Goal: Transaction & Acquisition: Purchase product/service

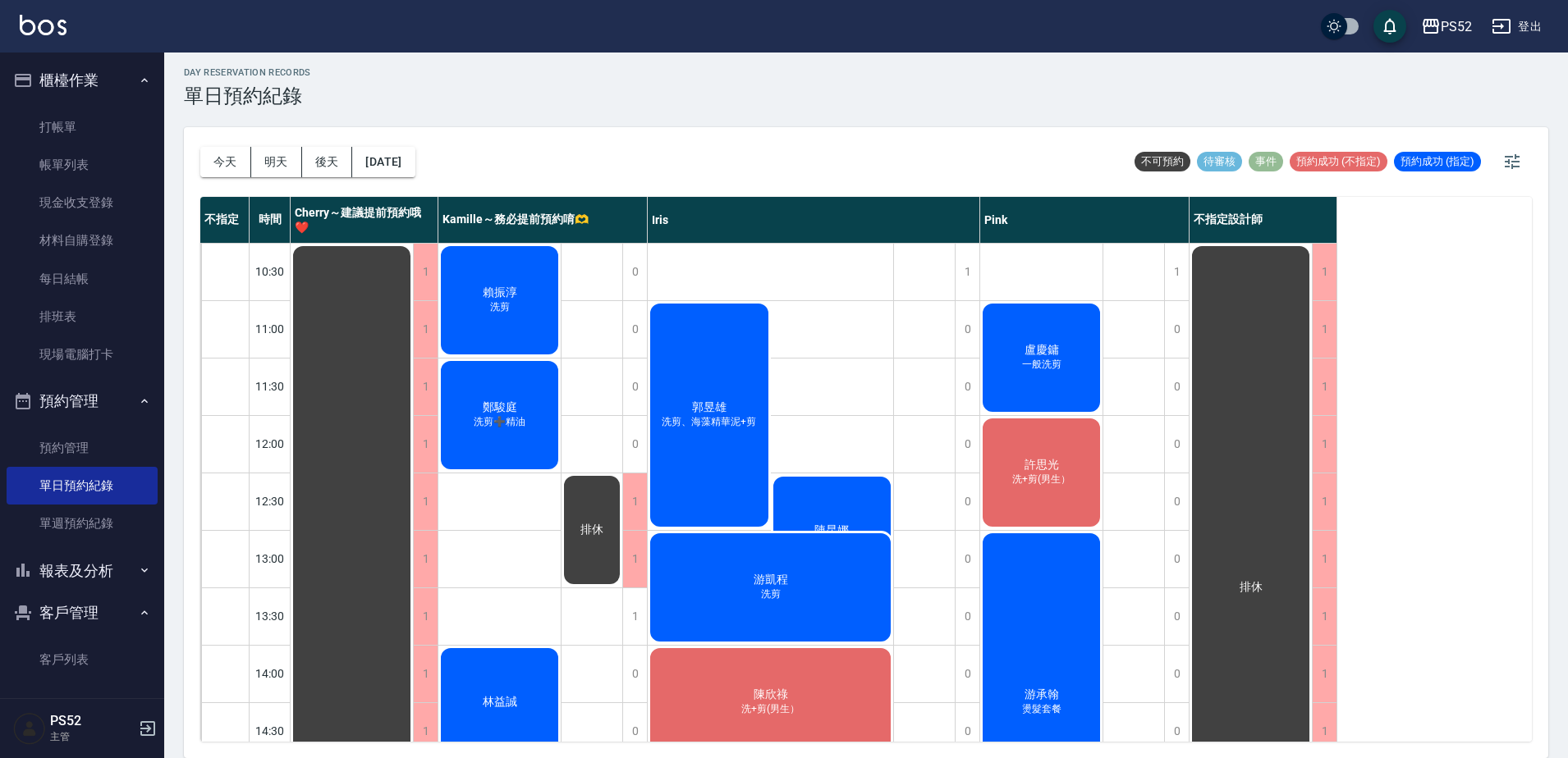
scroll to position [665, 0]
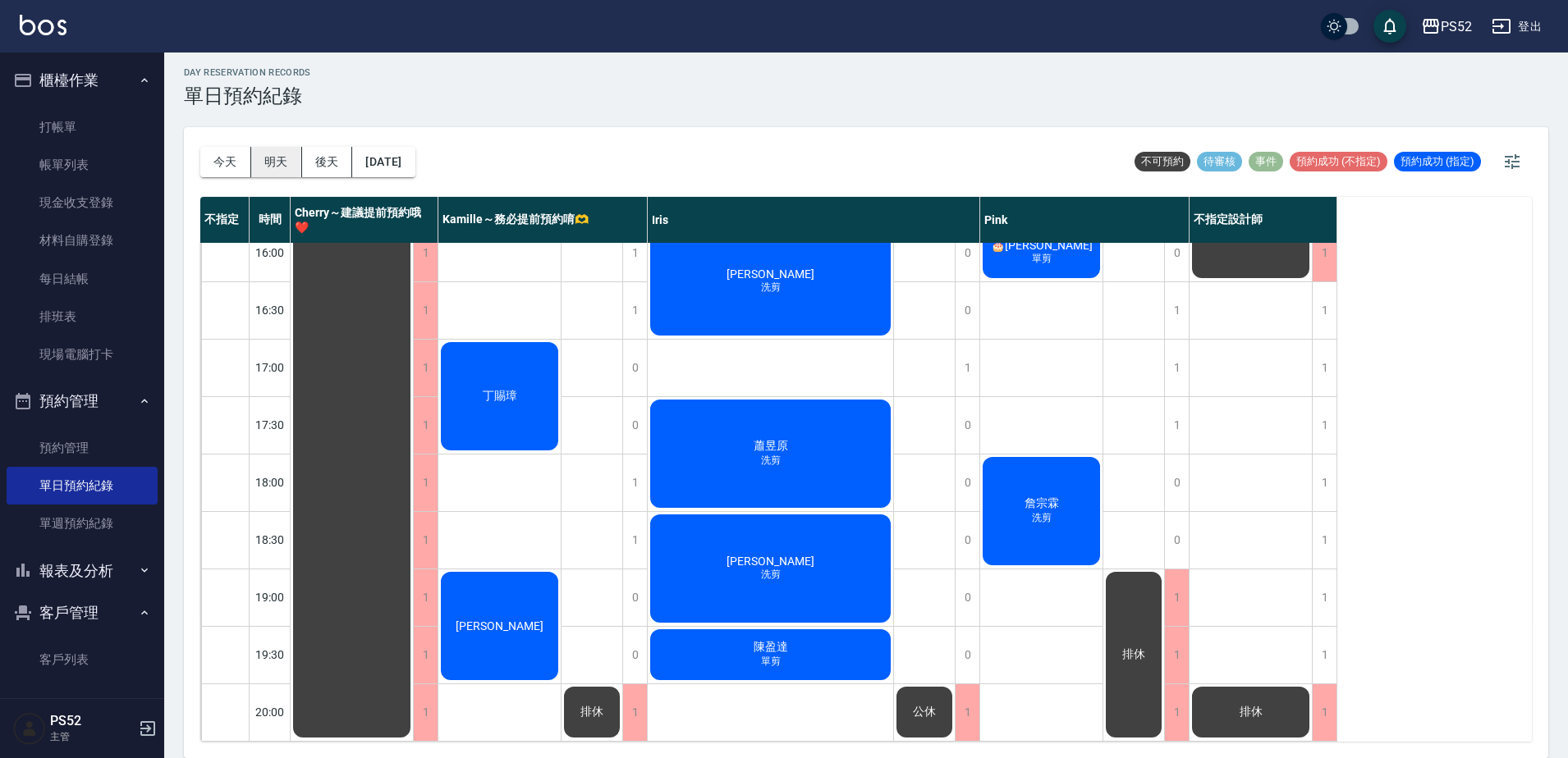
click at [261, 165] on button "明天" at bounding box center [277, 162] width 51 height 30
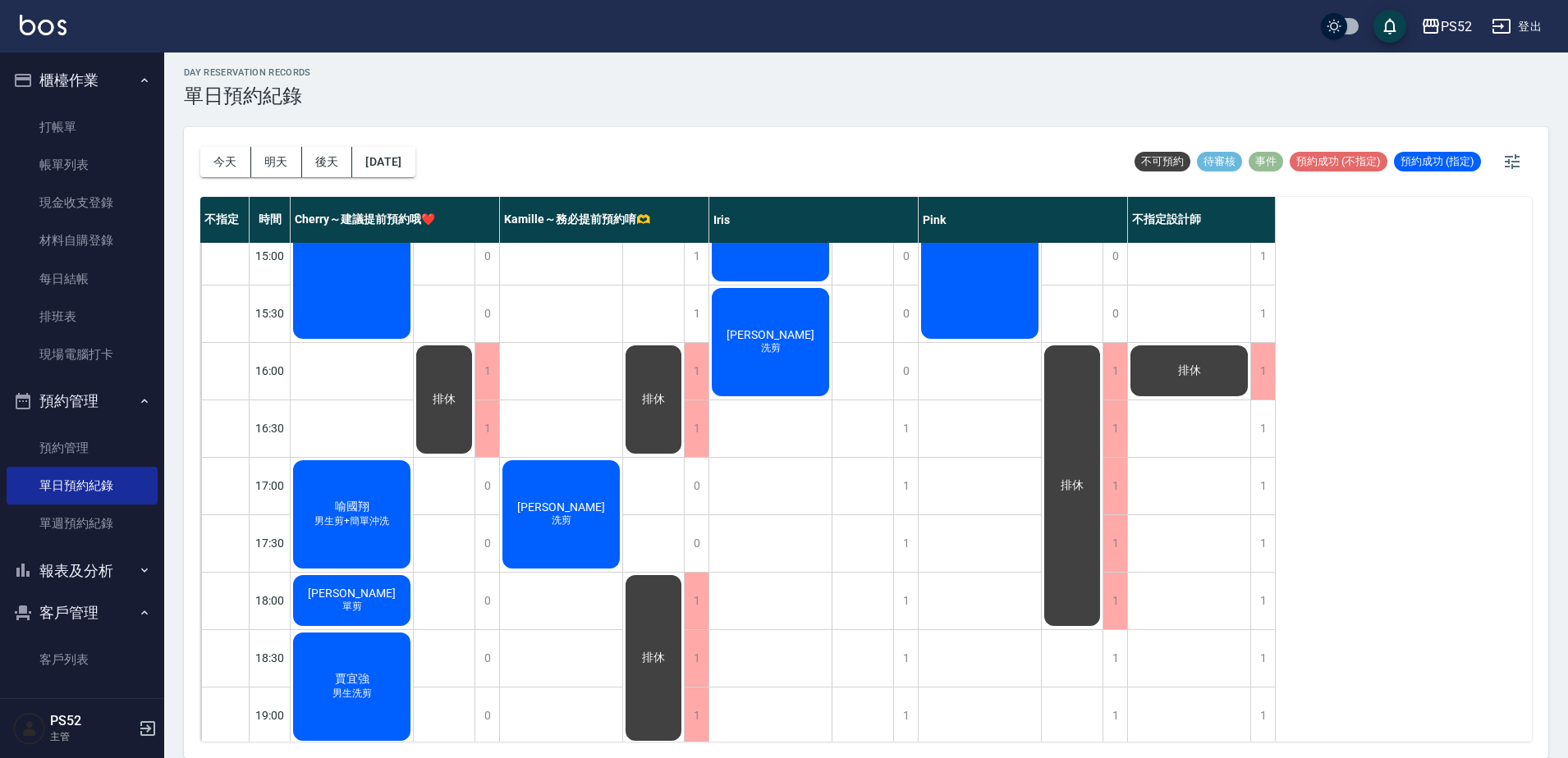
scroll to position [500, 0]
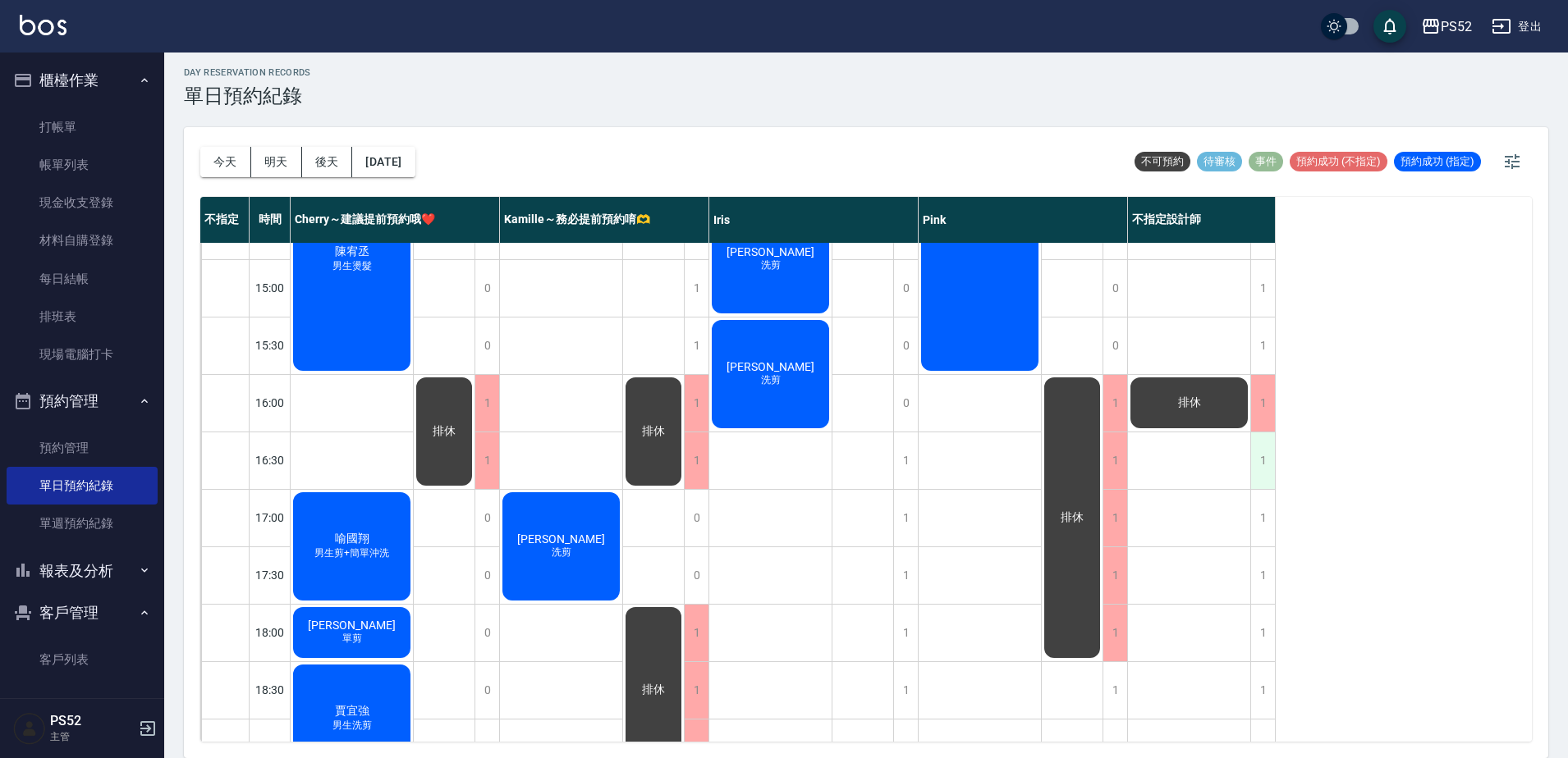
click at [1253, 461] on div "1" at bounding box center [1262, 461] width 25 height 57
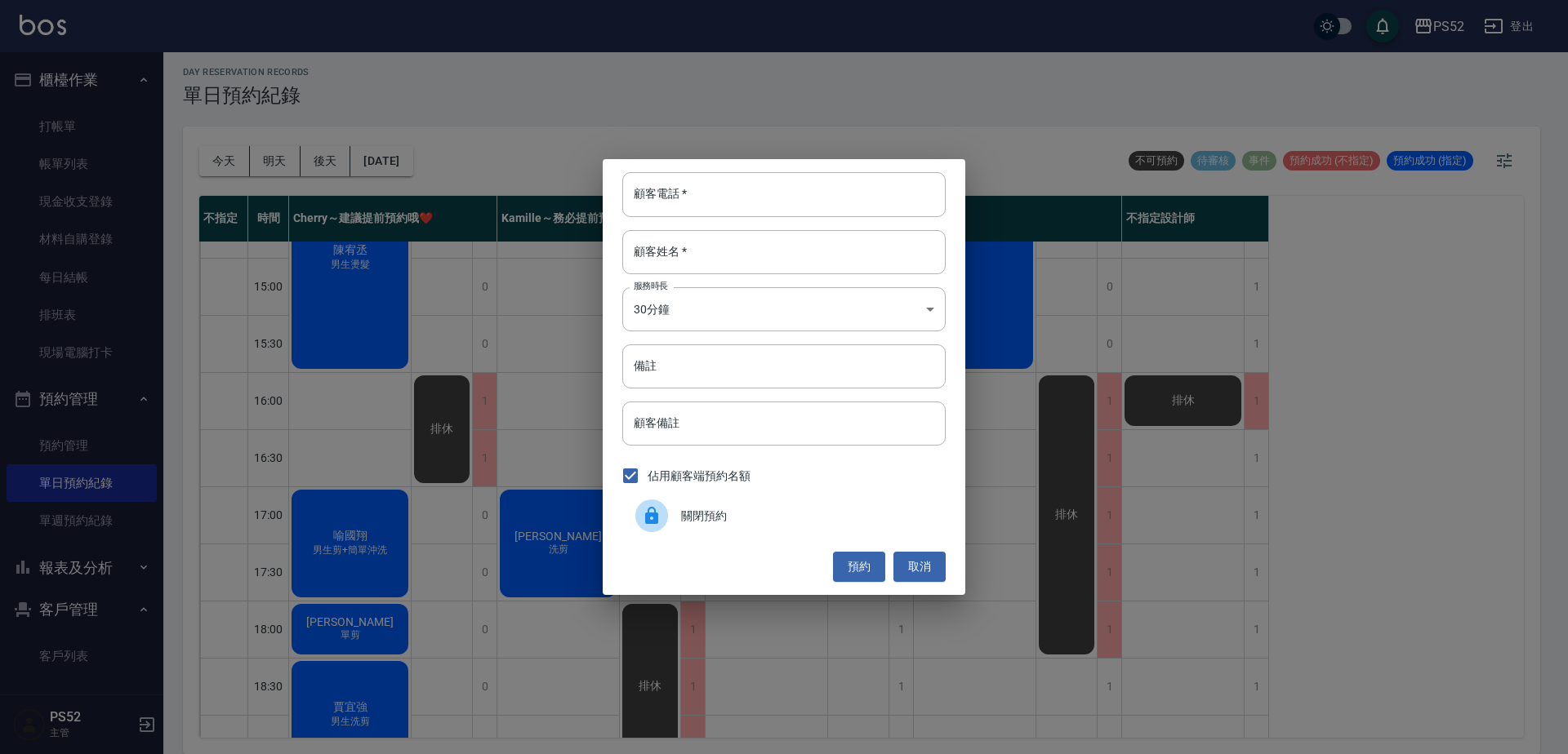
click at [682, 520] on span "關閉預約" at bounding box center [807, 516] width 251 height 17
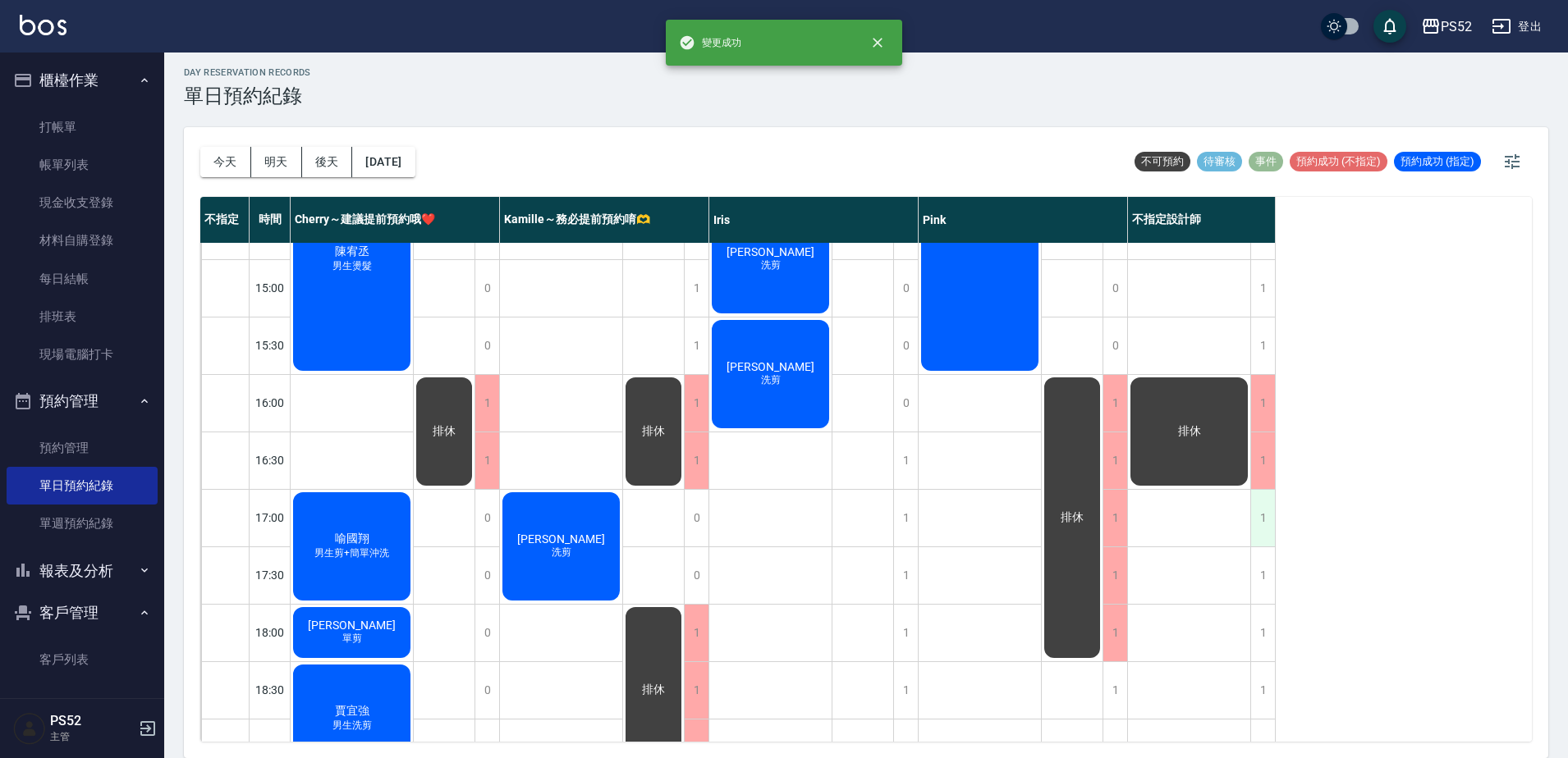
click at [1270, 517] on div "1" at bounding box center [1262, 518] width 25 height 57
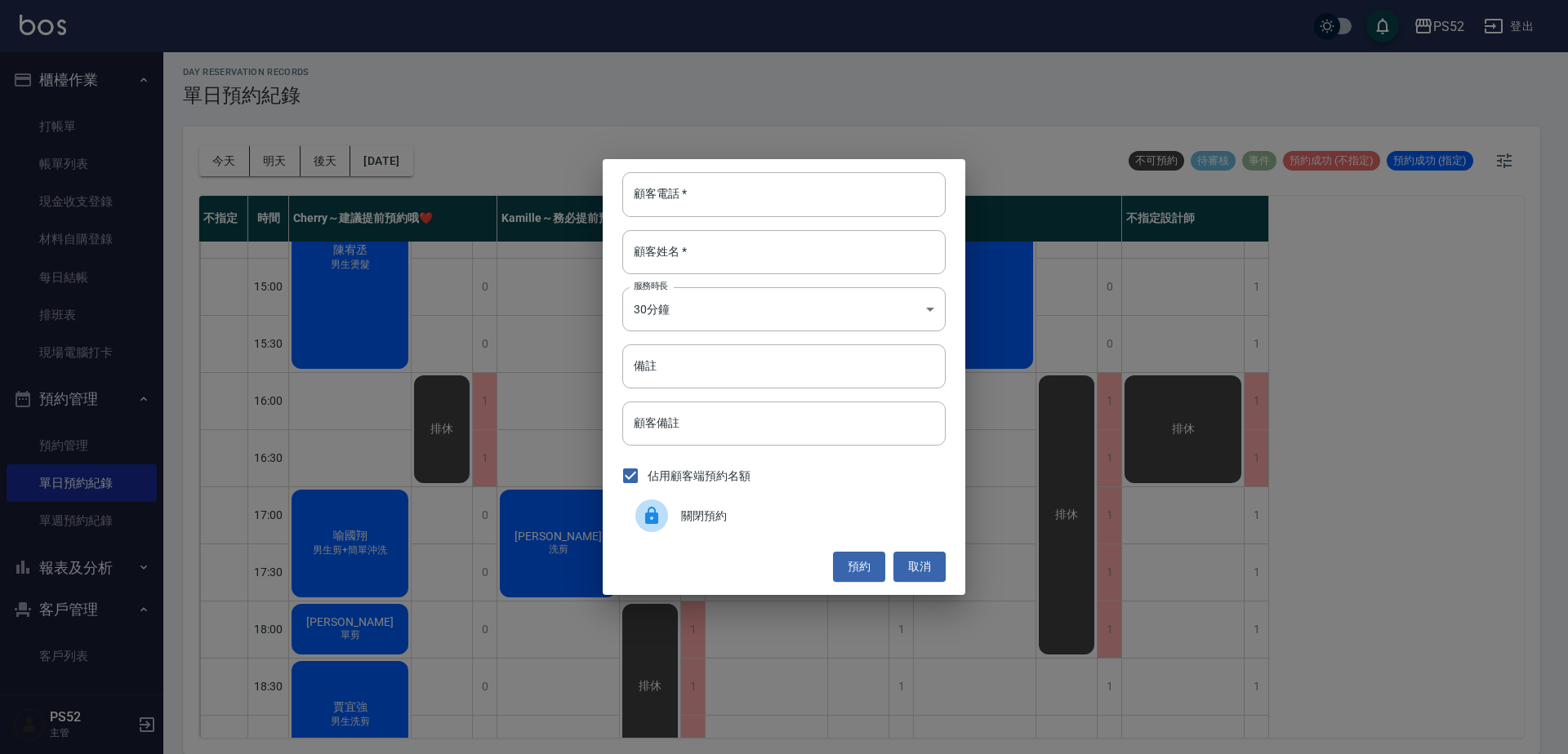
click at [1284, 538] on div "顧客電話   * 顧客電話   * 顧客姓名   * 顧客姓名   * 服務時長 30分鐘 1 服務時長 備註 備註 顧客備註 顧客備註 佔用顧客端預約名額 …" at bounding box center [784, 377] width 1568 height 754
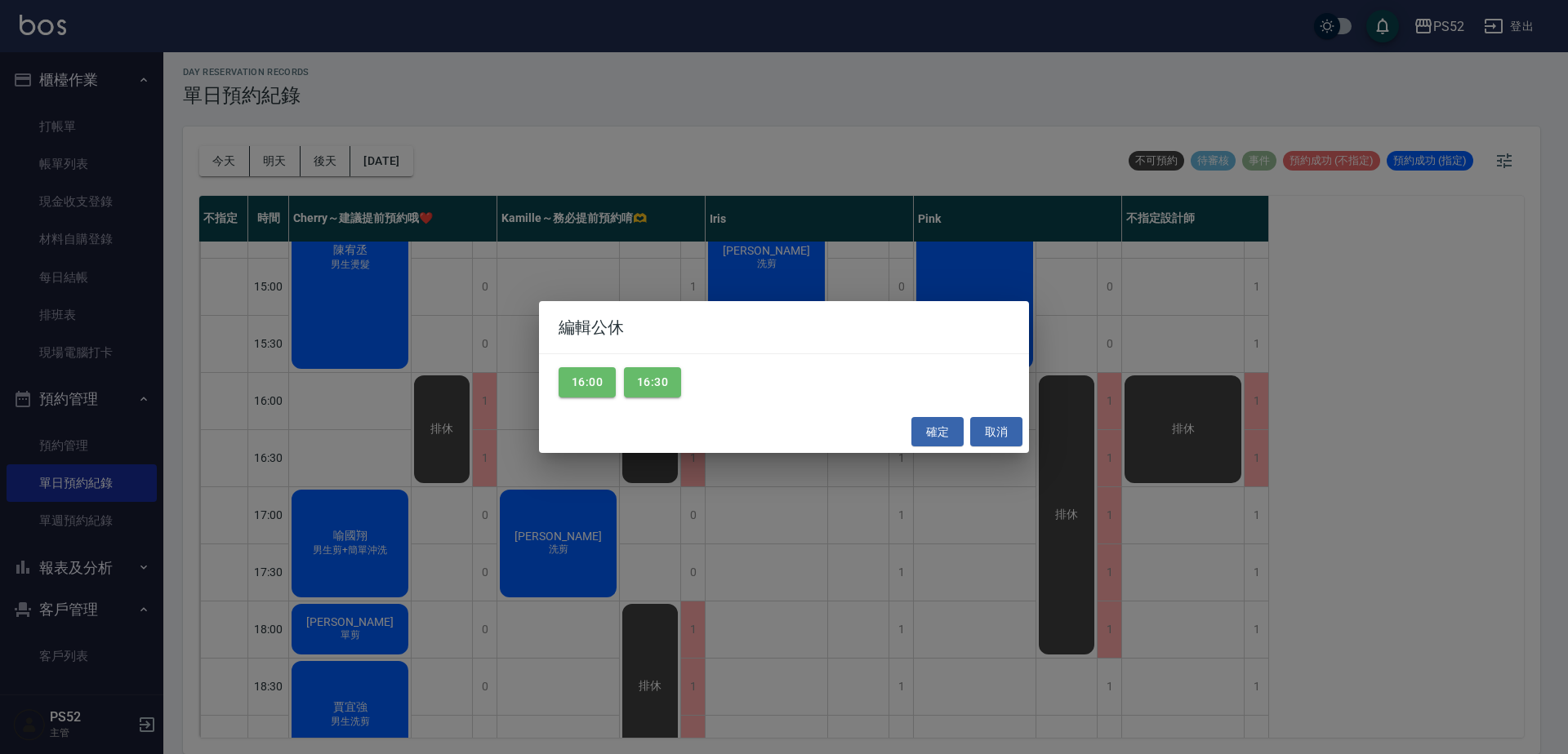
click at [1317, 490] on div "編輯公休 16:00 16:30 確定 取消" at bounding box center [784, 377] width 1568 height 754
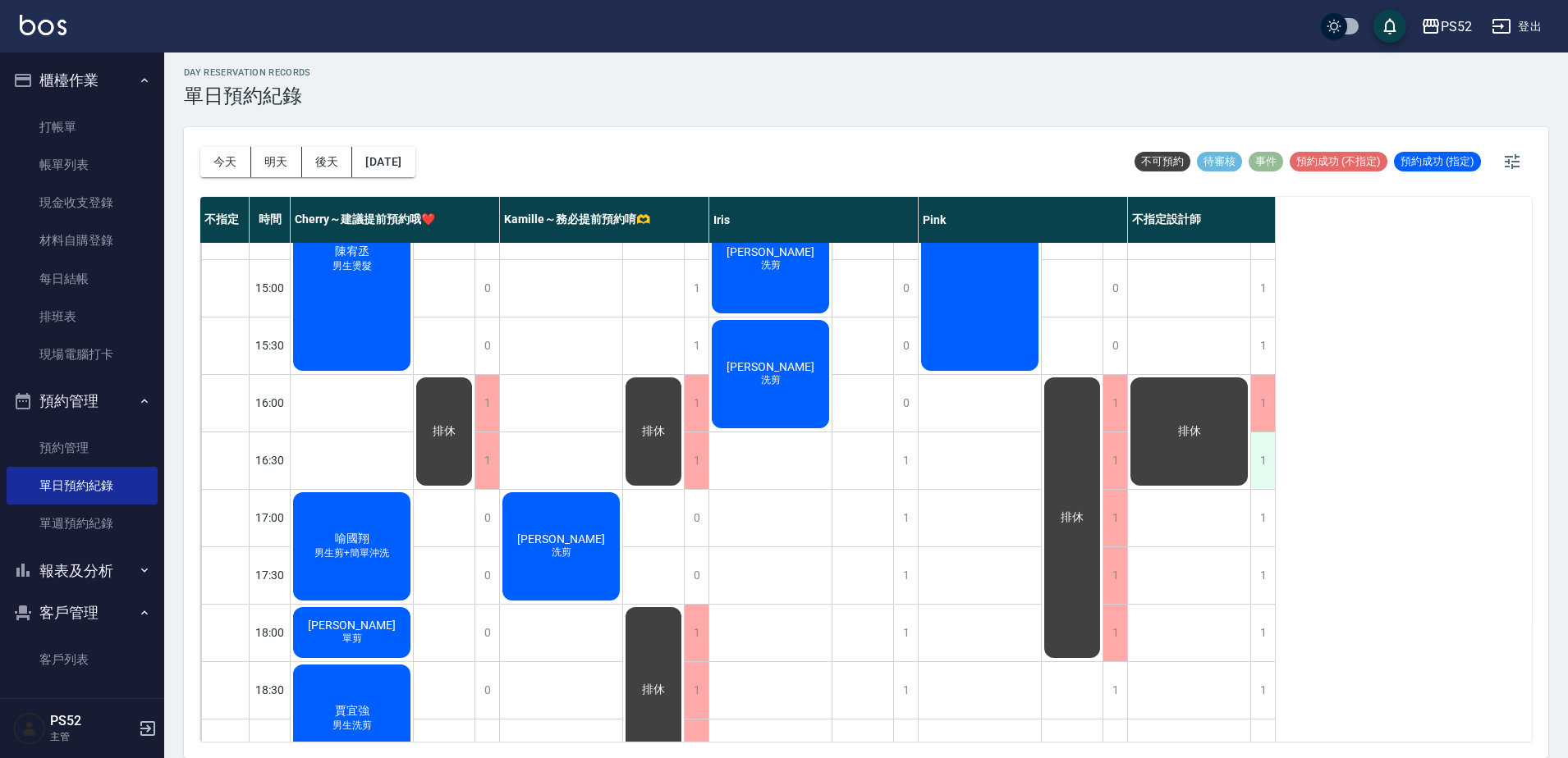
click at [1253, 478] on div "1" at bounding box center [1262, 461] width 25 height 57
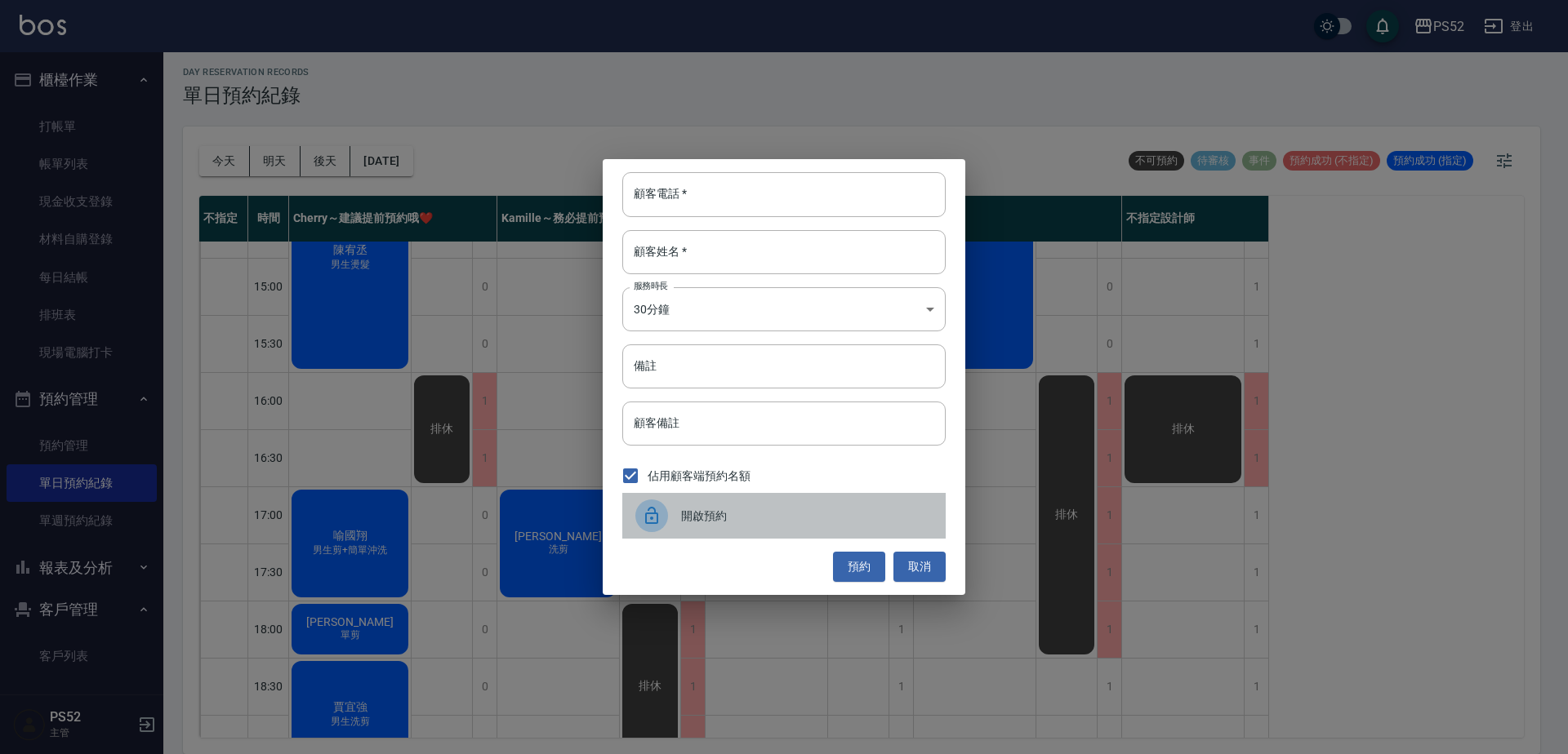
click at [691, 515] on span "開啟預約" at bounding box center [807, 516] width 251 height 17
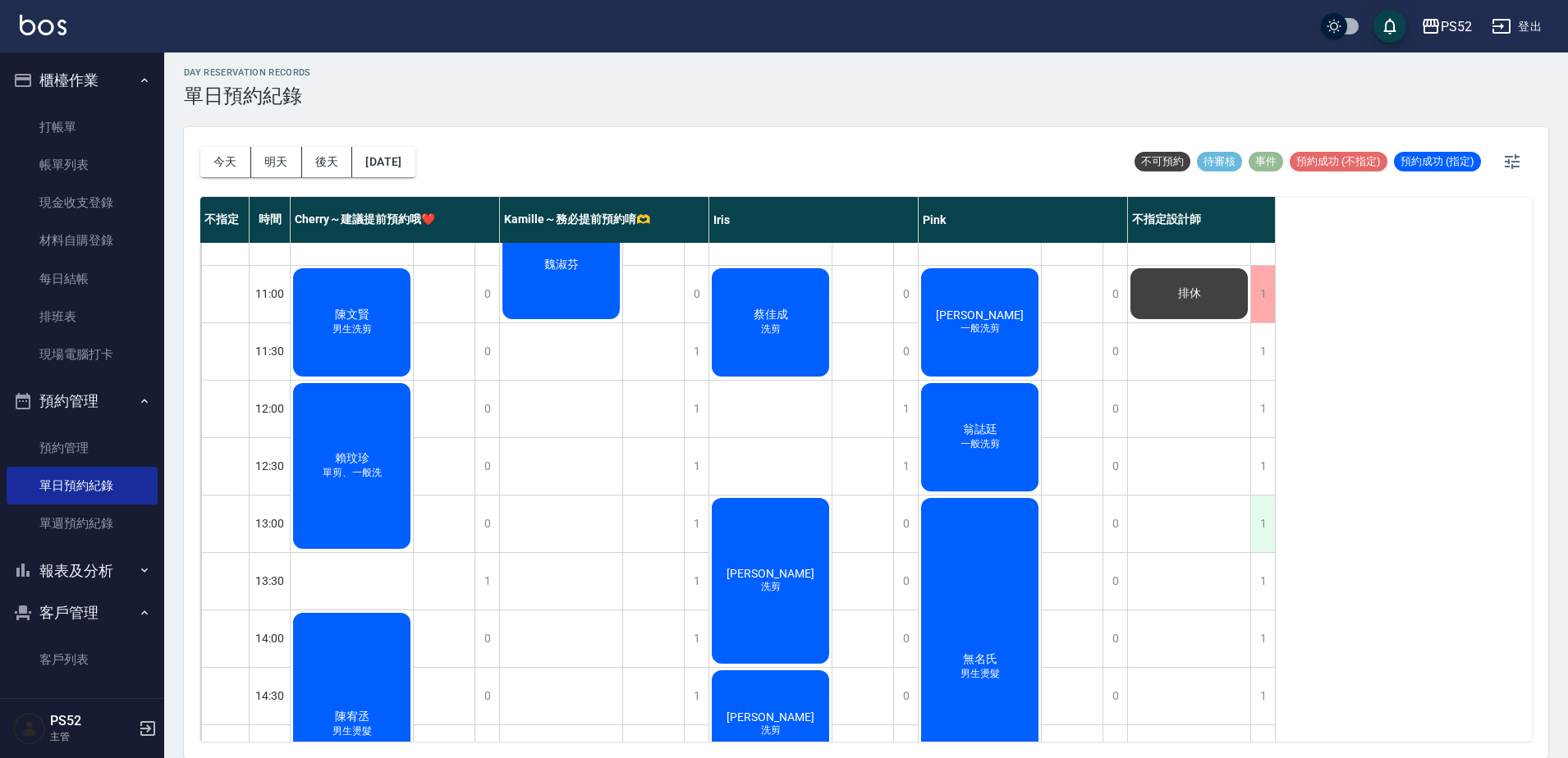
scroll to position [0, 0]
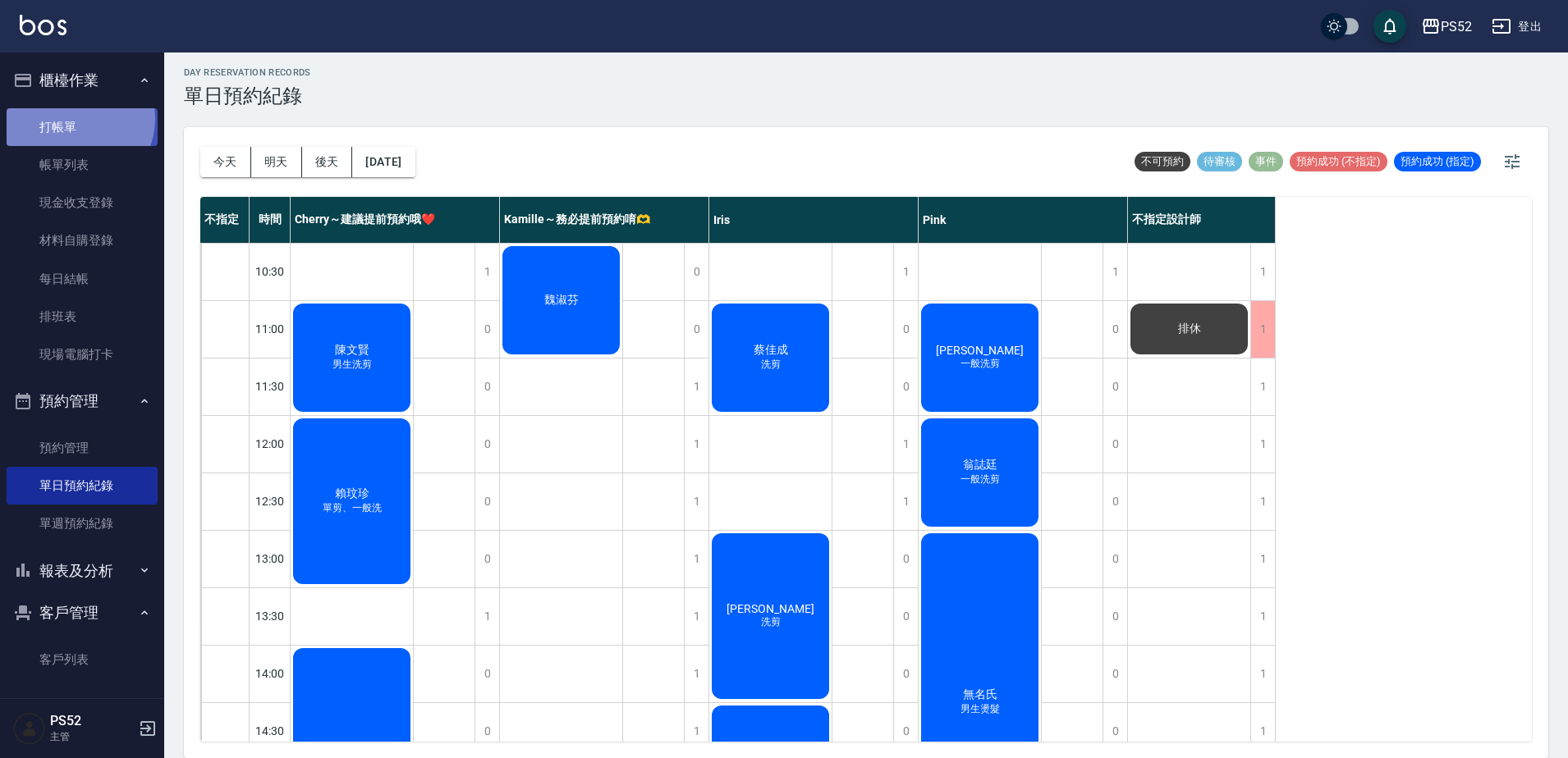
click at [72, 118] on link "打帳單" at bounding box center [81, 126] width 151 height 37
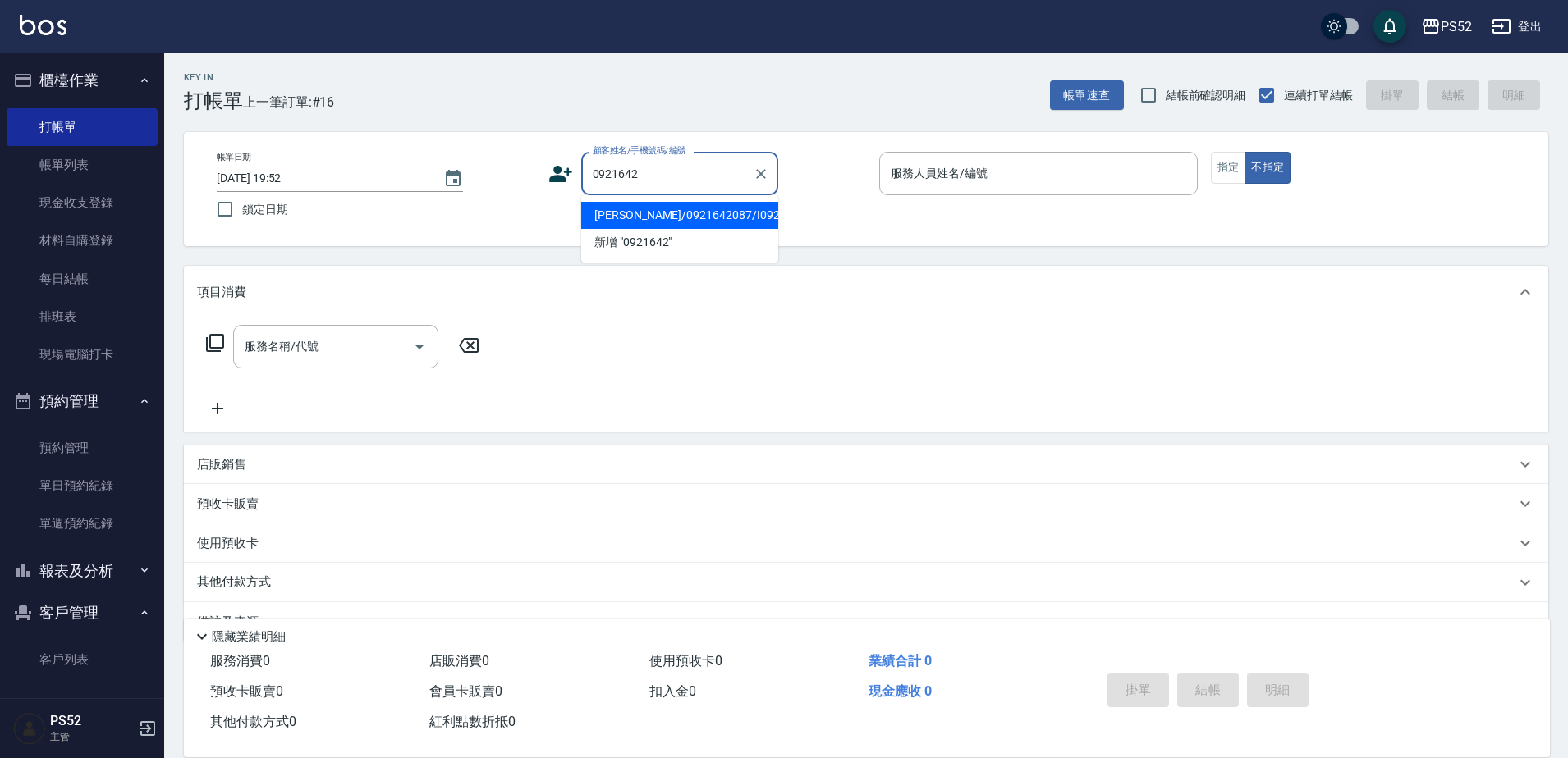
click at [674, 229] on li "廖育佑/0921642087/I0921642087" at bounding box center [679, 216] width 197 height 27
type input "廖育佑/0921642087/I0921642087"
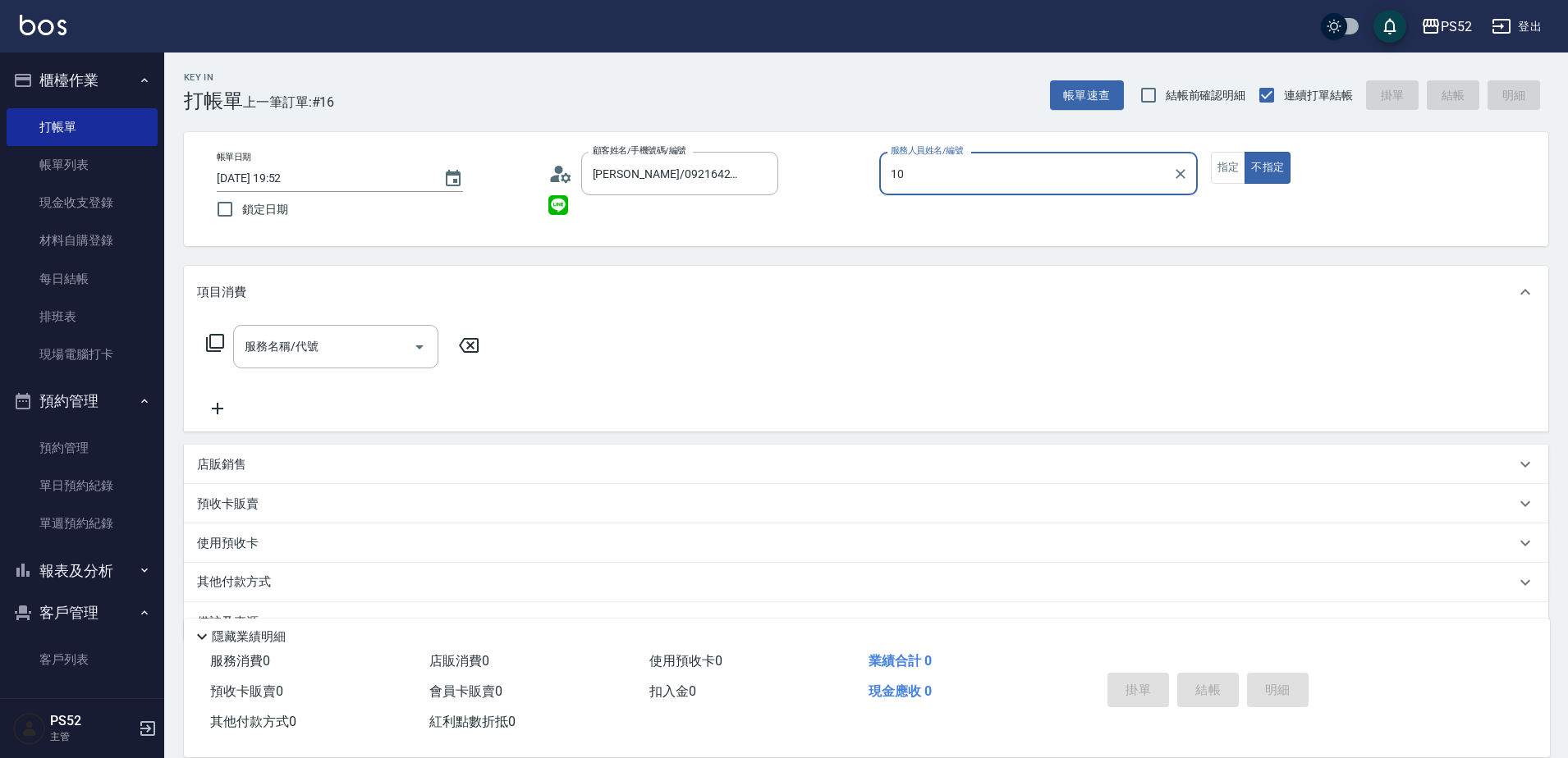
type input "Iris-10"
type button "false"
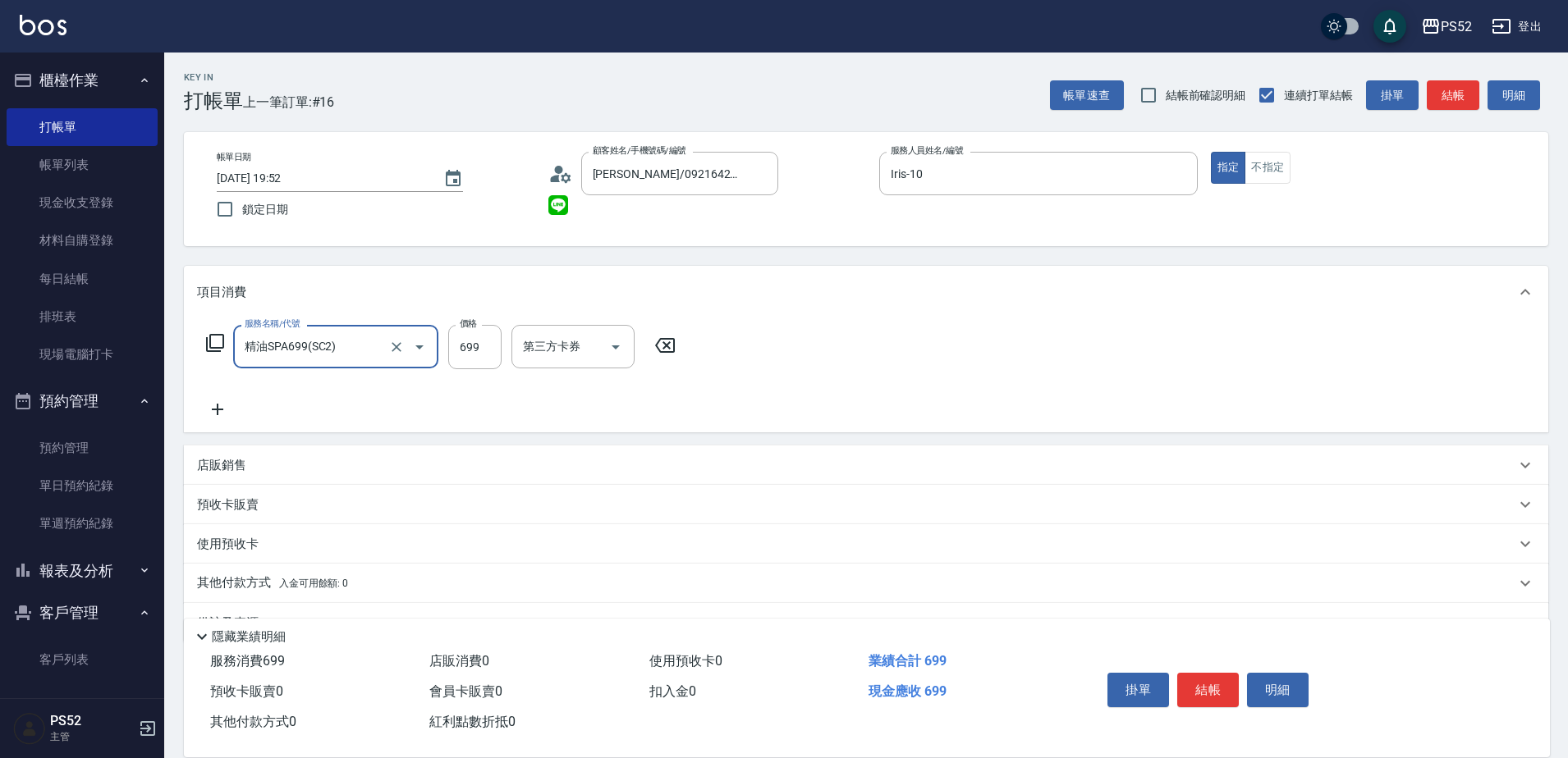
type input "精油SPA699(SC2)"
type input "560"
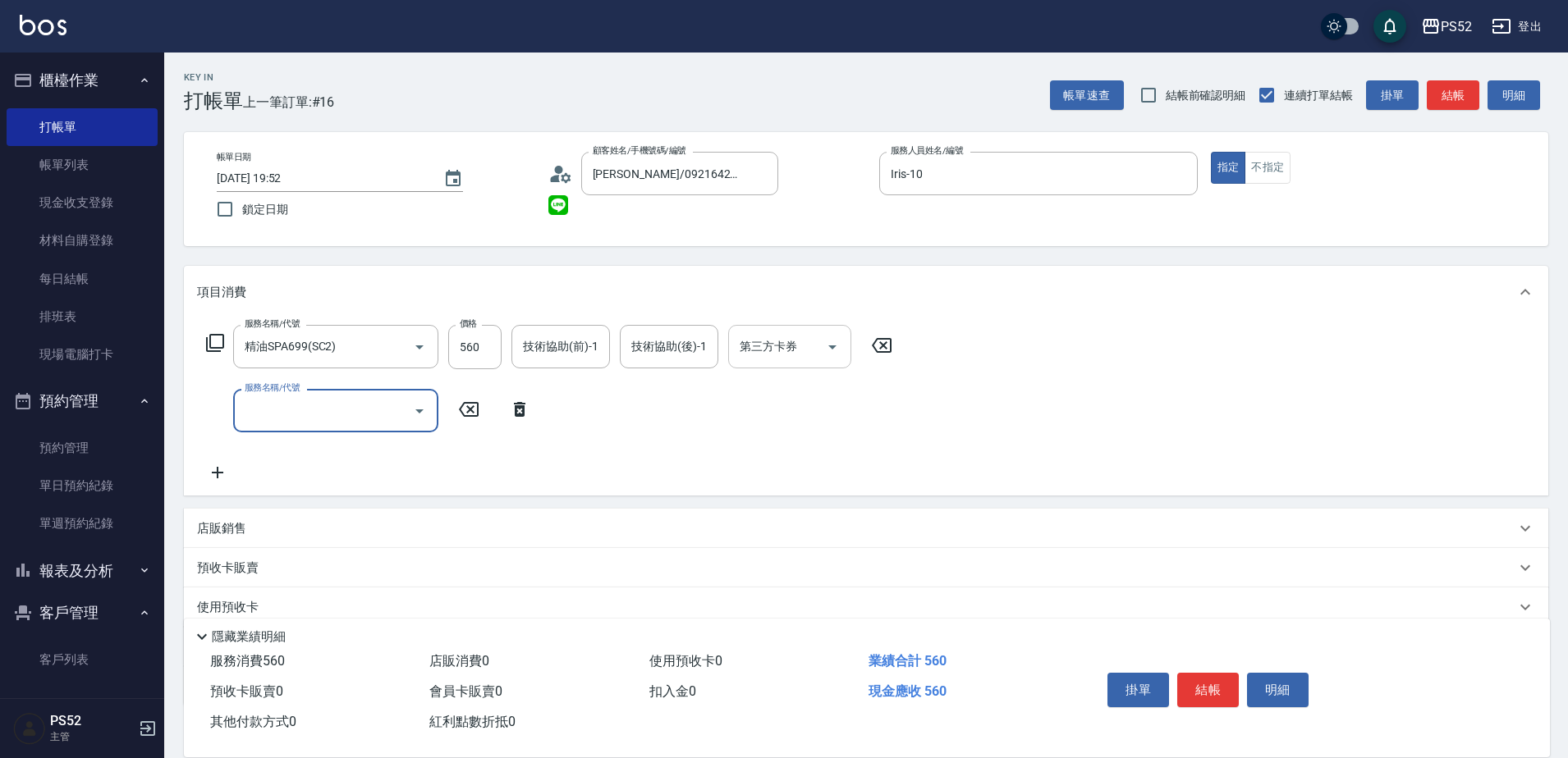
click at [815, 350] on input "第三方卡券" at bounding box center [778, 346] width 84 height 28
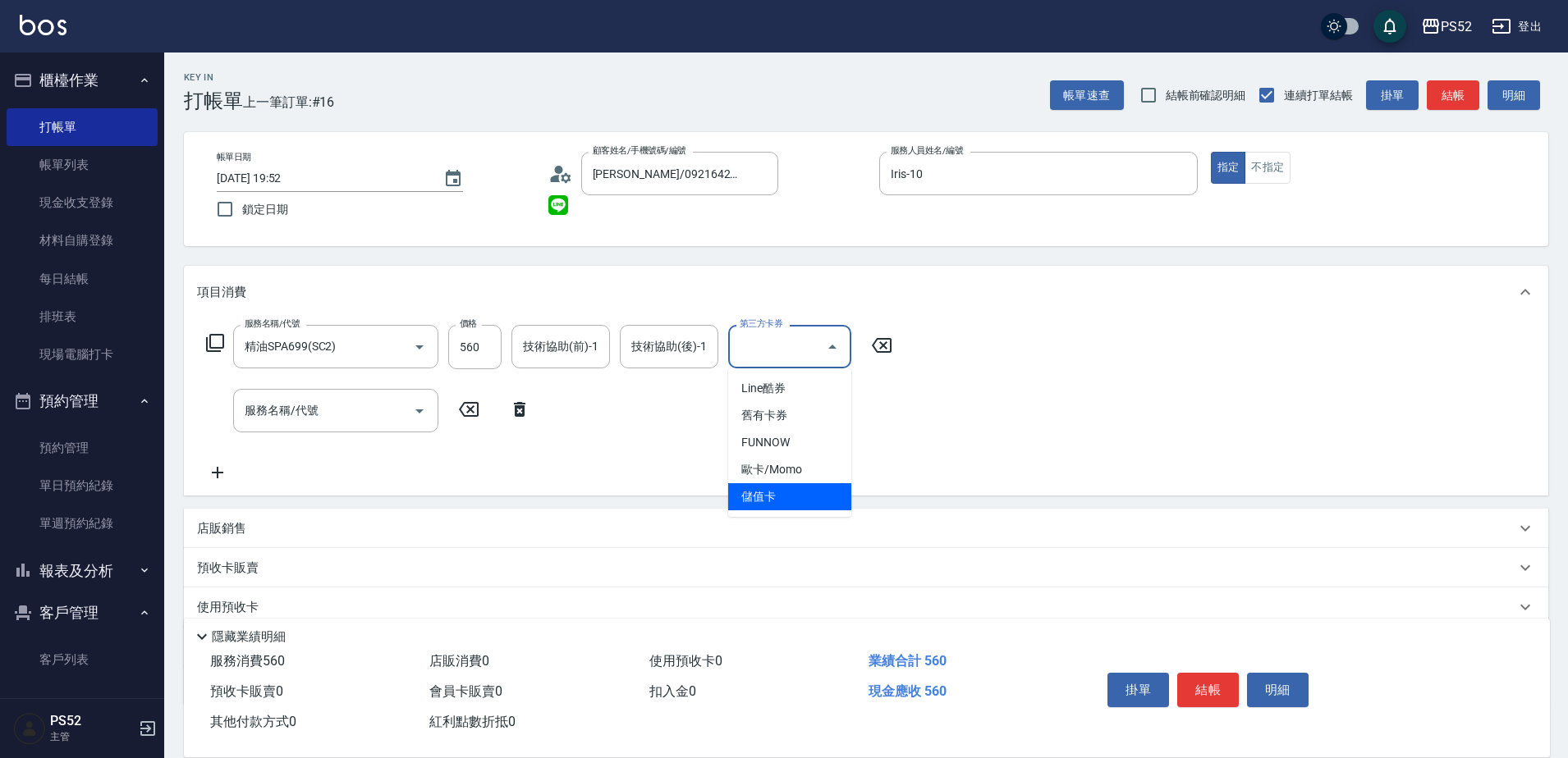
click at [789, 496] on span "儲值卡" at bounding box center [789, 497] width 124 height 27
type input "儲值卡"
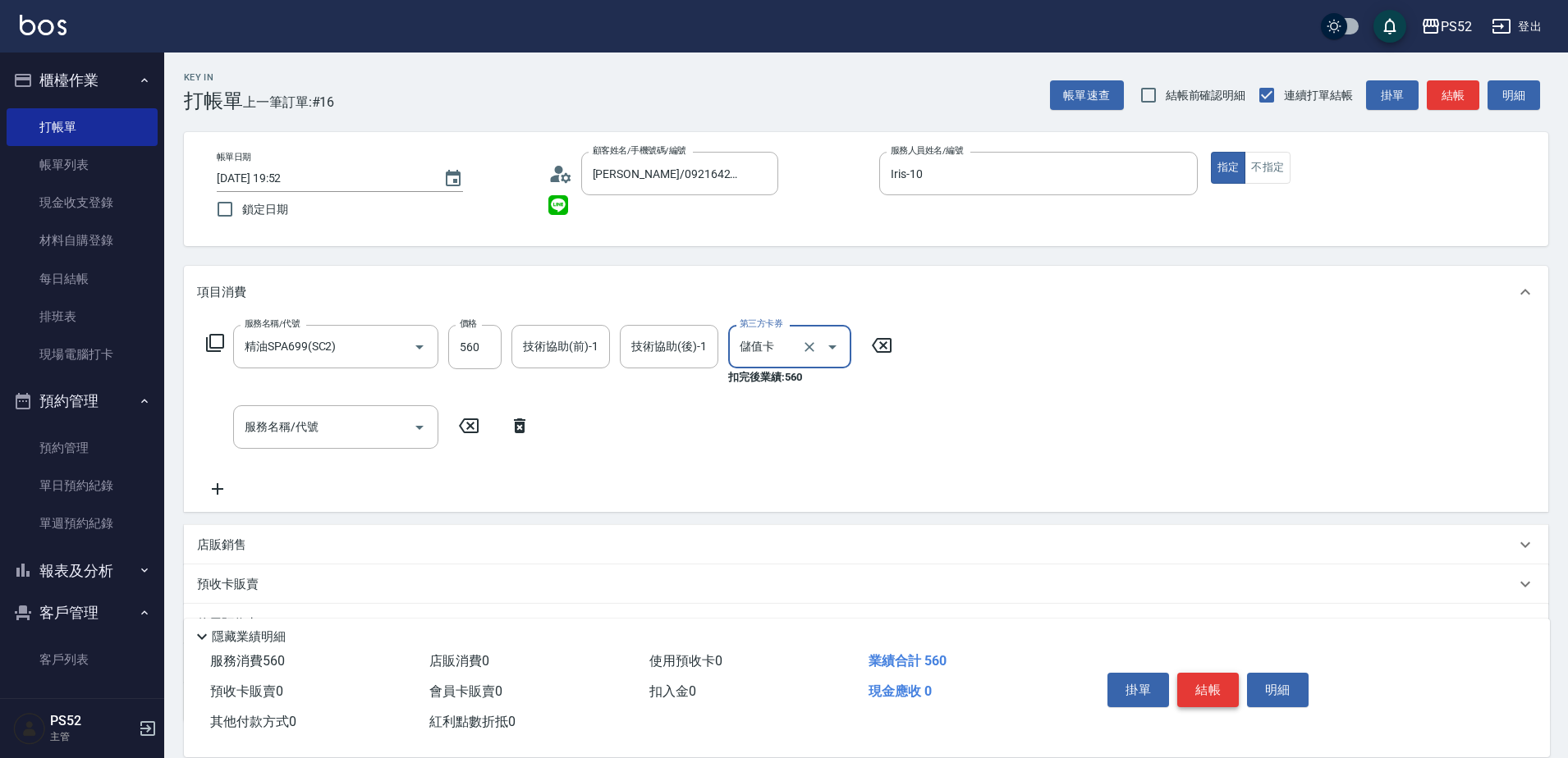
click at [1197, 679] on button "結帳" at bounding box center [1208, 690] width 61 height 35
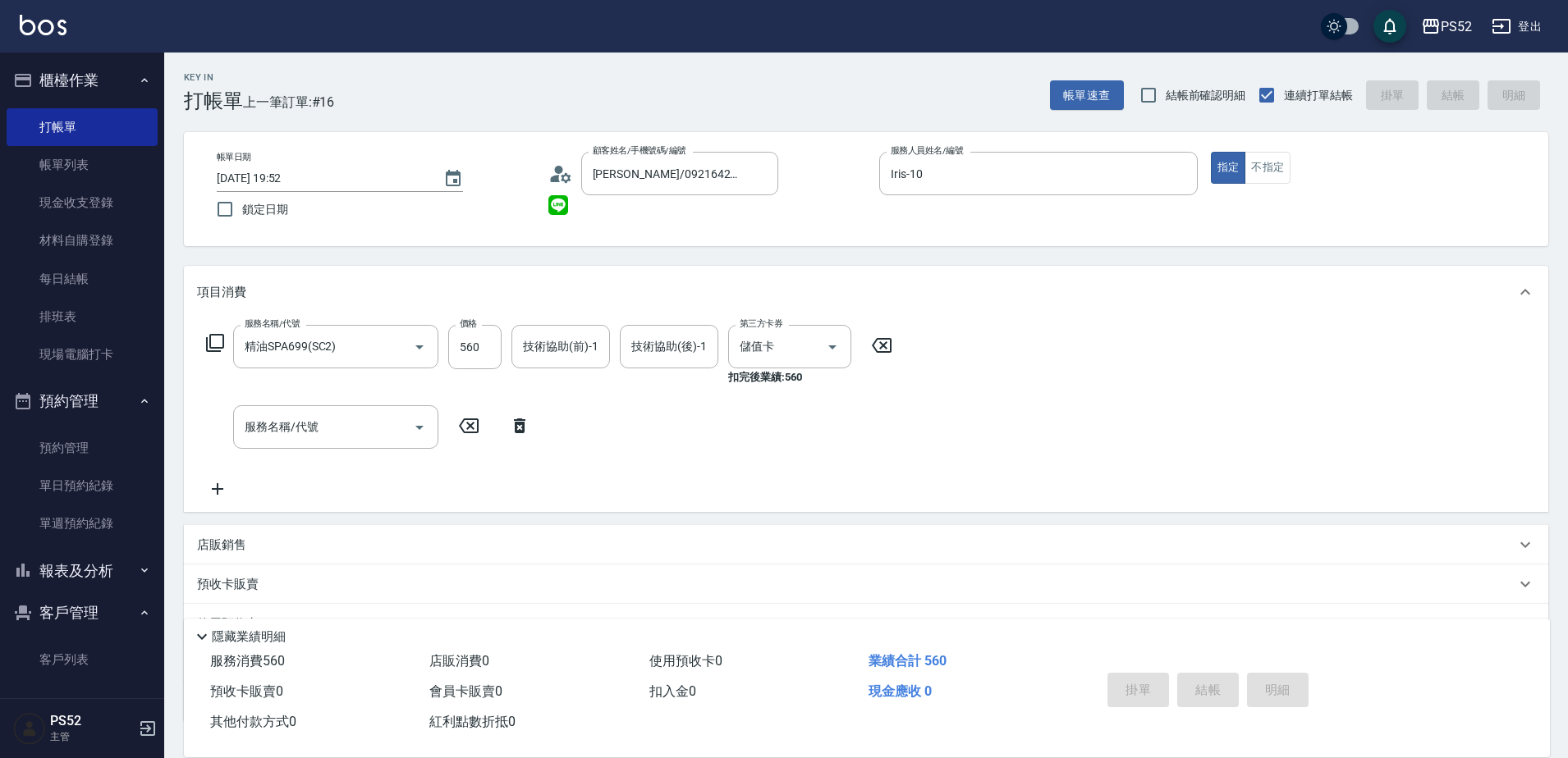
type input "2025/08/16 19:53"
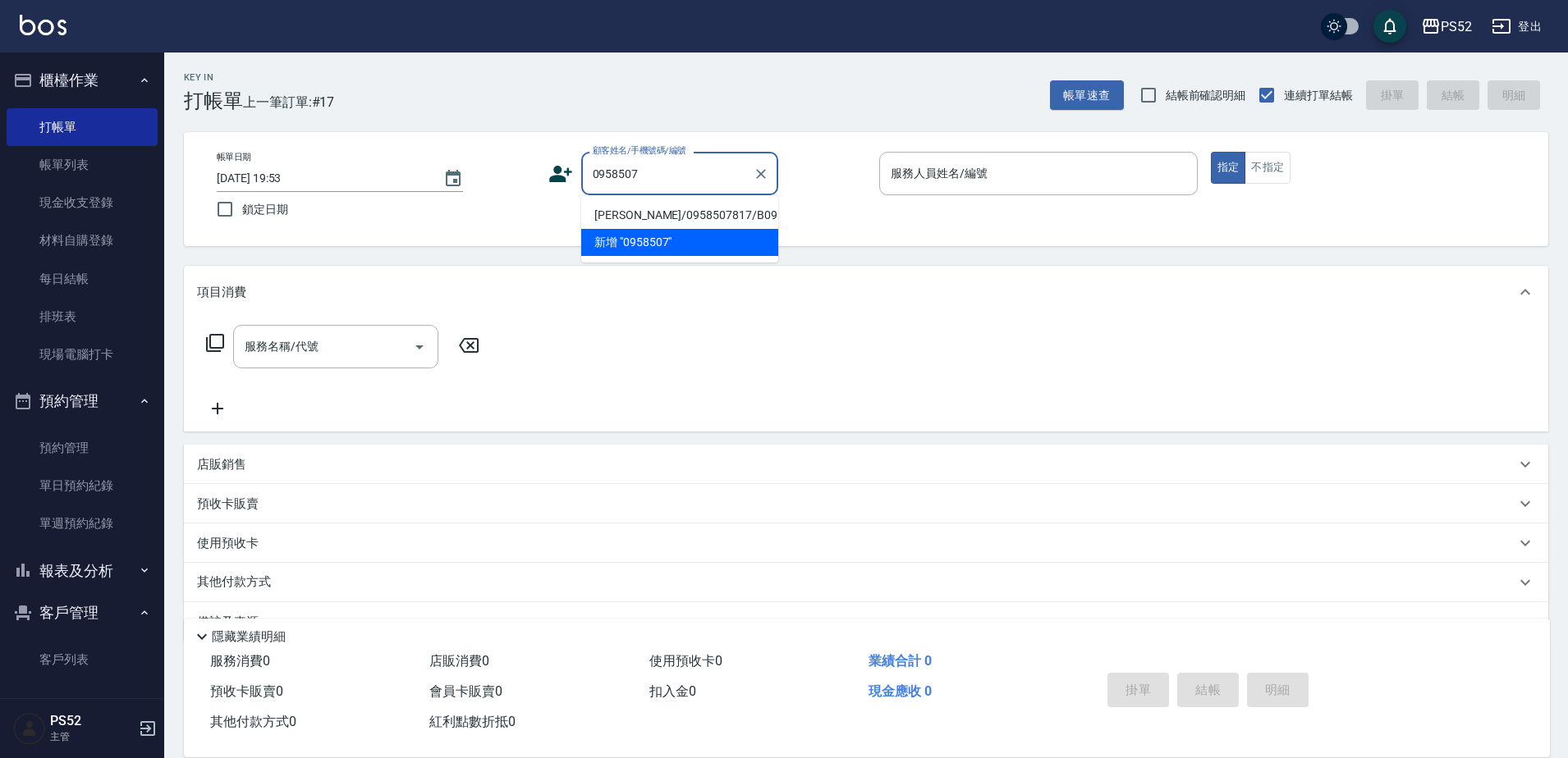
click at [718, 210] on li "蕭昱原/0958507817/B0958507817" at bounding box center [679, 216] width 197 height 27
type input "蕭昱原/0958507817/B0958507817"
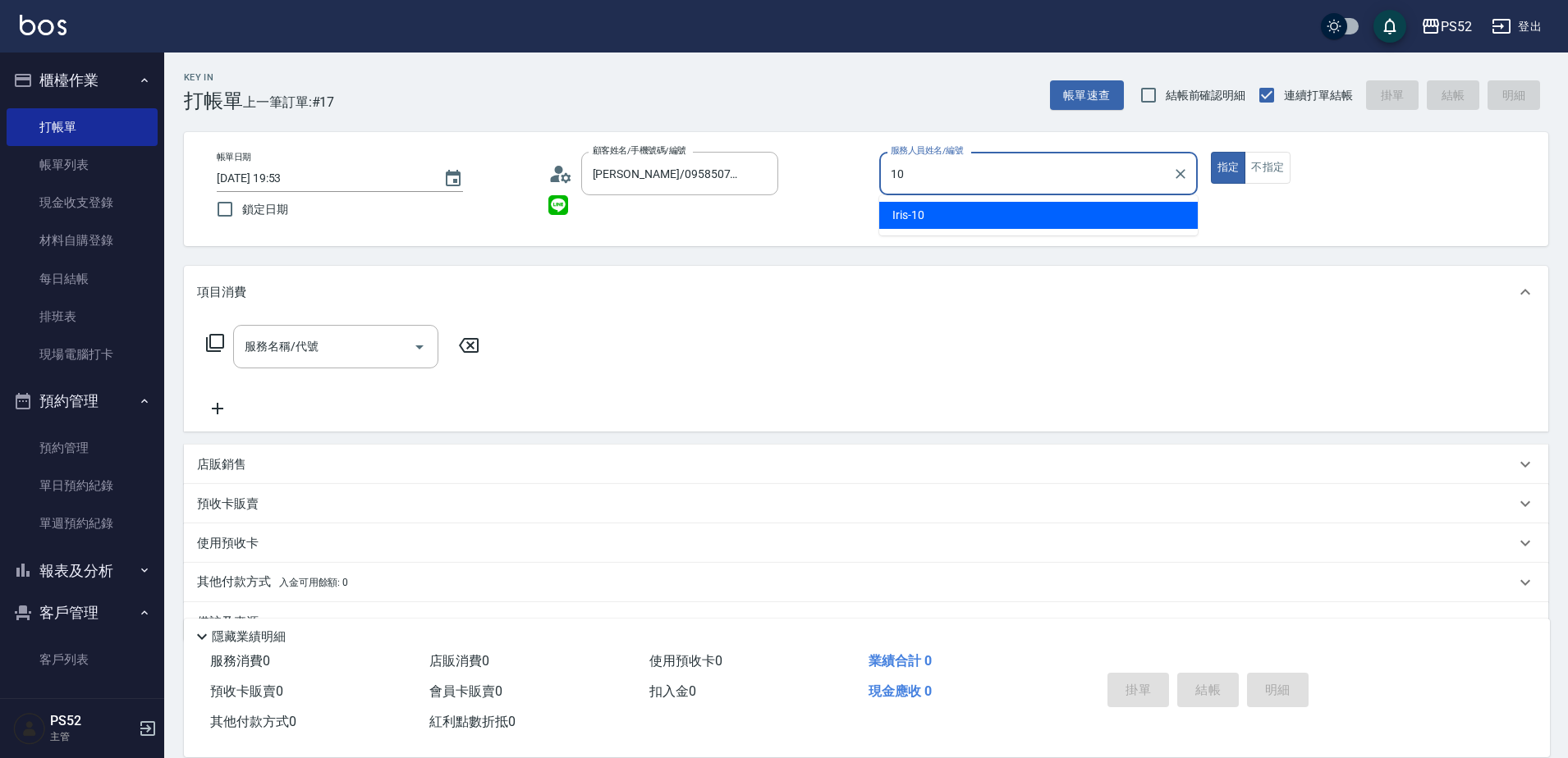
type input "10"
type button "true"
type input "Iris-10"
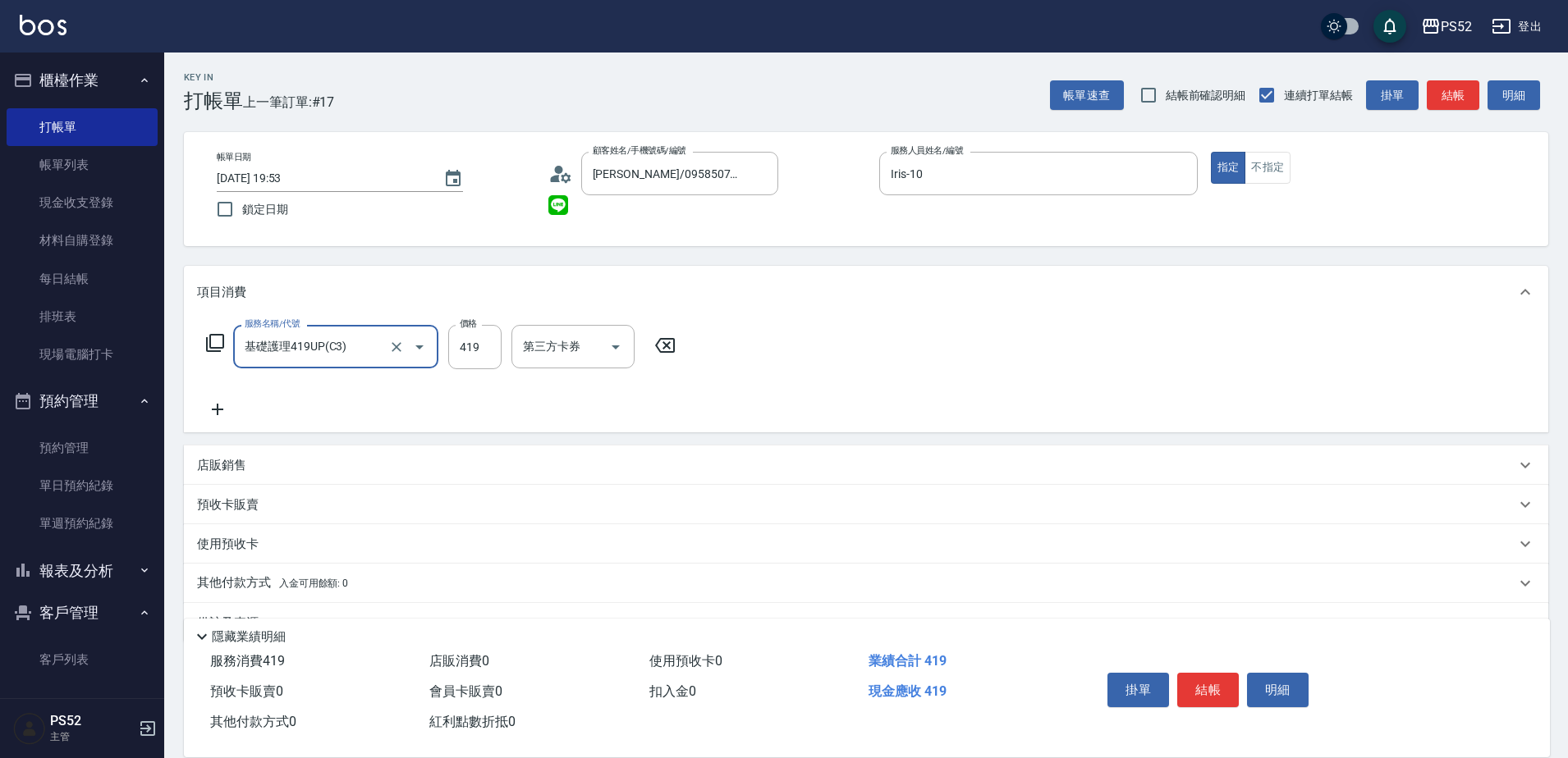
type input "基礎護理419UP(C3)"
click at [388, 347] on button "Clear" at bounding box center [396, 347] width 23 height 23
type input "洗髮300元(S4)"
click at [1211, 688] on button "結帳" at bounding box center [1208, 690] width 61 height 35
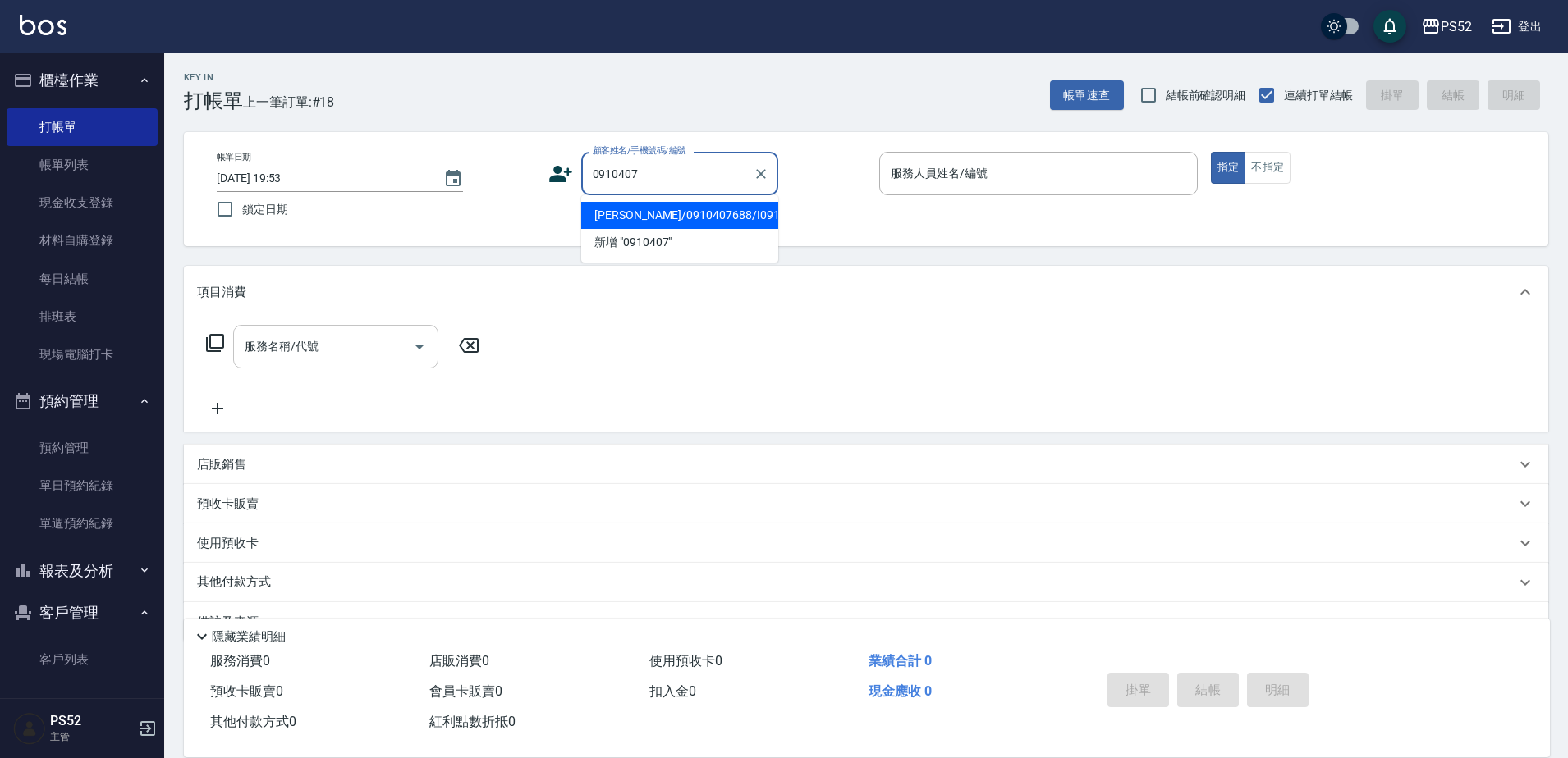
click at [716, 218] on li "柯厚任/0910407688/I0910407688" at bounding box center [679, 216] width 197 height 27
type input "柯厚任/0910407688/I0910407688"
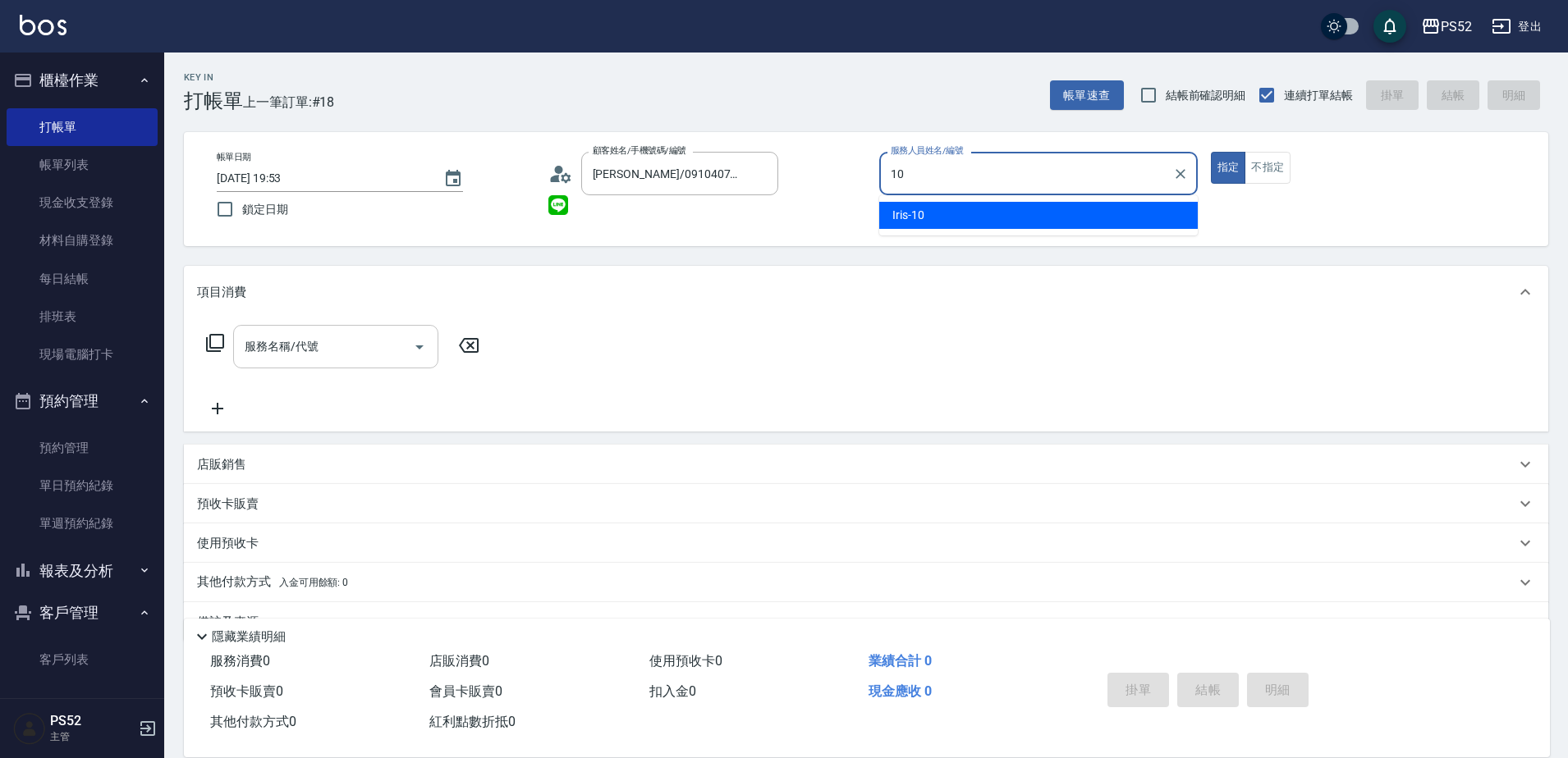
type input "Iris-10"
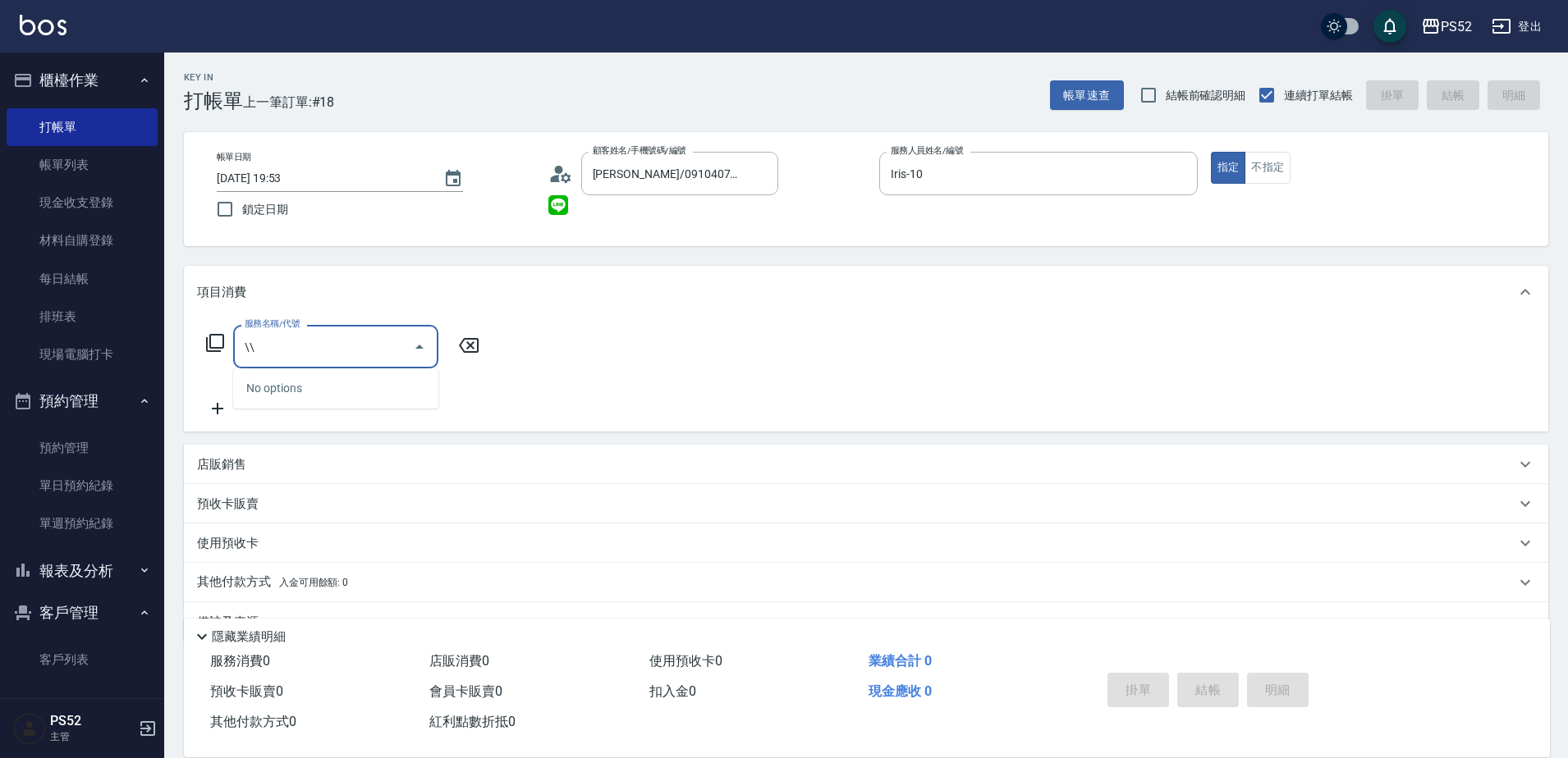
type input "\"
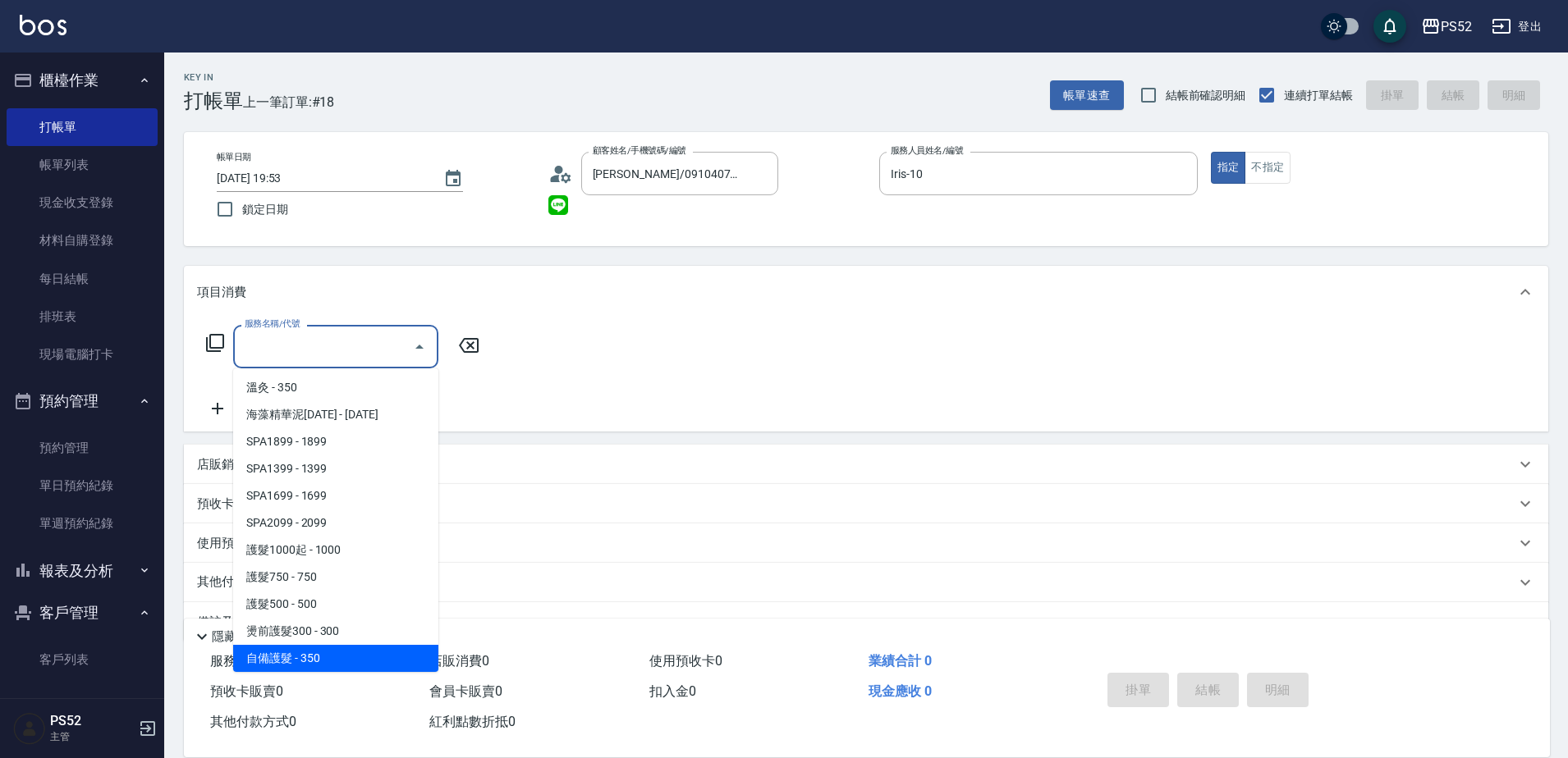
scroll to position [6, 0]
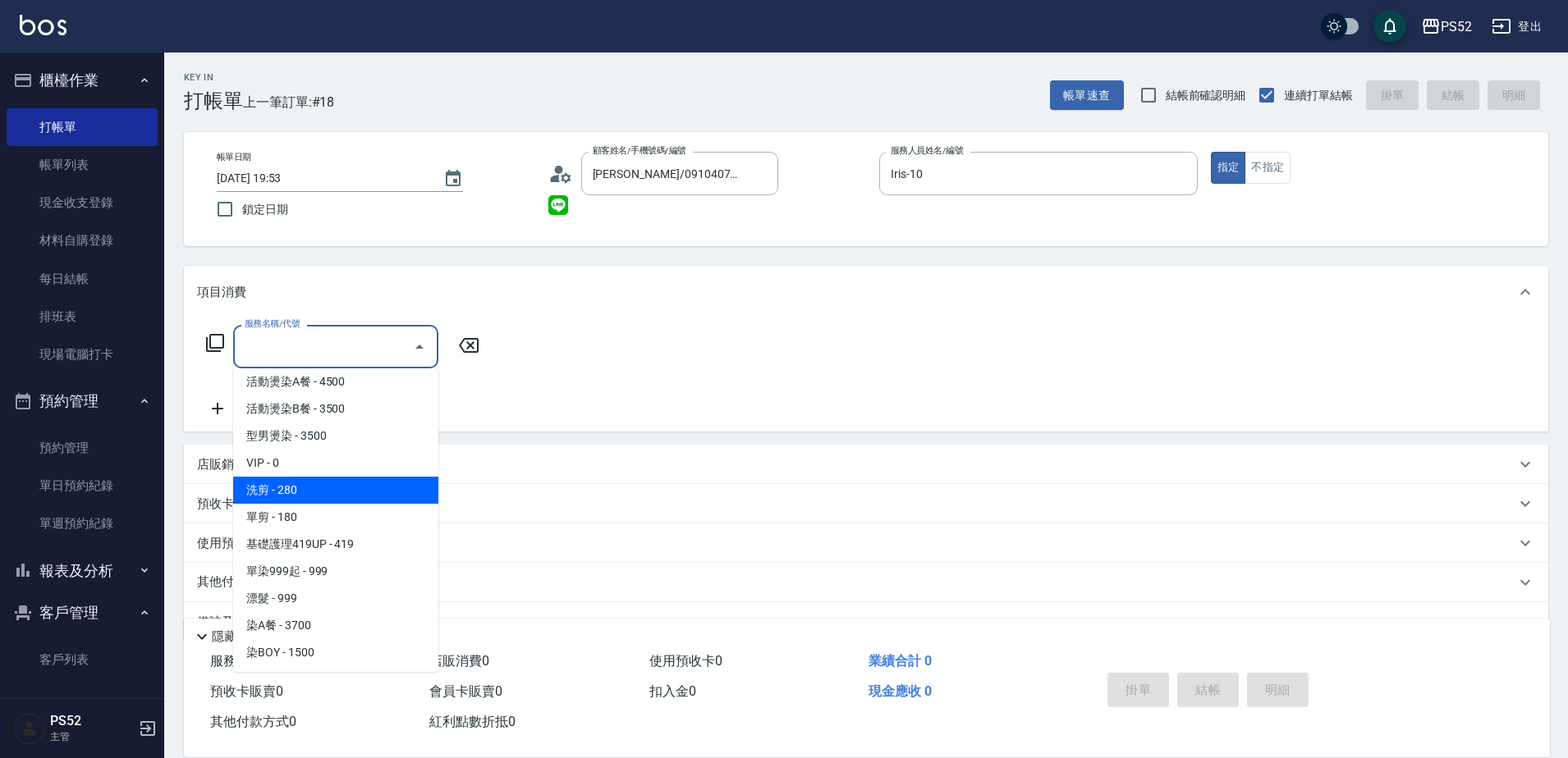
type input "洗剪(C1)"
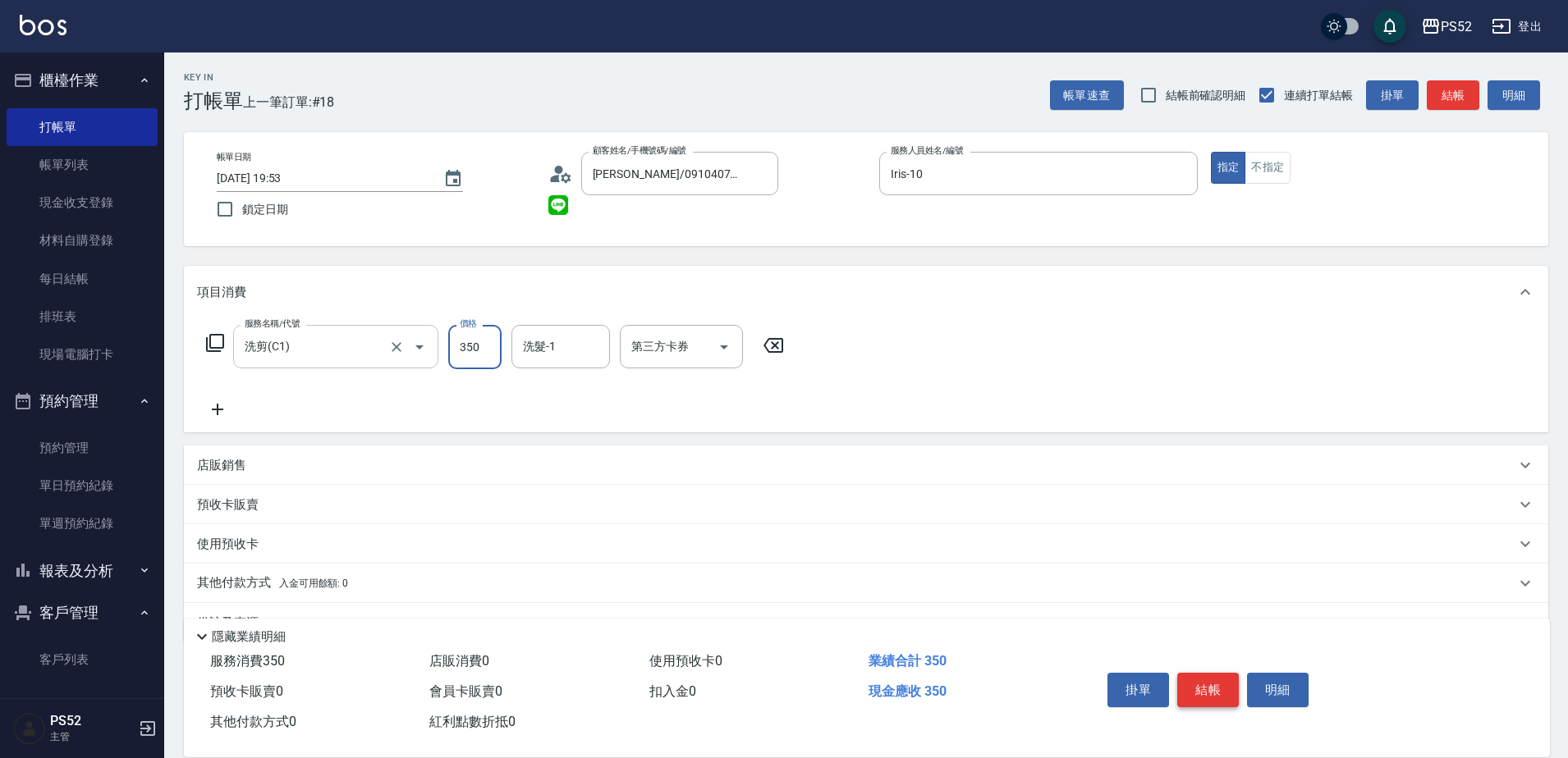
type input "350"
click at [1188, 684] on button "結帳" at bounding box center [1208, 690] width 61 height 35
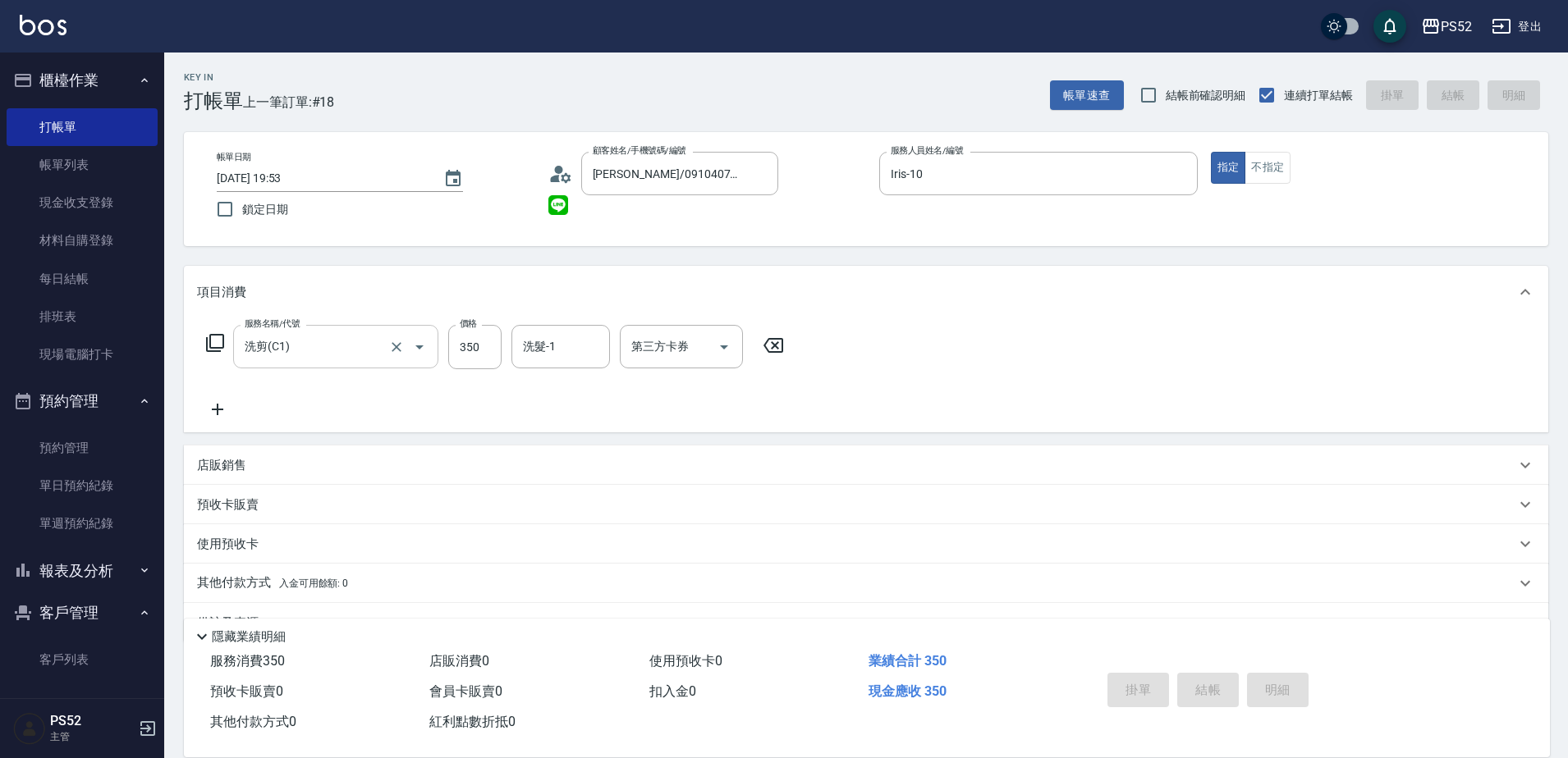
type input "2025/08/16 19:54"
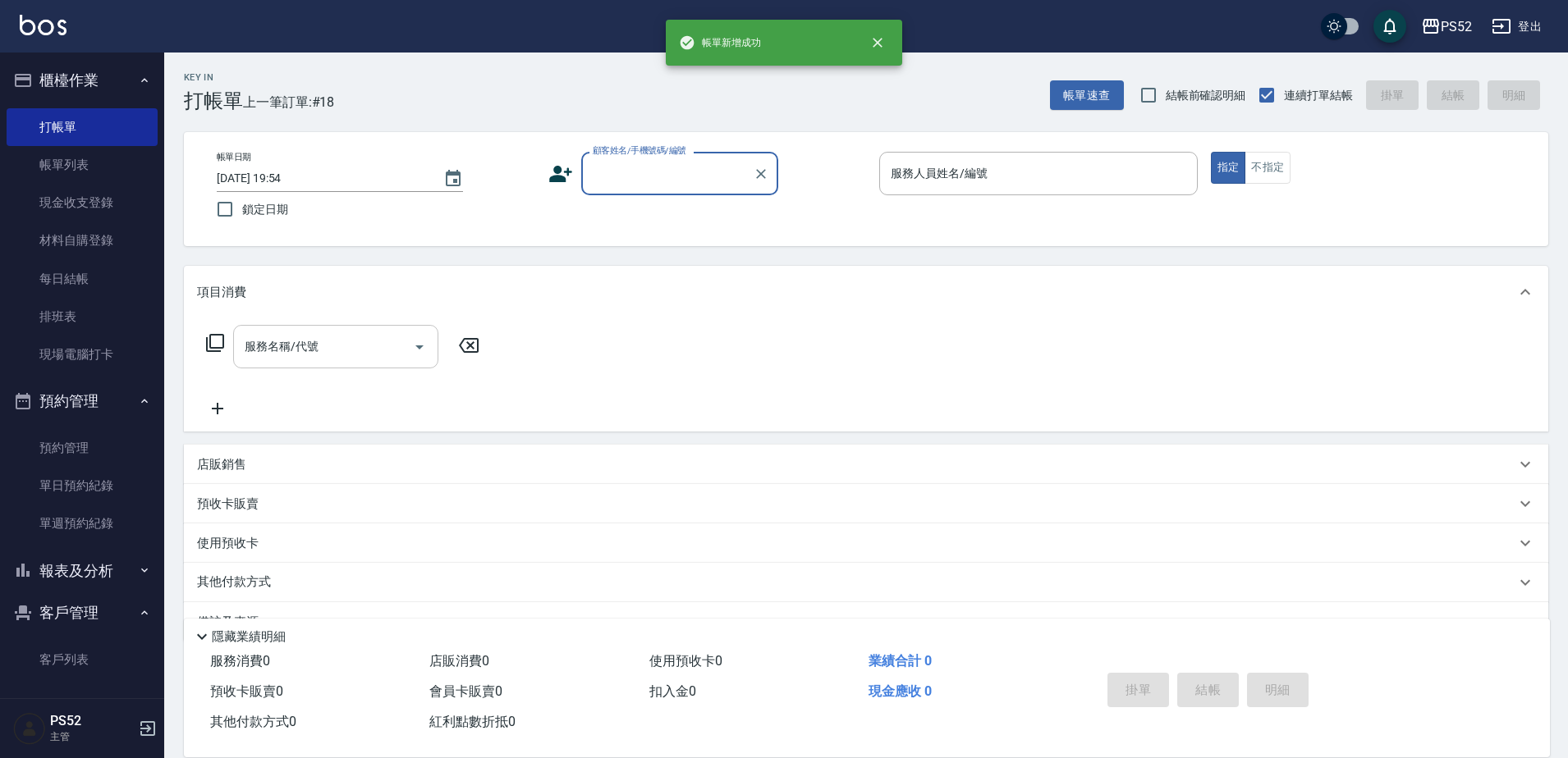
scroll to position [0, 0]
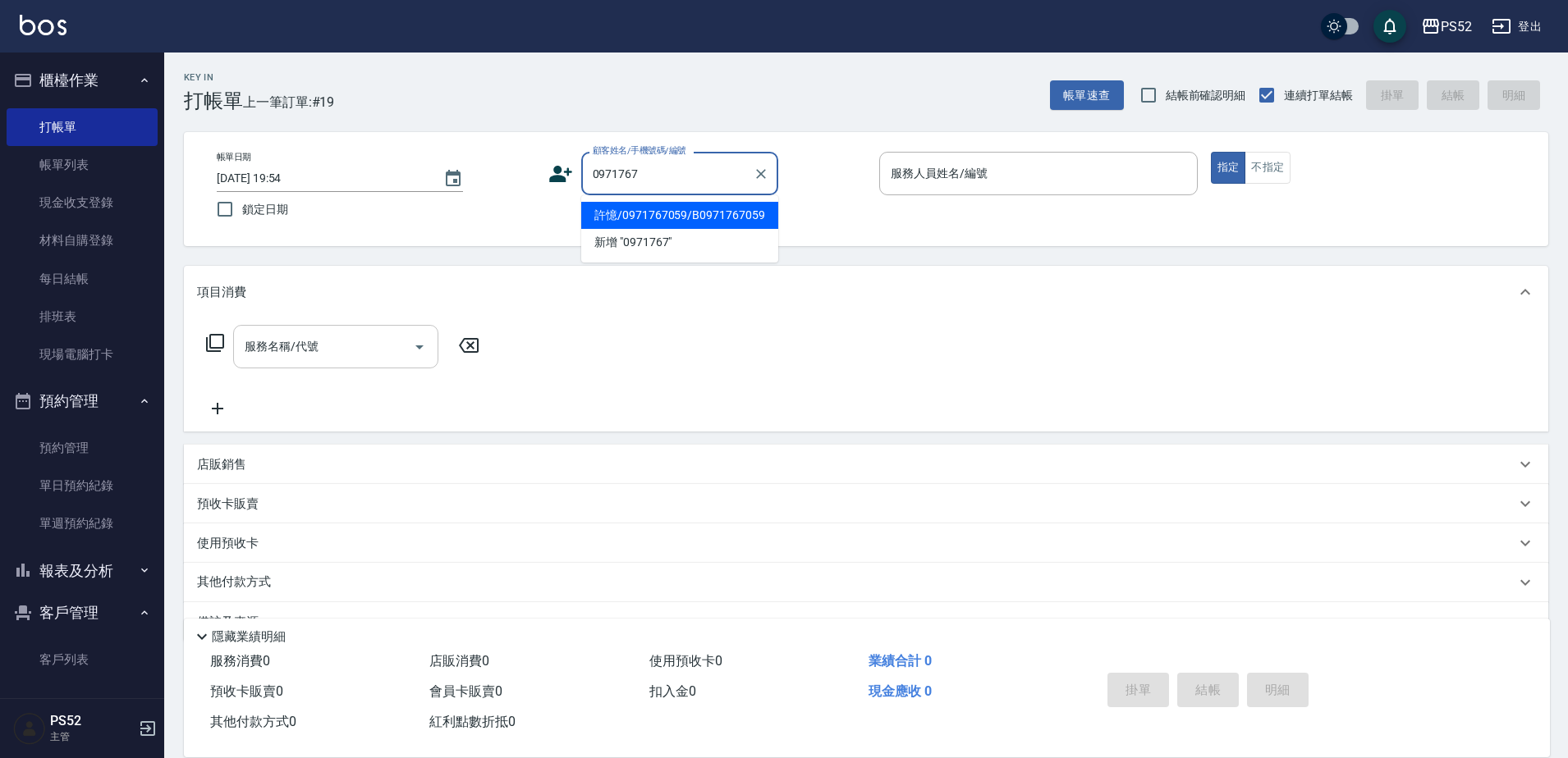
click at [671, 217] on li "許憶/0971767059/B0971767059" at bounding box center [679, 216] width 197 height 27
type input "許憶/0971767059/B0971767059"
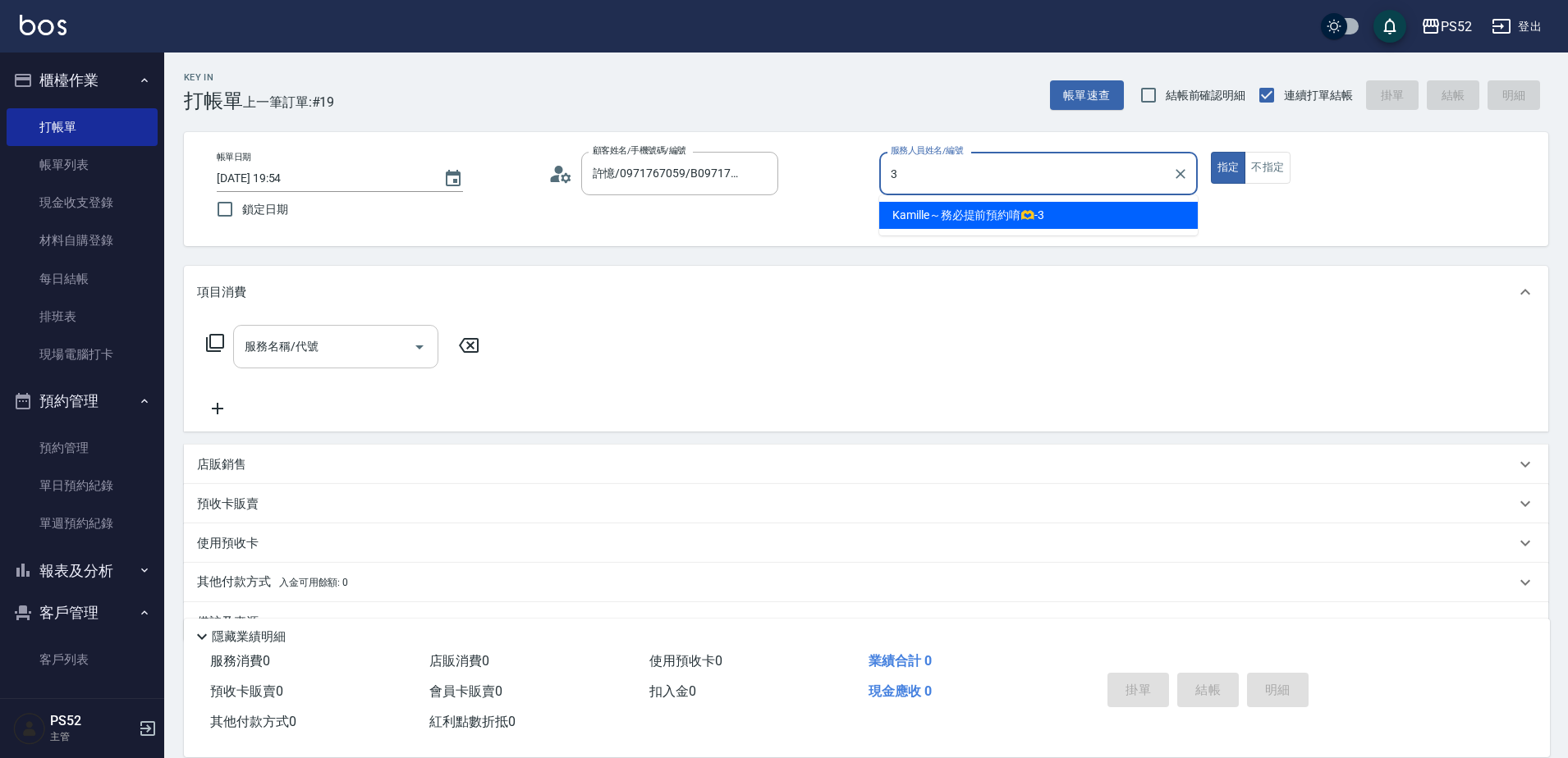
type input "Kamille～務必提前預約唷🫶-3"
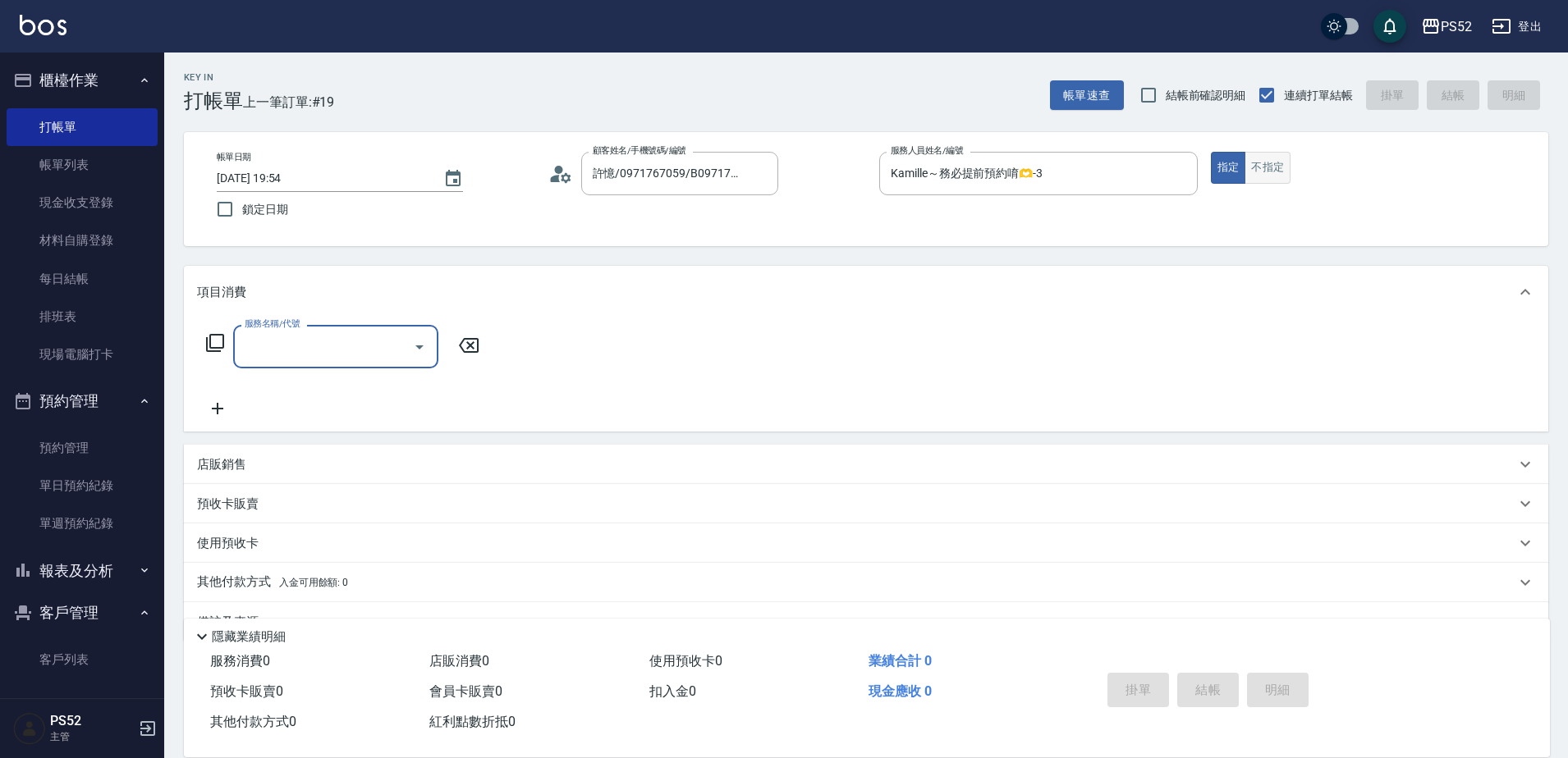
click at [1256, 166] on button "不指定" at bounding box center [1268, 167] width 46 height 32
click at [410, 347] on icon "Open" at bounding box center [420, 347] width 20 height 20
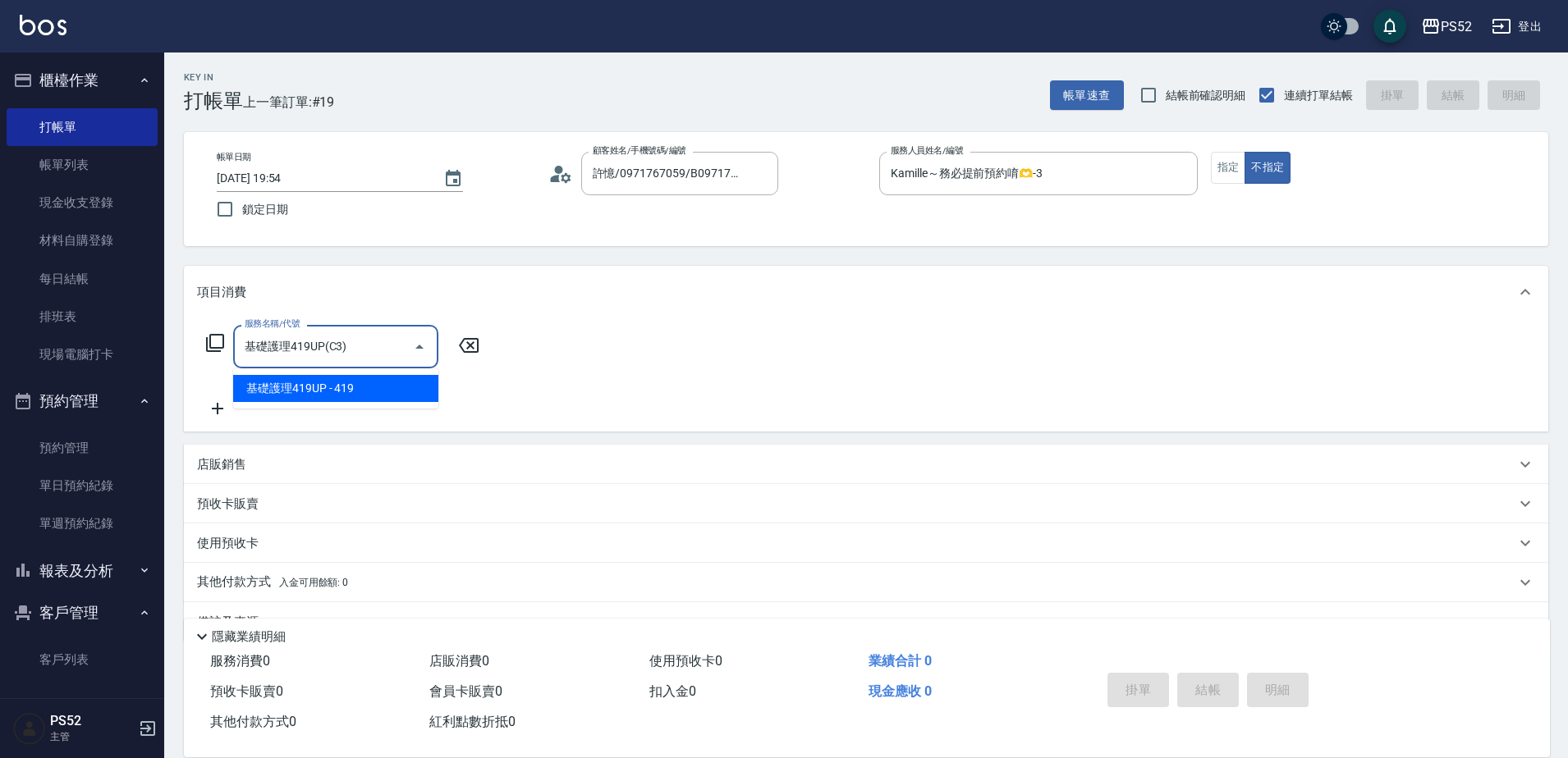
type input "基礎護理419UP(C3)"
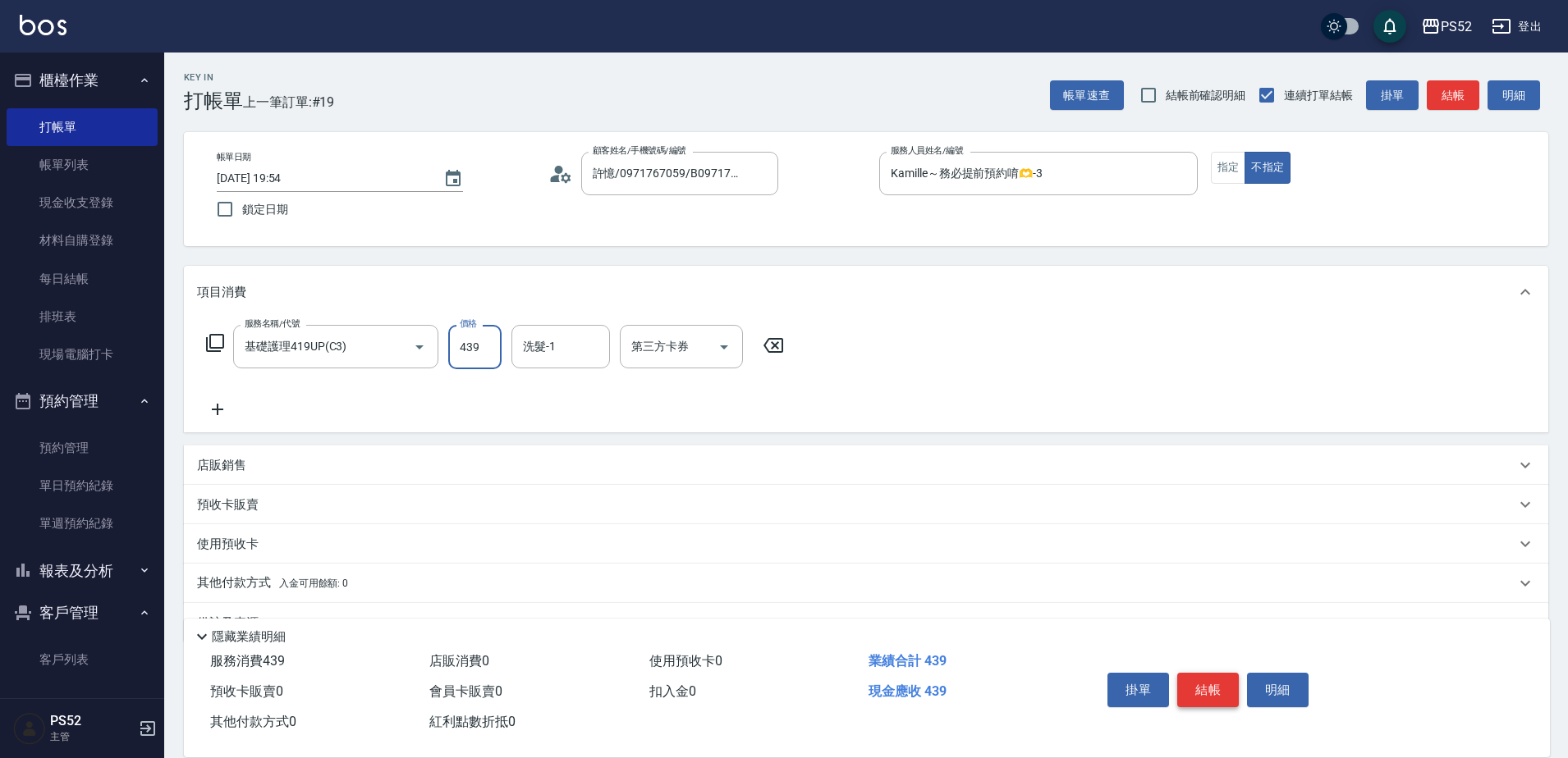
type input "439"
click at [1212, 677] on button "結帳" at bounding box center [1208, 690] width 61 height 35
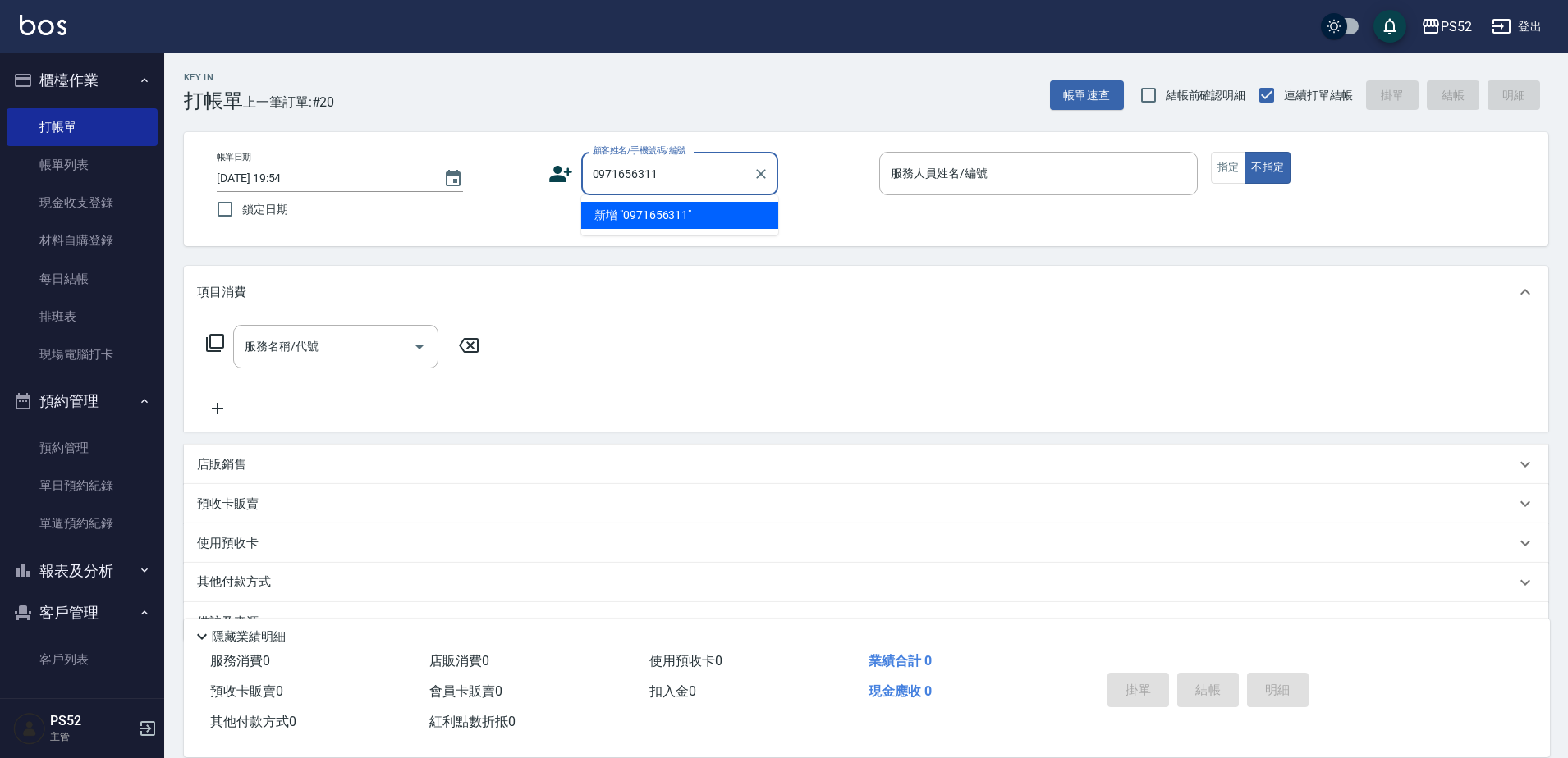
type input "0971656311"
click at [564, 176] on icon at bounding box center [560, 174] width 23 height 16
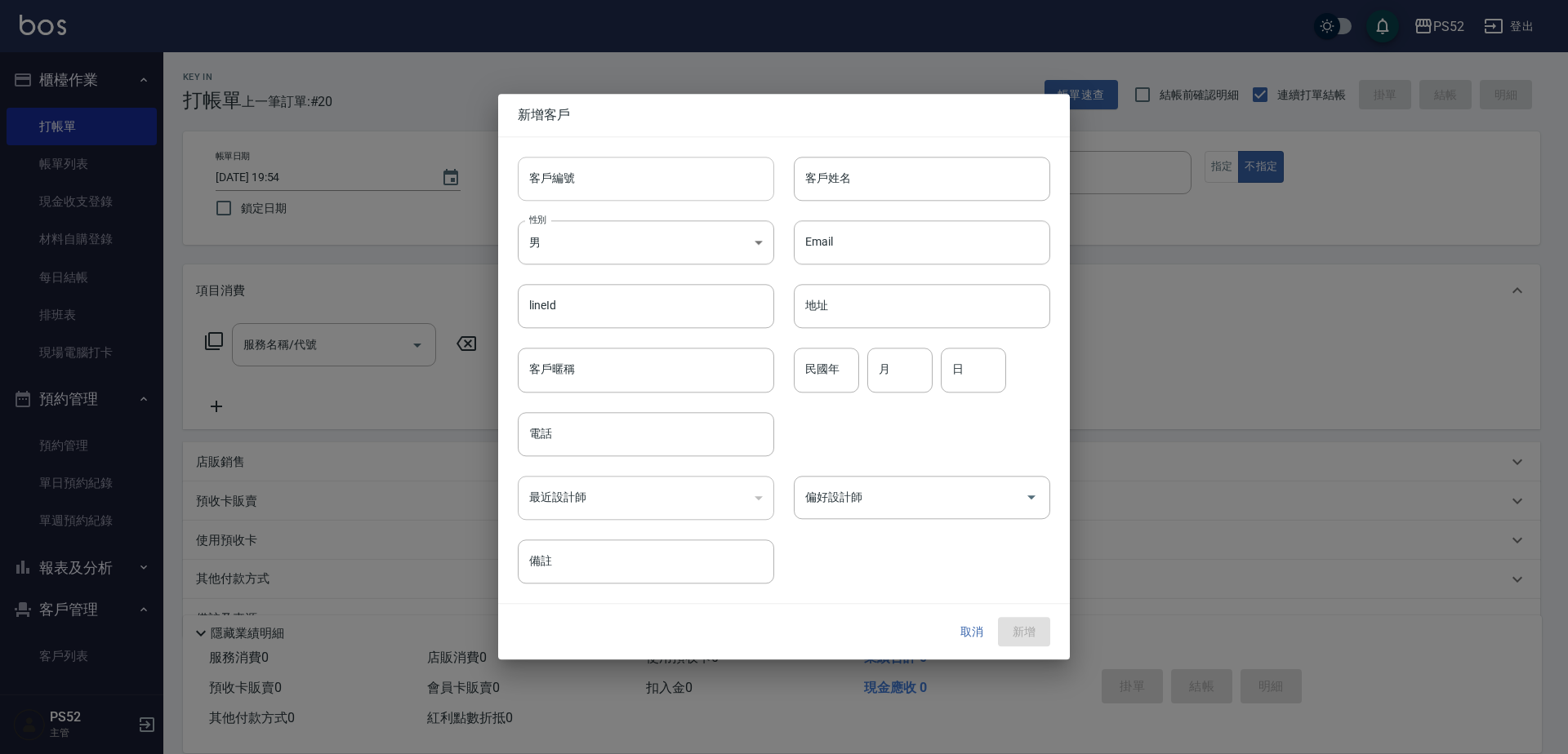
click at [618, 185] on input "客戶編號" at bounding box center [646, 178] width 257 height 44
paste input "0971656311"
type input "B0971656311"
click at [607, 448] on input "電話" at bounding box center [646, 434] width 257 height 44
paste input "0971656311"
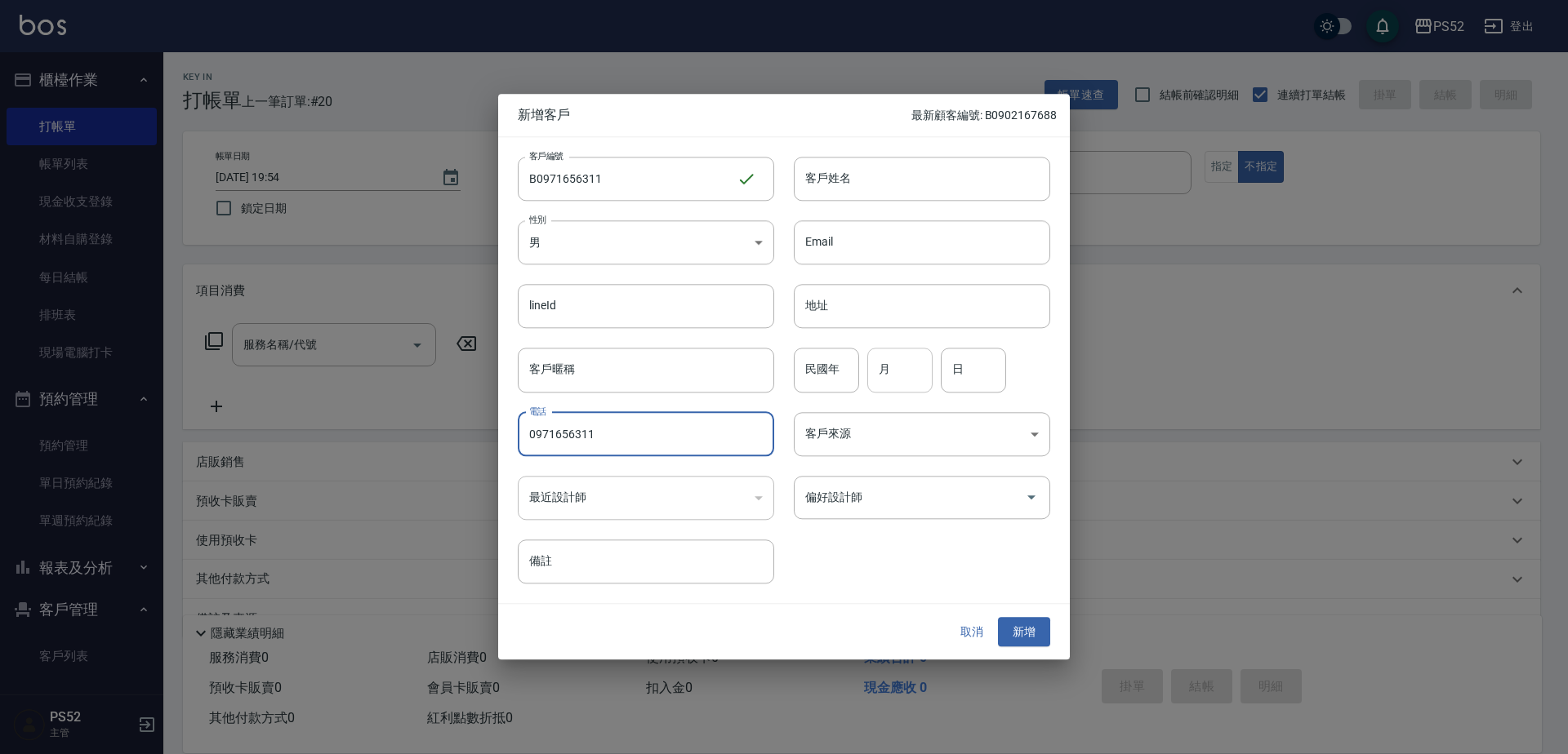
type input "0971656311"
click at [909, 389] on input "月" at bounding box center [900, 370] width 66 height 44
type input "7"
type input "8"
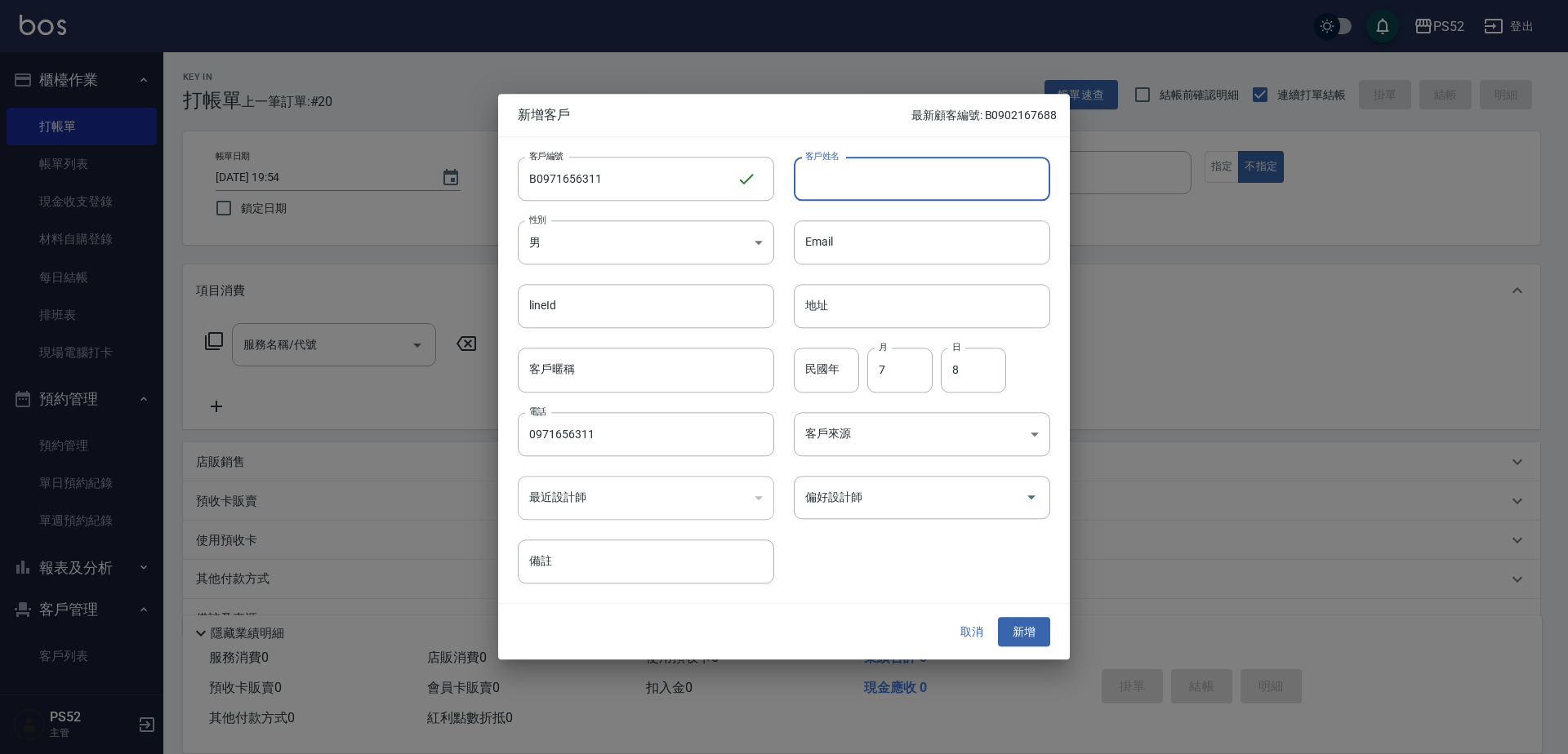
click at [851, 171] on input "客戶姓名" at bounding box center [922, 178] width 257 height 44
type input "陳可彤"
click at [653, 235] on body "PS52 登出 櫃檯作業 打帳單 帳單列表 現金收支登錄 材料自購登錄 每日結帳 排班表 現場電腦打卡 預約管理 預約管理 單日預約紀錄 單週預約紀錄 報表及…" at bounding box center [784, 397] width 1568 height 795
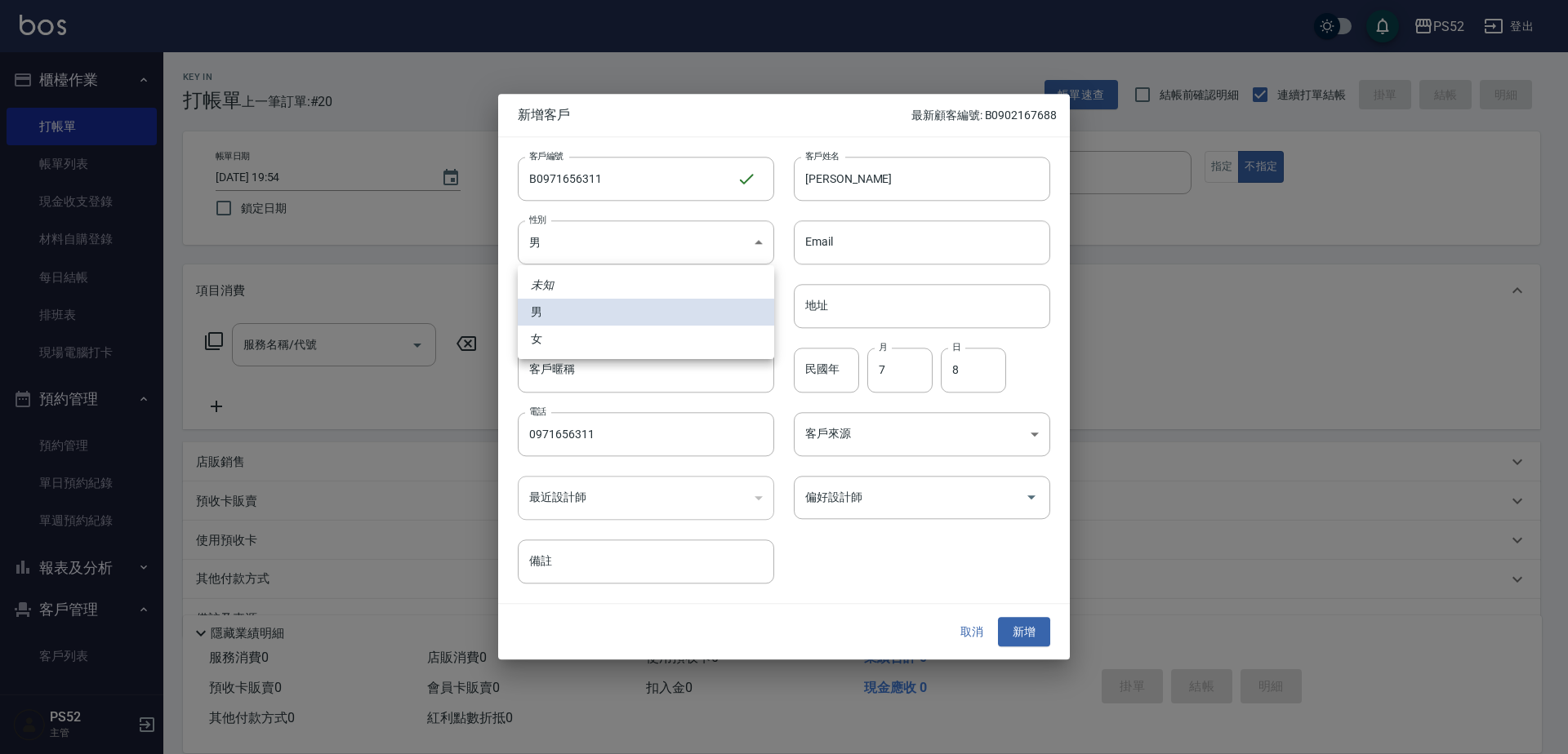
click at [567, 336] on li "女" at bounding box center [646, 339] width 257 height 27
type input "FEMALE"
click at [1016, 618] on button "新增" at bounding box center [1024, 632] width 52 height 30
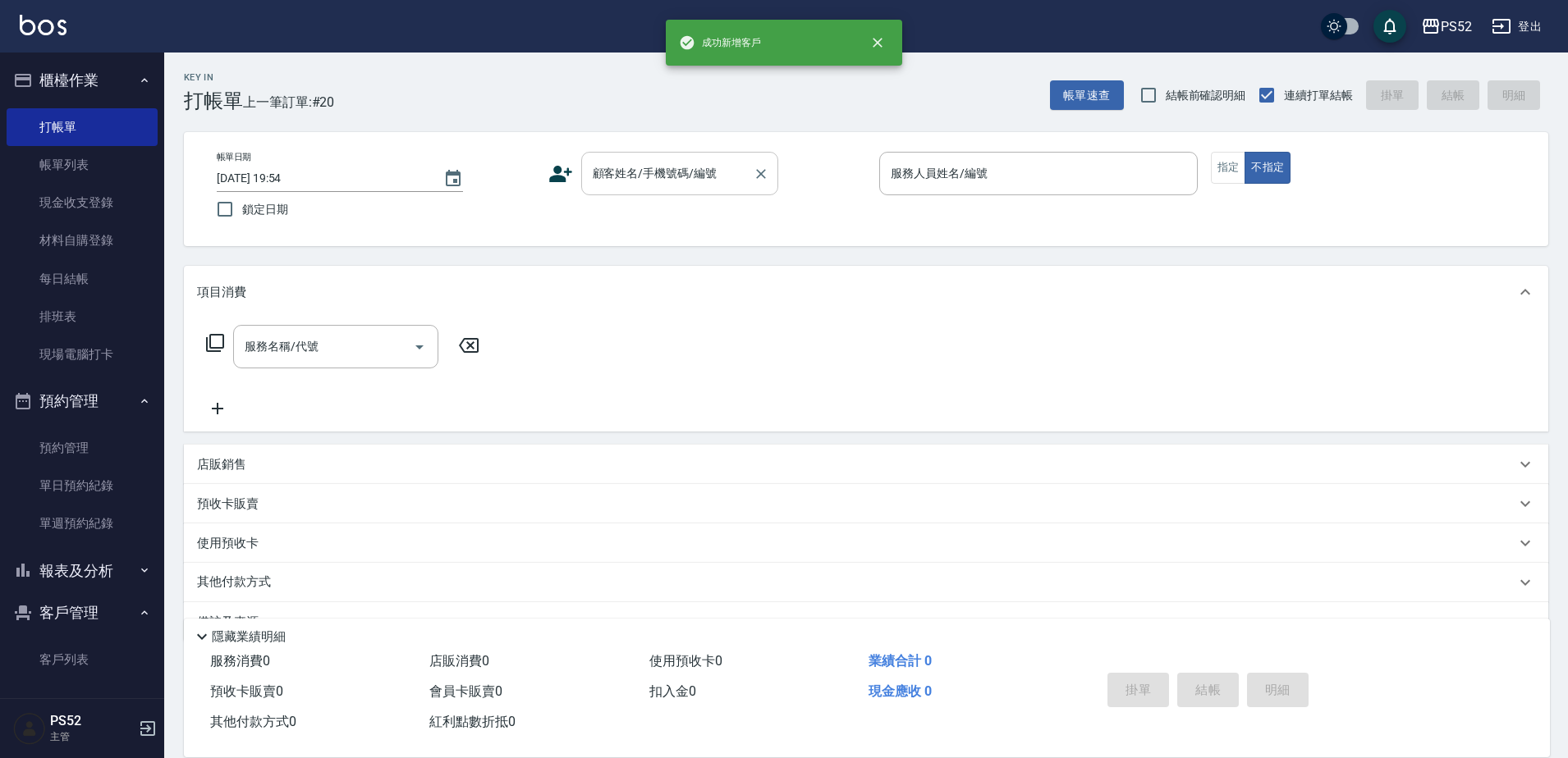
click at [686, 162] on div "顧客姓名/手機號碼/編號 顧客姓名/手機號碼/編號" at bounding box center [679, 174] width 197 height 44
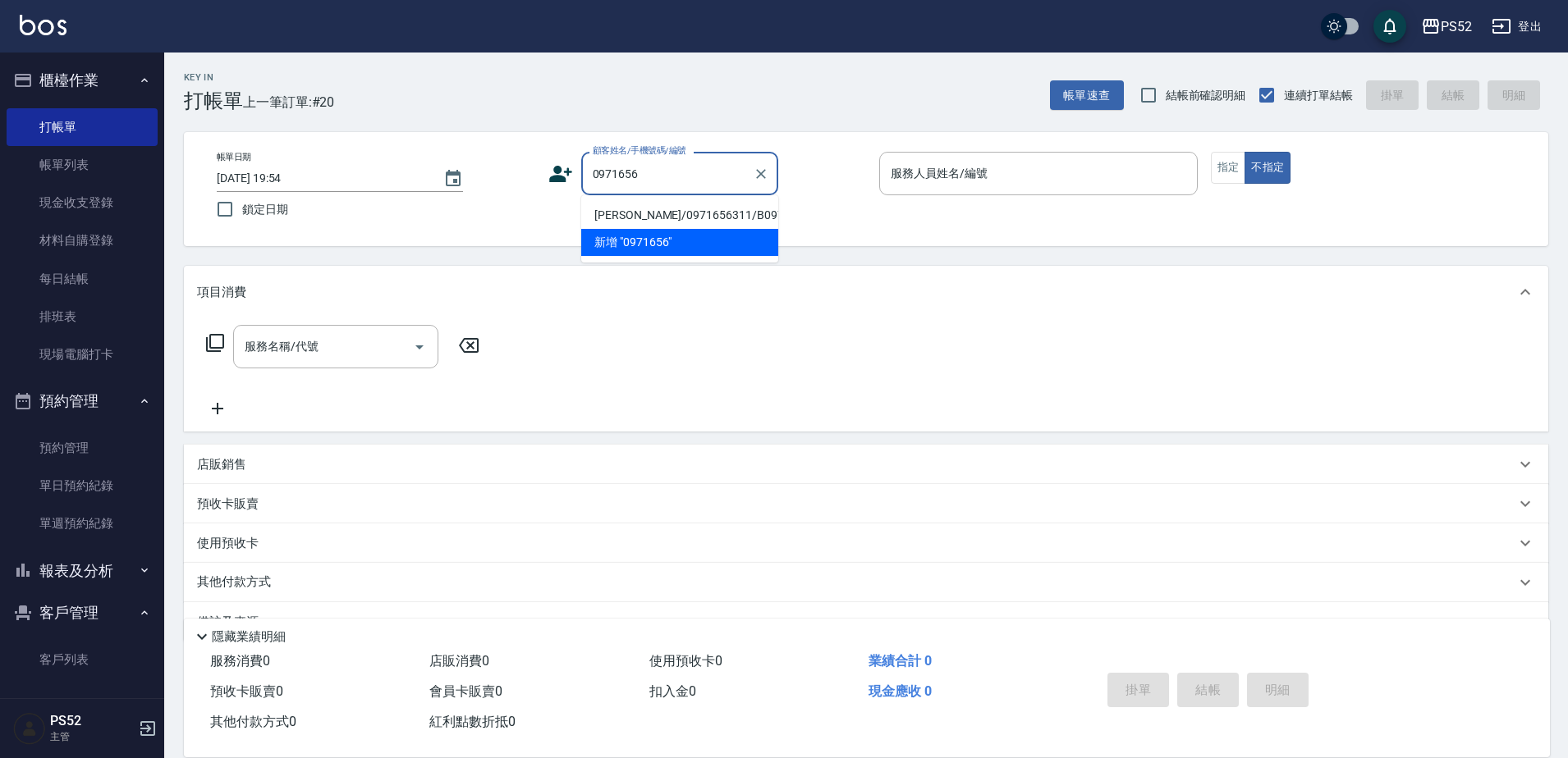
click at [715, 214] on li "陳可彤/0971656311/B0971656311" at bounding box center [679, 216] width 197 height 27
type input "陳可彤/0971656311/B0971656311"
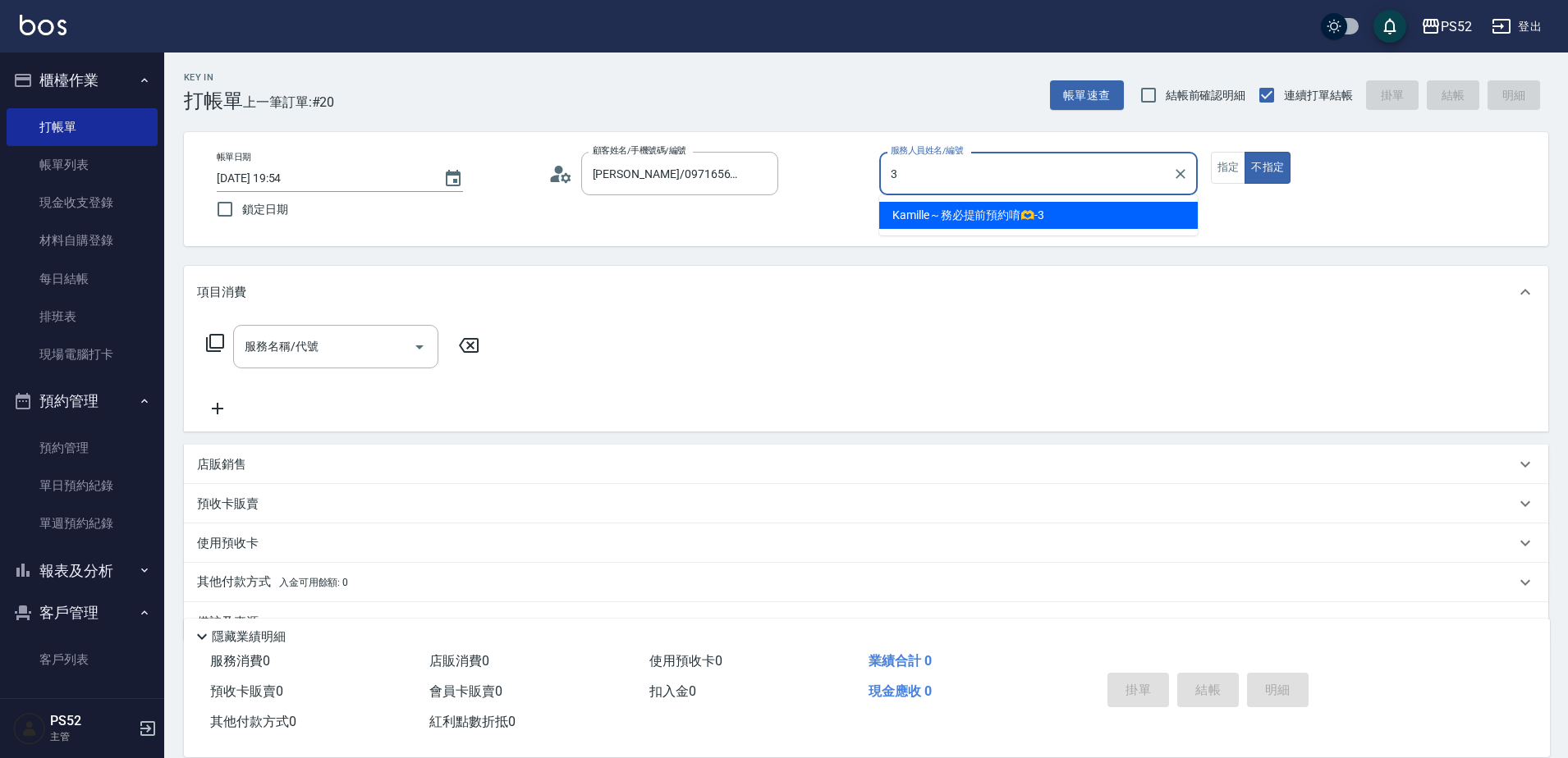
type input "Kamille～務必提前預約唷🫶-3"
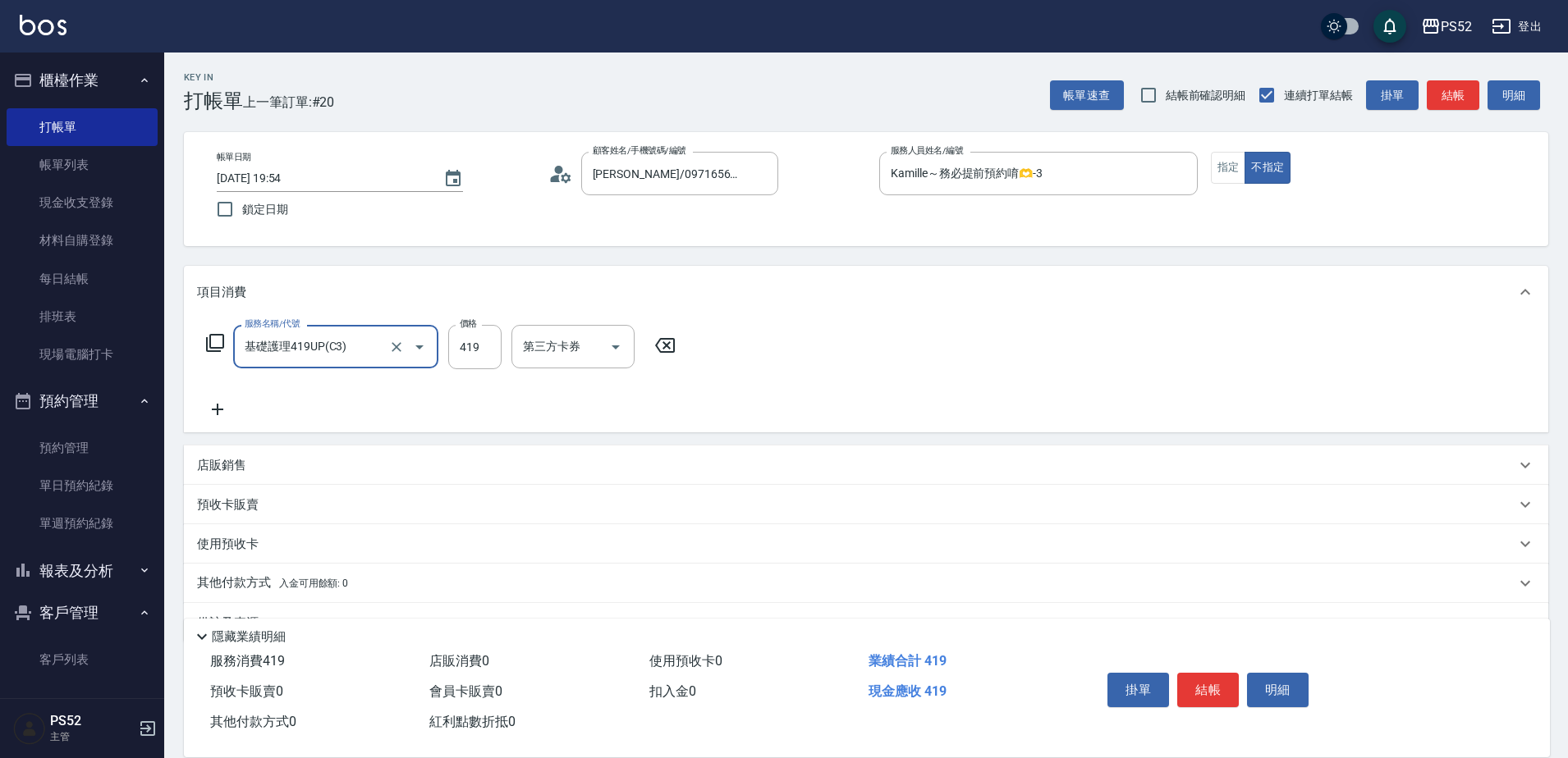
type input "基礎護理419UP(C3)"
type input "439"
click at [1208, 683] on button "結帳" at bounding box center [1208, 690] width 61 height 35
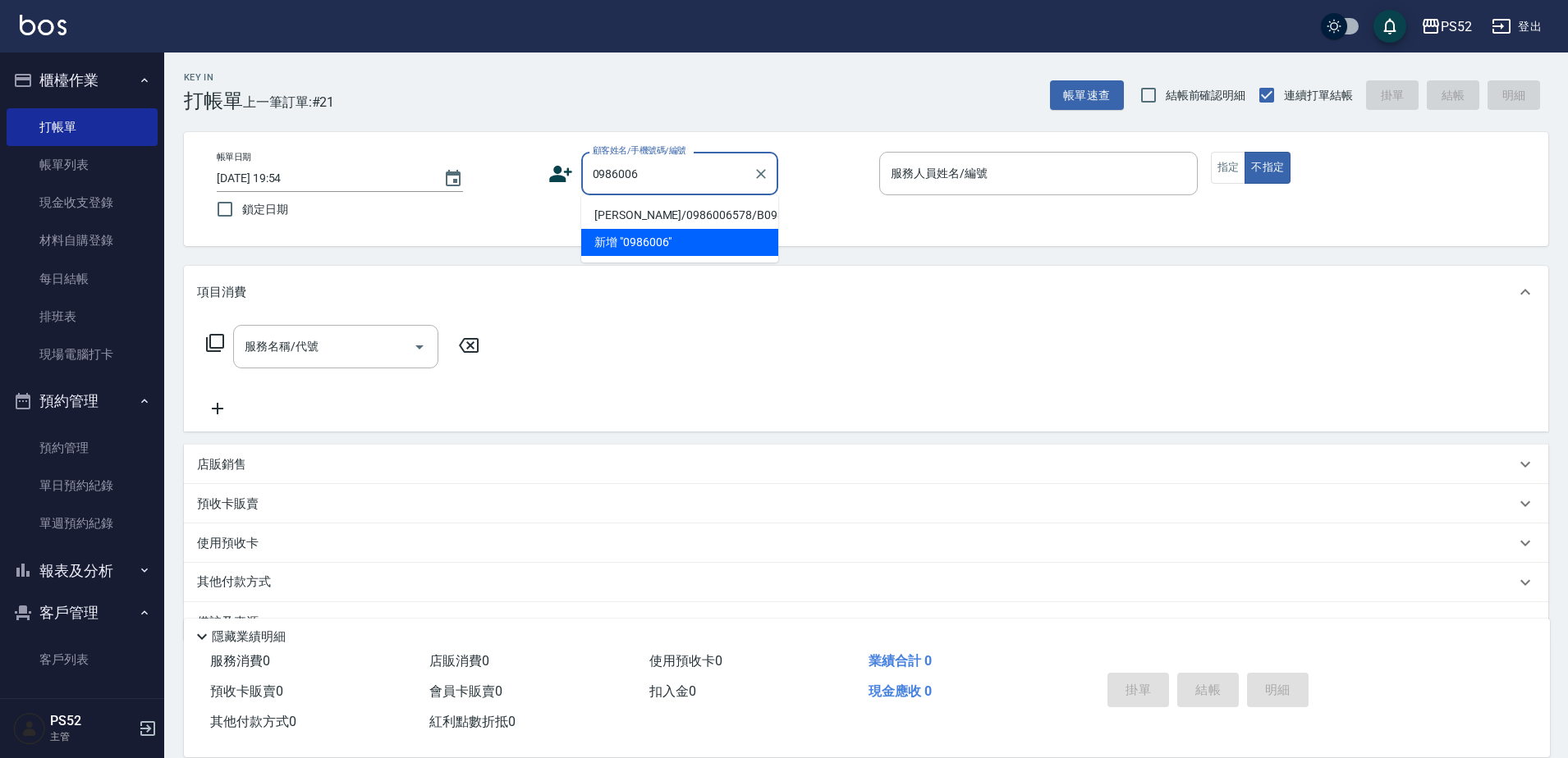
click at [593, 228] on li "蔡宗庭/0986006578/B0986006578" at bounding box center [679, 216] width 197 height 27
type input "蔡宗庭/0986006578/B0986006578"
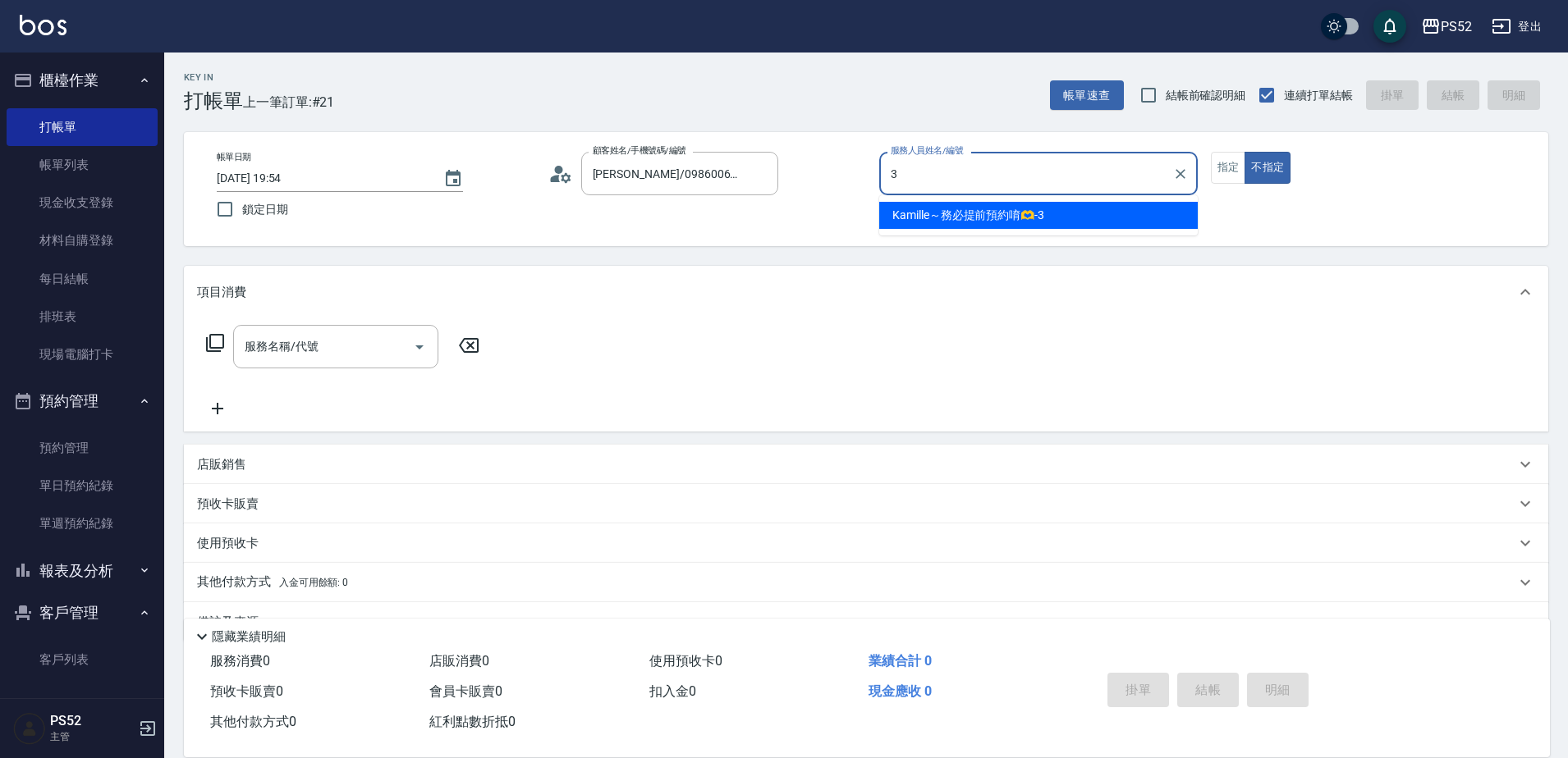
type input "Kamille～務必提前預約唷🫶-3"
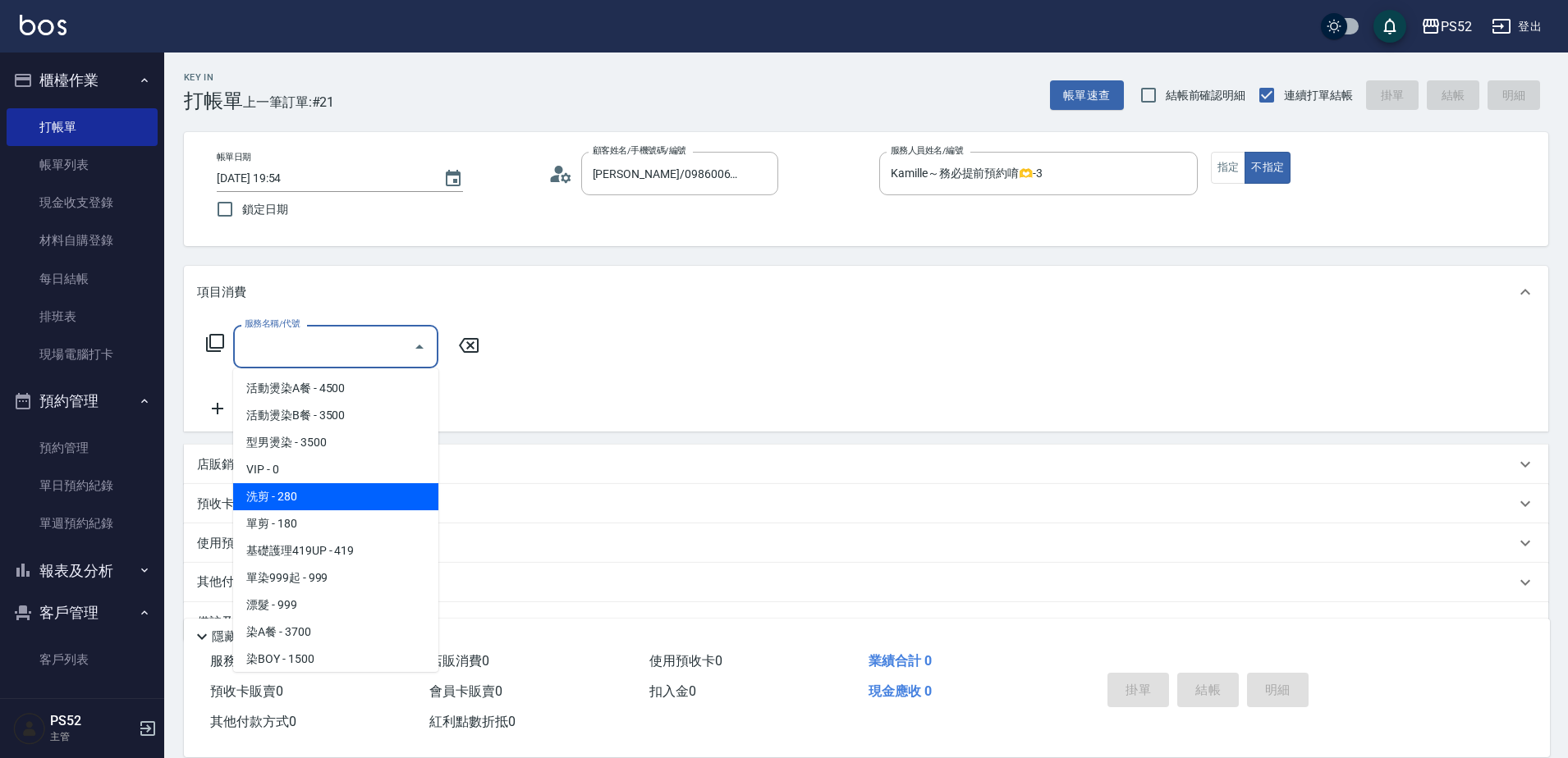
type input "洗剪(C1)"
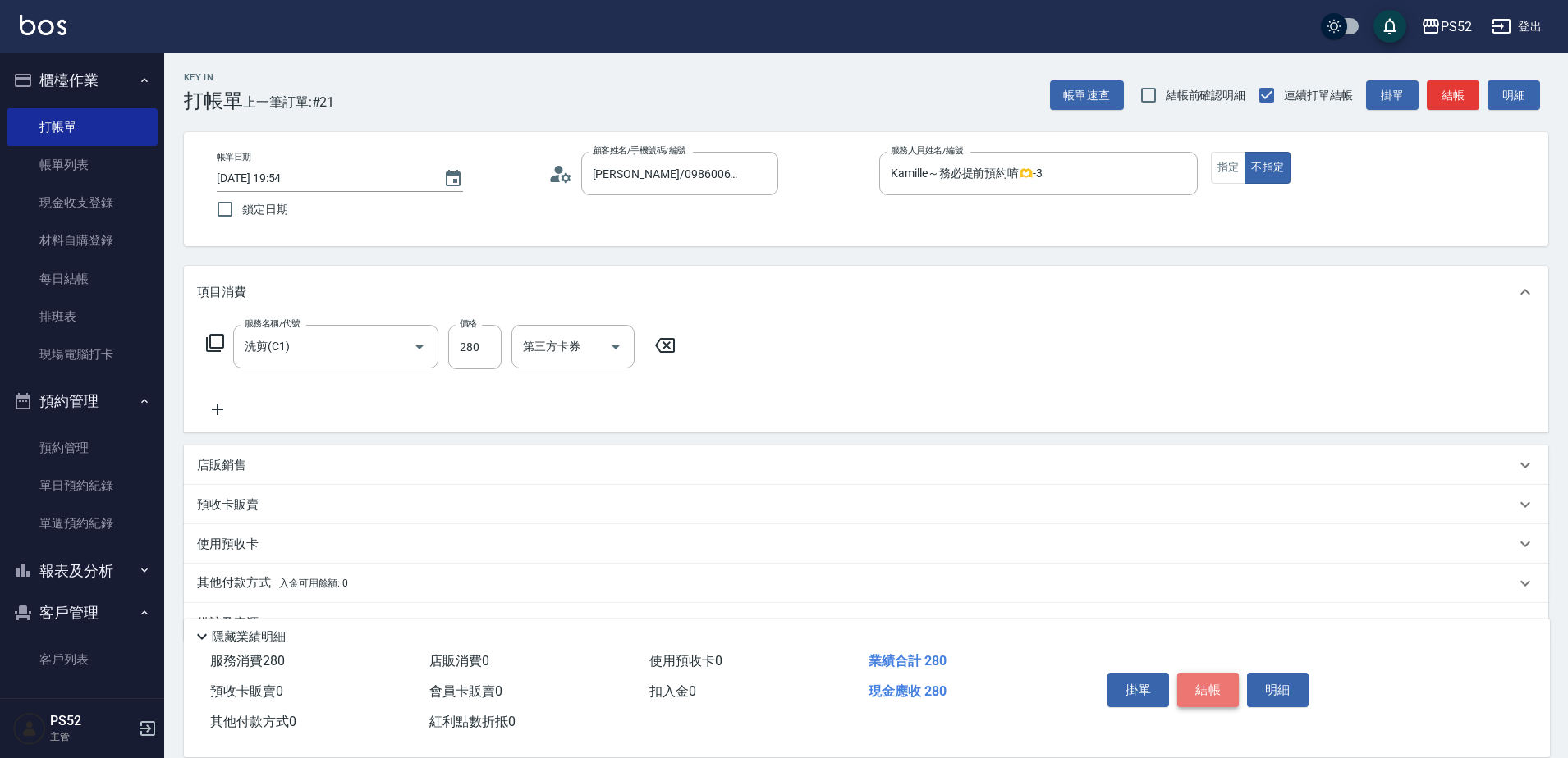
click at [1212, 697] on button "結帳" at bounding box center [1208, 690] width 61 height 35
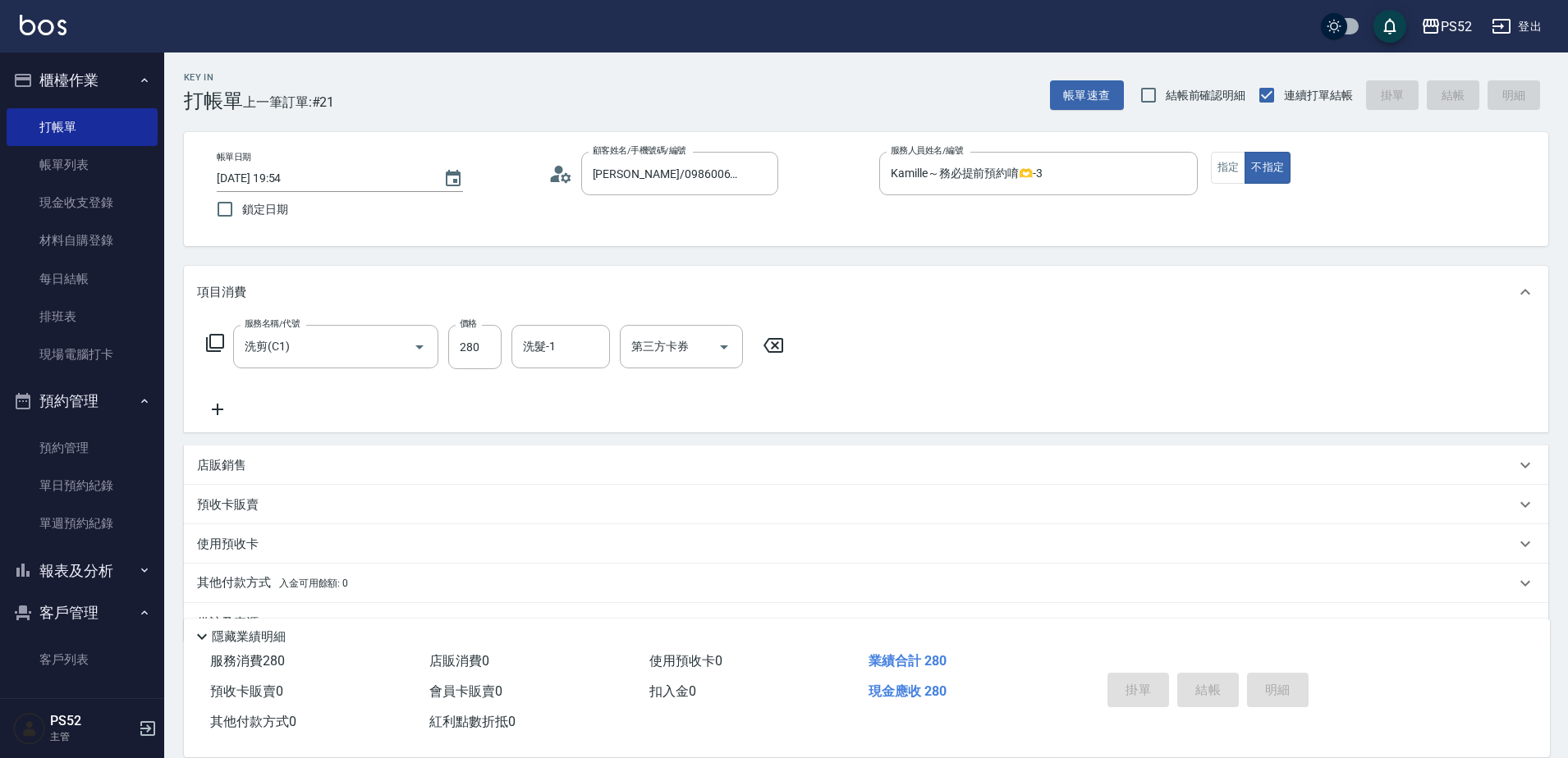
type input "2025/08/16 19:55"
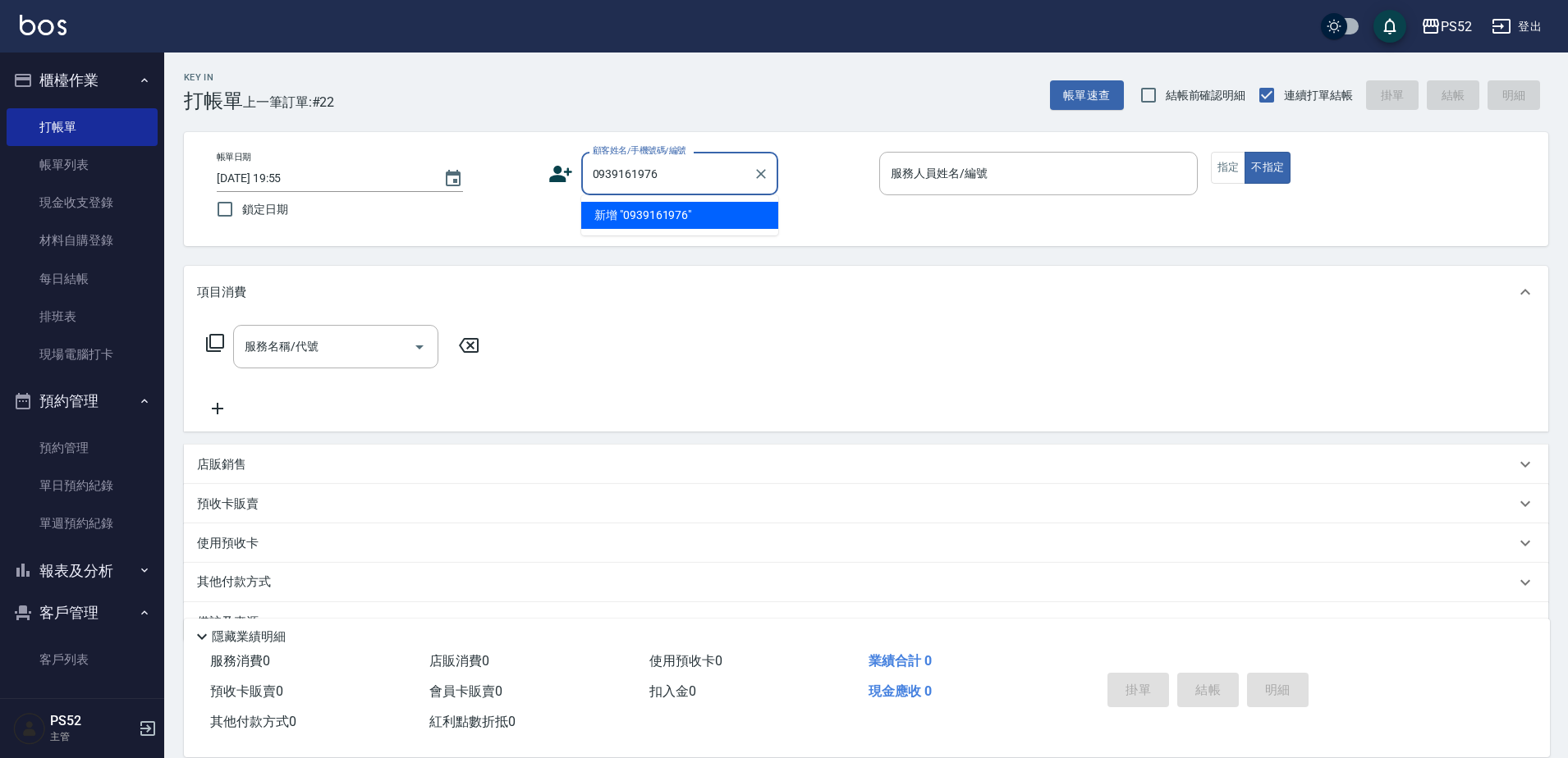
type input "0939161976"
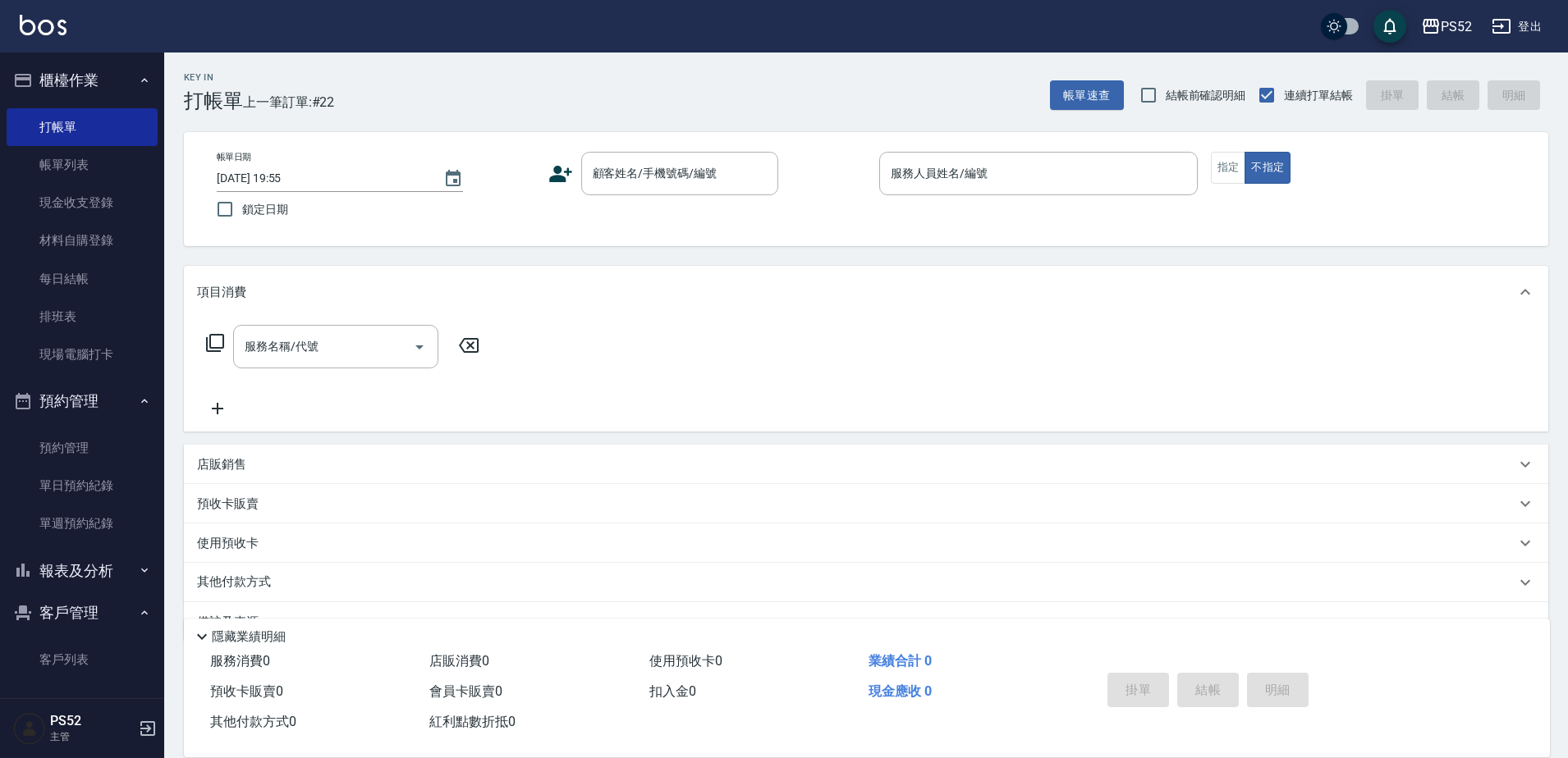
click at [572, 172] on icon at bounding box center [561, 174] width 25 height 25
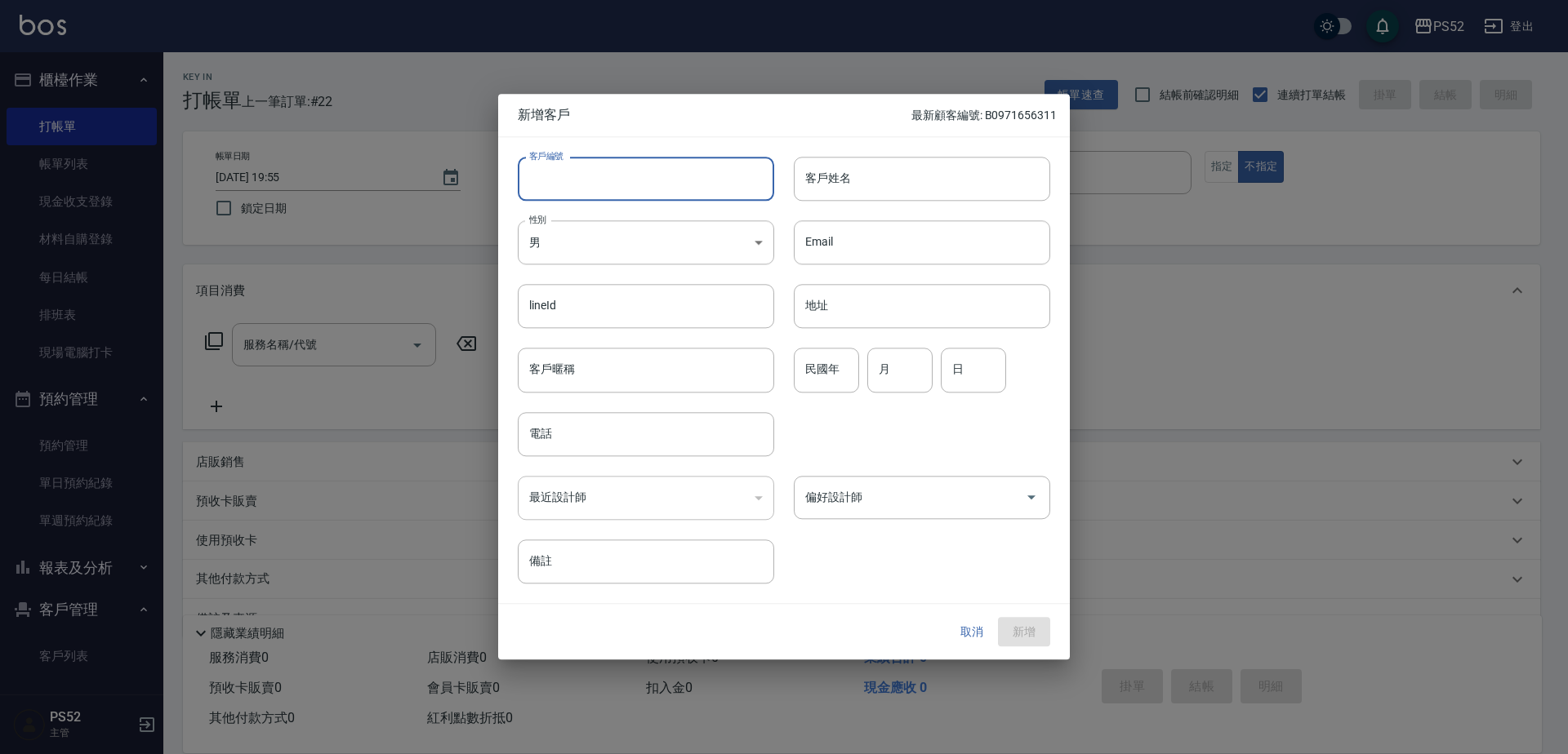
click at [602, 190] on input "客戶編號" at bounding box center [646, 178] width 257 height 44
type input "B0939161976"
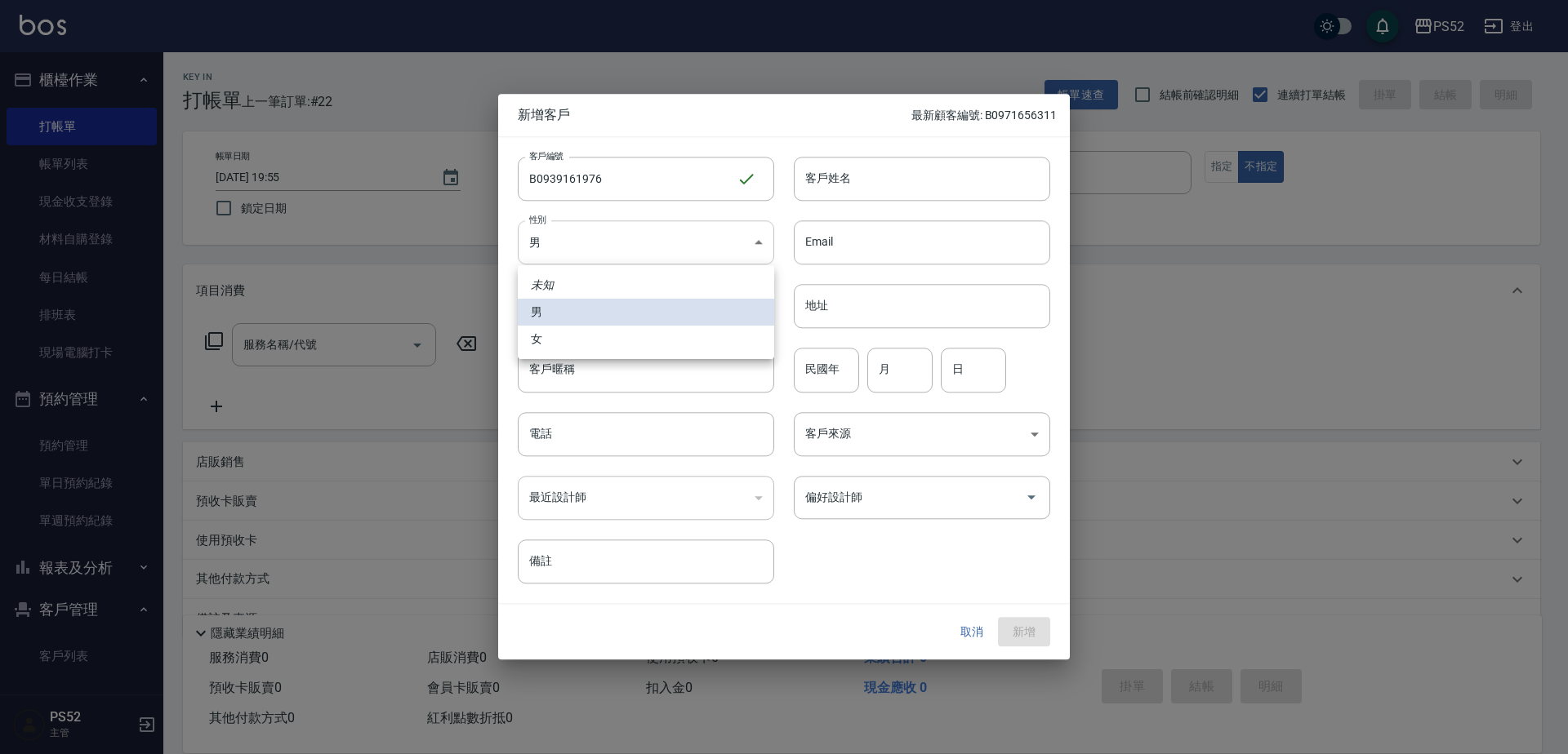
click at [582, 256] on body "PS52 登出 櫃檯作業 打帳單 帳單列表 現金收支登錄 材料自購登錄 每日結帳 排班表 現場電腦打卡 預約管理 預約管理 單日預約紀錄 單週預約紀錄 報表及…" at bounding box center [784, 397] width 1568 height 795
click at [560, 347] on li "女" at bounding box center [646, 339] width 257 height 27
type input "FEMALE"
click at [565, 444] on input "電話" at bounding box center [646, 434] width 257 height 44
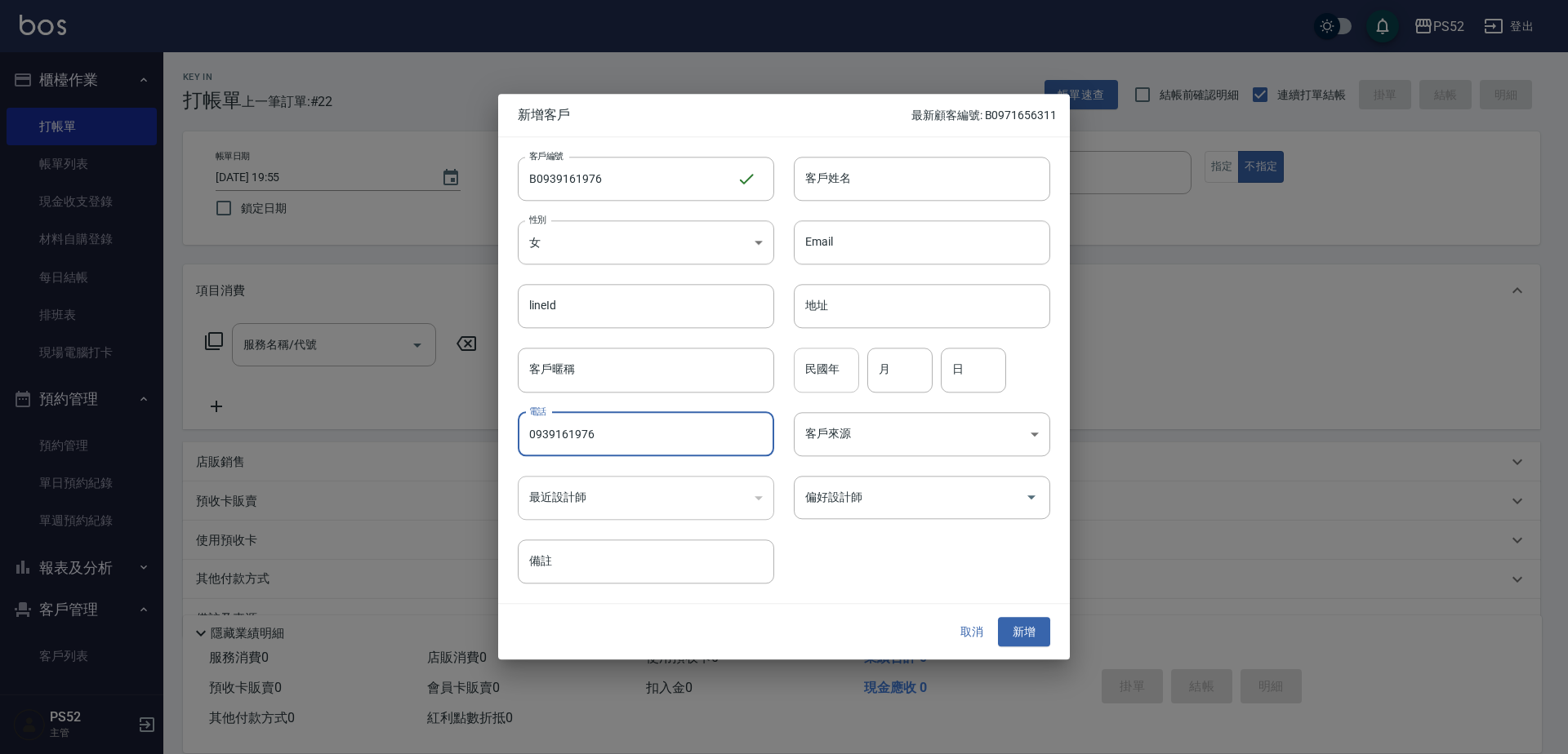
type input "0939161976"
click at [830, 374] on input "民國年" at bounding box center [826, 370] width 66 height 44
type input "3"
type input "20"
click at [893, 189] on input "客戶姓名" at bounding box center [922, 178] width 257 height 44
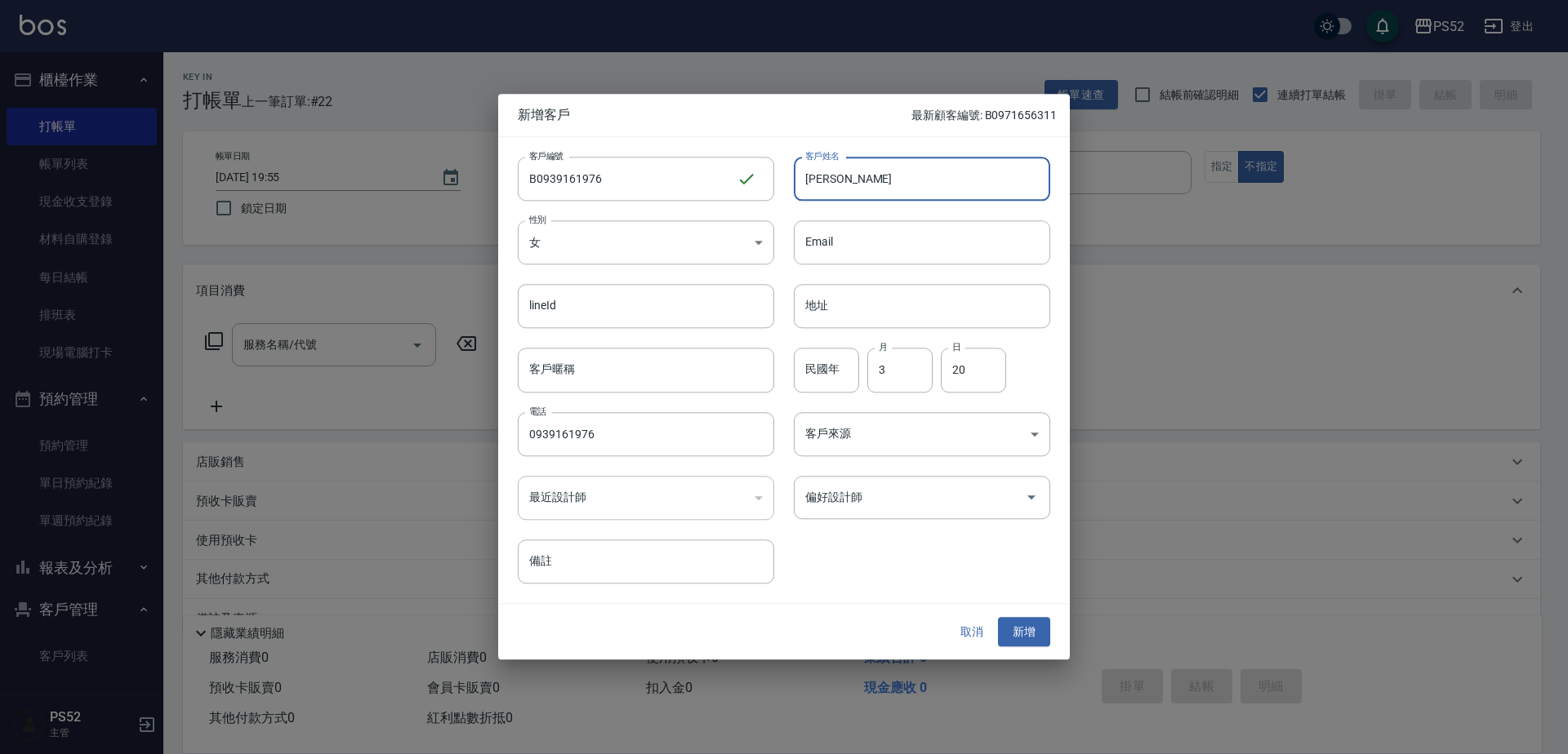
click at [828, 181] on input "林淑文" at bounding box center [922, 178] width 257 height 44
type input "林文淑"
click at [1045, 640] on button "新增" at bounding box center [1024, 632] width 52 height 30
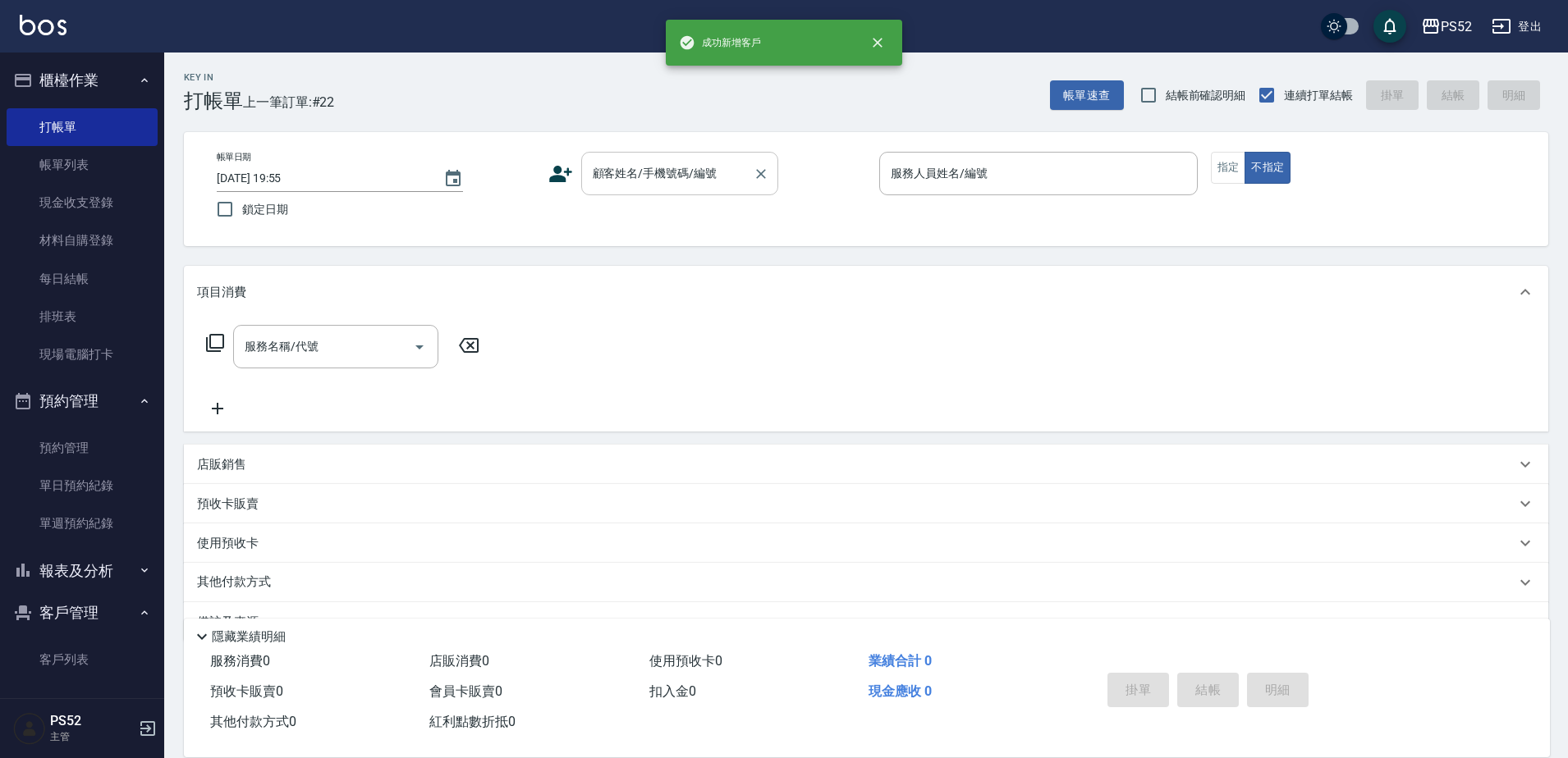
click at [605, 158] on div "顧客姓名/手機號碼/編號" at bounding box center [679, 174] width 197 height 44
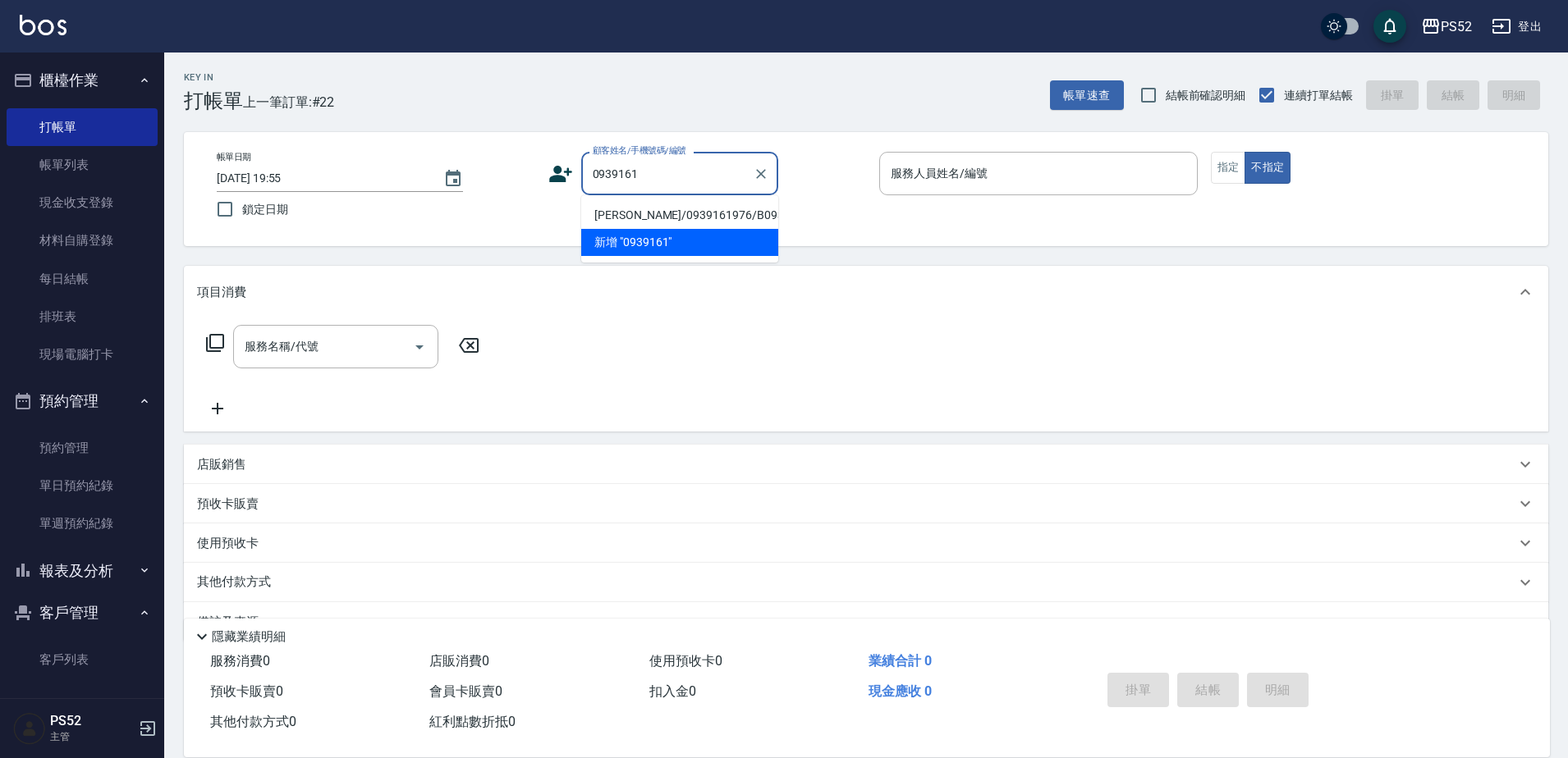
click at [632, 220] on li "林文淑/0939161976/B0939161976" at bounding box center [679, 216] width 197 height 27
type input "林文淑/0939161976/B0939161976"
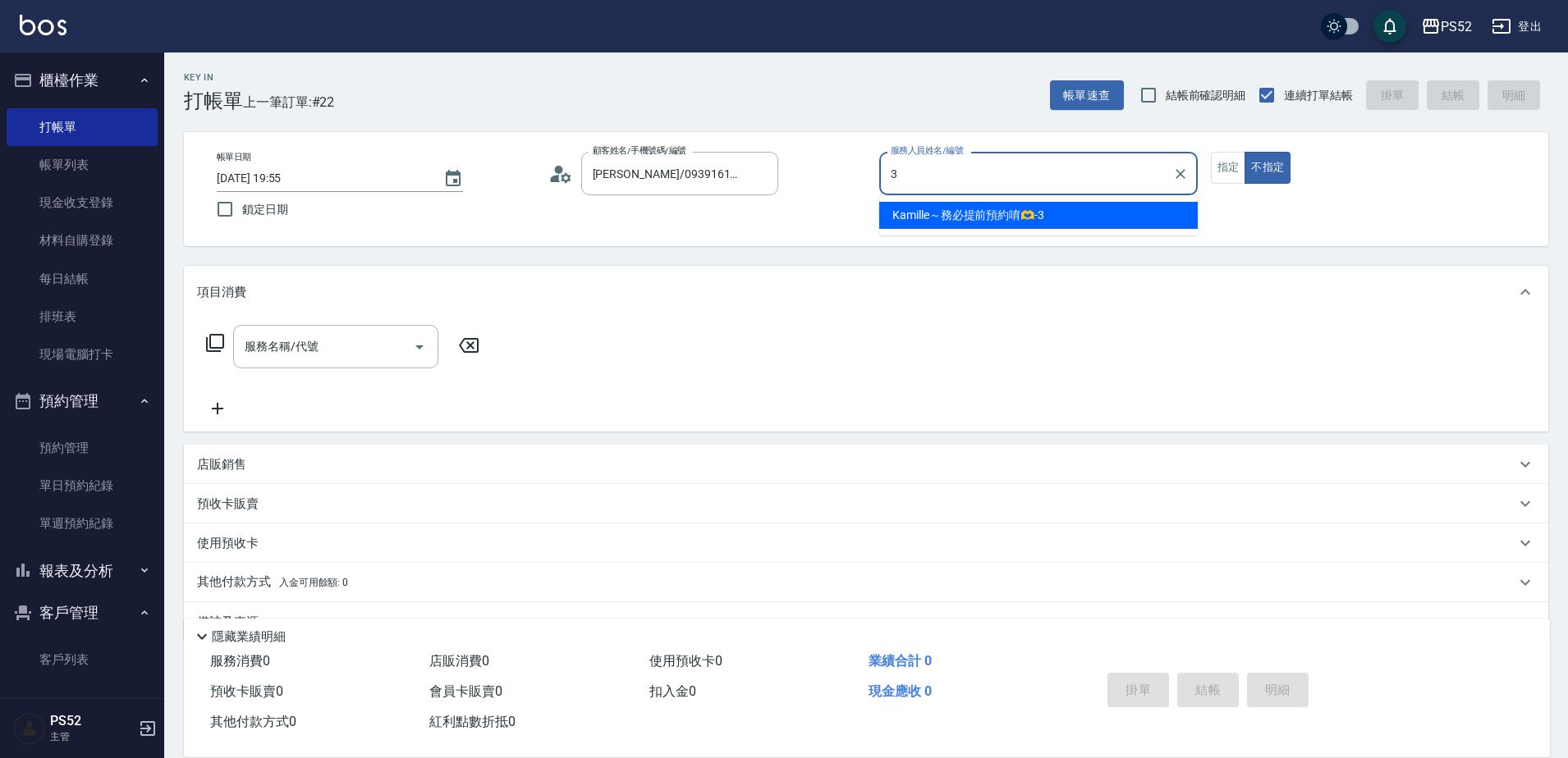
type input "Kamille～務必提前預約唷🫶-3"
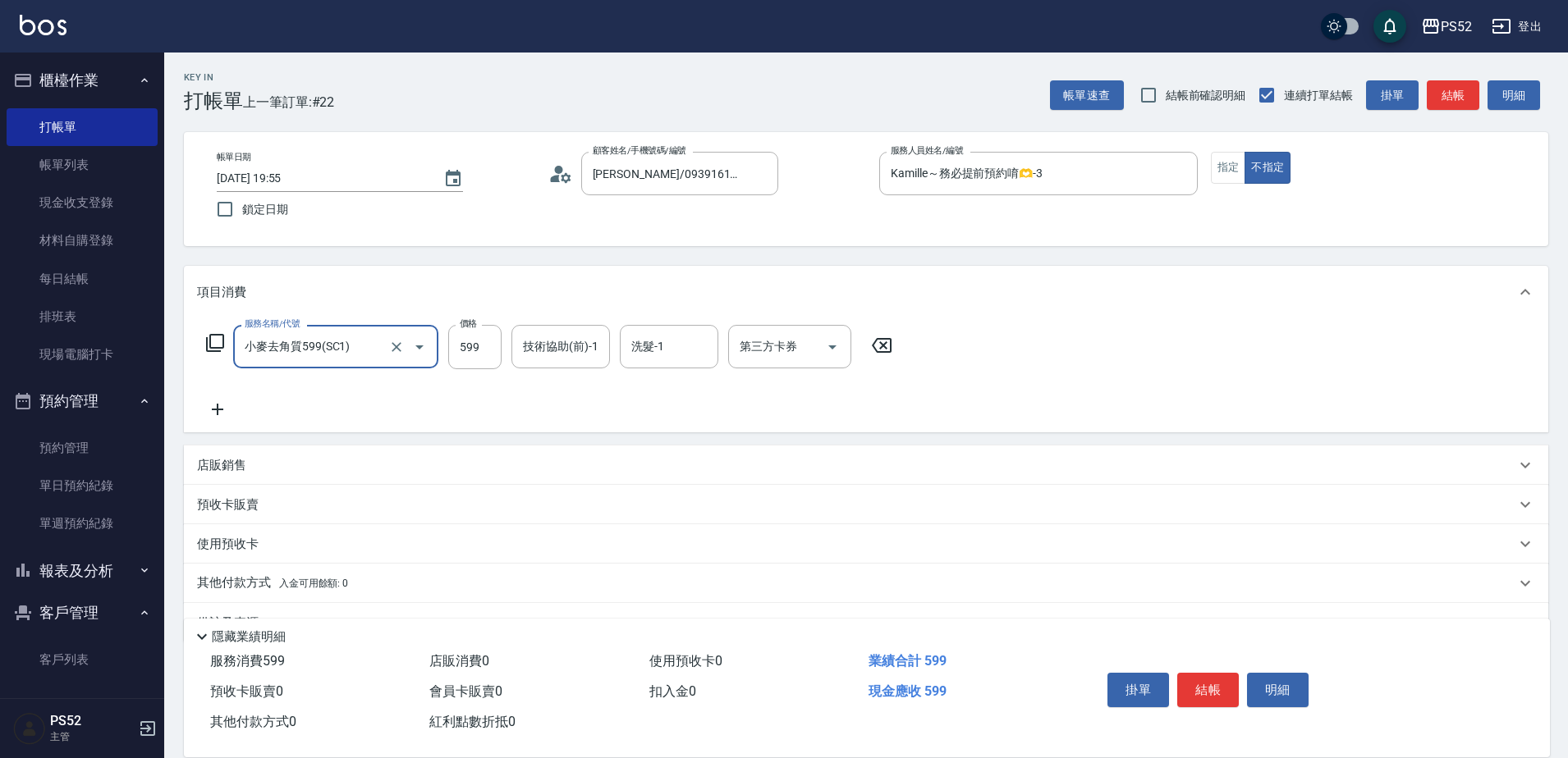
type input "小麥去角質599(SC1)"
click at [230, 405] on icon at bounding box center [217, 410] width 41 height 20
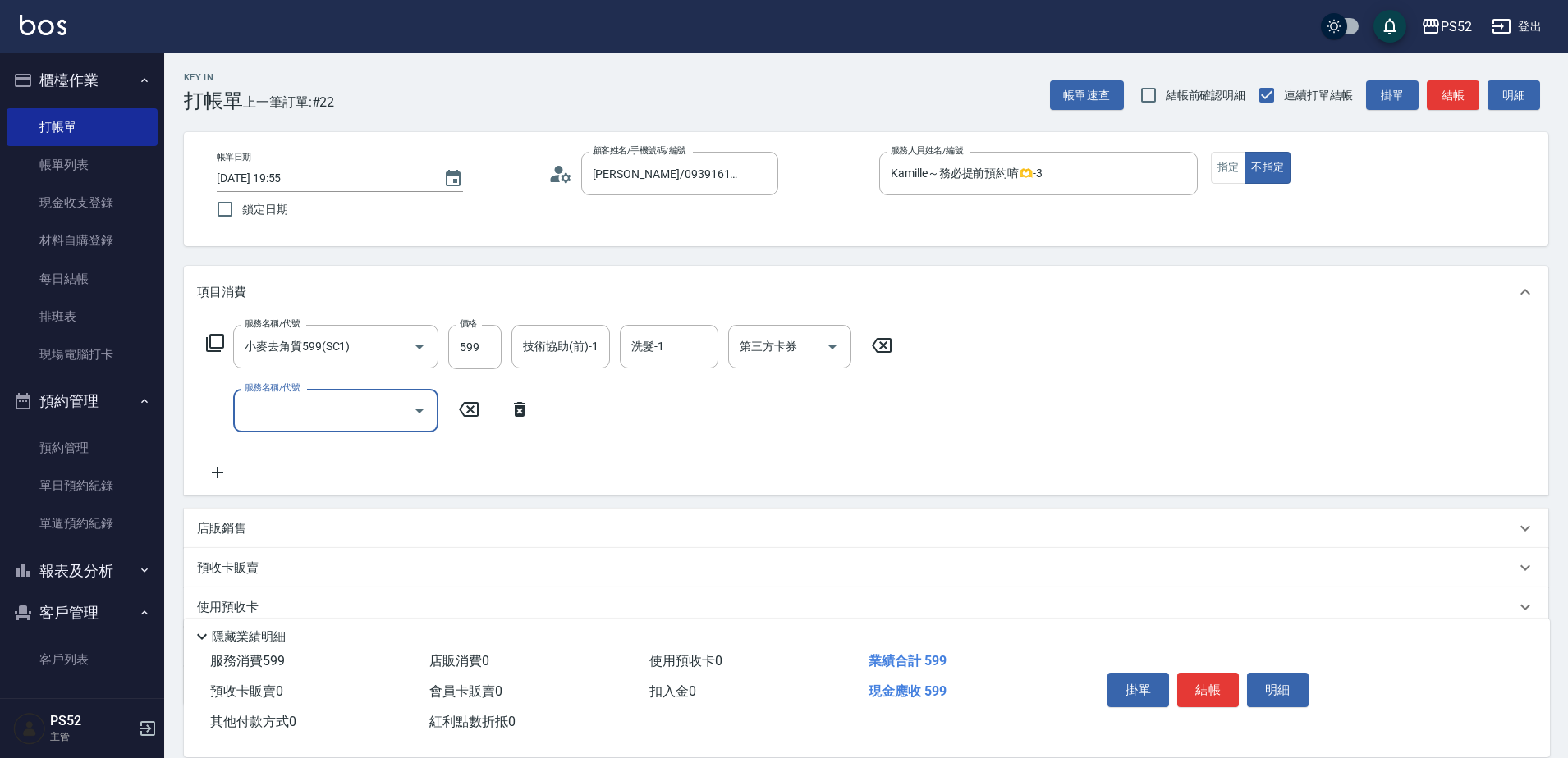
click at [295, 416] on input "服務名稱/代號" at bounding box center [323, 410] width 166 height 28
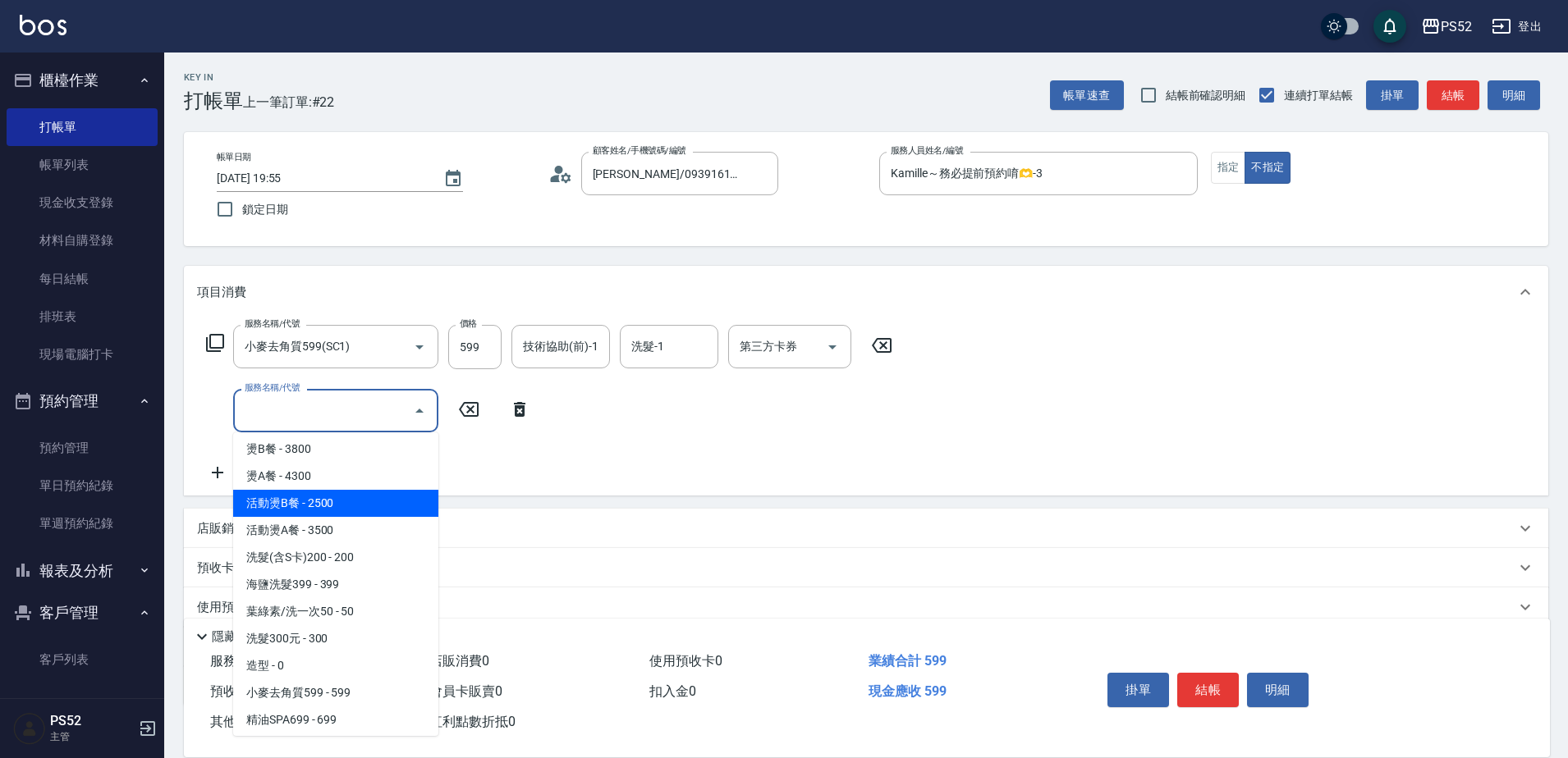
scroll to position [548, 0]
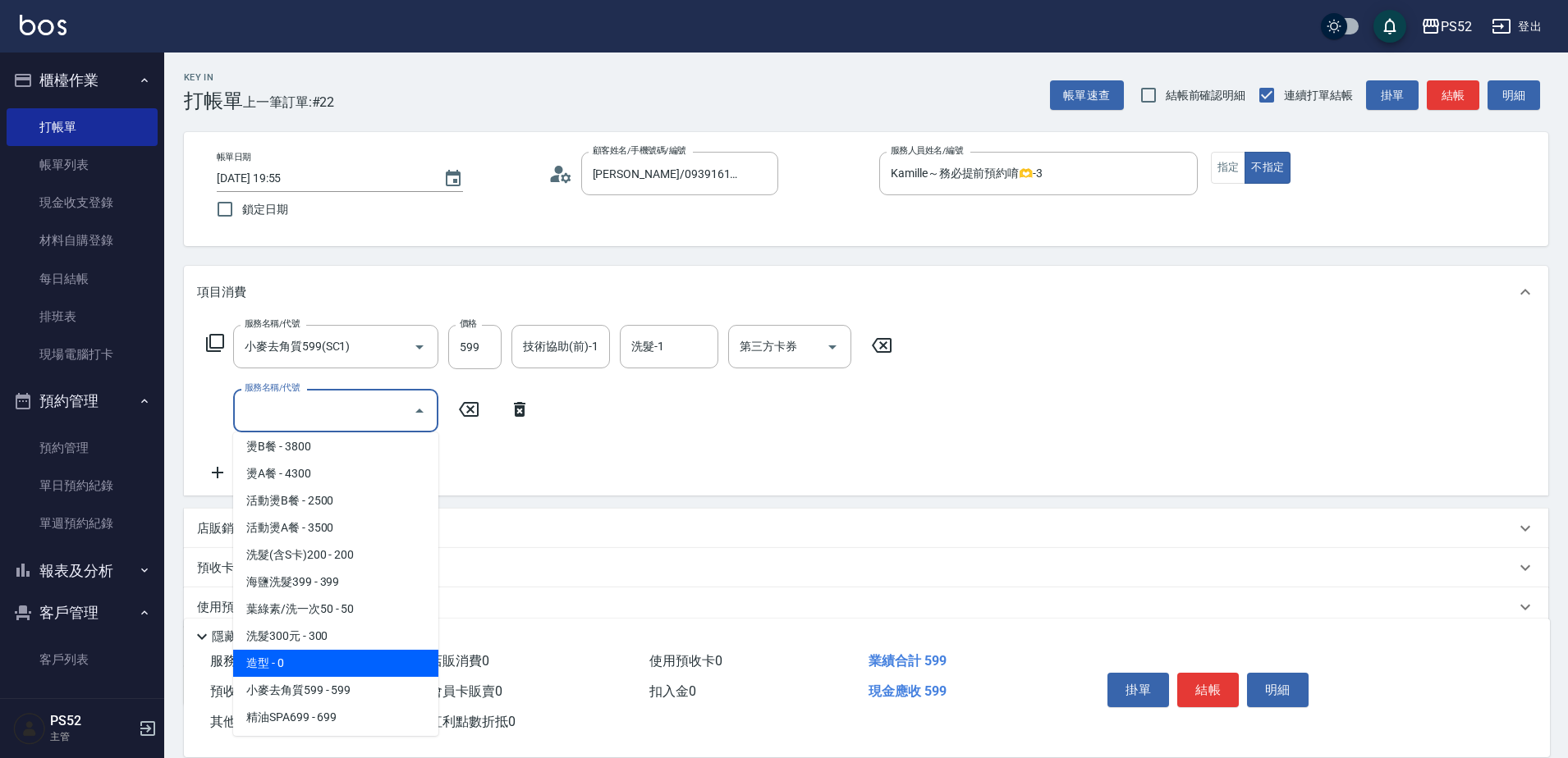
click at [385, 658] on span "造型 - 0" at bounding box center [336, 664] width 205 height 27
type input "造型(S5)"
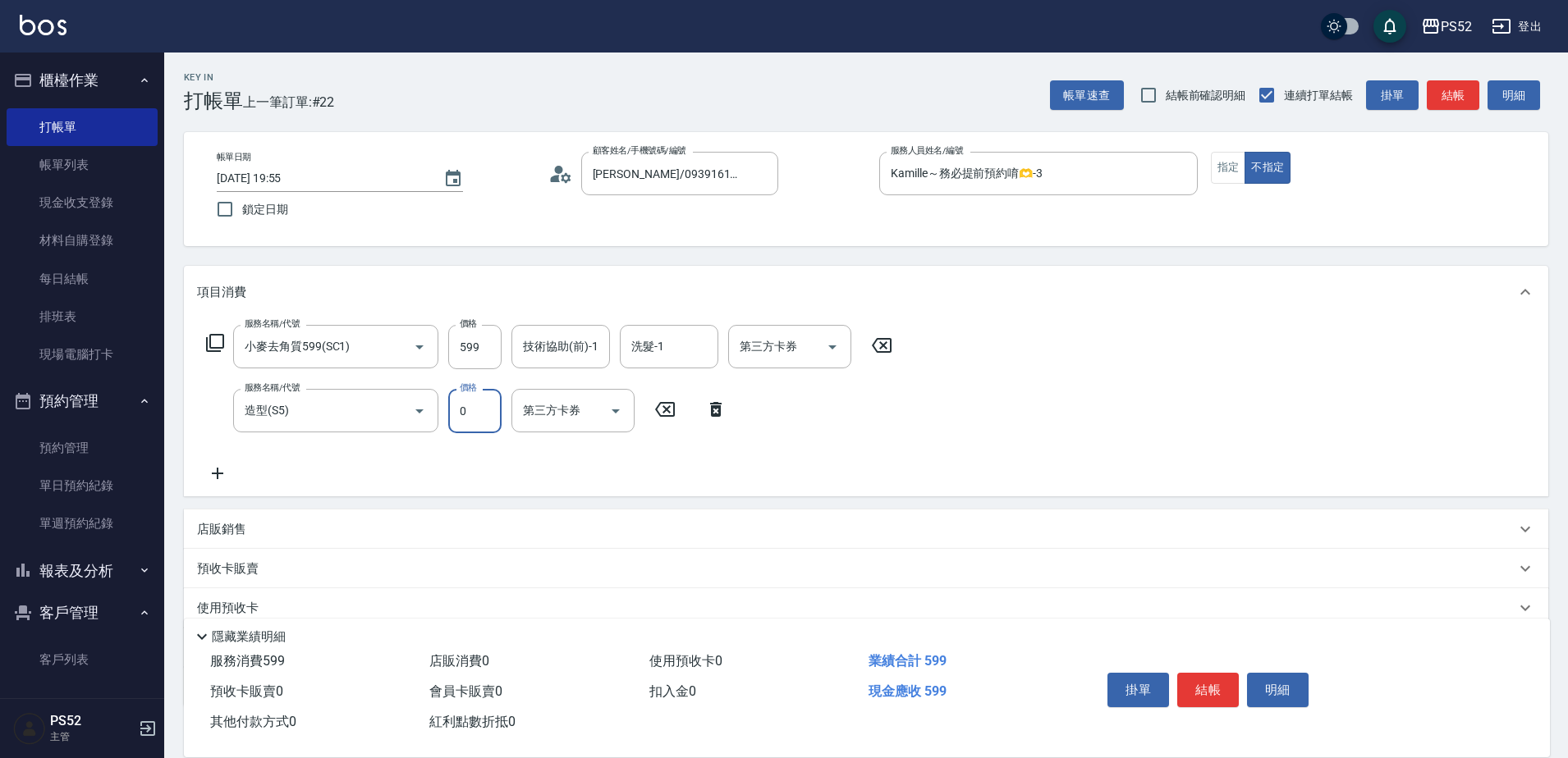
drag, startPoint x: 487, startPoint y: 420, endPoint x: 485, endPoint y: 441, distance: 21.1
click at [487, 422] on input "0" at bounding box center [475, 411] width 53 height 44
type input "50"
click at [1195, 674] on button "結帳" at bounding box center [1208, 690] width 61 height 35
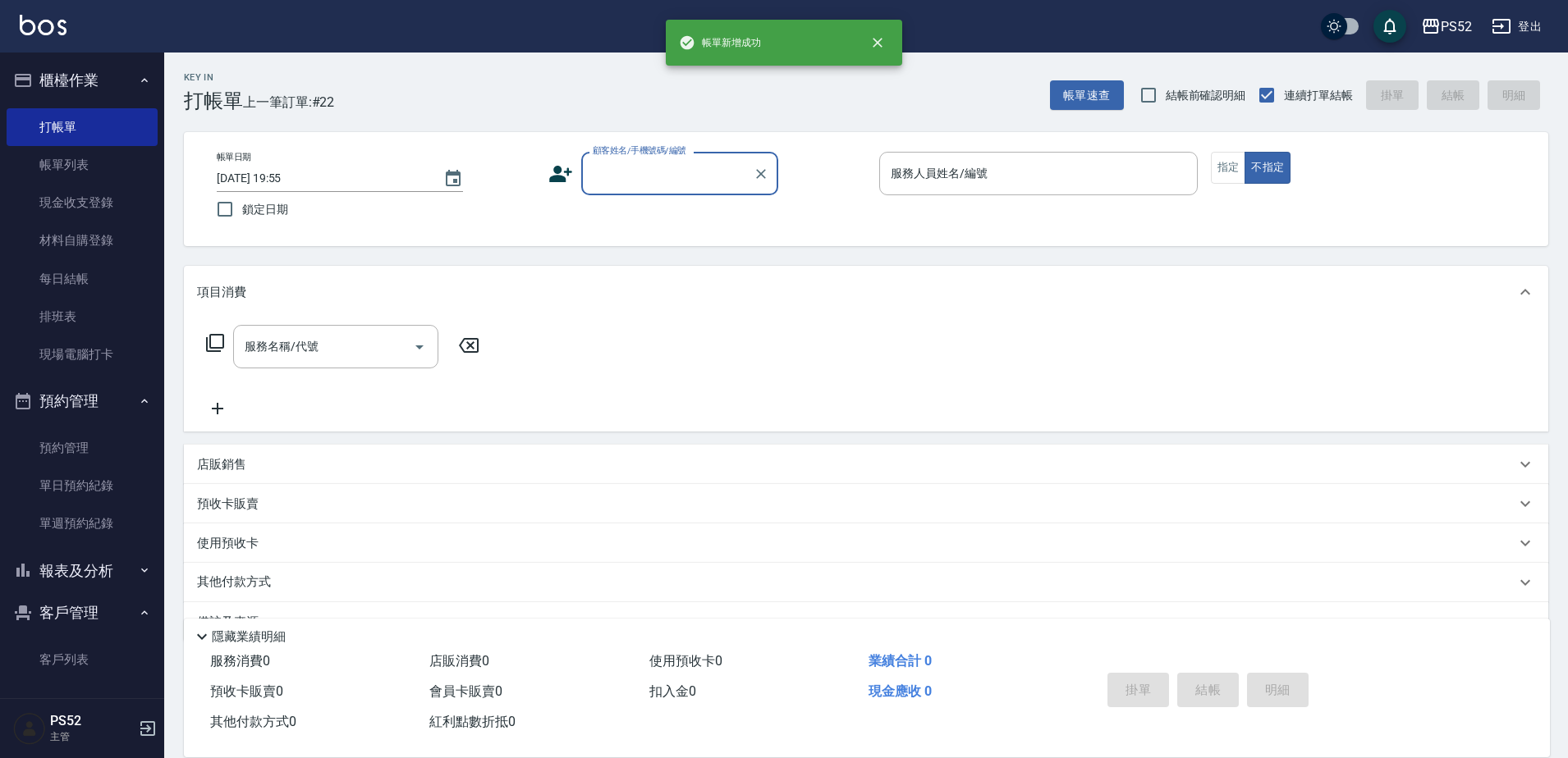
scroll to position [0, 0]
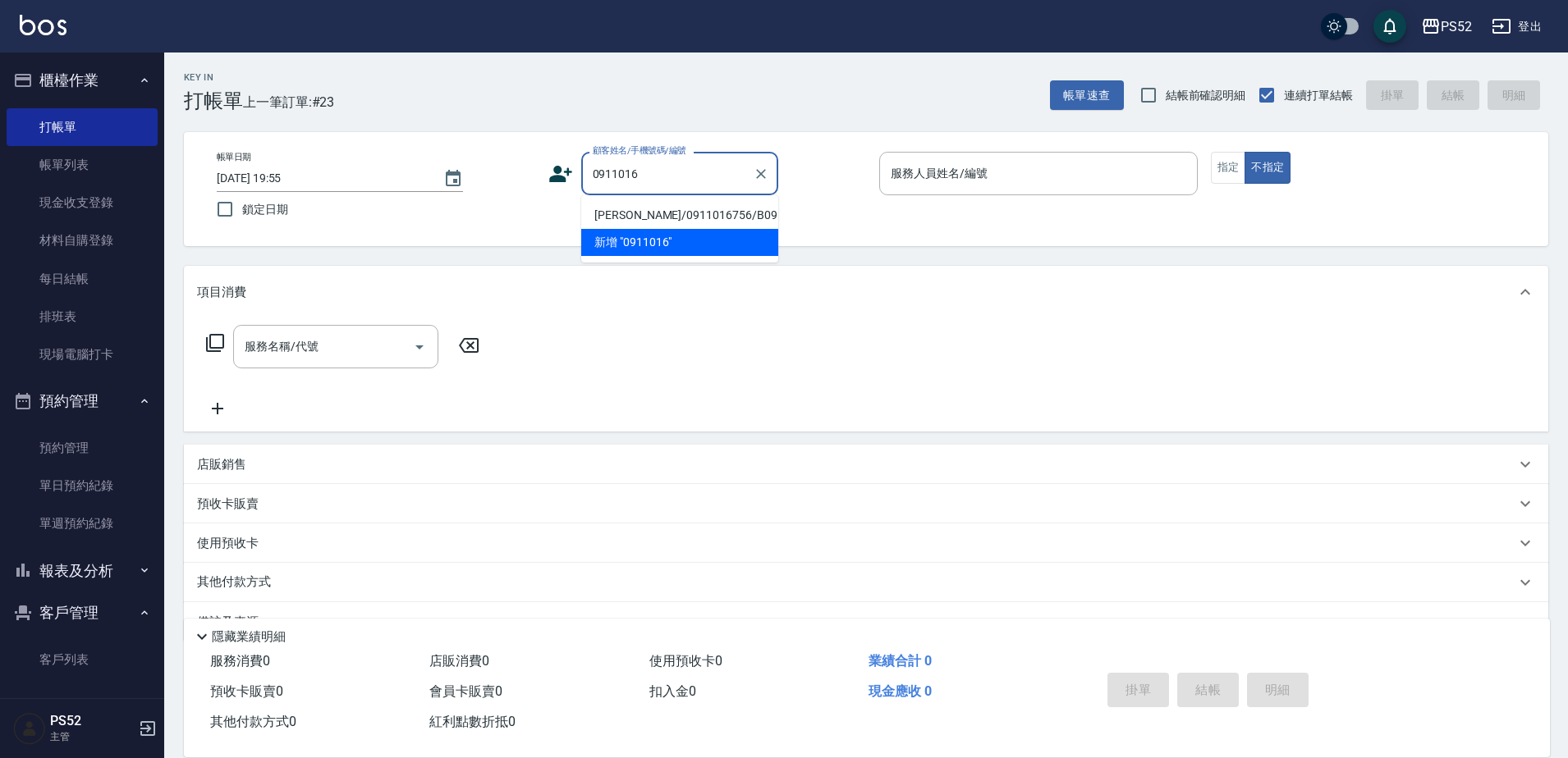
click at [631, 213] on li "丁賜璋/0911016756/B0911061756" at bounding box center [679, 216] width 197 height 27
type input "丁賜璋/0911016756/B0911061756"
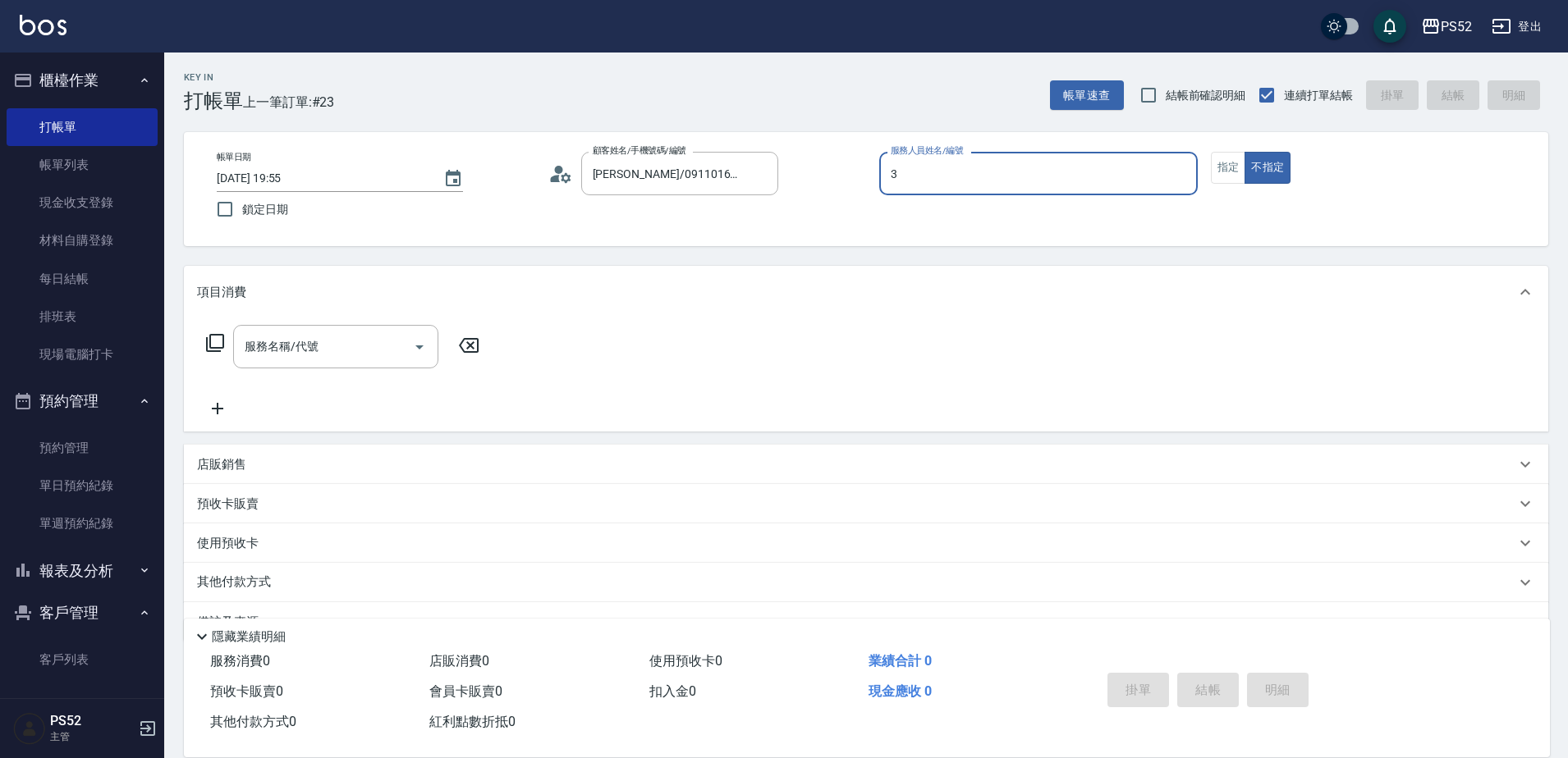
type input "Kamille～務必提前預約唷🫶-3"
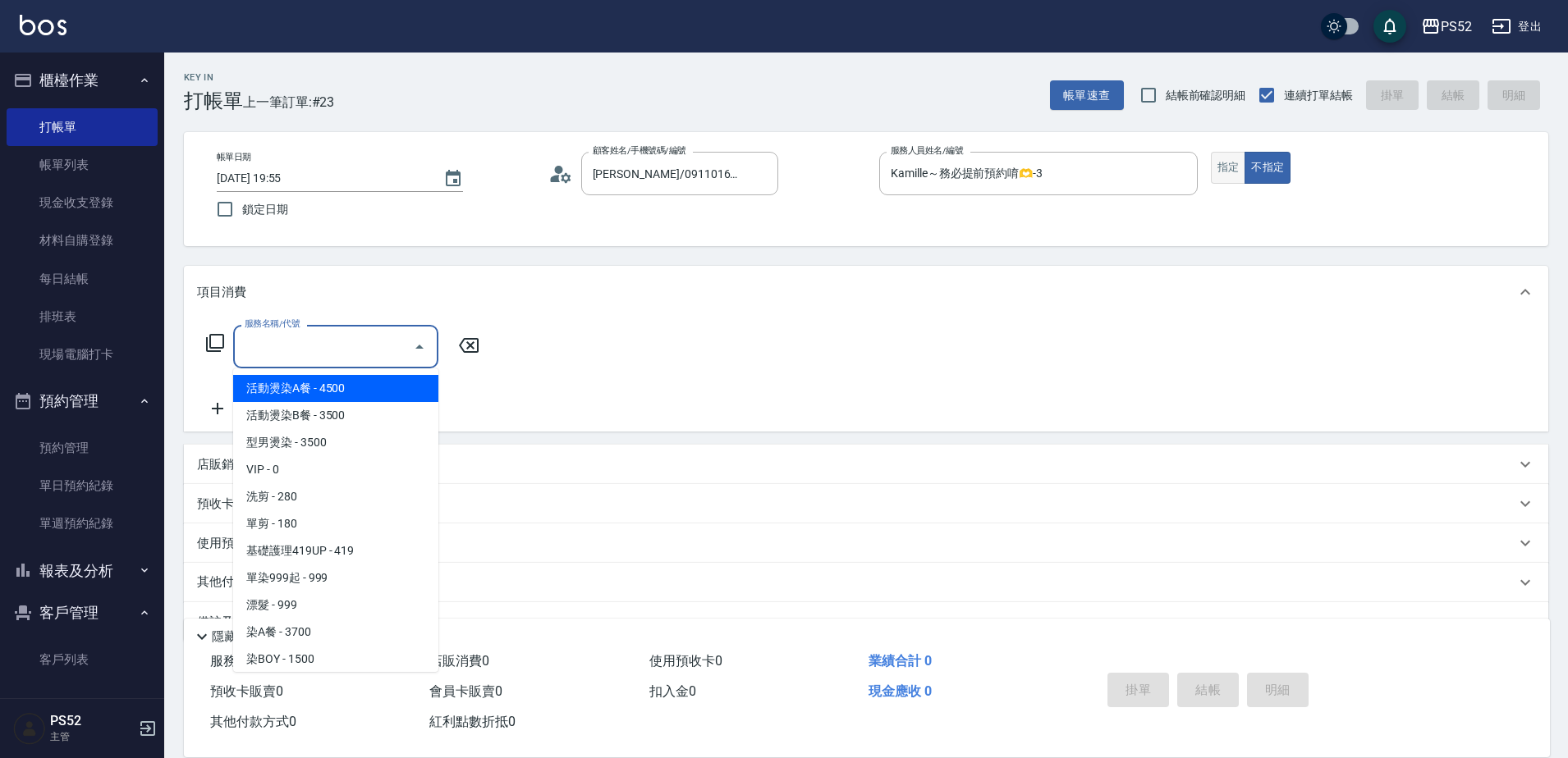
click at [1230, 167] on button "指定" at bounding box center [1229, 167] width 36 height 32
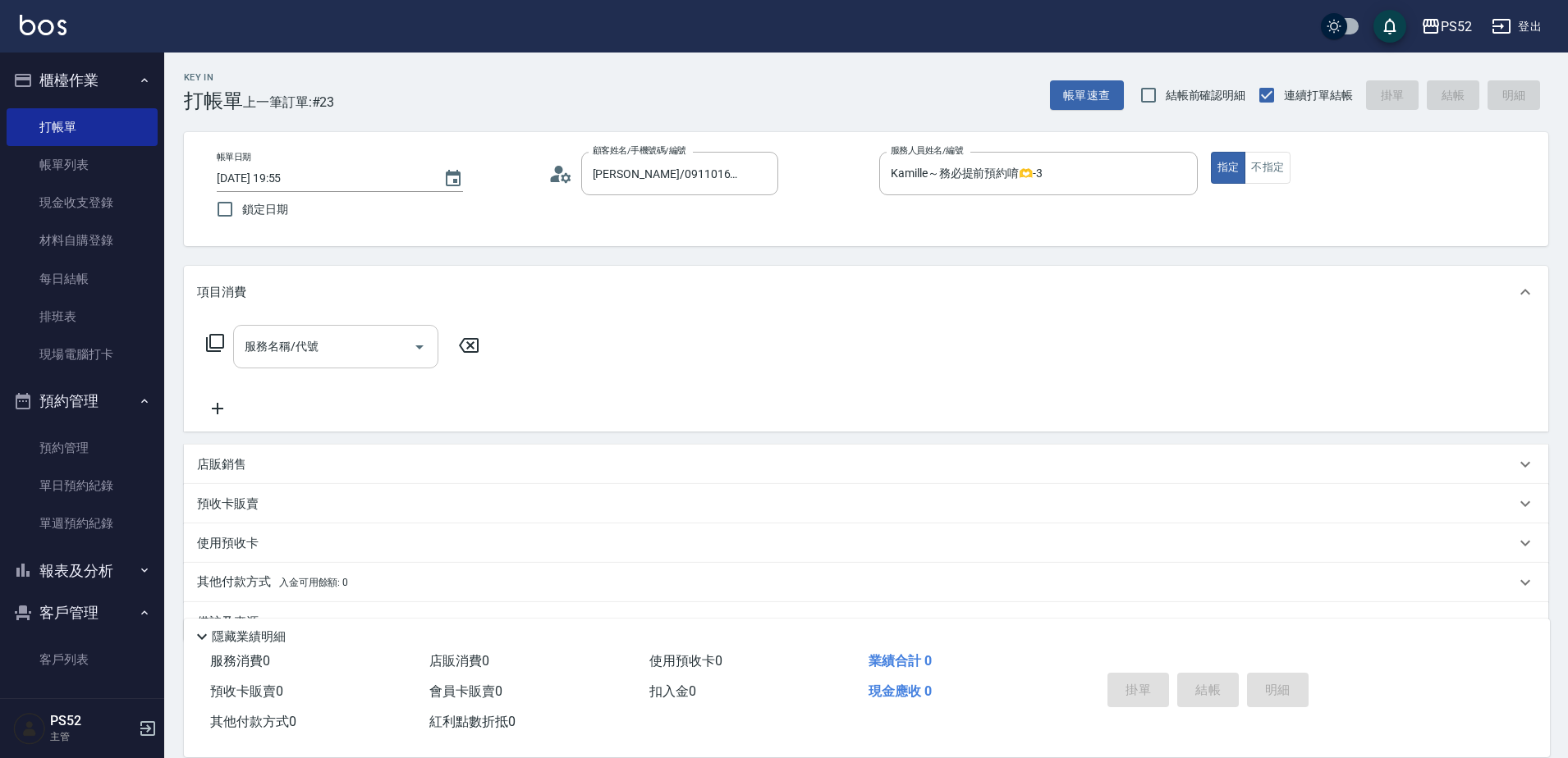
click at [396, 351] on input "服務名稱/代號" at bounding box center [323, 346] width 166 height 28
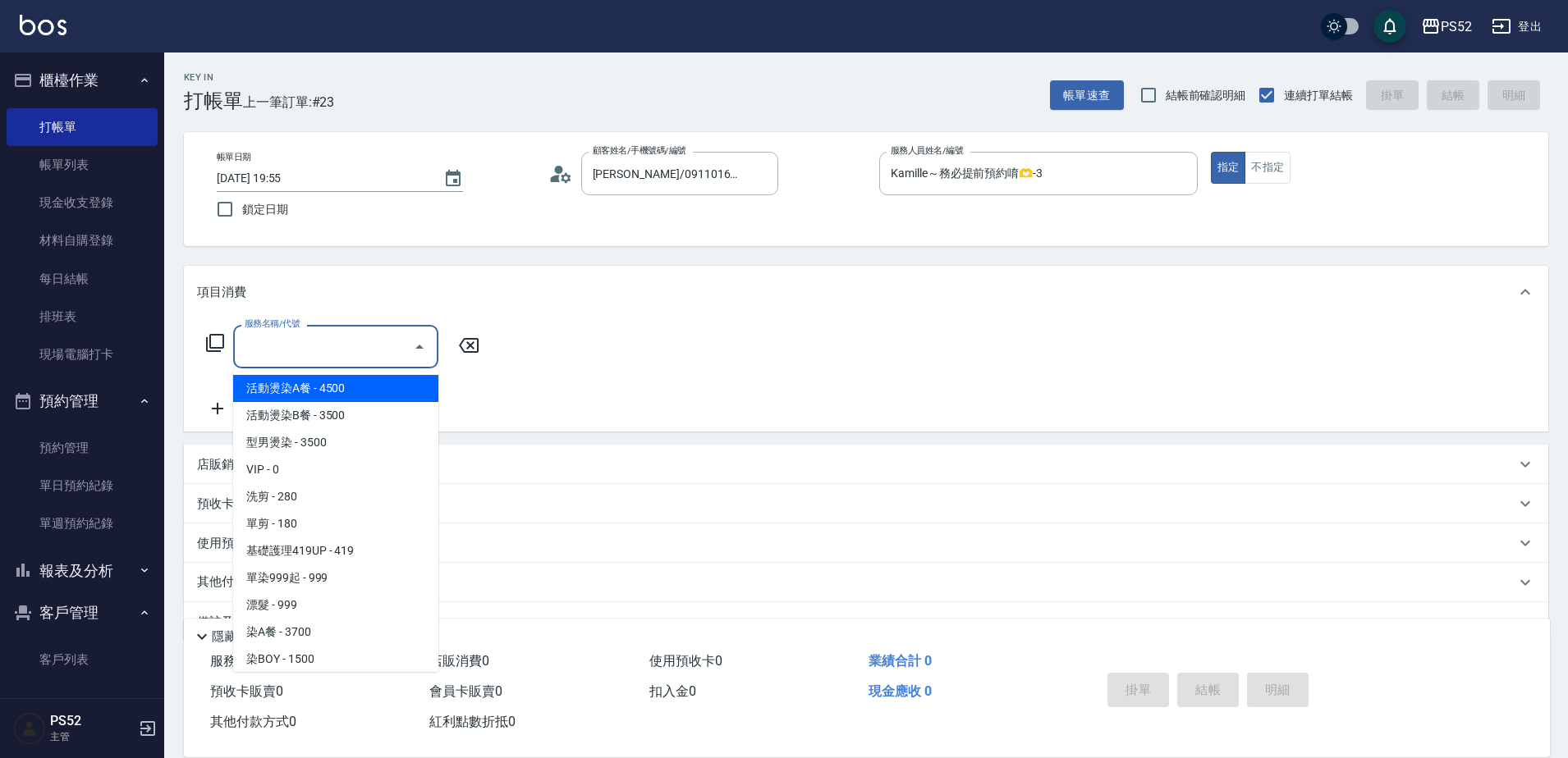
type input "6"
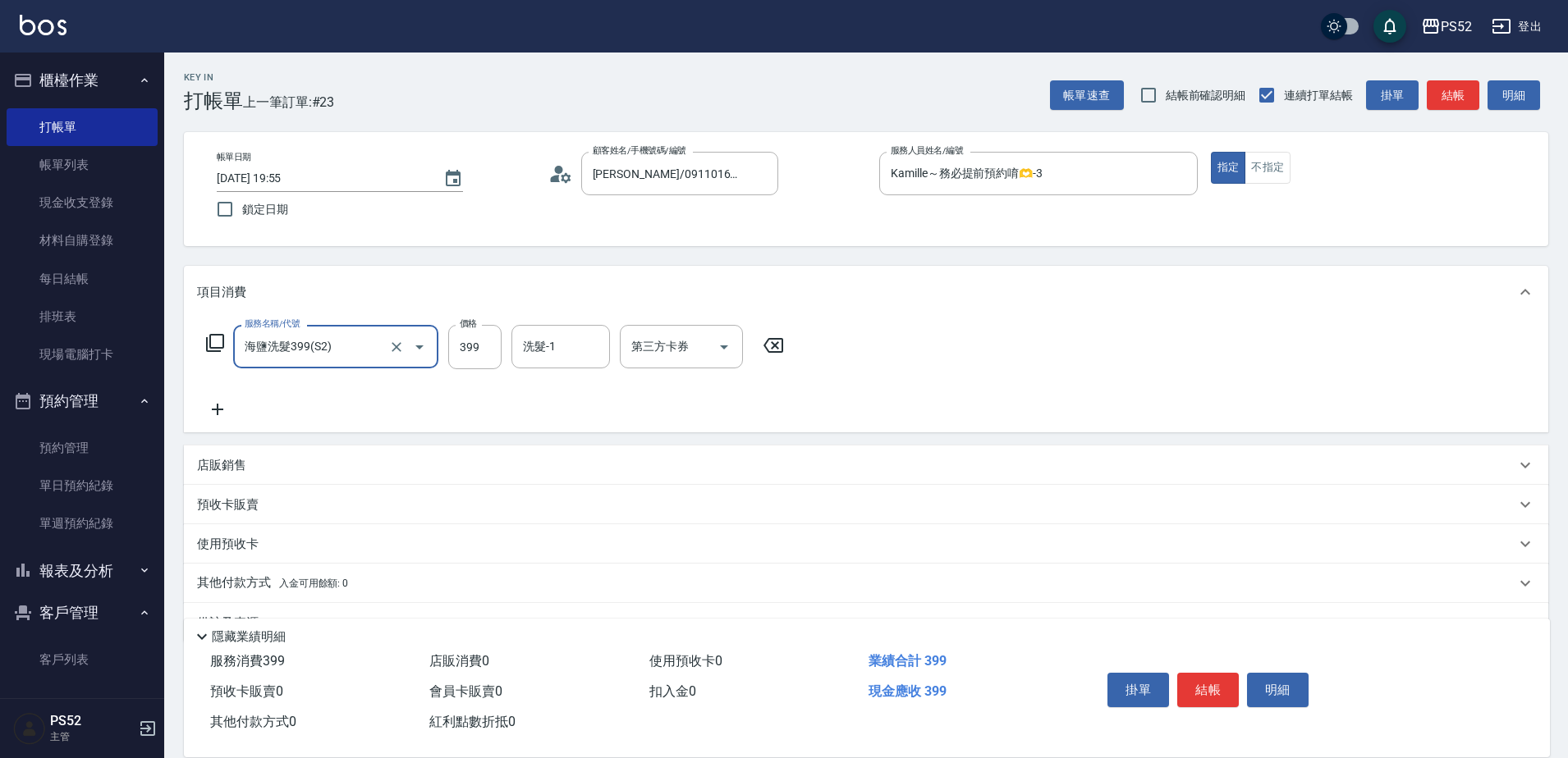
type input "海鹽洗髮399(S2)"
click at [215, 406] on icon at bounding box center [217, 410] width 41 height 20
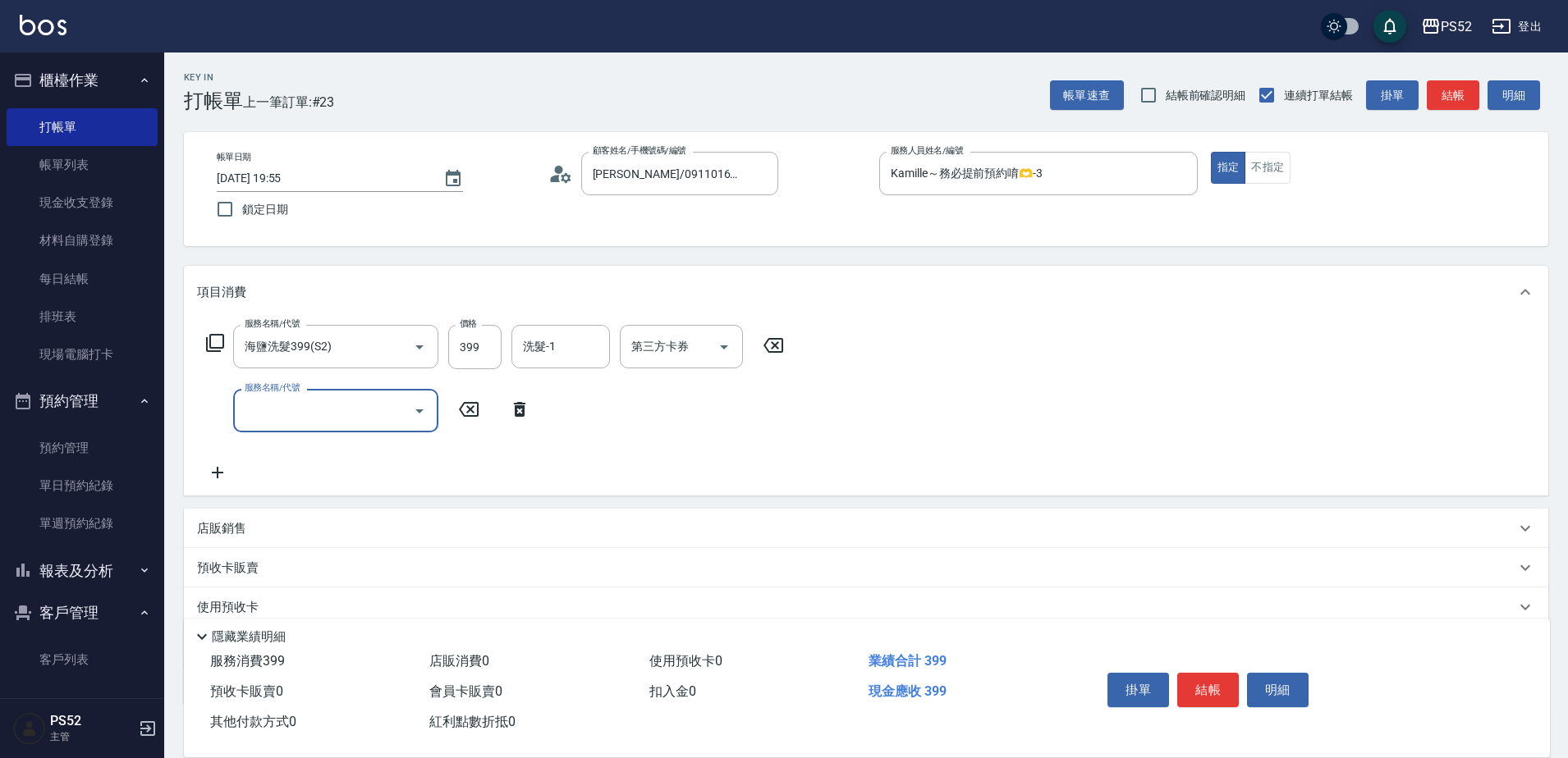
click at [287, 406] on div "服務名稱/代號 服務名稱/代號" at bounding box center [336, 411] width 205 height 44
click at [295, 410] on input "服務名稱/代號" at bounding box center [323, 410] width 166 height 28
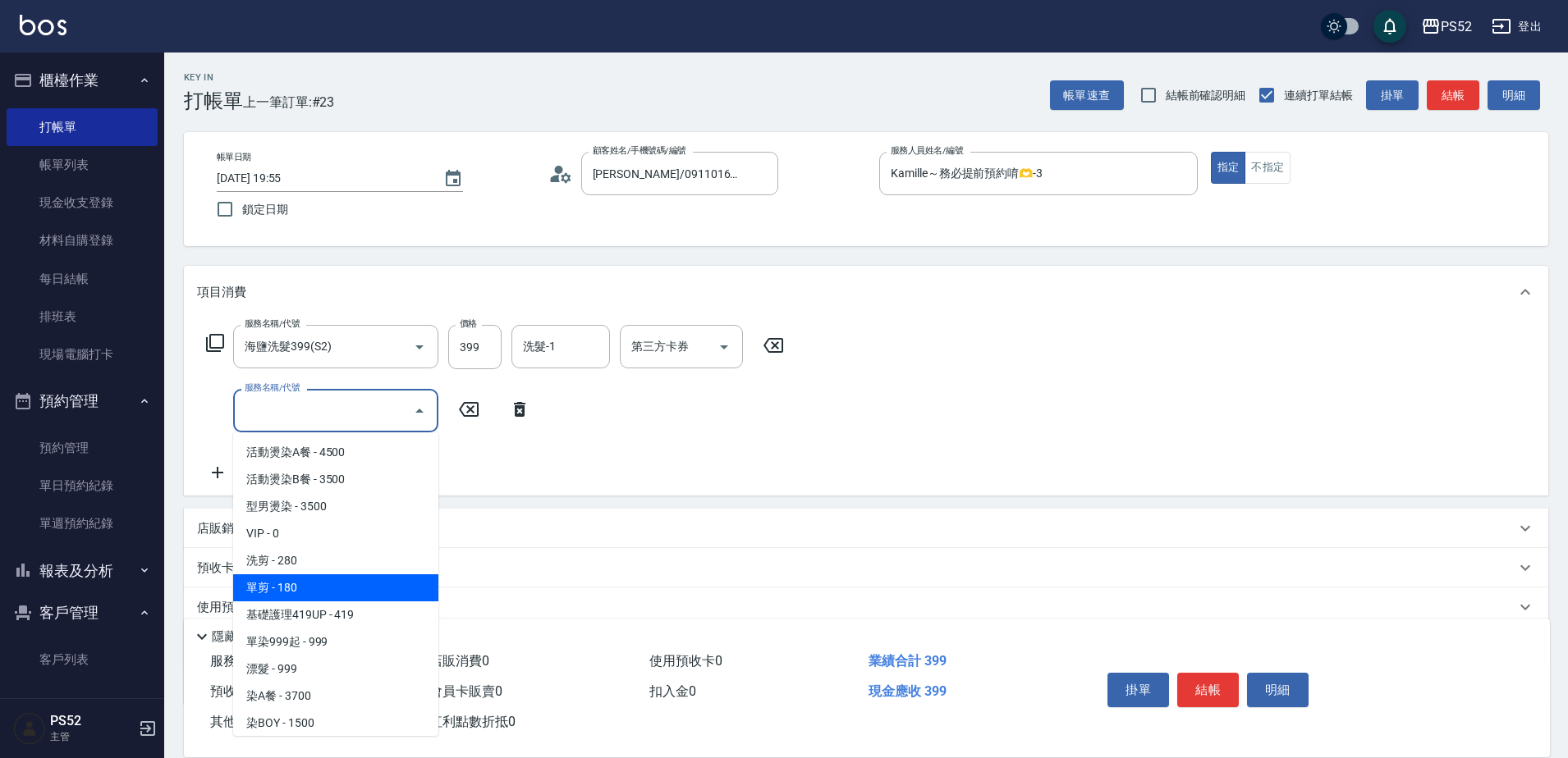
click at [307, 582] on span "單剪 - 180" at bounding box center [336, 588] width 205 height 27
type input "單剪(C2)"
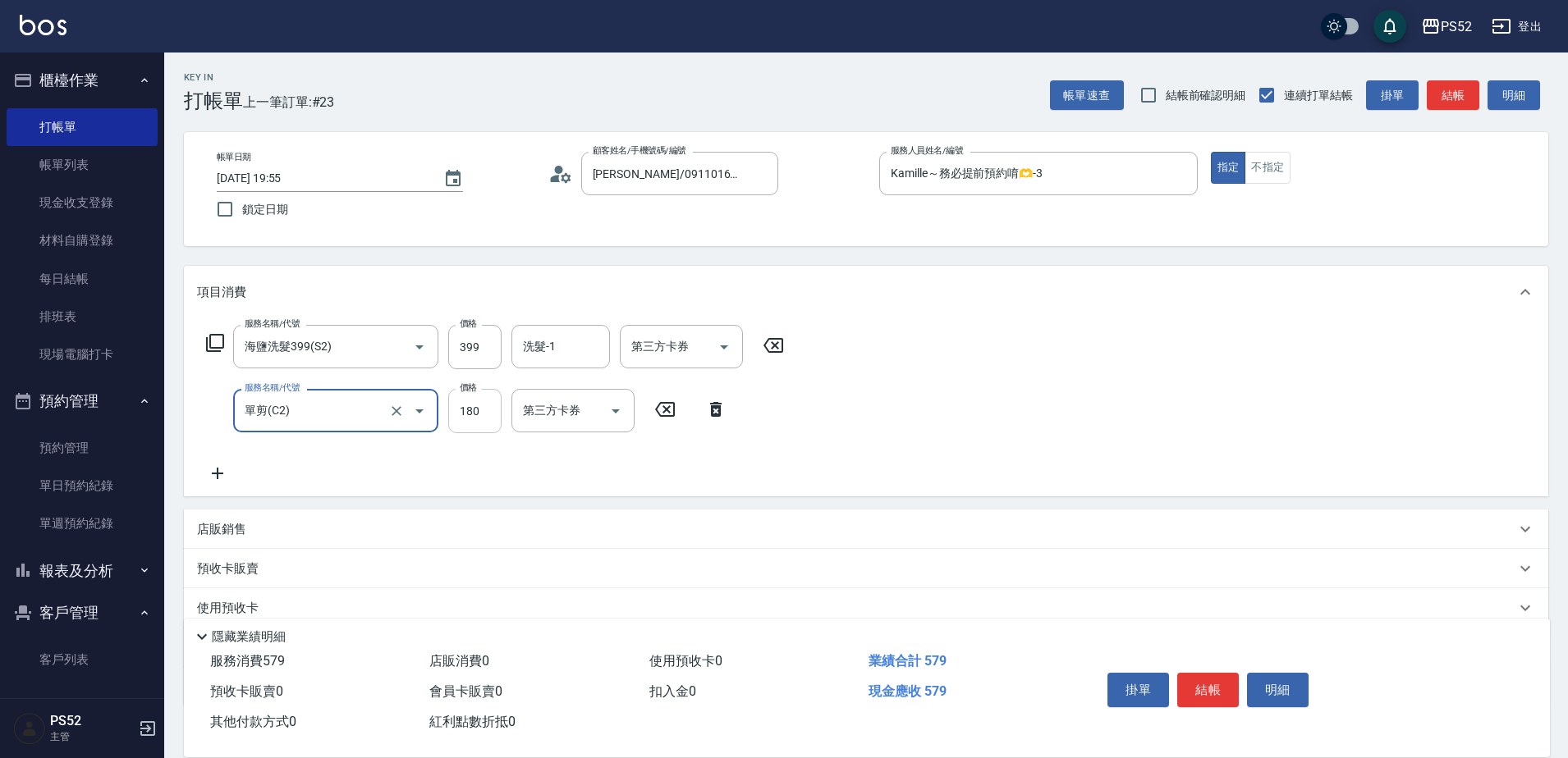
click at [469, 415] on input "180" at bounding box center [475, 411] width 53 height 44
type input "300"
type input "439"
click at [1197, 679] on button "結帳" at bounding box center [1208, 690] width 61 height 35
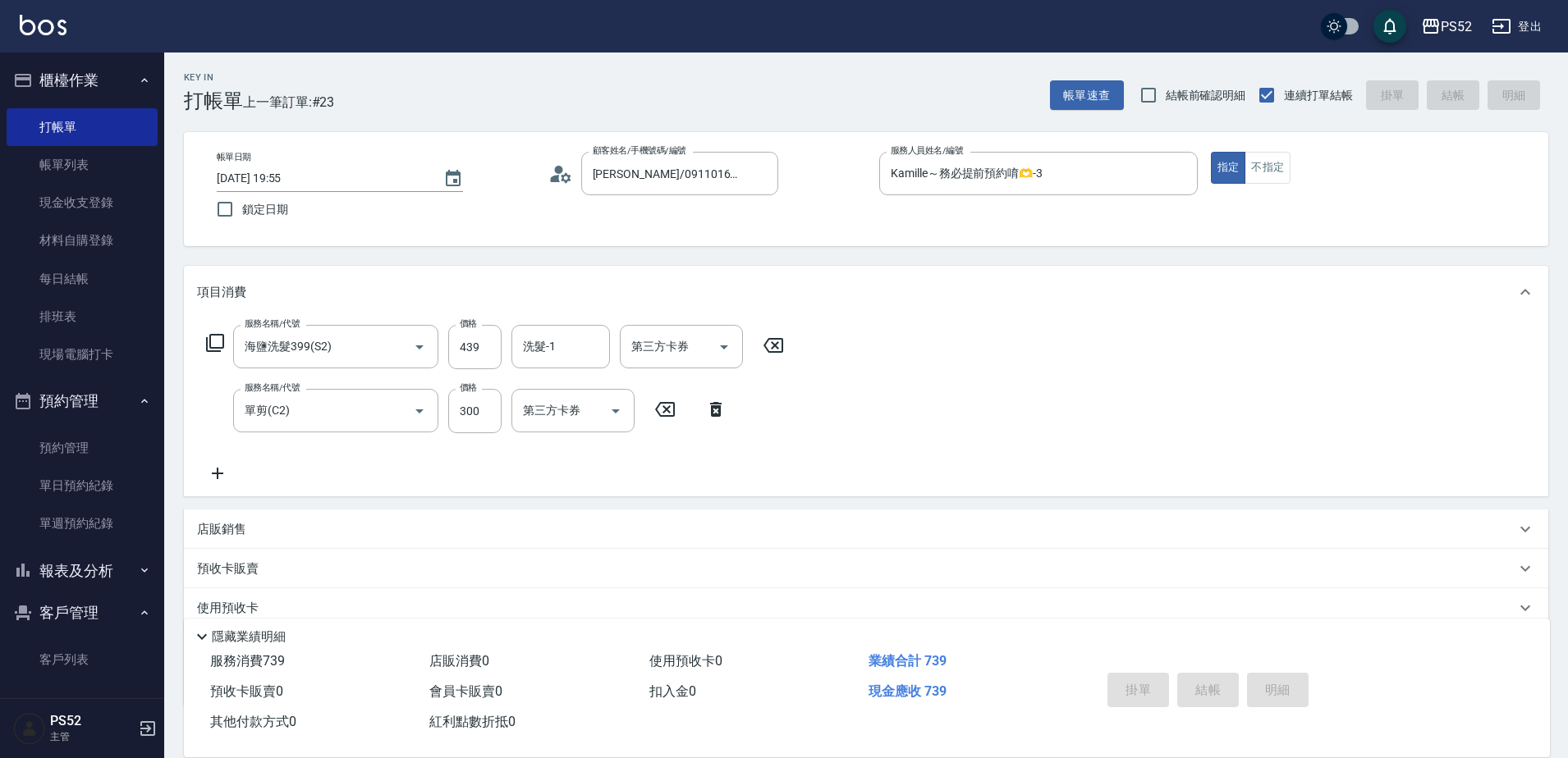
type input "2025/08/16 19:56"
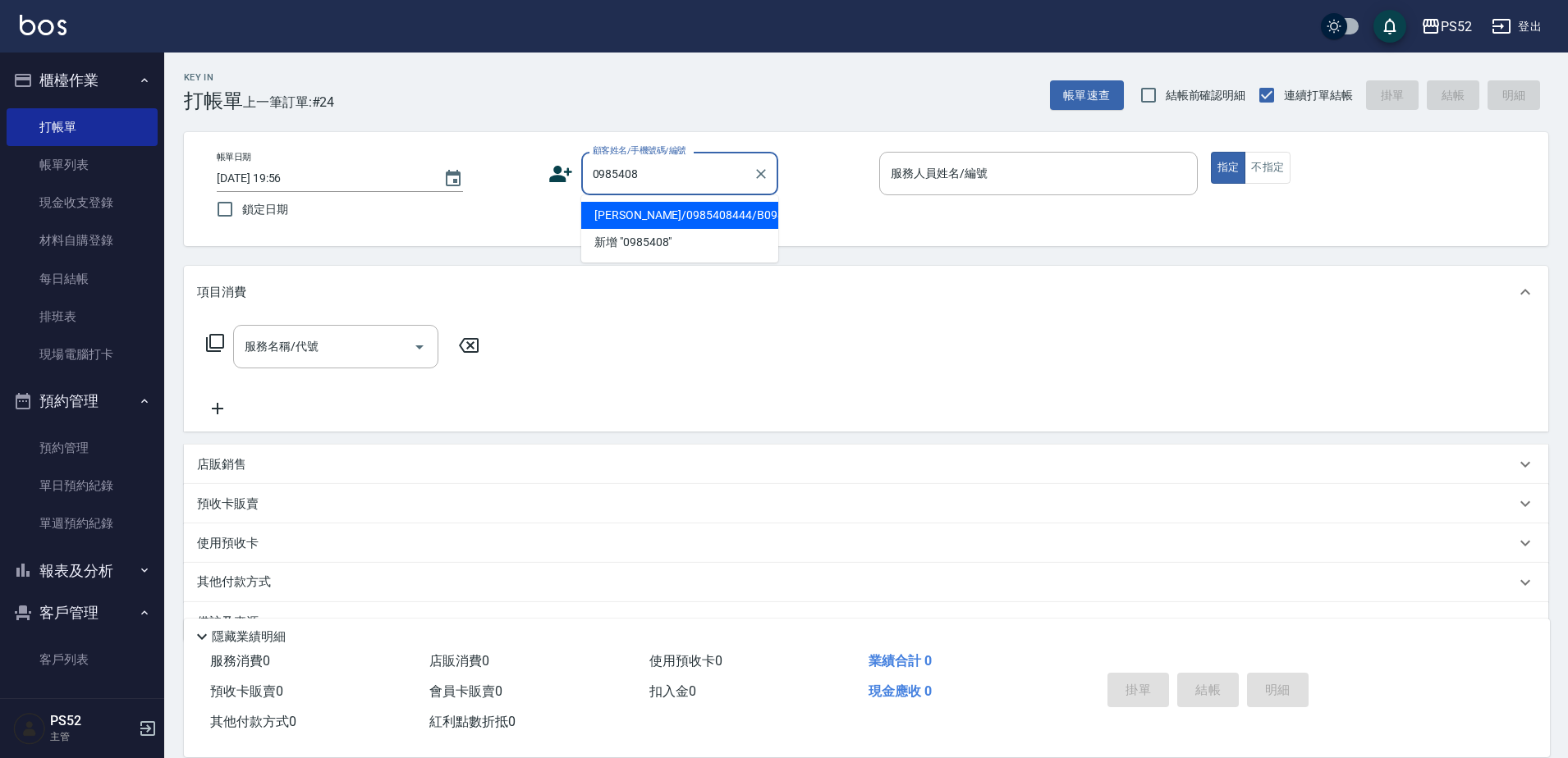
click at [694, 229] on li "蘇紹天/0985408444/B0985408444" at bounding box center [679, 216] width 197 height 27
type input "蘇紹天/0985408444/B0985408444"
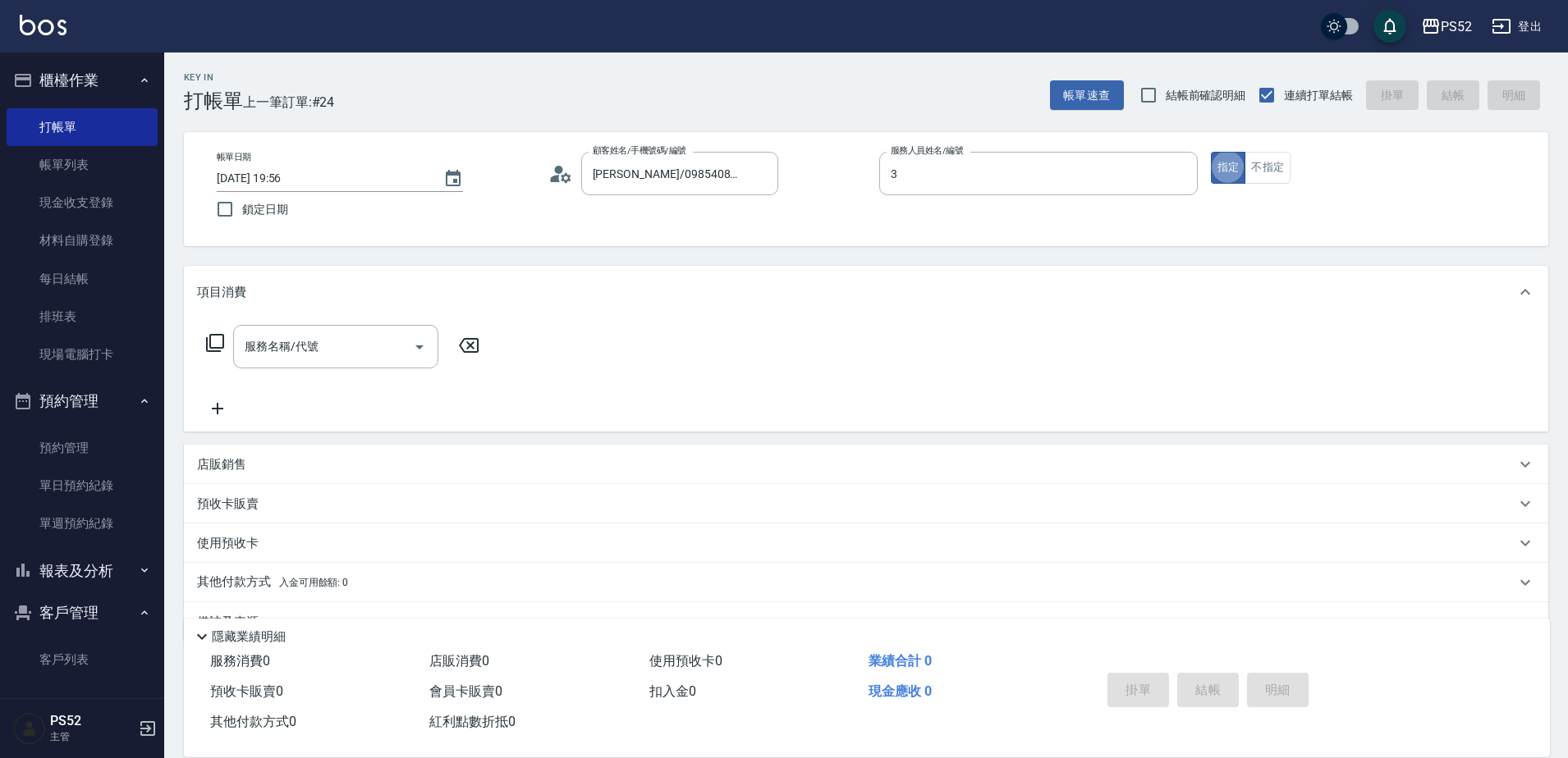
type input "Kamille～務必提前預約唷🫶-3"
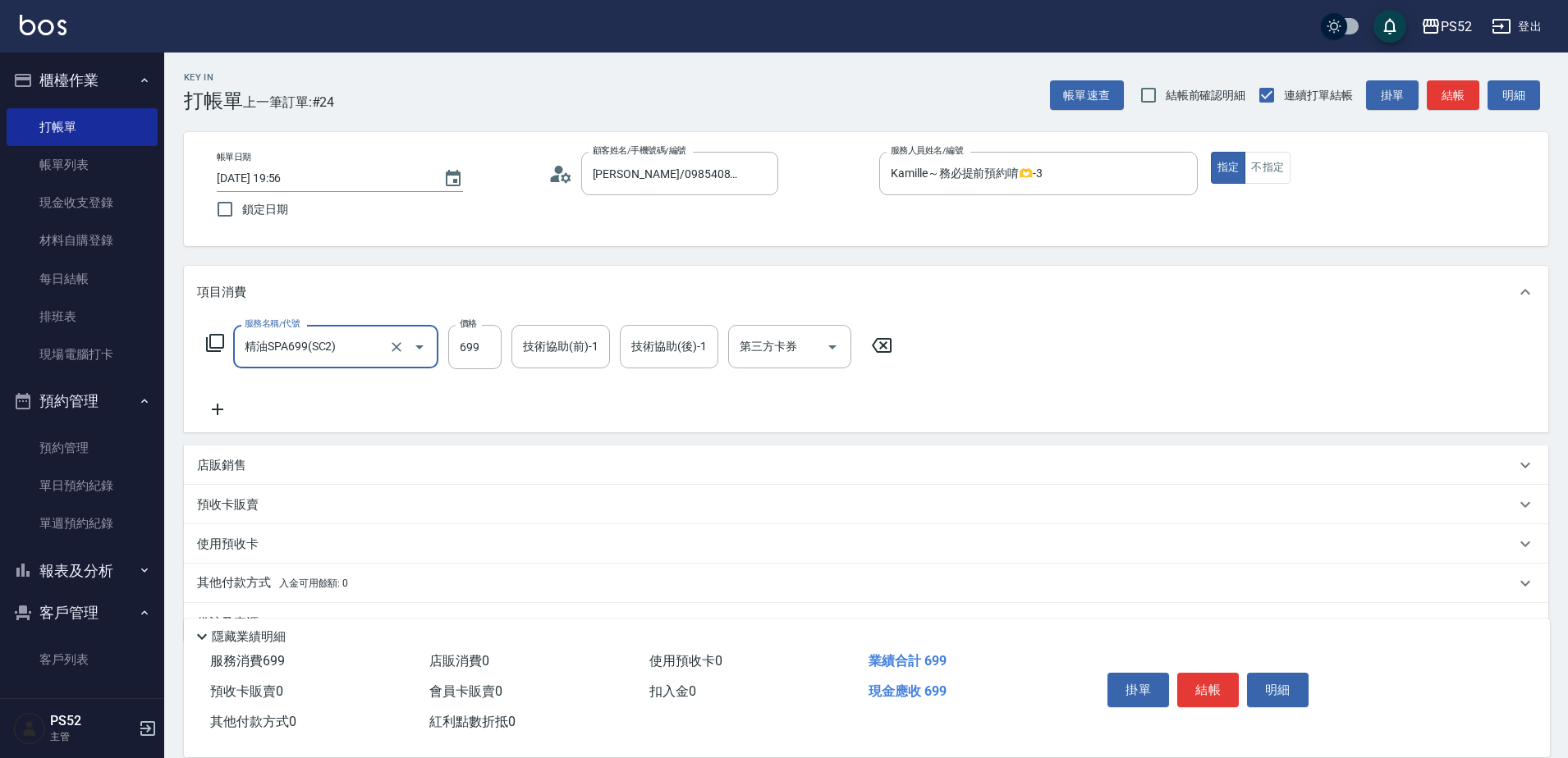
type input "精油SPA699(SC2)"
click at [217, 398] on div "服務名稱/代號 精油SPA699(SC2) 服務名稱/代號 價格 699 價格 技術協助(前)-1 技術協助(前)-1 技術協助(後)-1 技術協助(後)-1…" at bounding box center [549, 371] width 705 height 94
click at [227, 405] on icon at bounding box center [217, 410] width 41 height 20
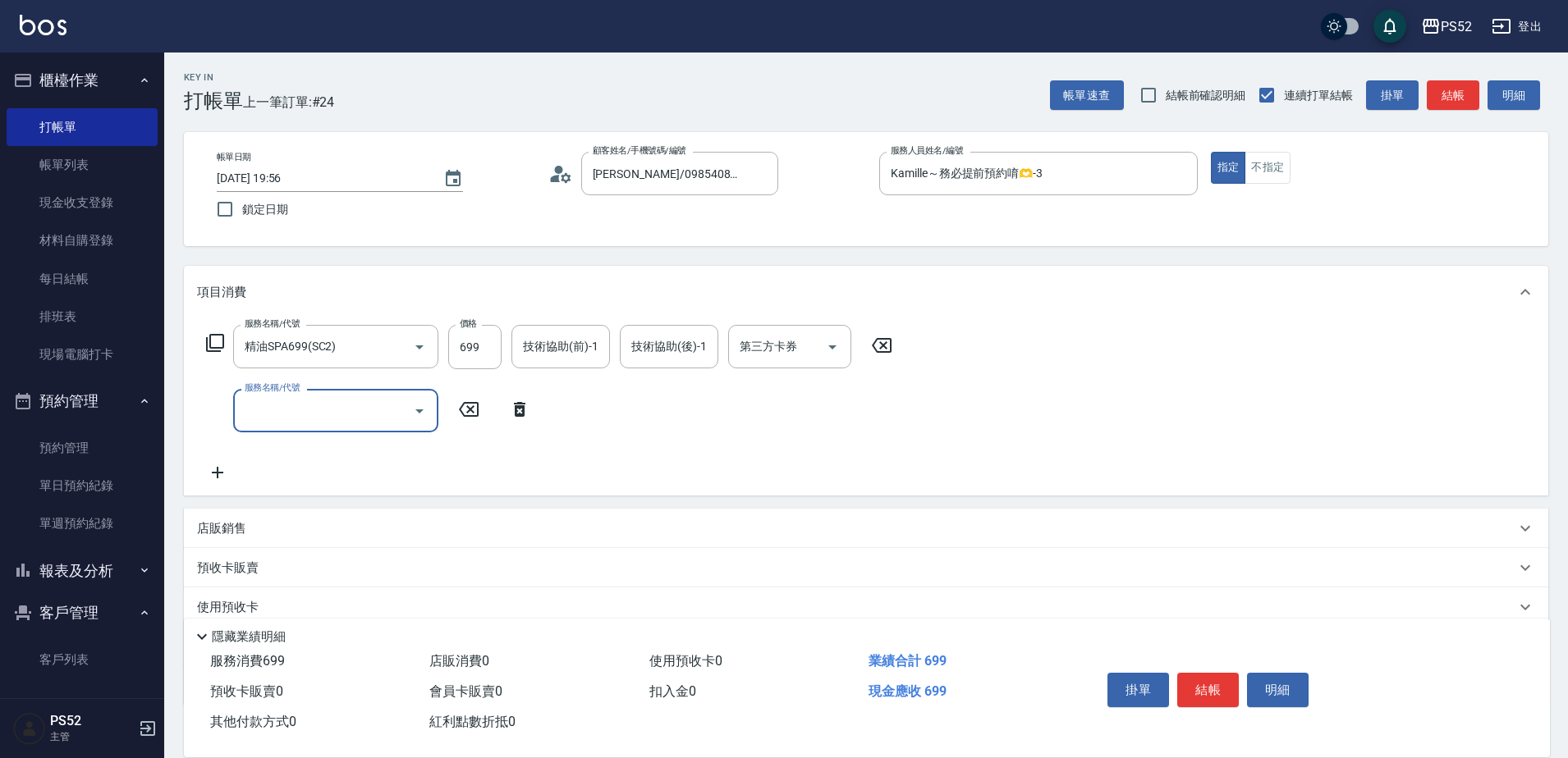
click at [231, 412] on div "服務名稱/代號 服務名稱/代號" at bounding box center [368, 411] width 343 height 44
click at [284, 420] on input "服務名稱/代號" at bounding box center [323, 410] width 166 height 28
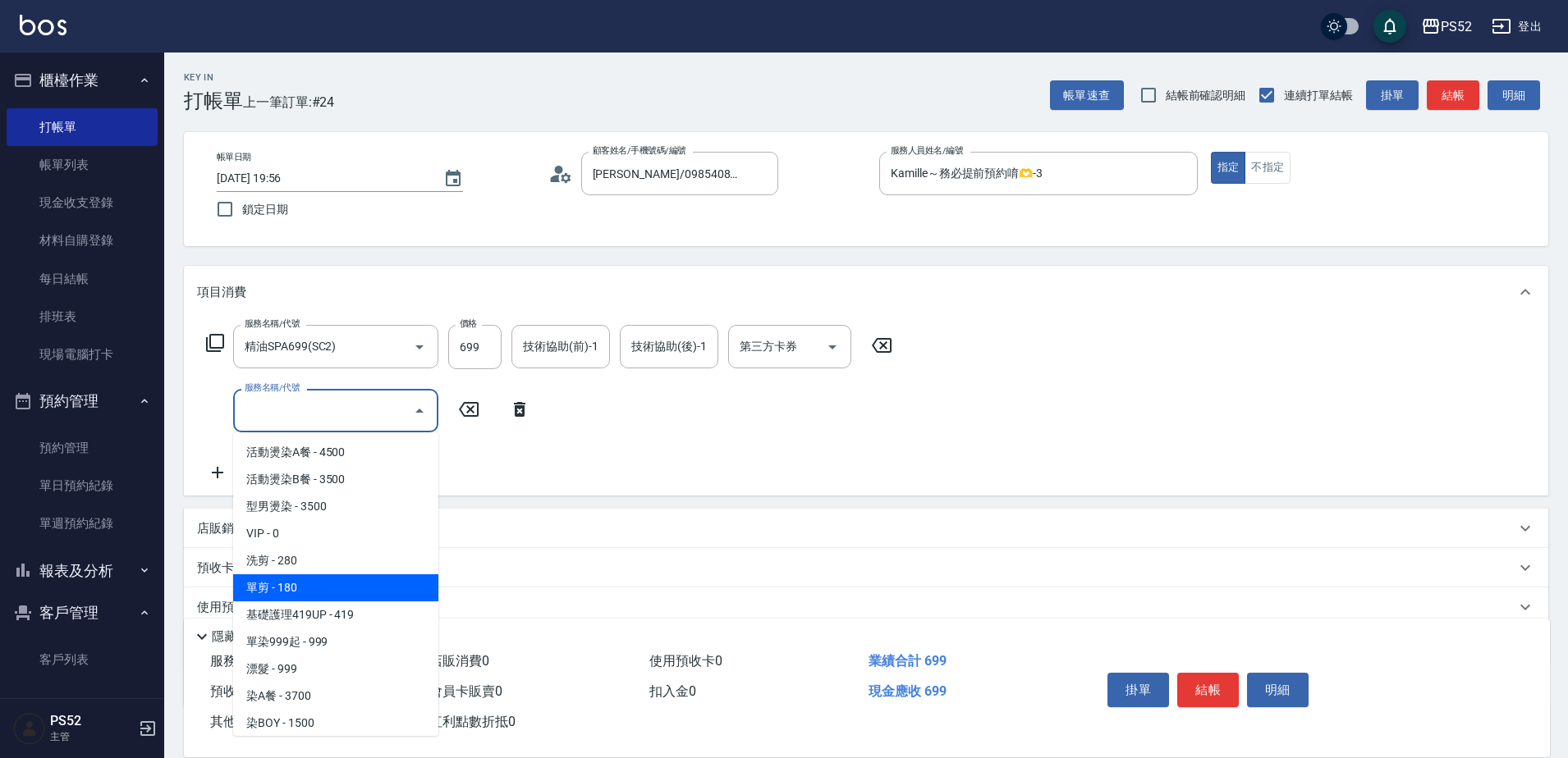
click at [308, 588] on span "單剪 - 180" at bounding box center [336, 588] width 205 height 27
type input "單剪(C2)"
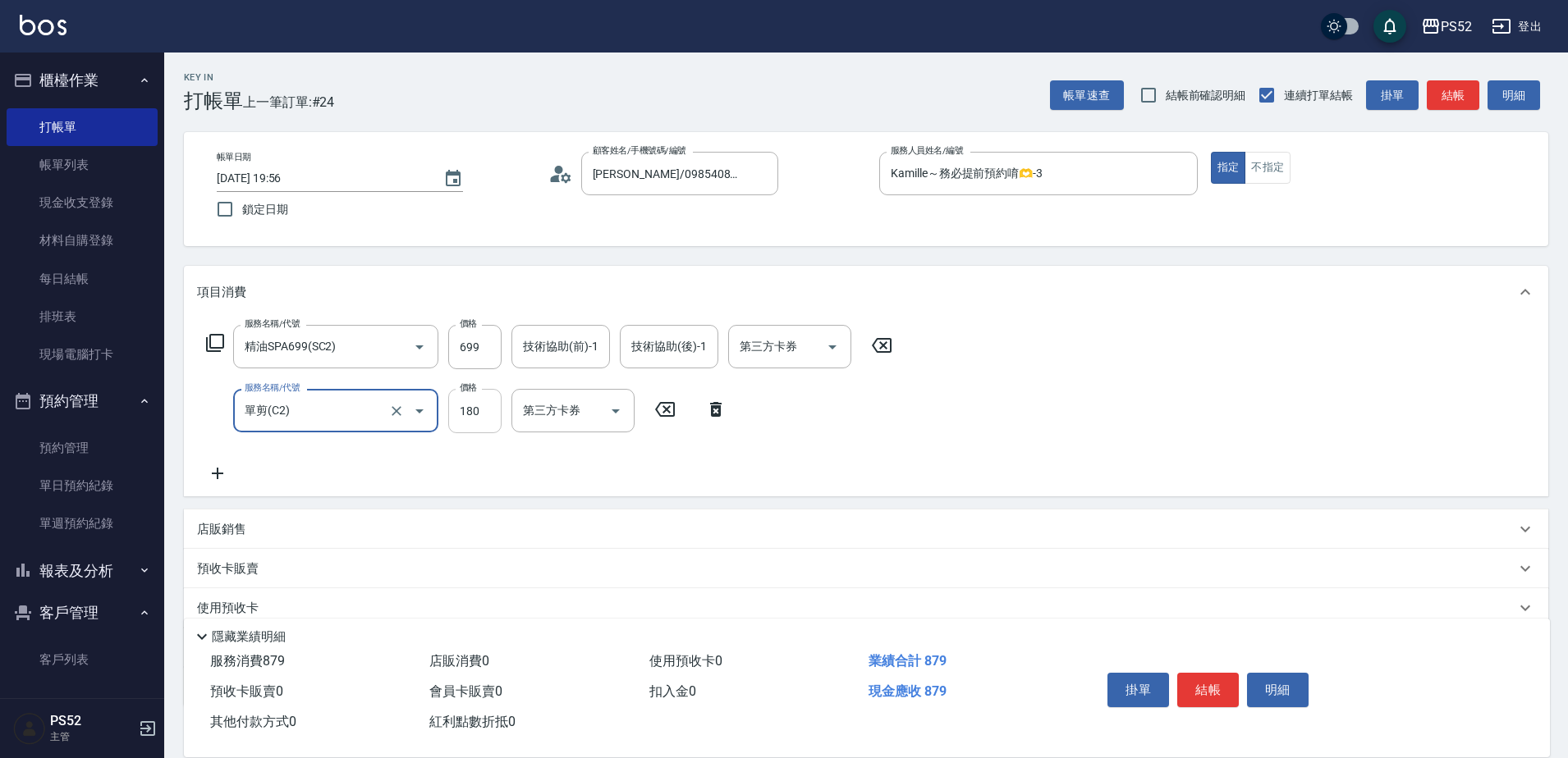
click at [472, 421] on input "180" at bounding box center [475, 411] width 53 height 44
type input "300"
click at [1214, 684] on button "結帳" at bounding box center [1208, 690] width 61 height 35
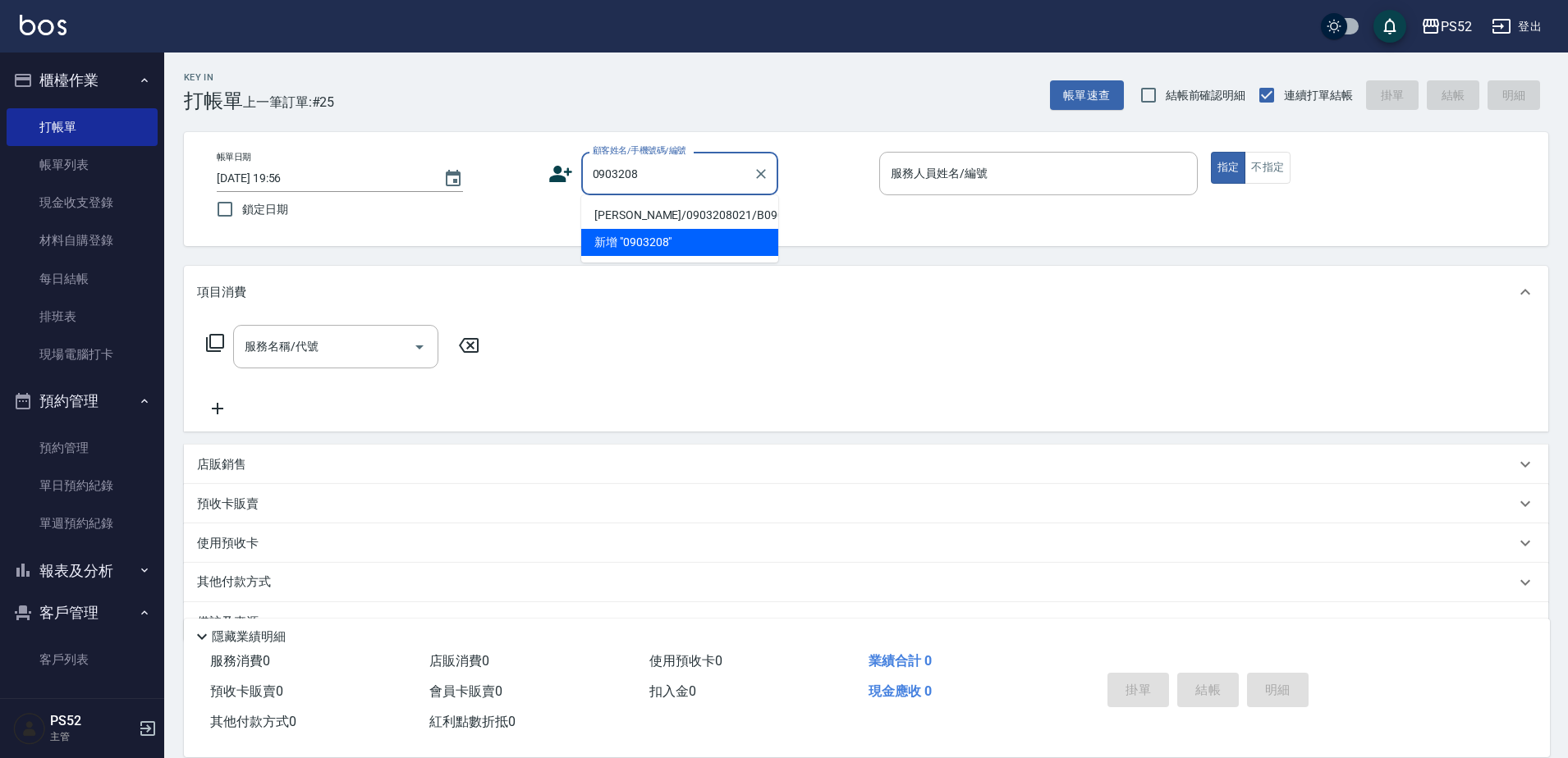
click at [719, 219] on li "徐天保/0903208021/B0903208021" at bounding box center [679, 216] width 197 height 27
type input "徐天保/0903208021/B0903208021"
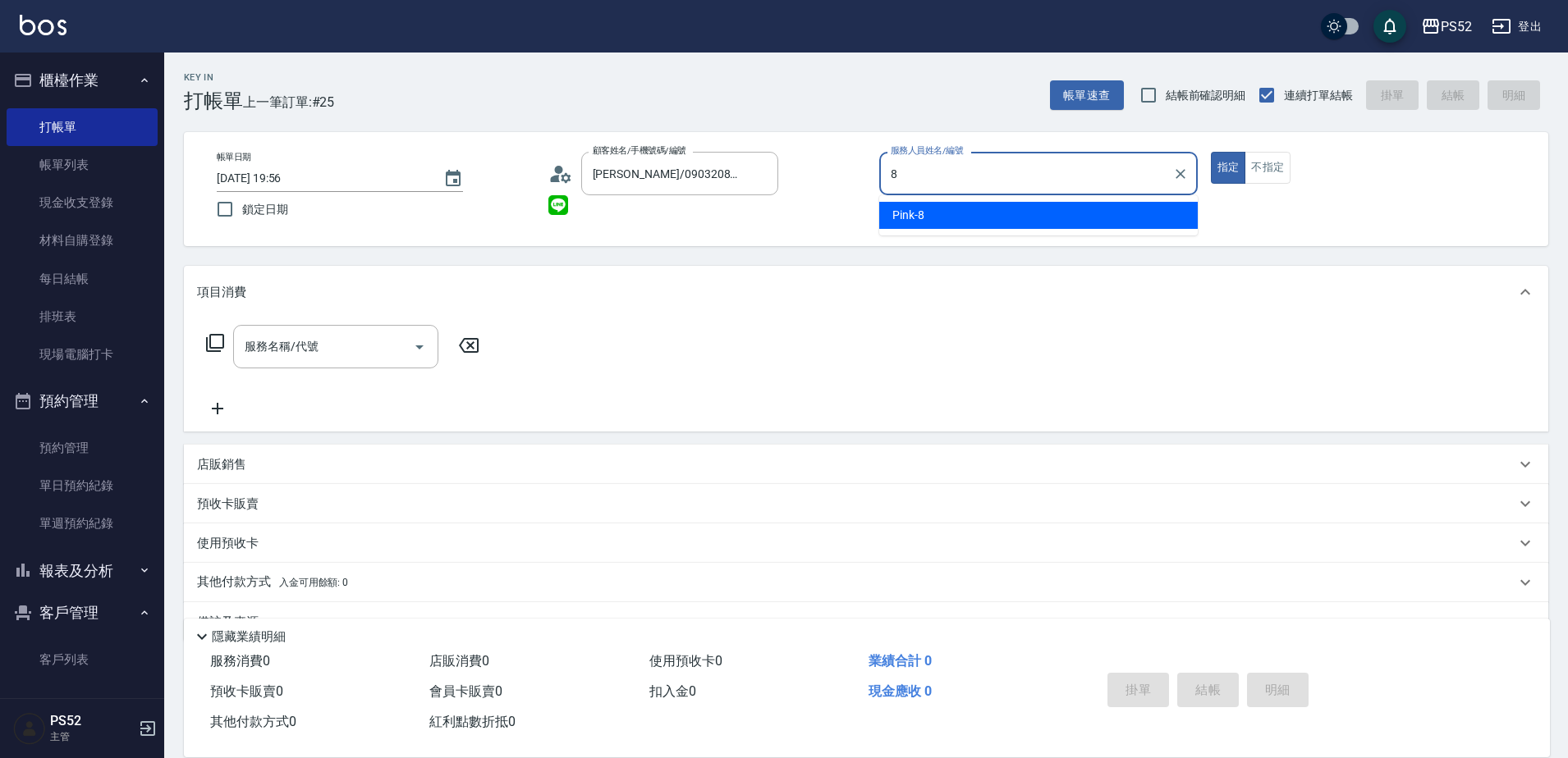
type input "Pink-8"
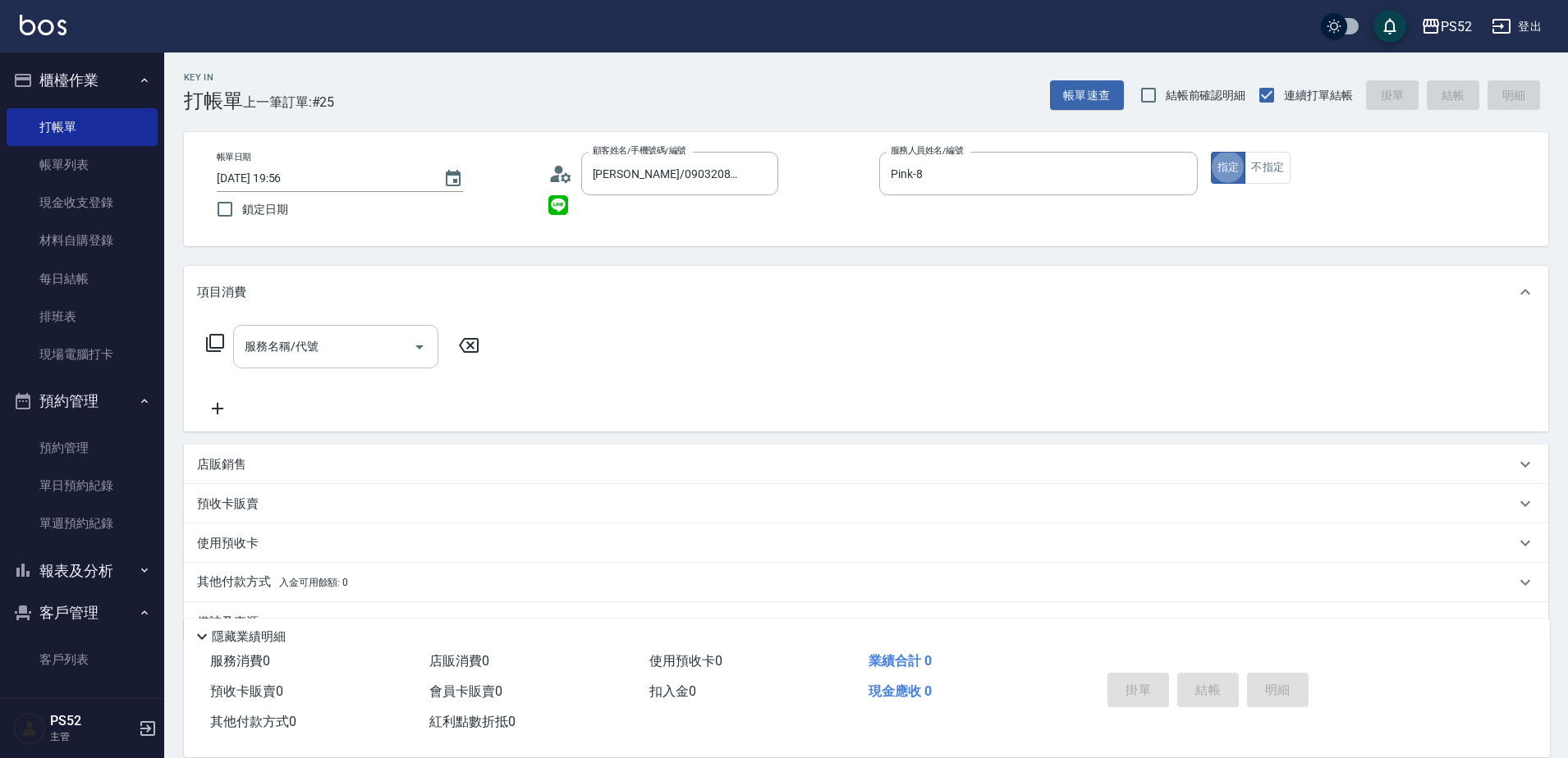
click at [325, 355] on input "服務名稱/代號" at bounding box center [323, 346] width 166 height 28
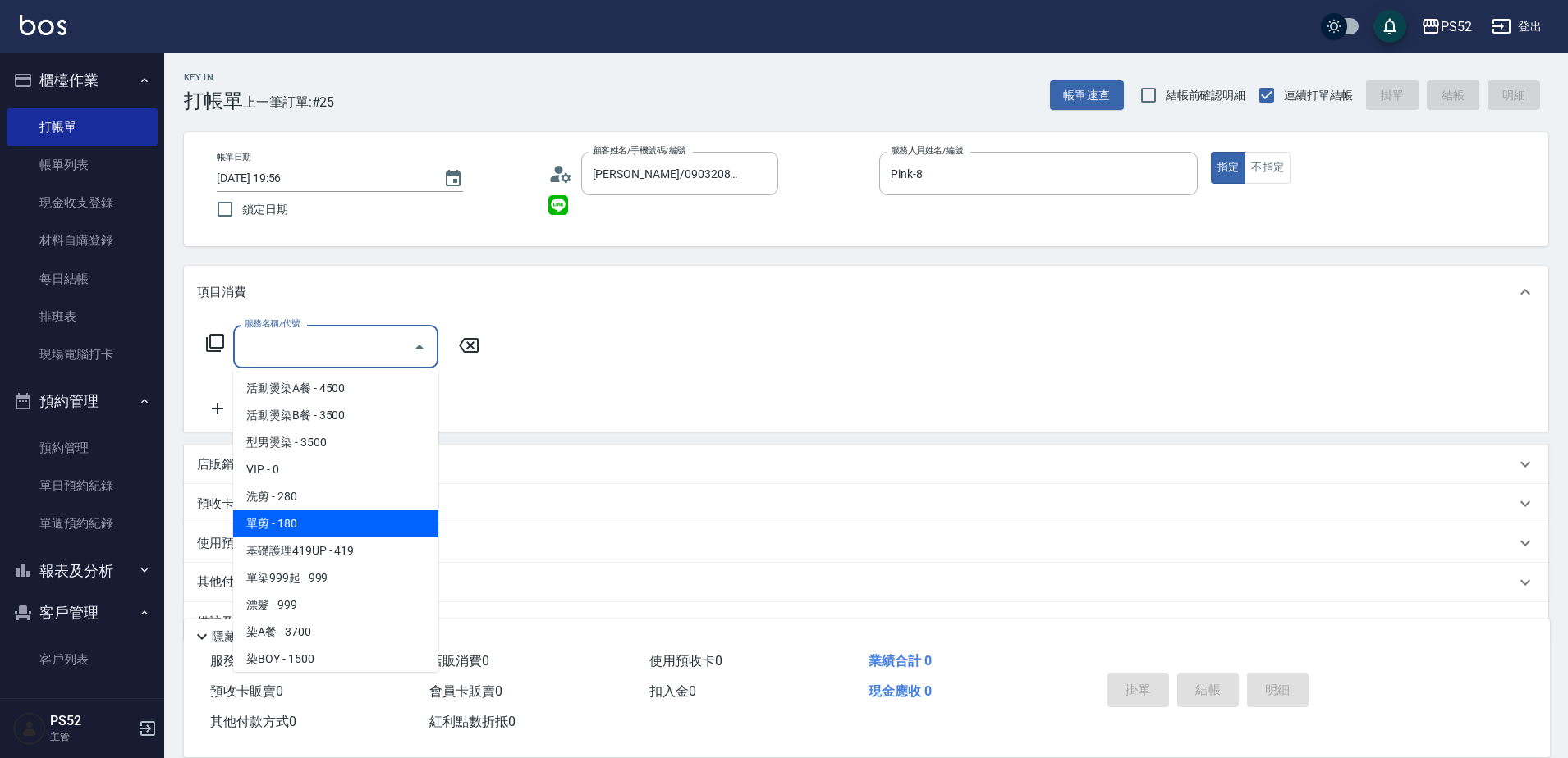
click at [349, 519] on span "單剪 - 180" at bounding box center [336, 524] width 205 height 27
type input "單剪(C2)"
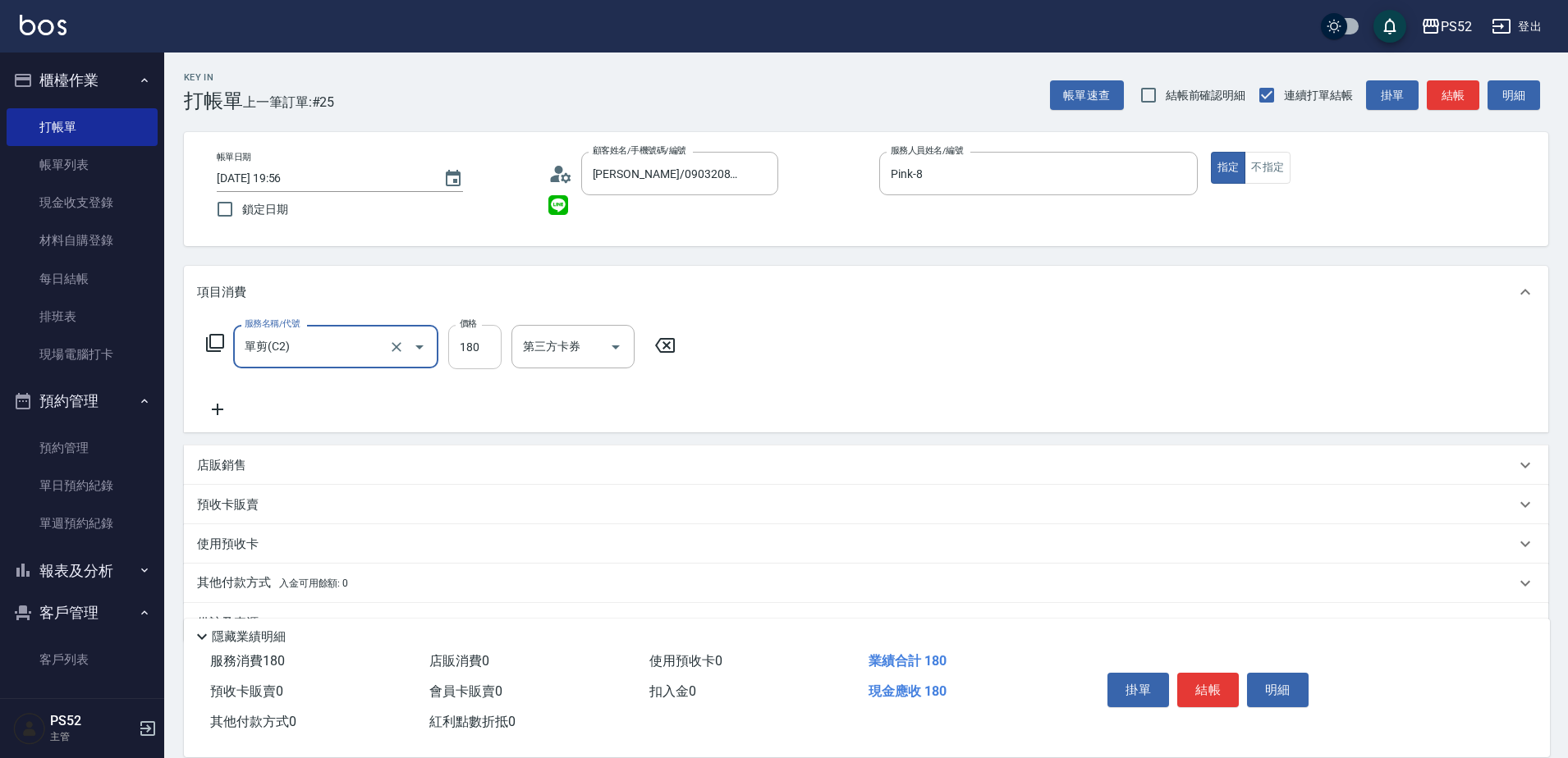
click at [483, 344] on input "180" at bounding box center [475, 347] width 53 height 44
type input "270"
click at [1191, 681] on button "結帳" at bounding box center [1208, 690] width 61 height 35
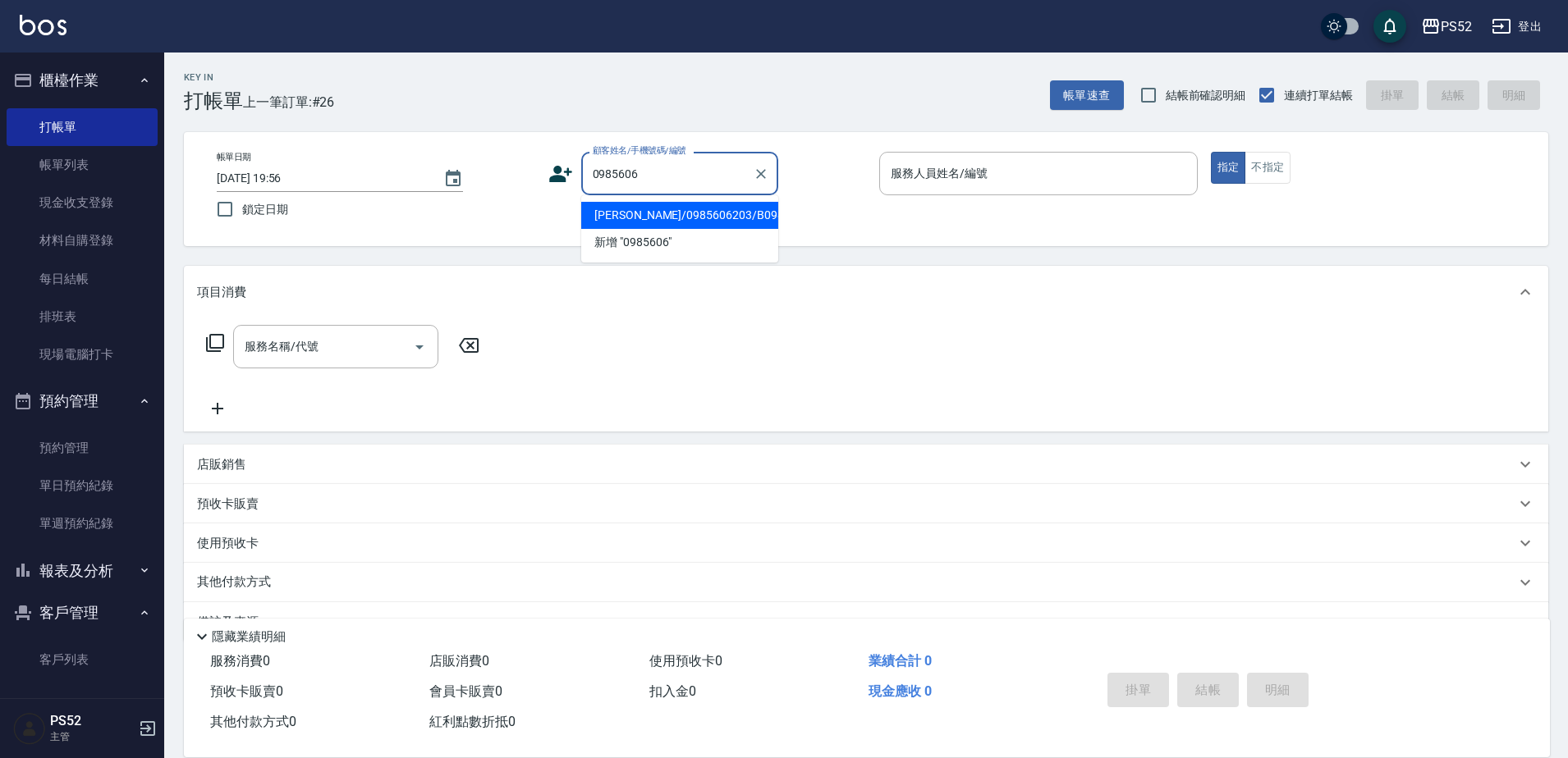
click at [620, 229] on li "余佳鈴/0985606203/B0985606203" at bounding box center [679, 216] width 197 height 27
type input "余佳鈴/0985606203/B0985606203"
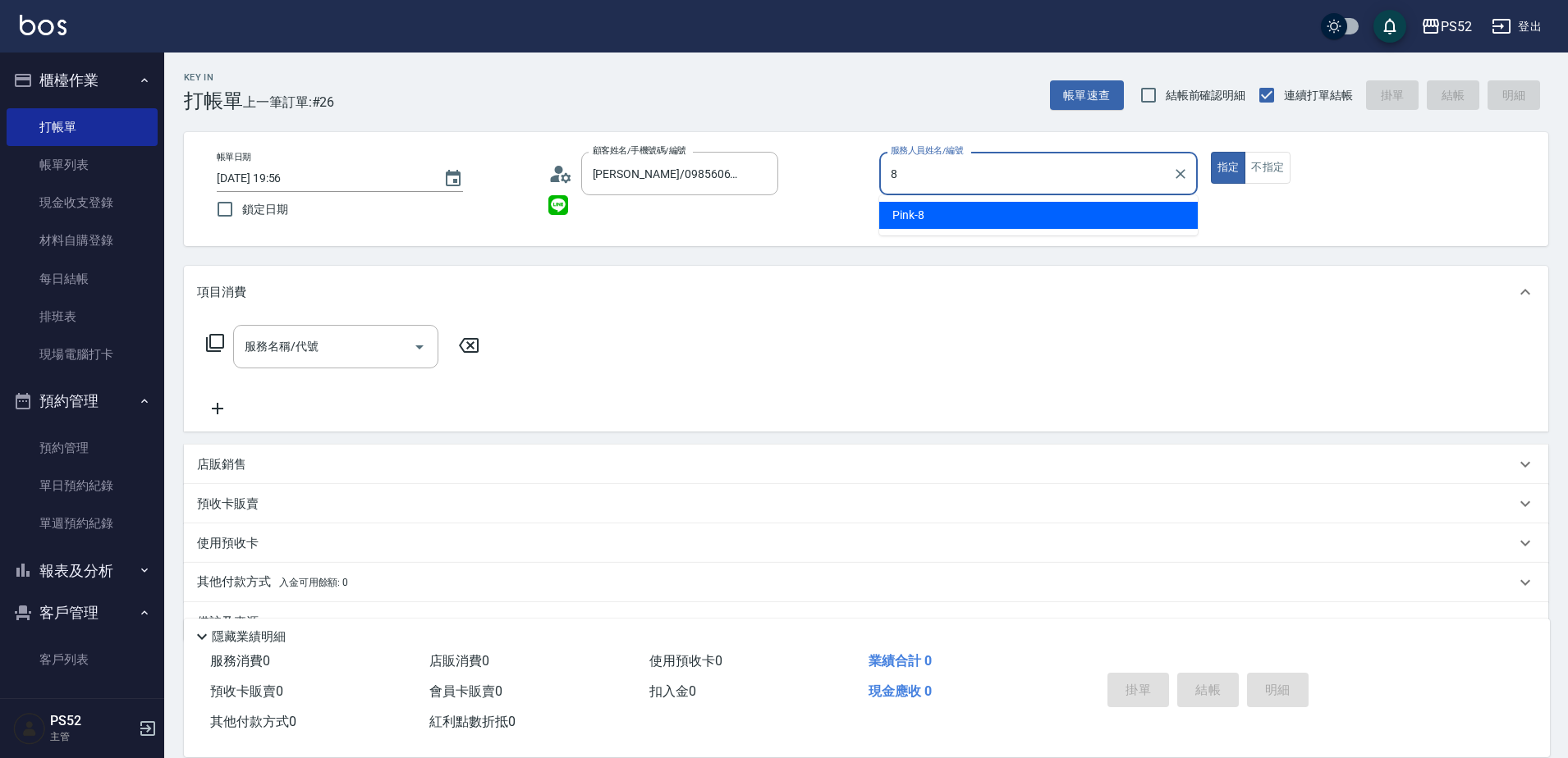
type input "Pink-8"
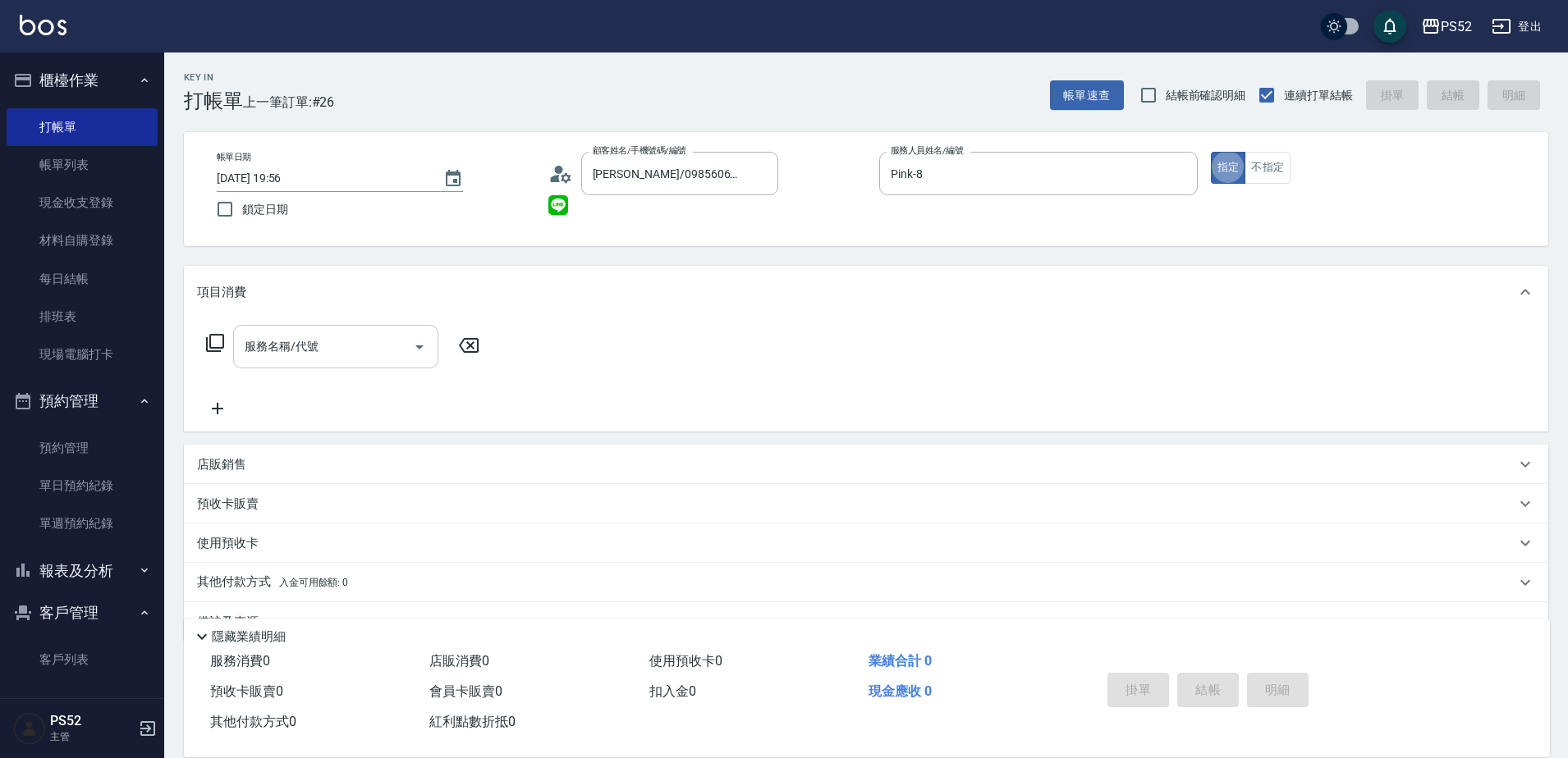
click at [395, 334] on input "服務名稱/代號" at bounding box center [323, 346] width 166 height 28
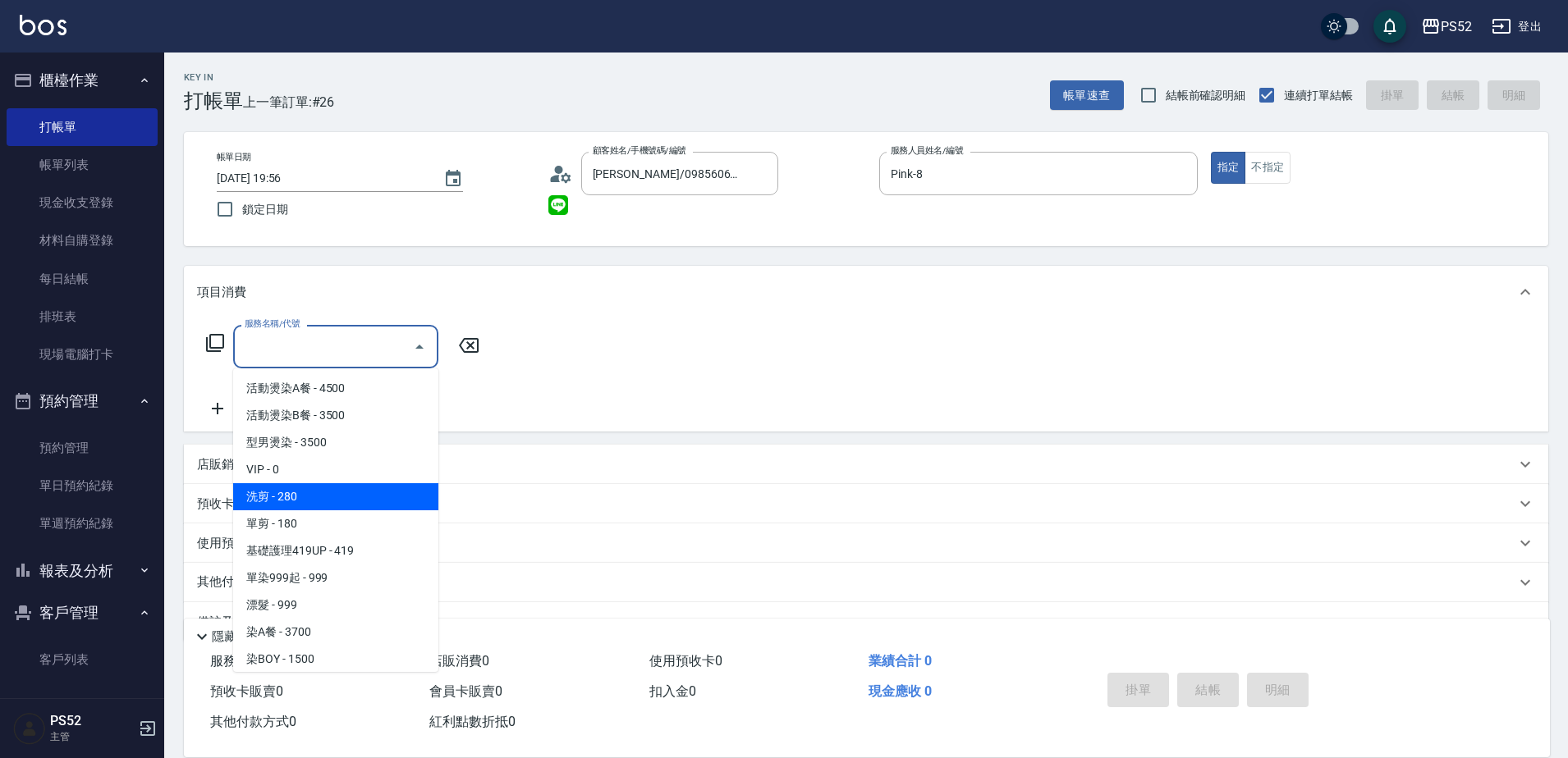
click at [361, 496] on span "洗剪 - 280" at bounding box center [336, 497] width 205 height 27
type input "洗剪(C1)"
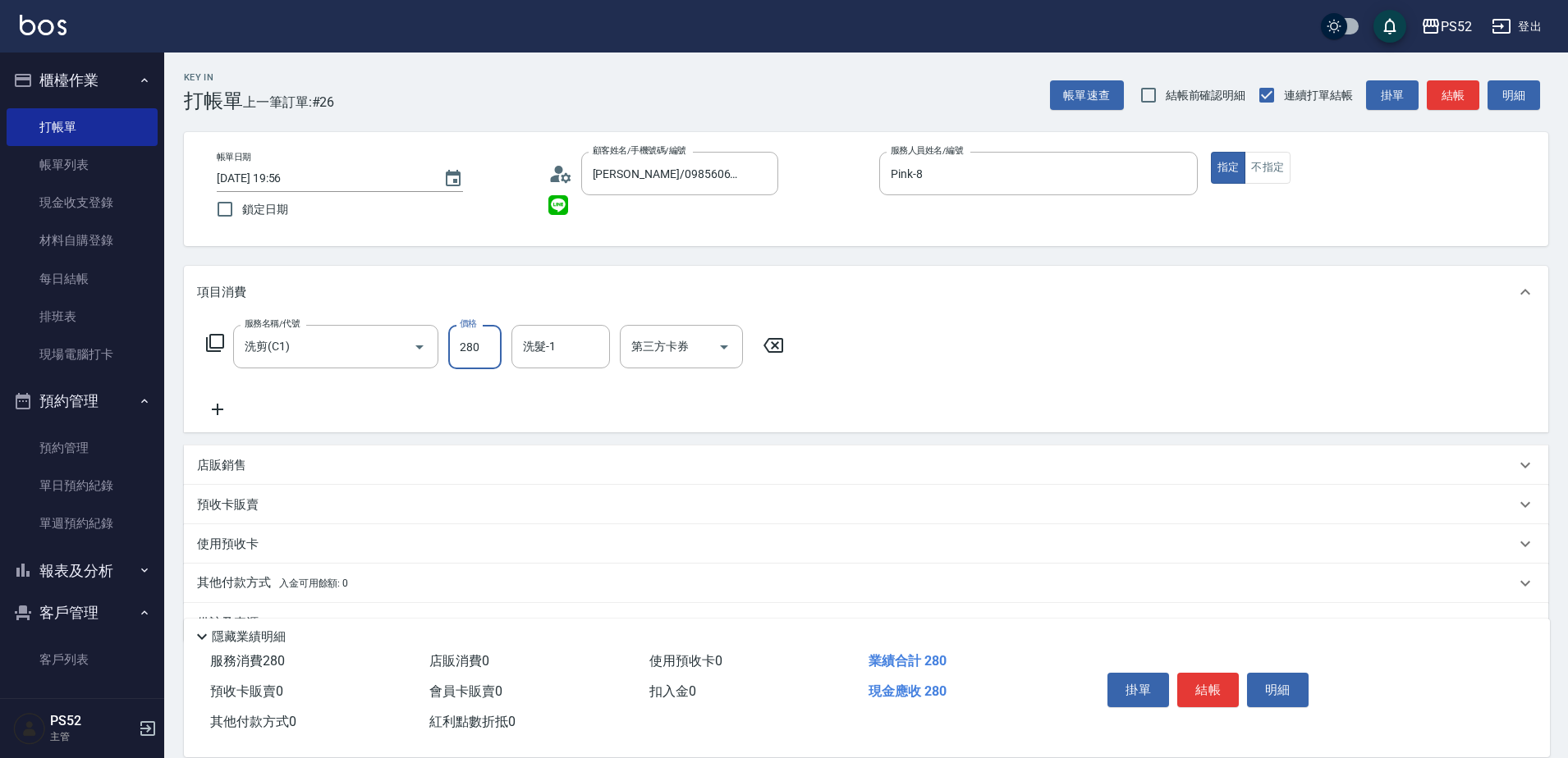
click at [465, 348] on input "280" at bounding box center [475, 347] width 53 height 44
type input "370"
click at [1197, 681] on button "結帳" at bounding box center [1208, 690] width 61 height 35
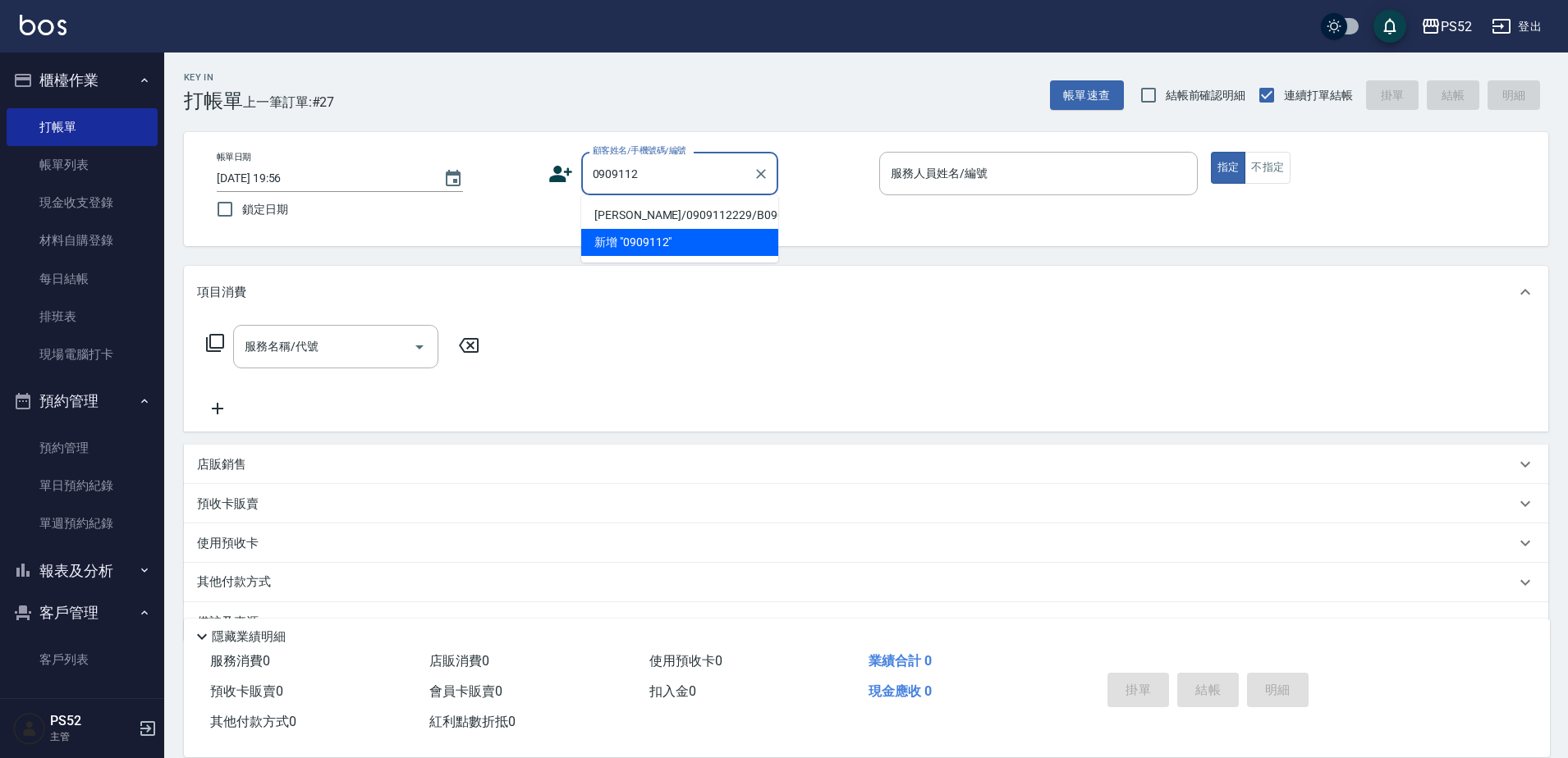
click at [744, 222] on li "陳威誌/0909112229/B0909112229" at bounding box center [679, 216] width 197 height 27
type input "陳威誌/0909112229/B0909112229"
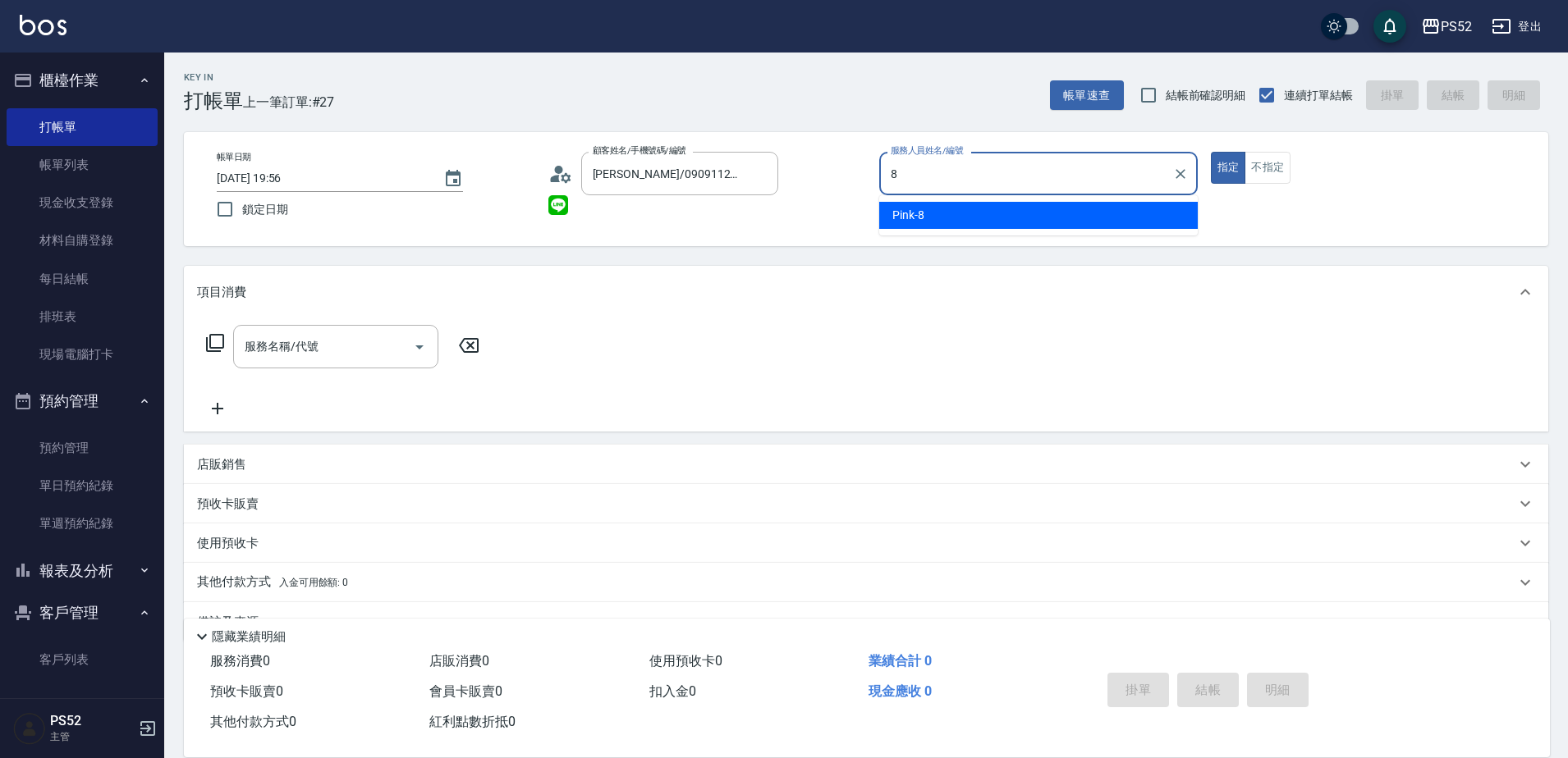
type input "Pink-8"
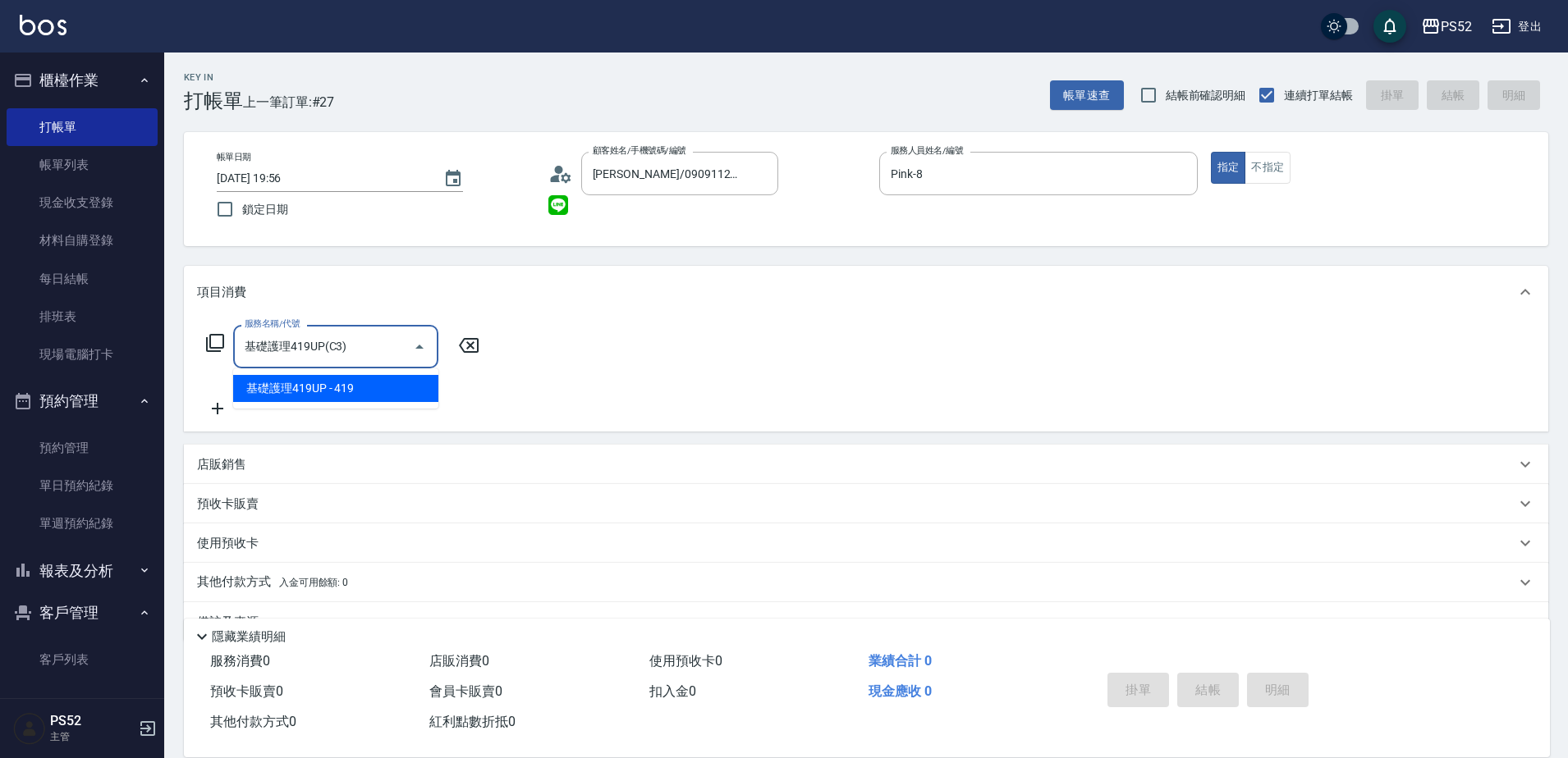
type input "基礎護理419UP(C3)"
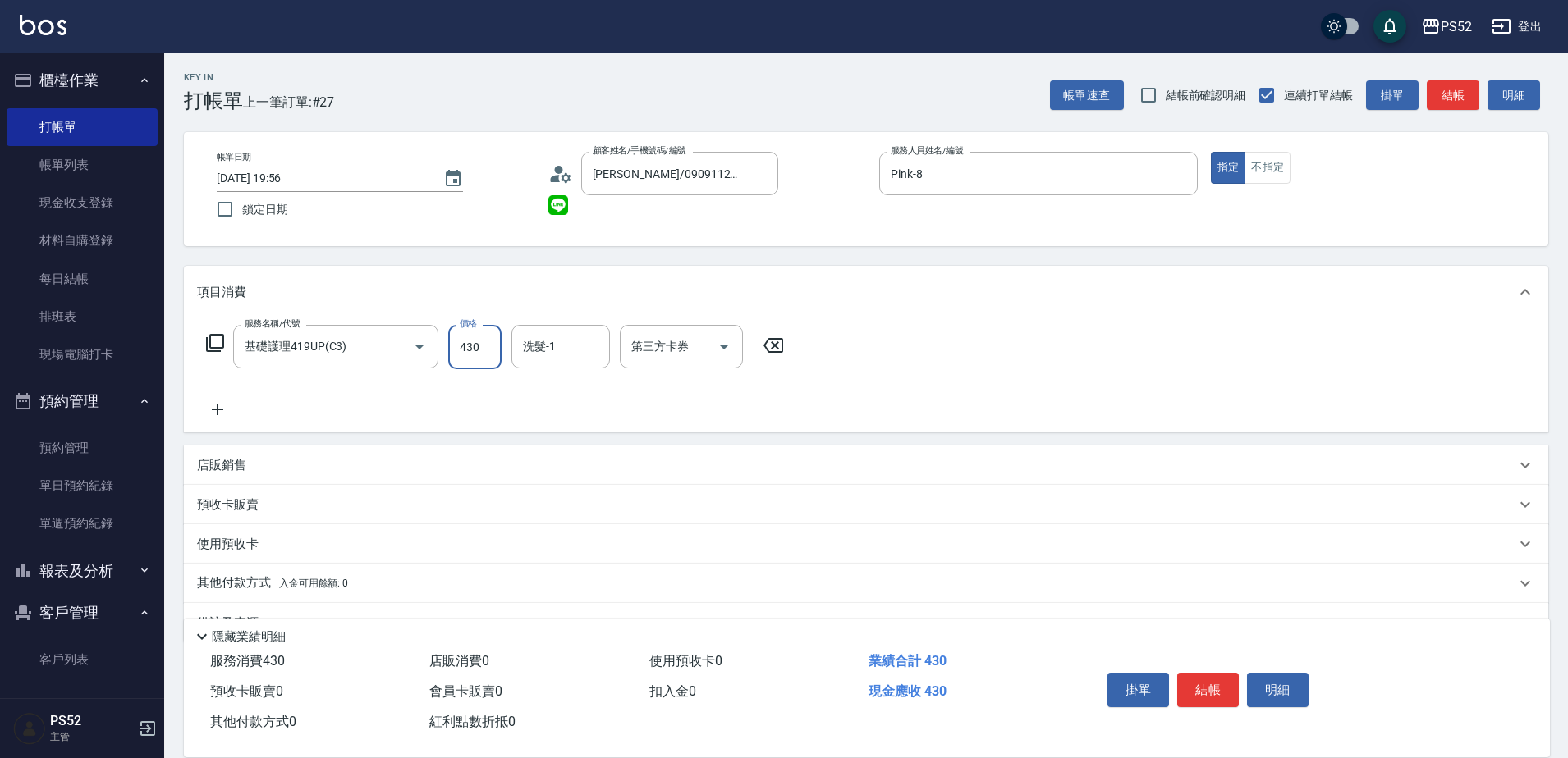
type input "430"
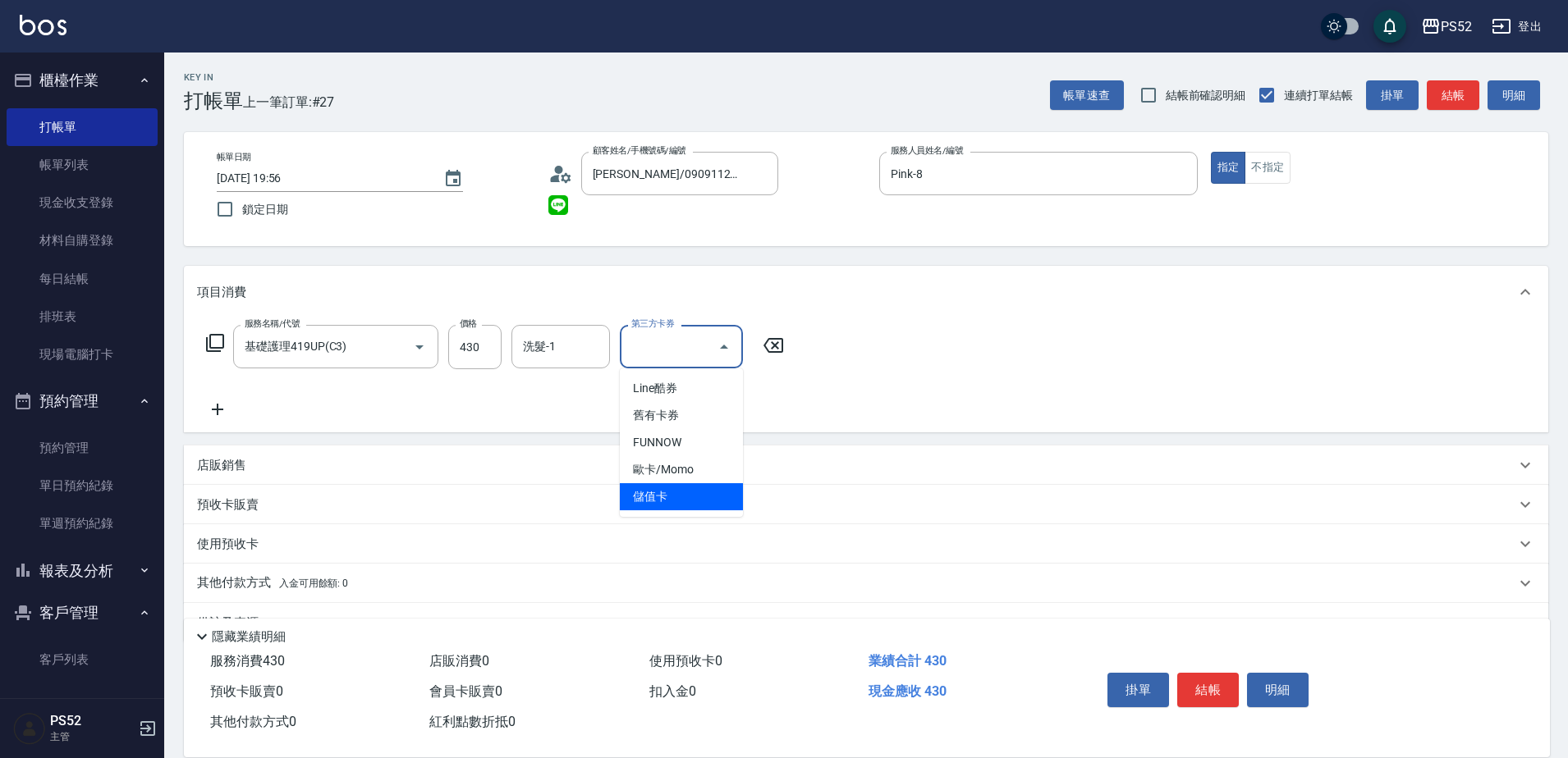
type input "儲值卡"
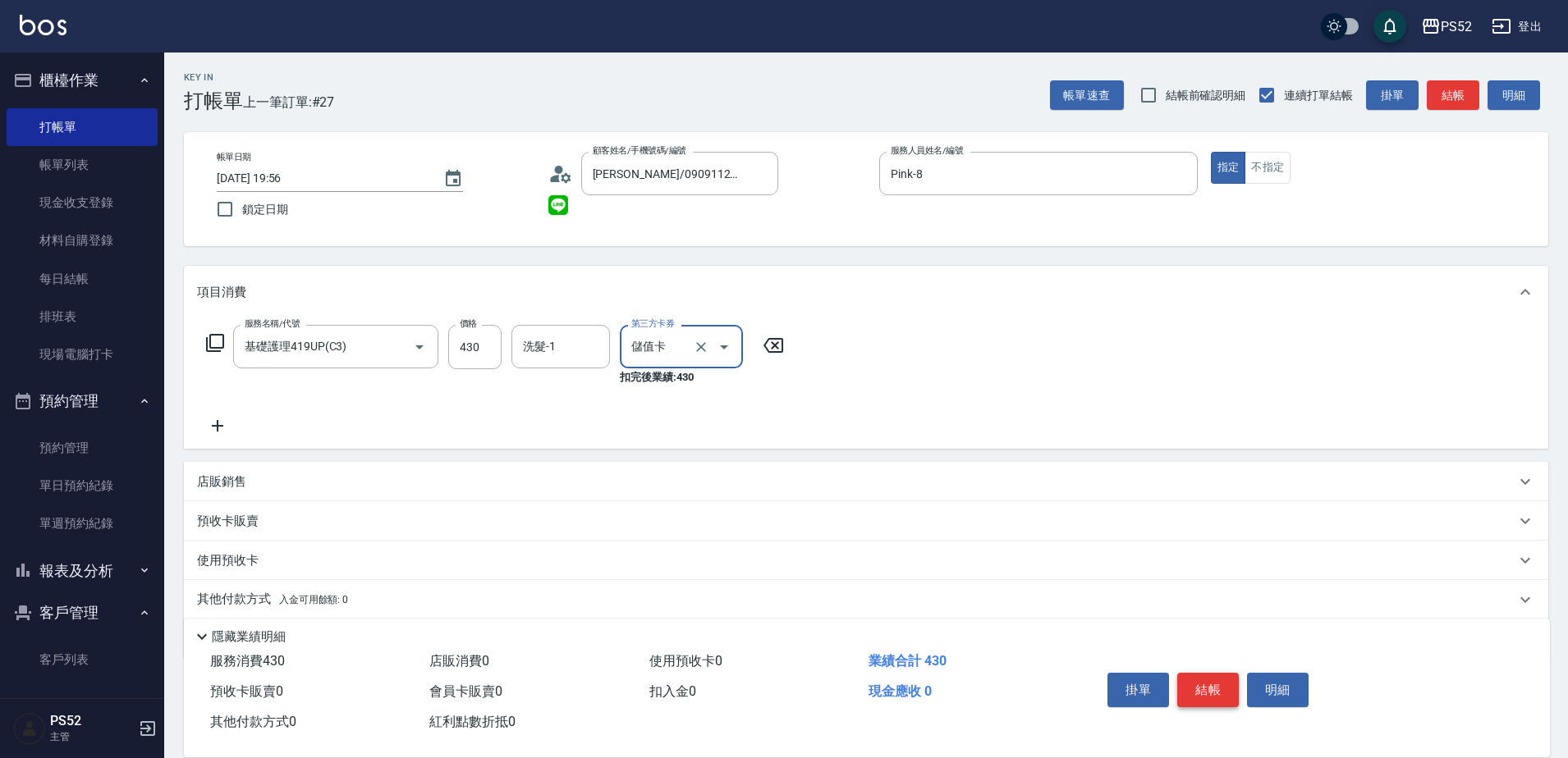
click at [1198, 687] on button "結帳" at bounding box center [1208, 690] width 61 height 35
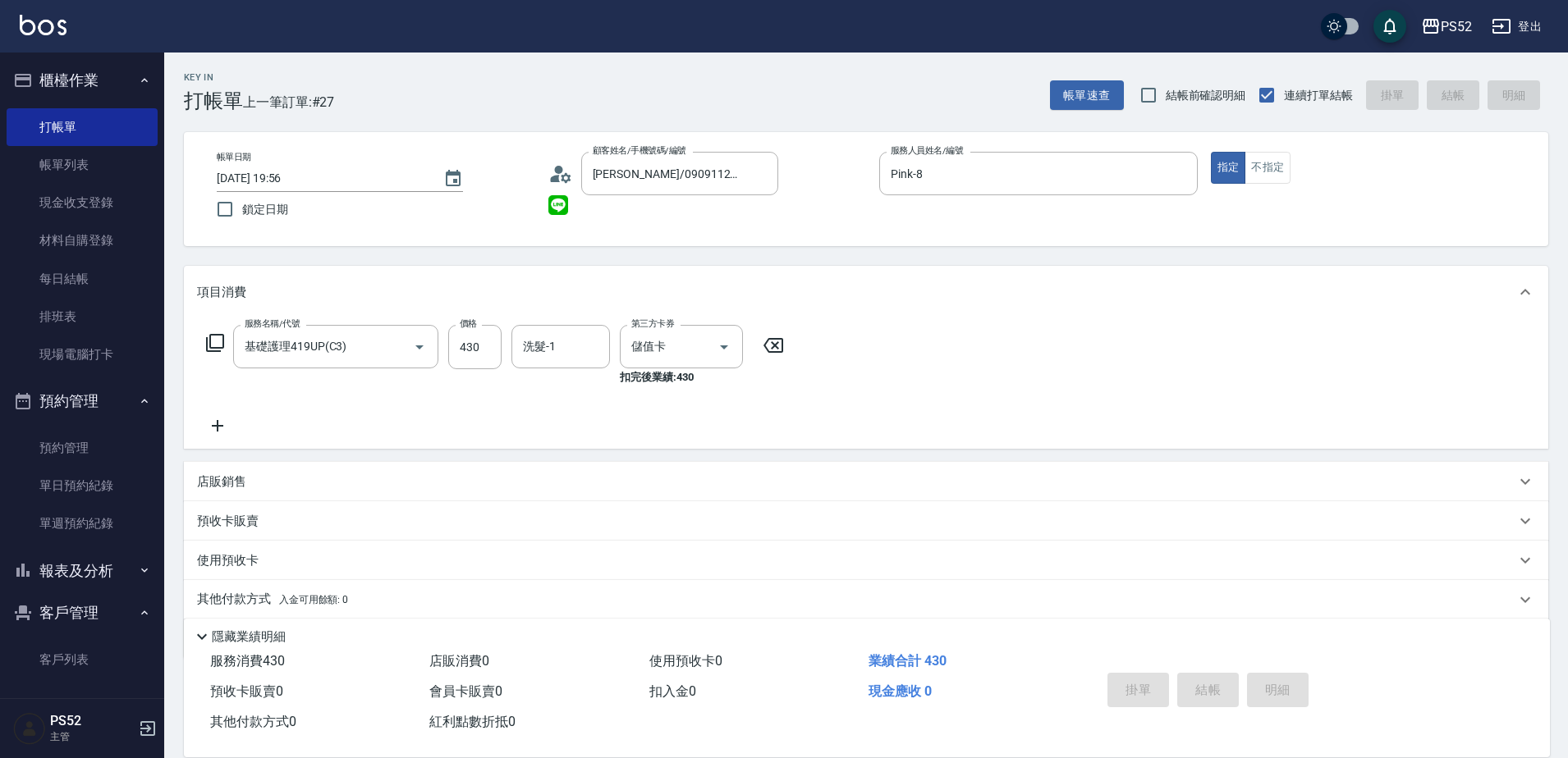
type input "2025/08/16 19:57"
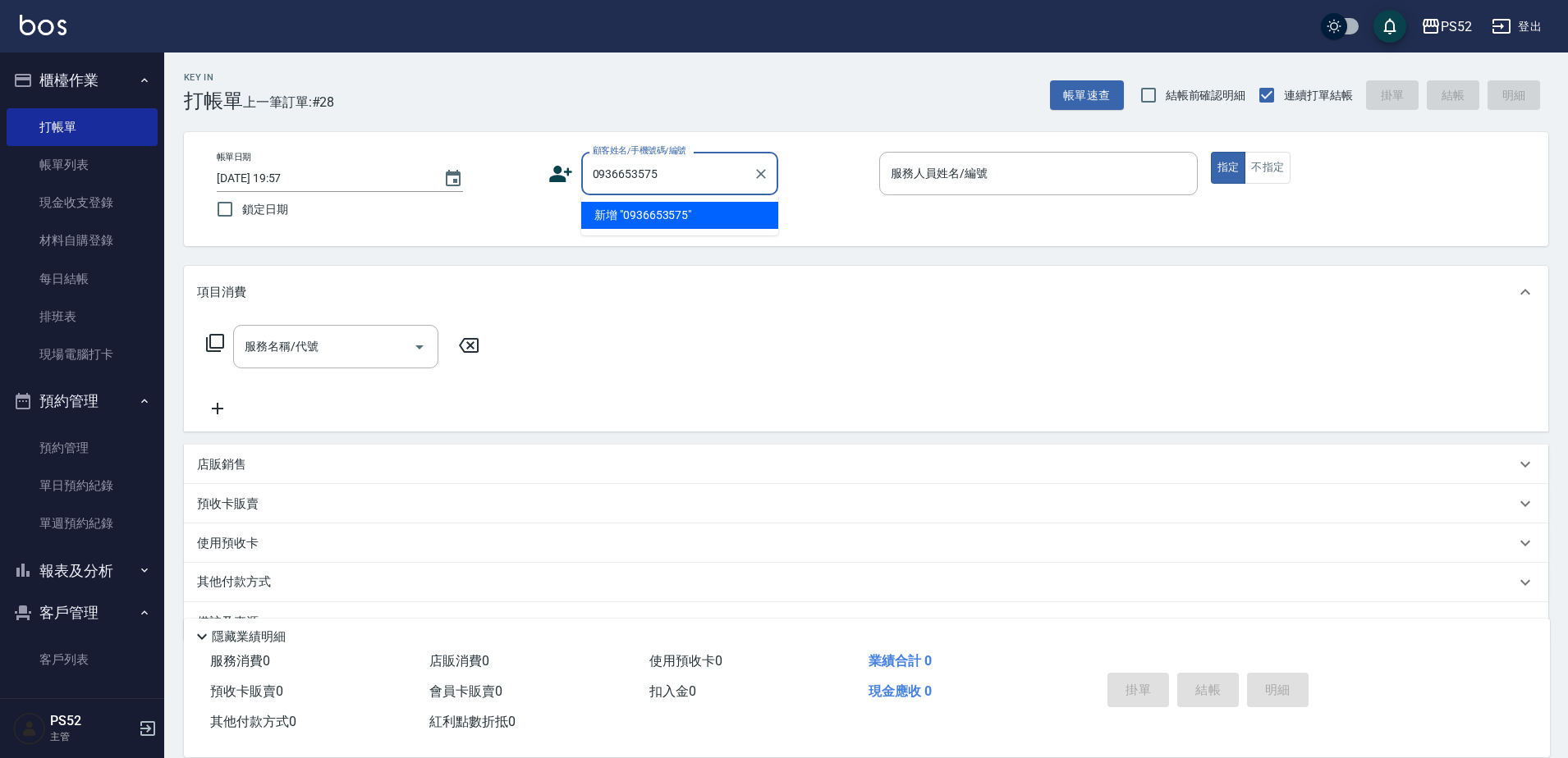
type input "0936653575"
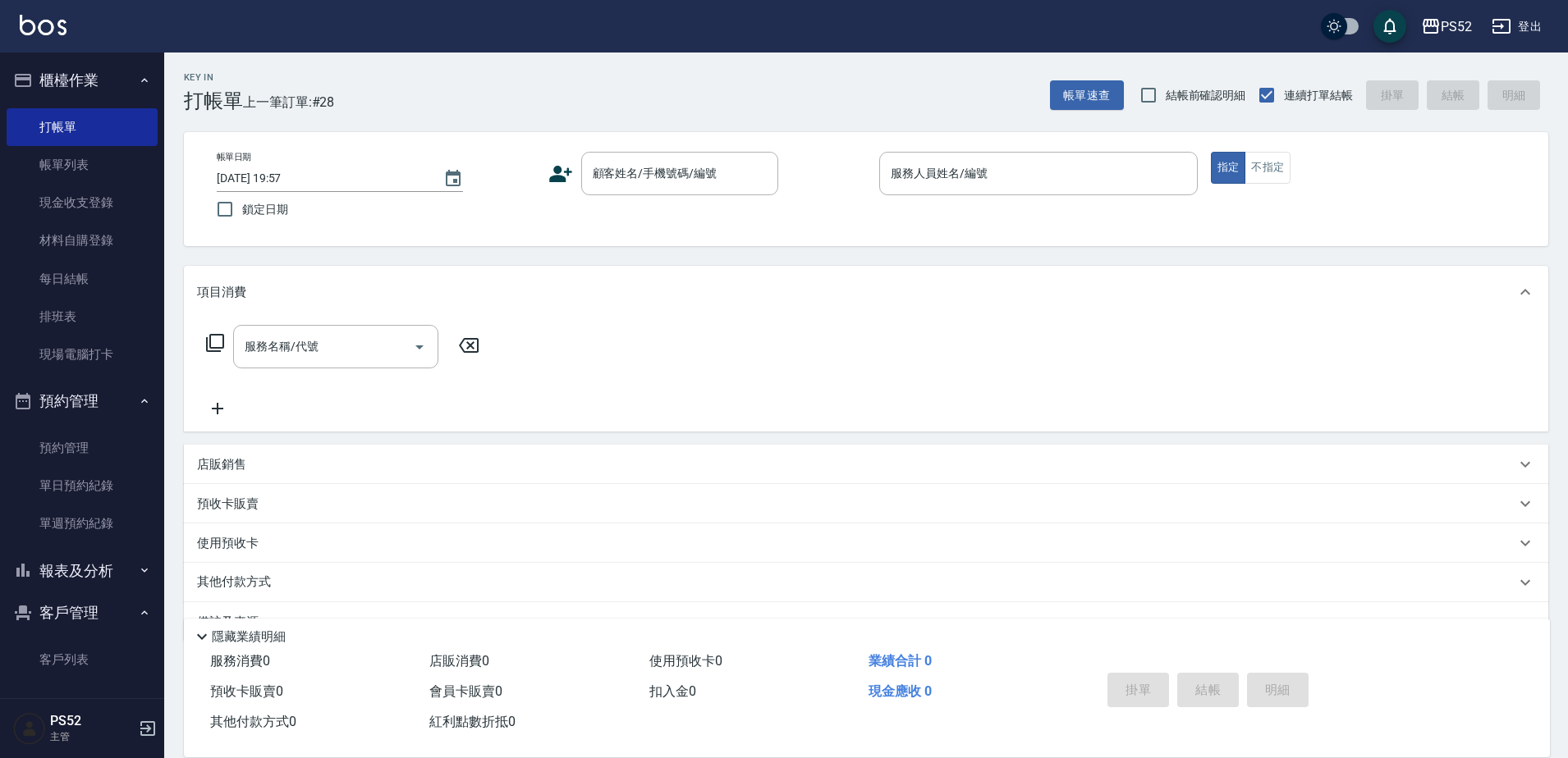
click at [570, 183] on icon at bounding box center [561, 174] width 25 height 25
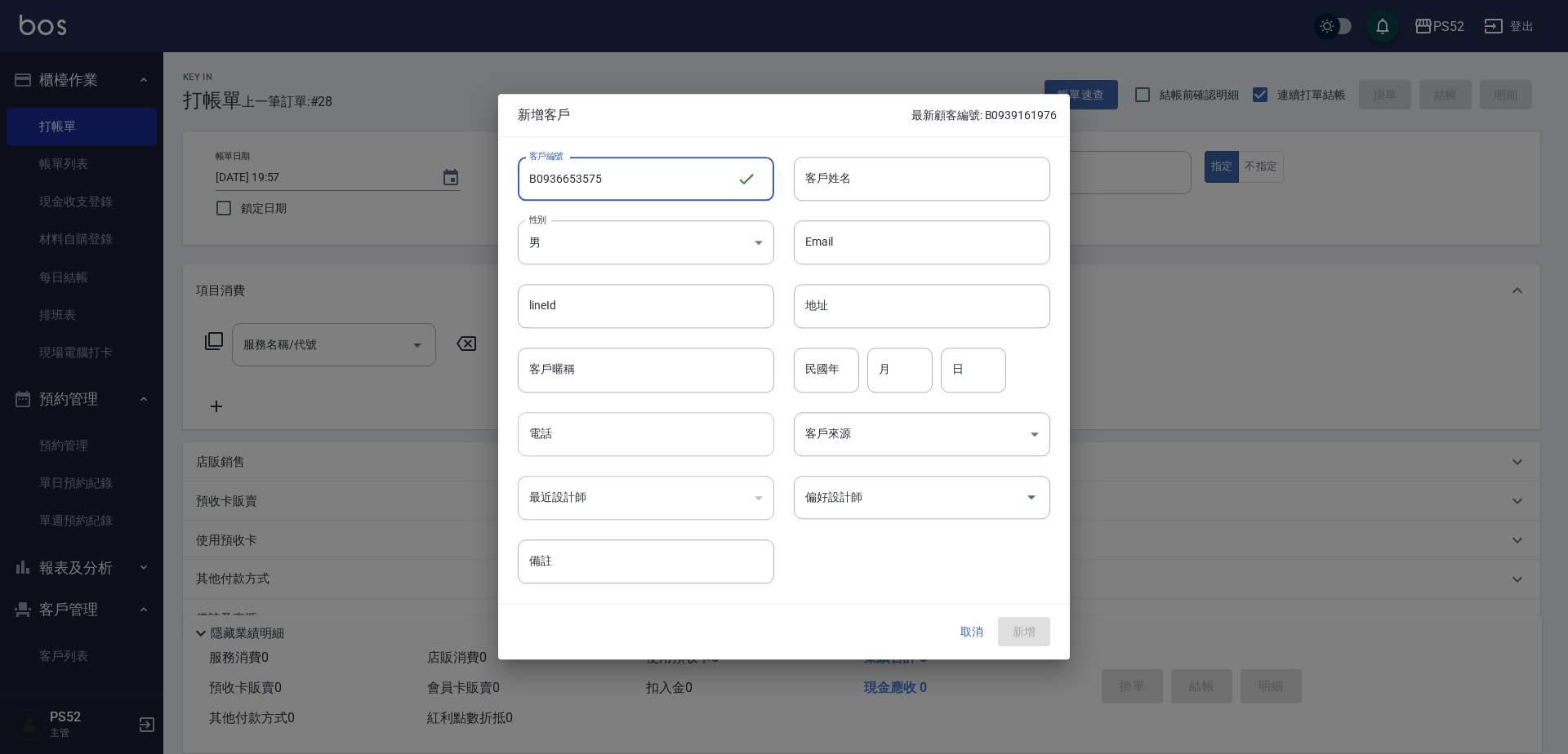
type input "B0936653575"
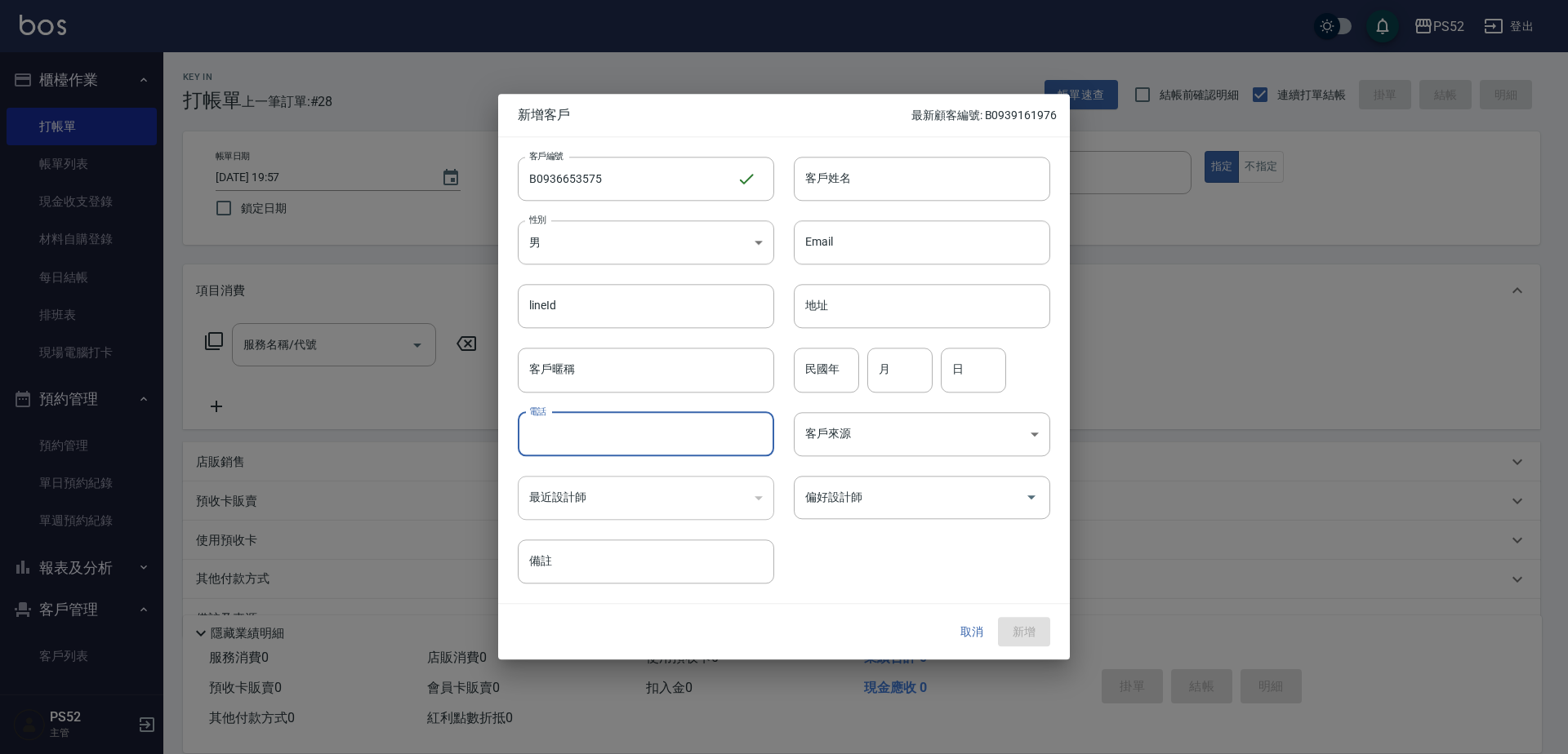
click at [533, 445] on input "電話" at bounding box center [646, 434] width 257 height 44
type input "0936653575"
click at [824, 366] on input "民國年" at bounding box center [826, 370] width 66 height 44
type input "92"
type input "6"
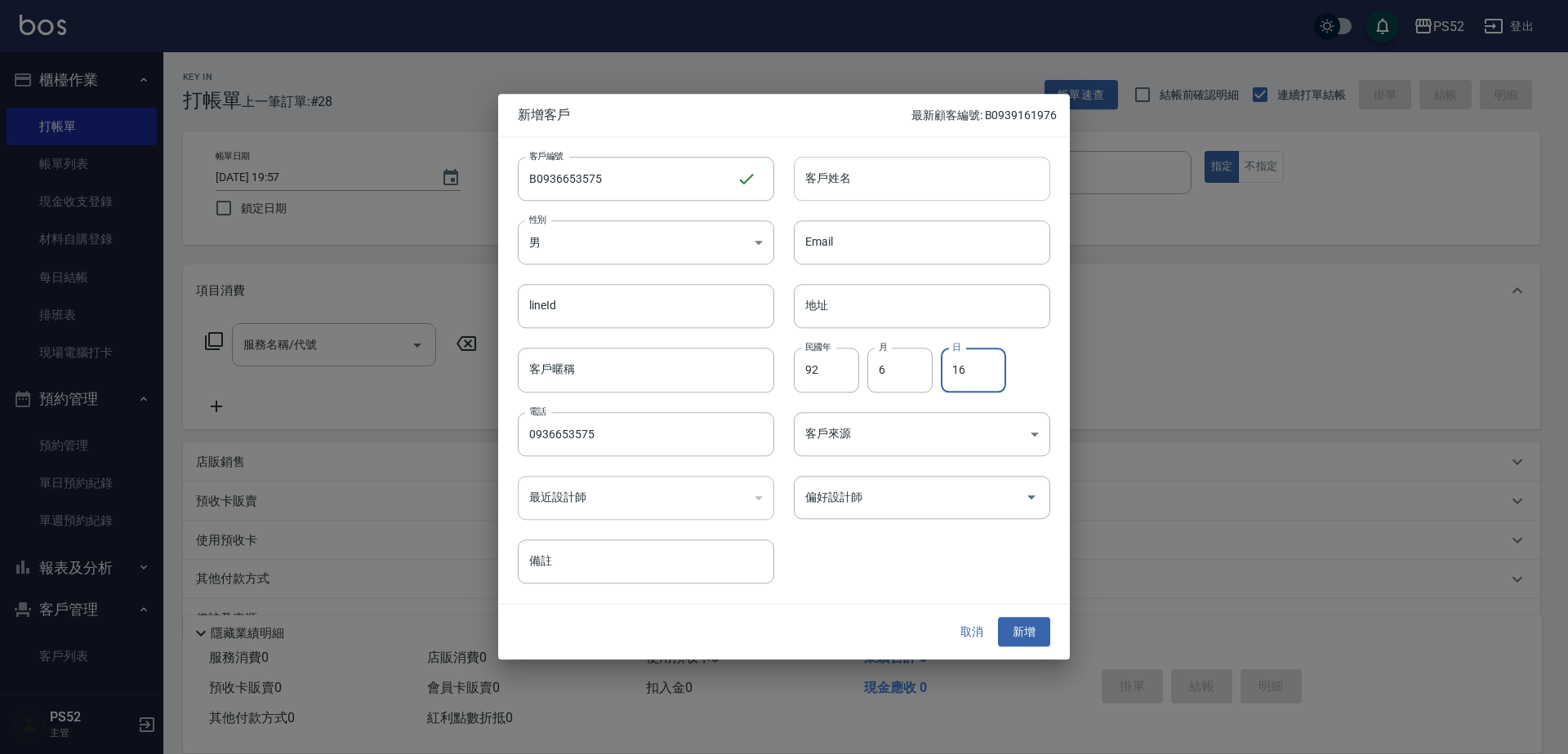
type input "16"
click at [958, 175] on input "客戶姓名" at bounding box center [922, 178] width 257 height 44
type input "廖嘉佑"
click at [1018, 627] on button "新增" at bounding box center [1024, 632] width 52 height 30
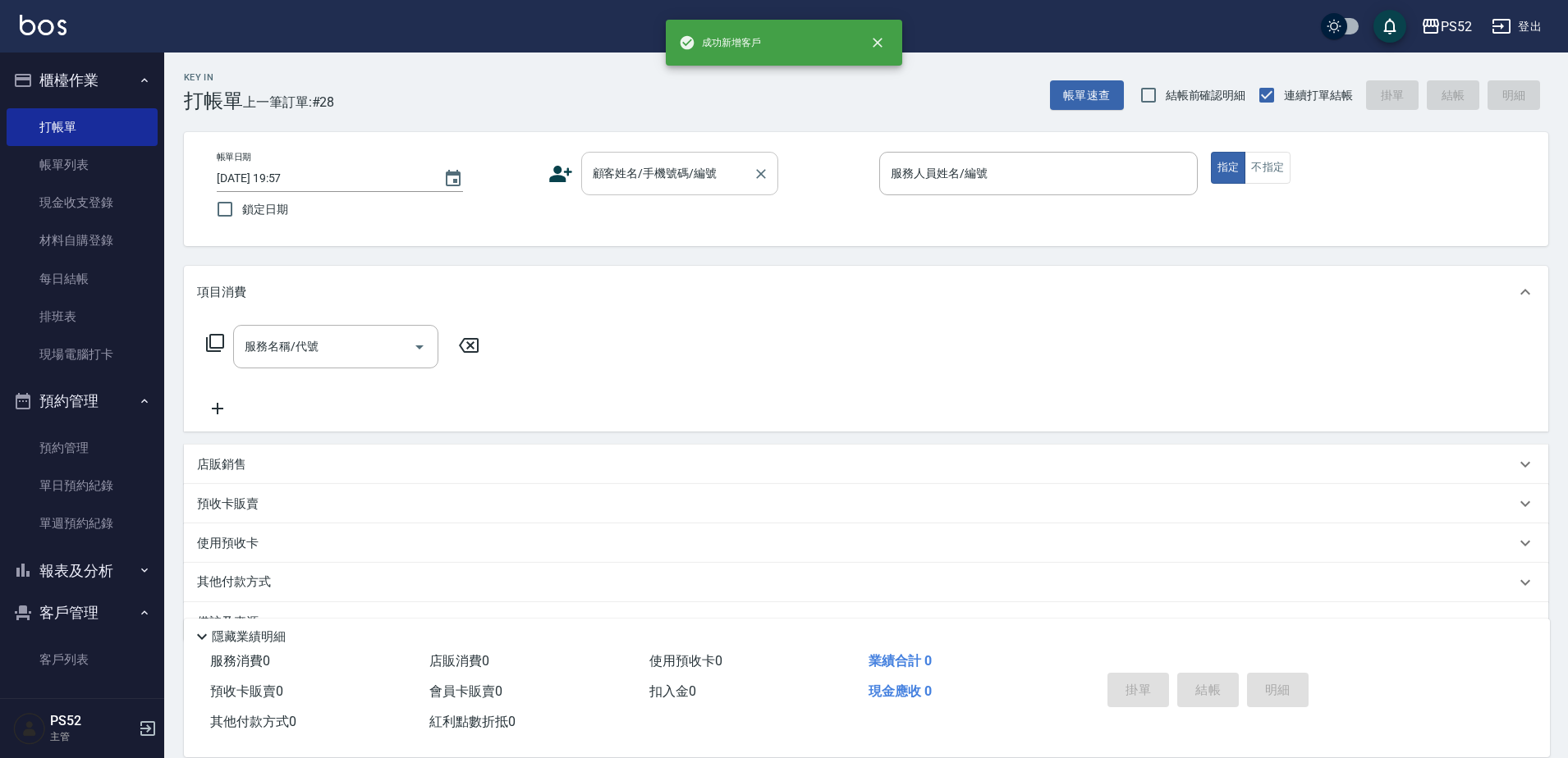
click at [747, 170] on div "顧客姓名/手機號碼/編號" at bounding box center [679, 174] width 197 height 44
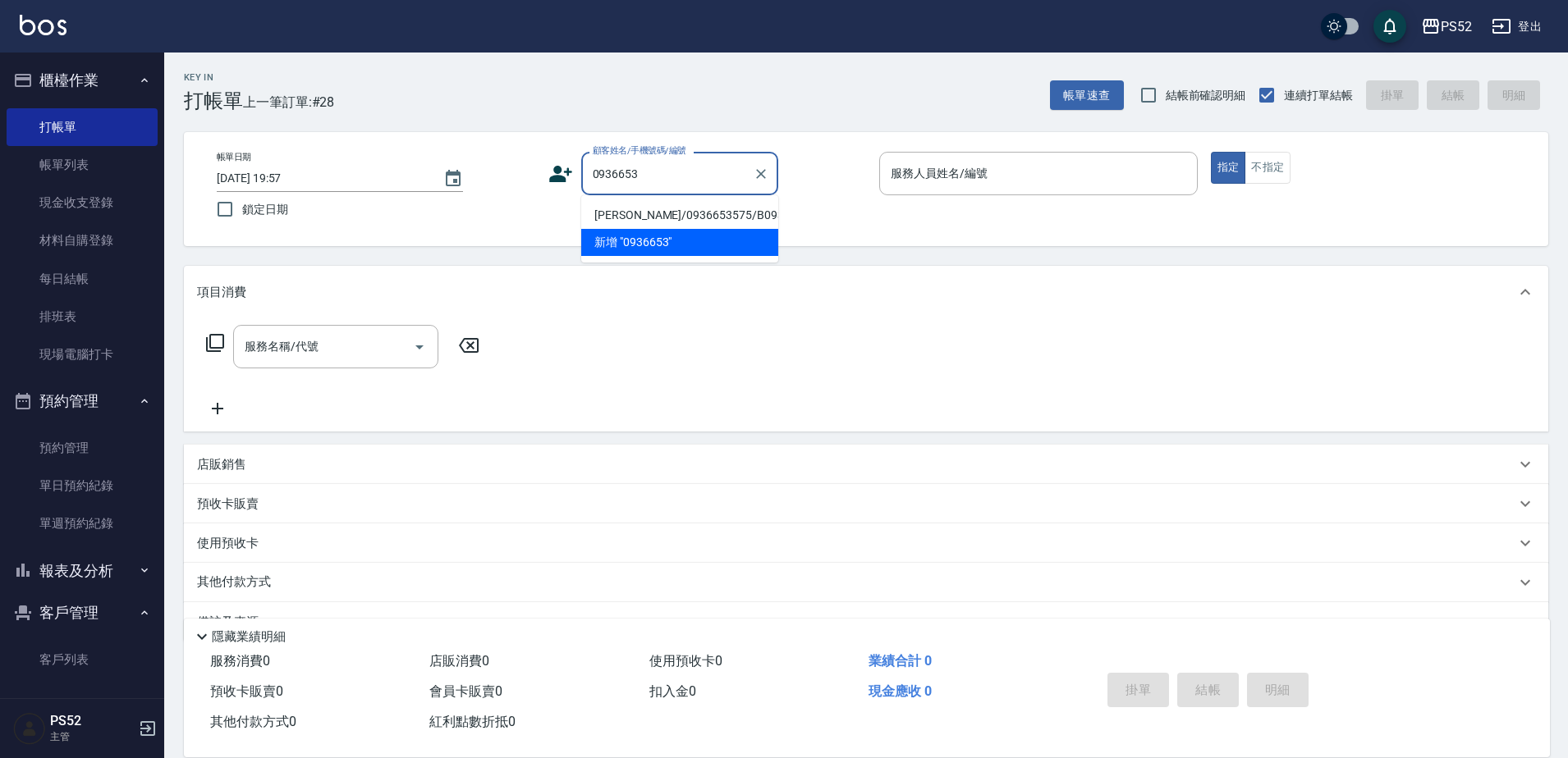
click at [648, 217] on li "廖嘉佑/0936653575/B0936653575" at bounding box center [679, 216] width 197 height 27
type input "廖嘉佑/0936653575/B0936653575"
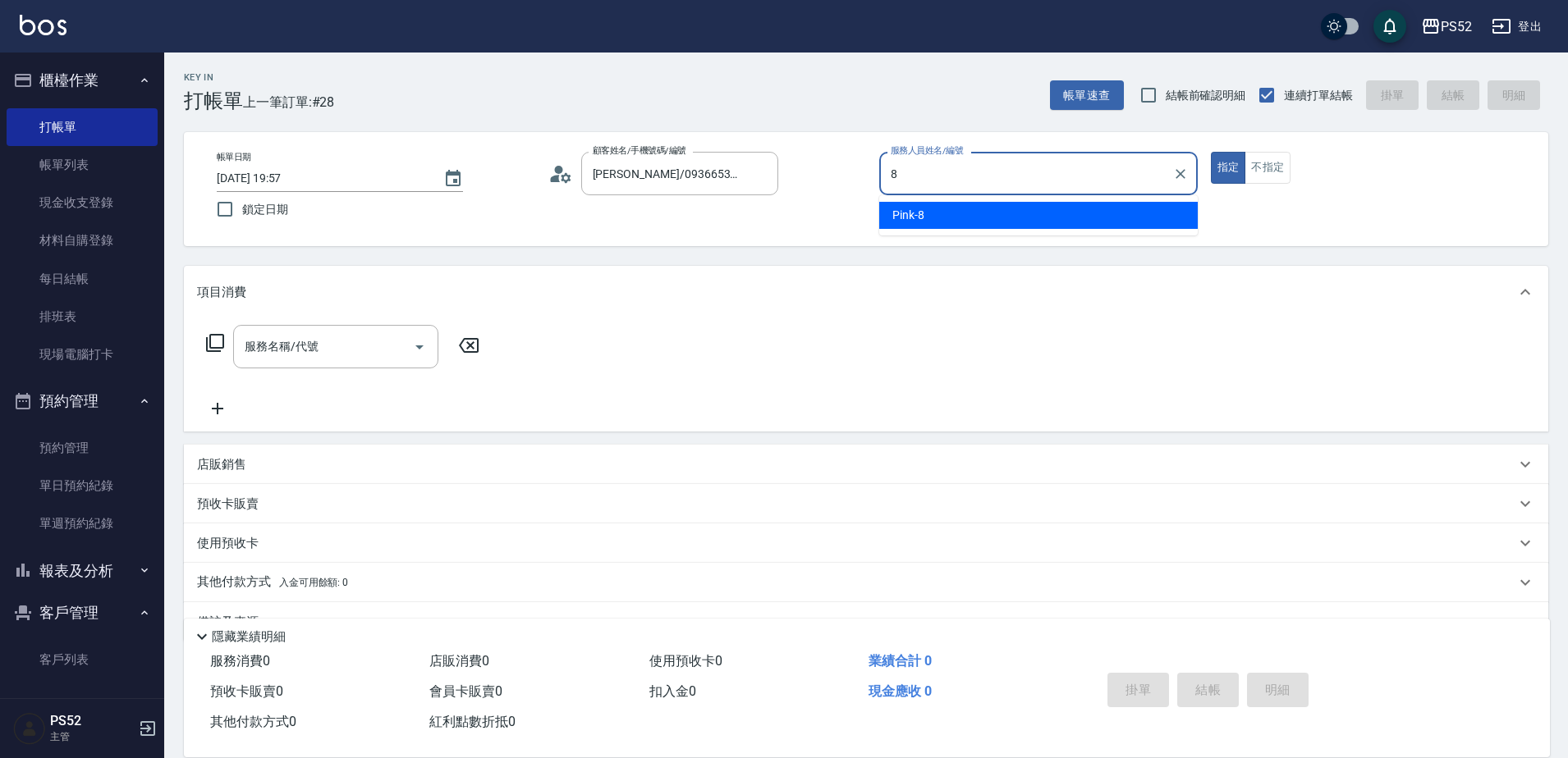
type input "Pink-8"
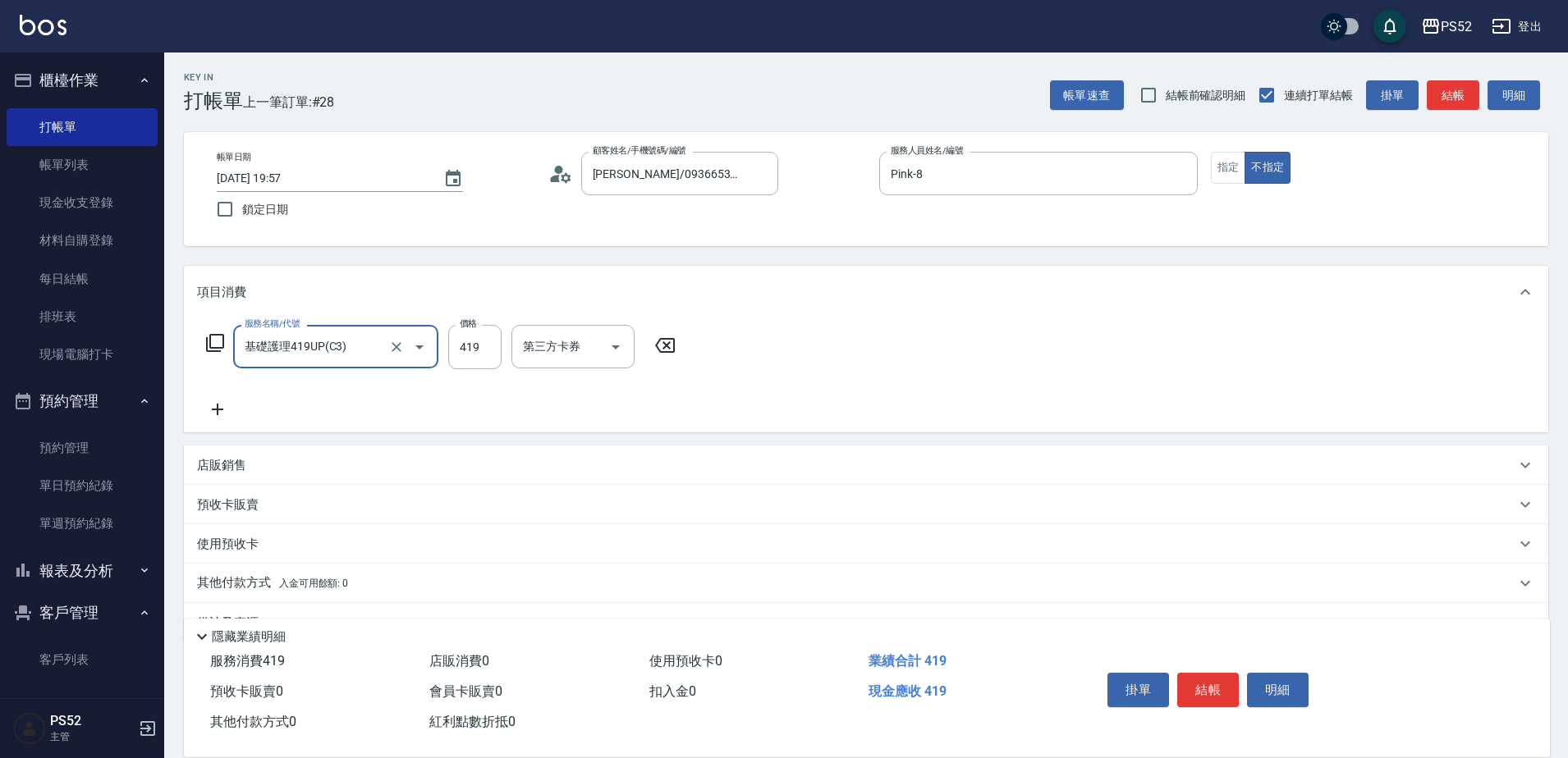
type input "基礎護理419UP(C3)"
type input "439"
click at [1197, 678] on button "結帳" at bounding box center [1208, 690] width 61 height 35
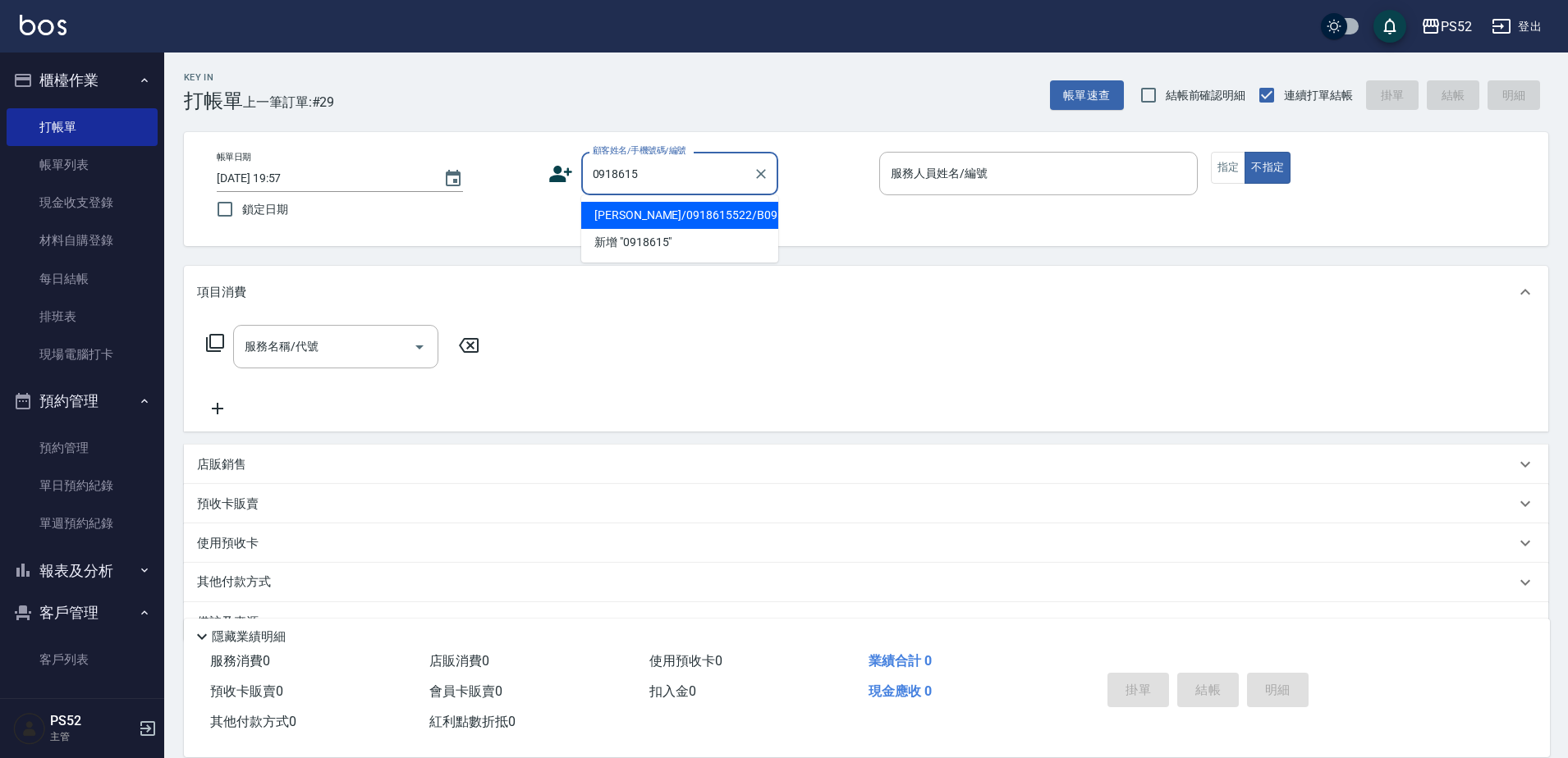
click at [688, 229] on li "詹宗霖/0918615522/B0918615522" at bounding box center [679, 216] width 197 height 27
type input "詹宗霖/0918615522/B0918615522"
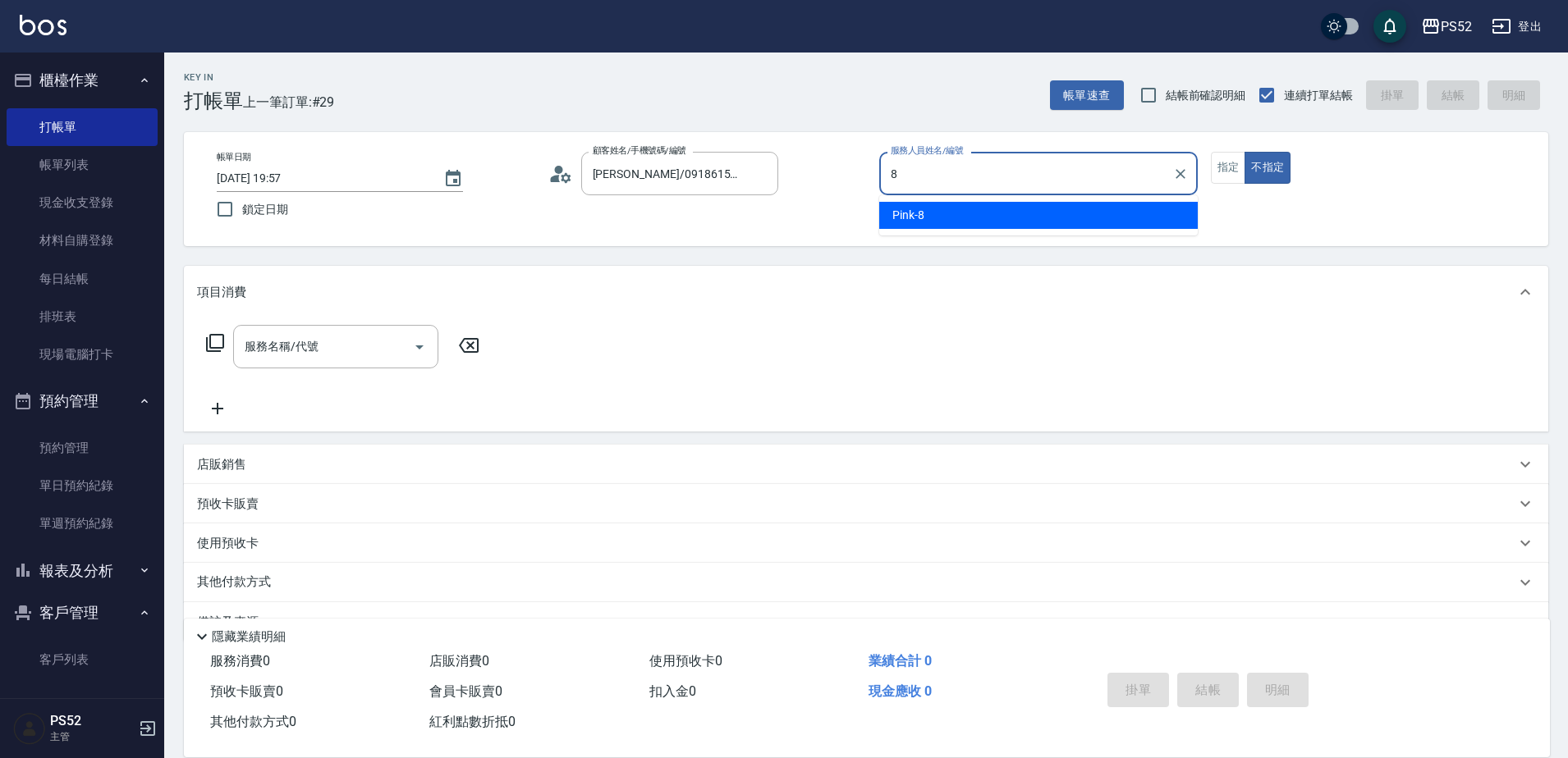
type input "Pink-8"
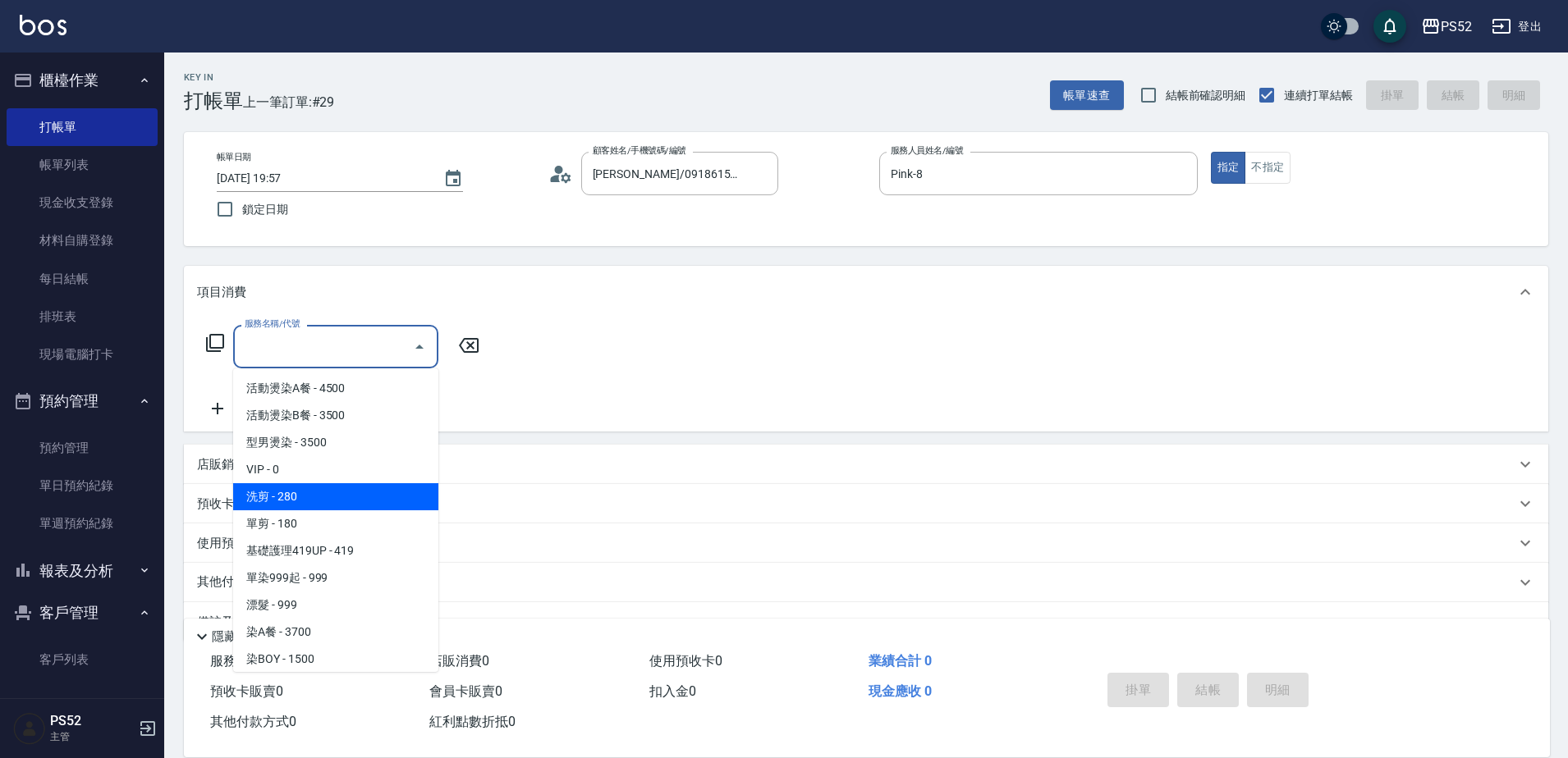
type input "洗剪(C1)"
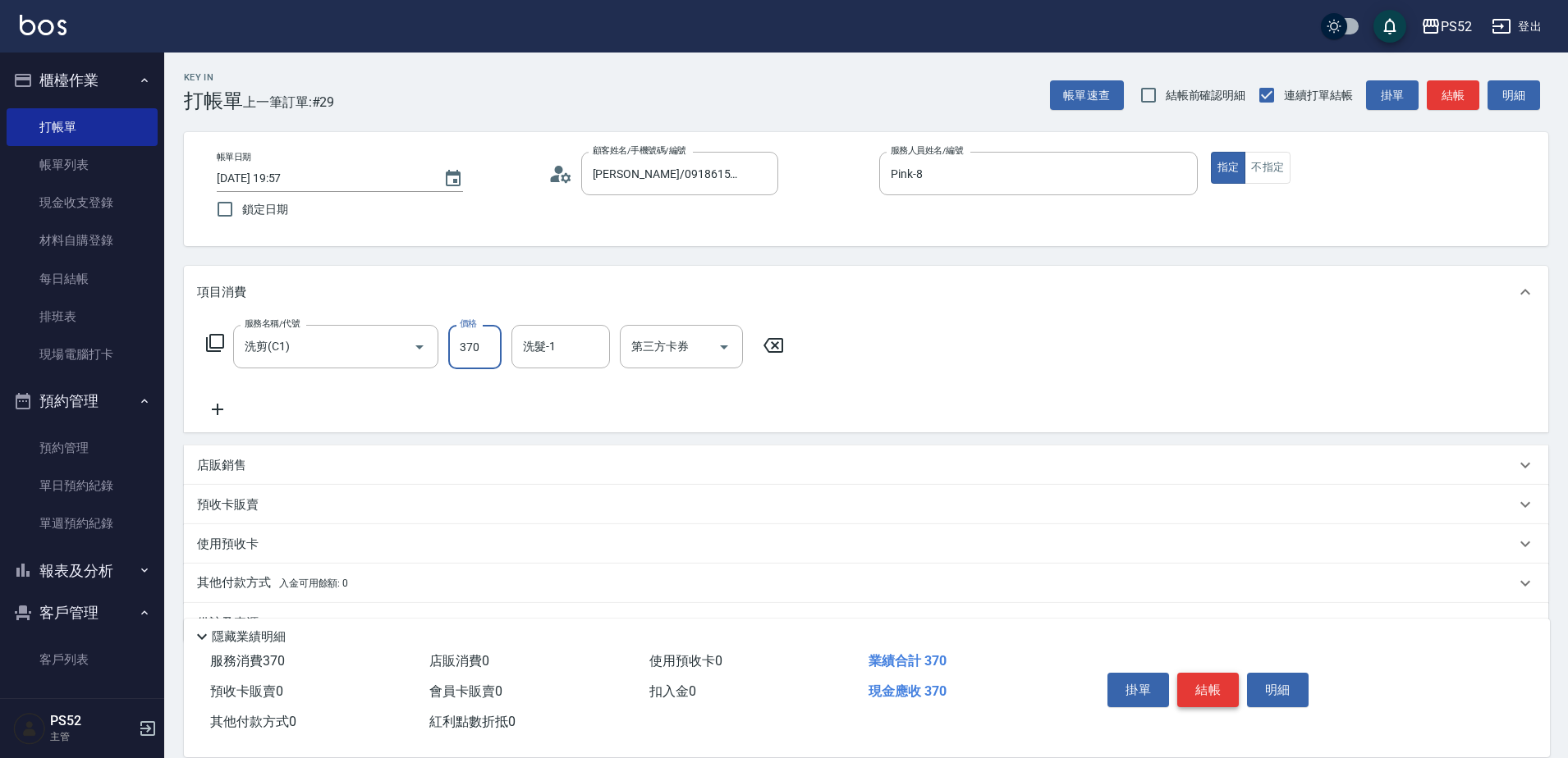
type input "370"
click at [1194, 674] on button "結帳" at bounding box center [1208, 690] width 61 height 35
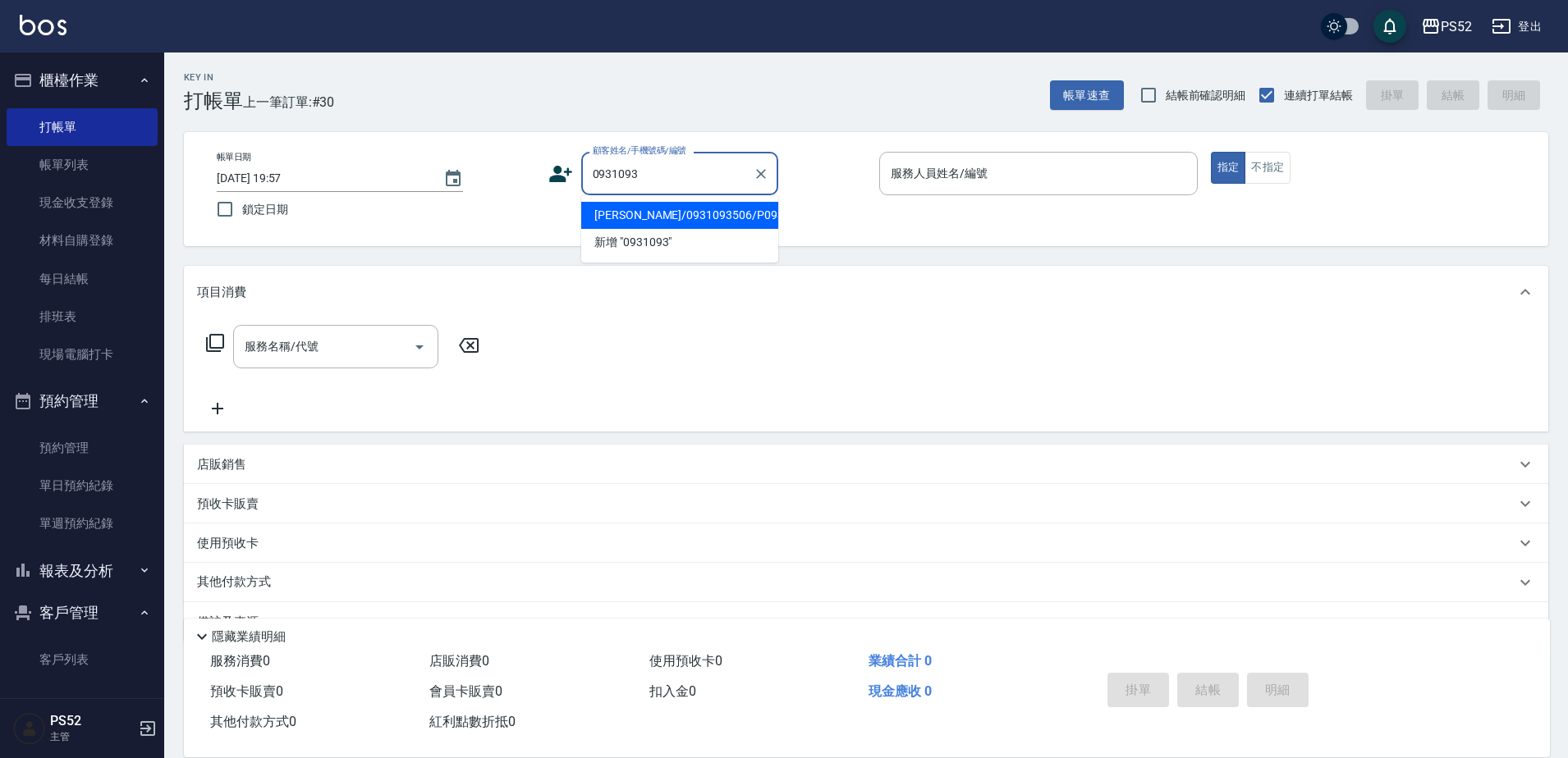
click at [619, 229] on li "游承翰/0931093506/P0931093506" at bounding box center [679, 216] width 197 height 27
type input "游承翰/0931093506/P0931093506"
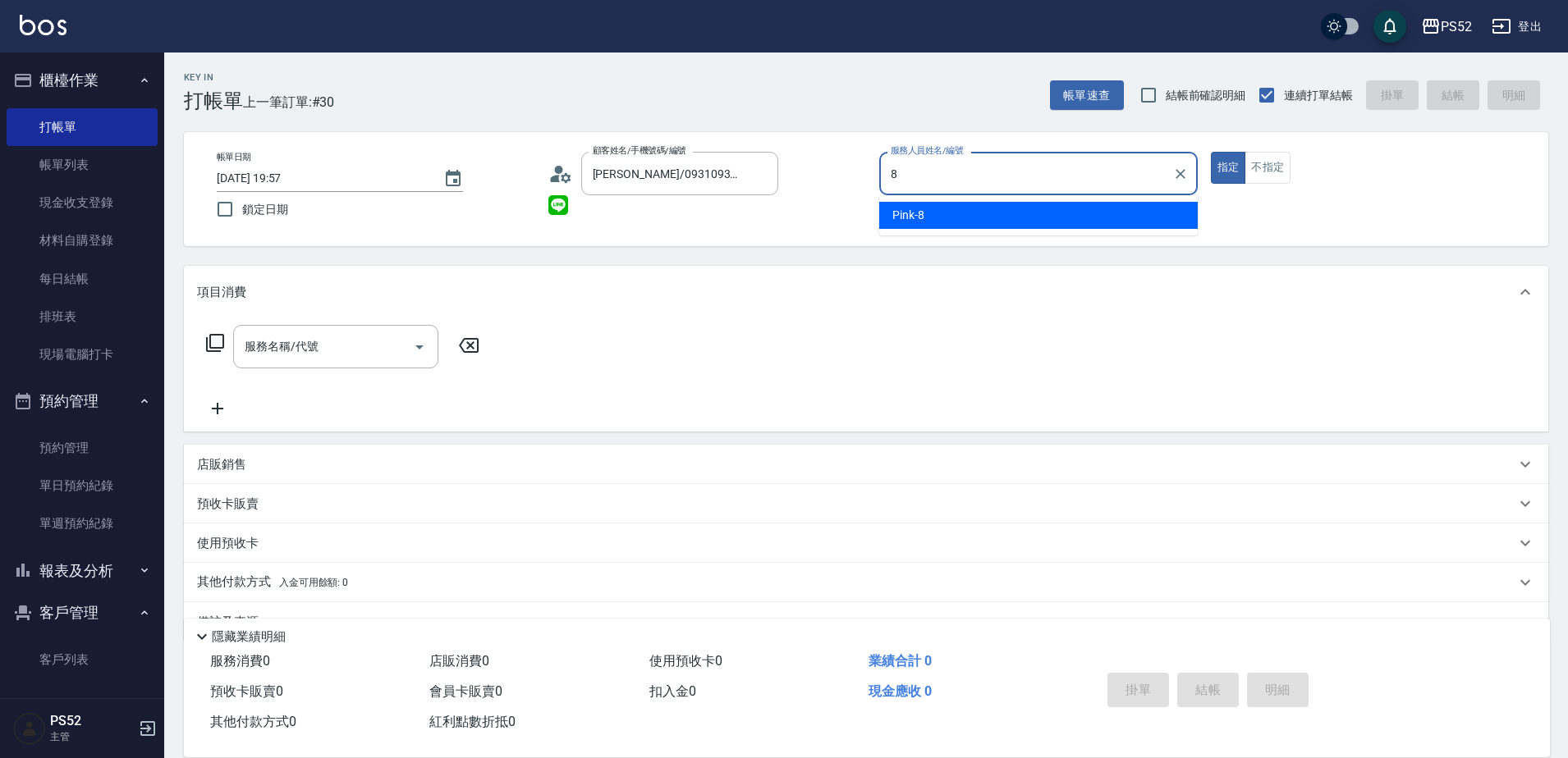
type input "Pink-8"
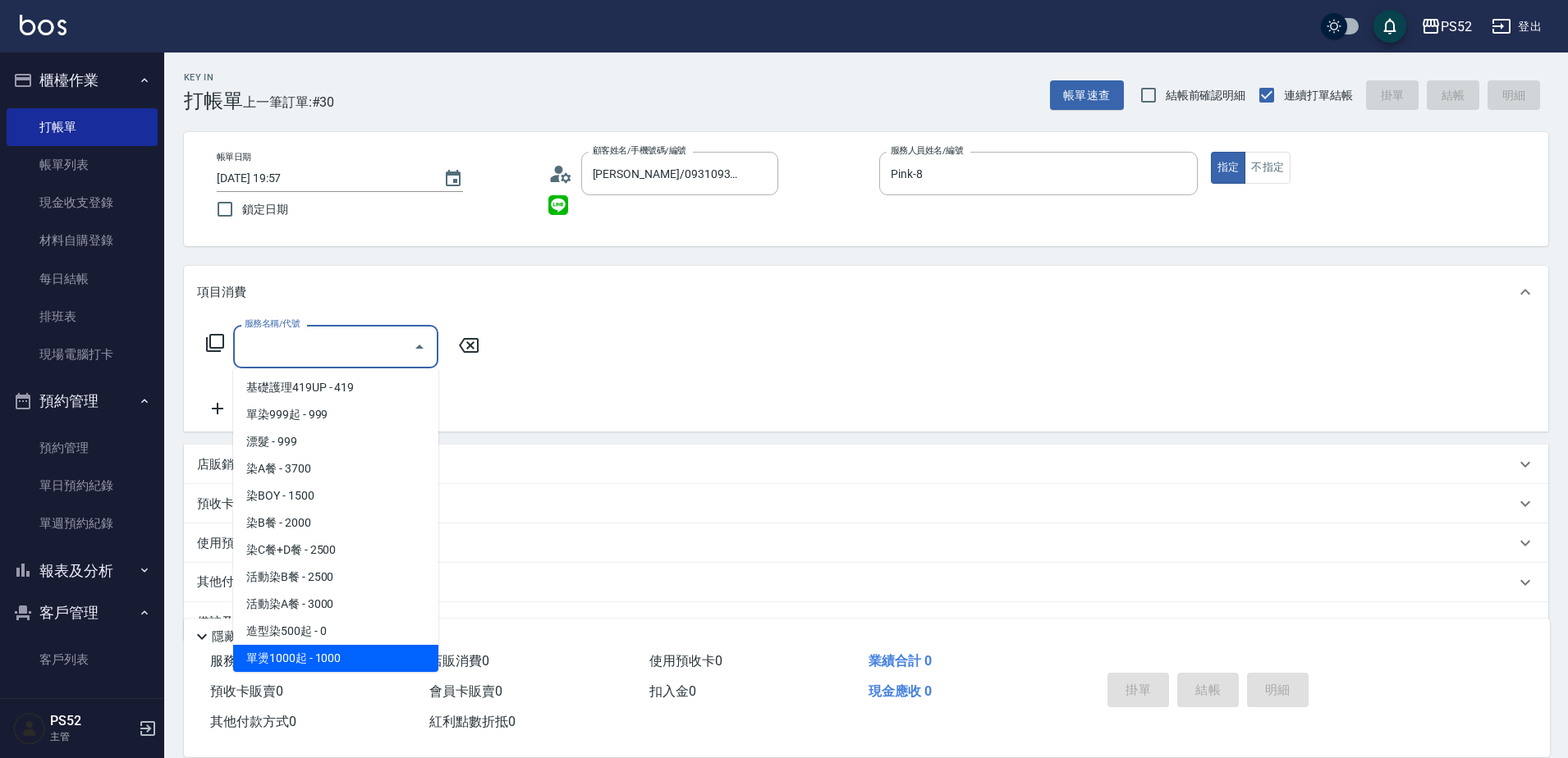
scroll to position [326, 0]
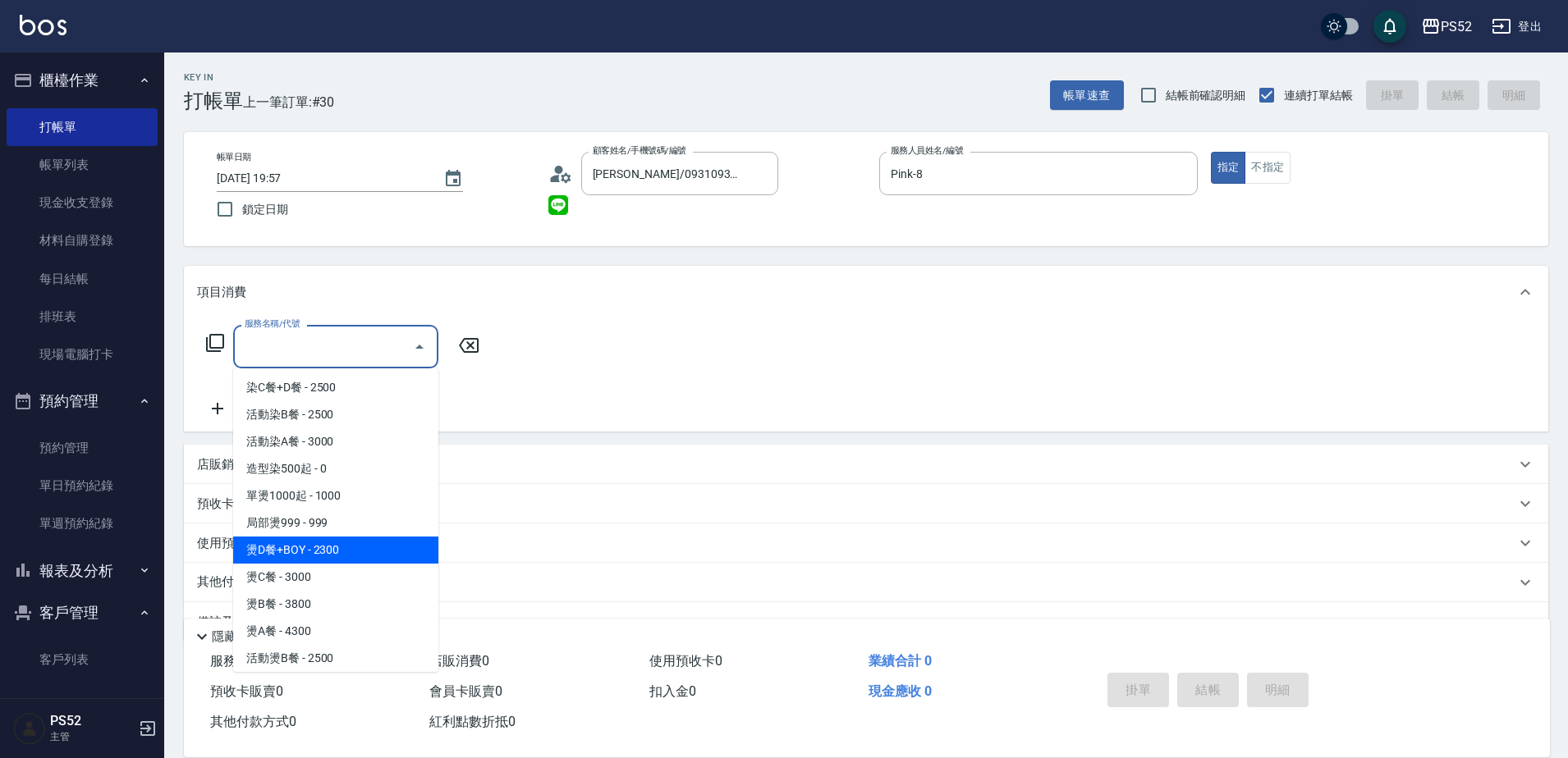
type input "燙D餐+BOY(P3)"
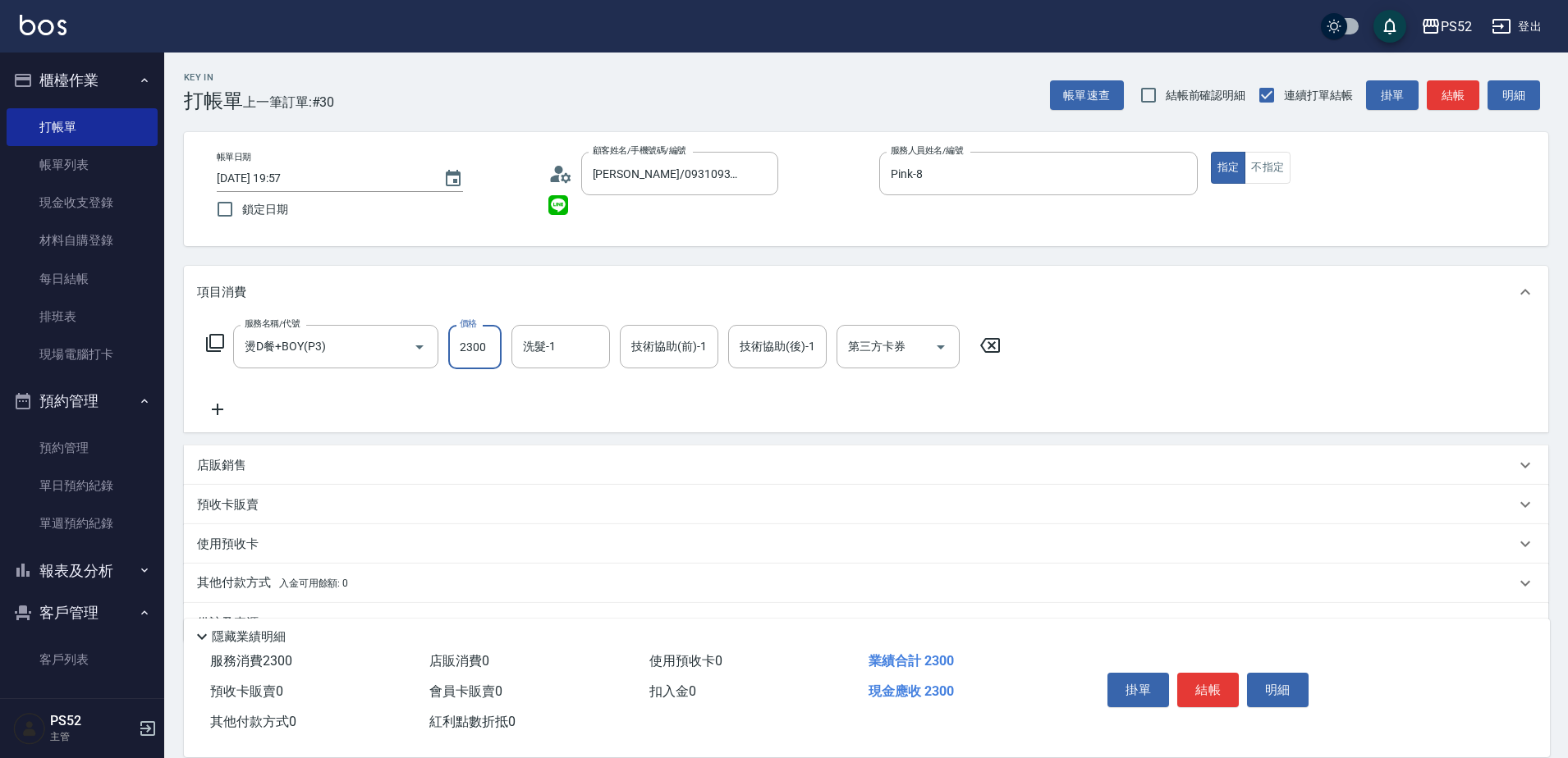
click at [316, 467] on div "店販銷售" at bounding box center [855, 465] width 1318 height 17
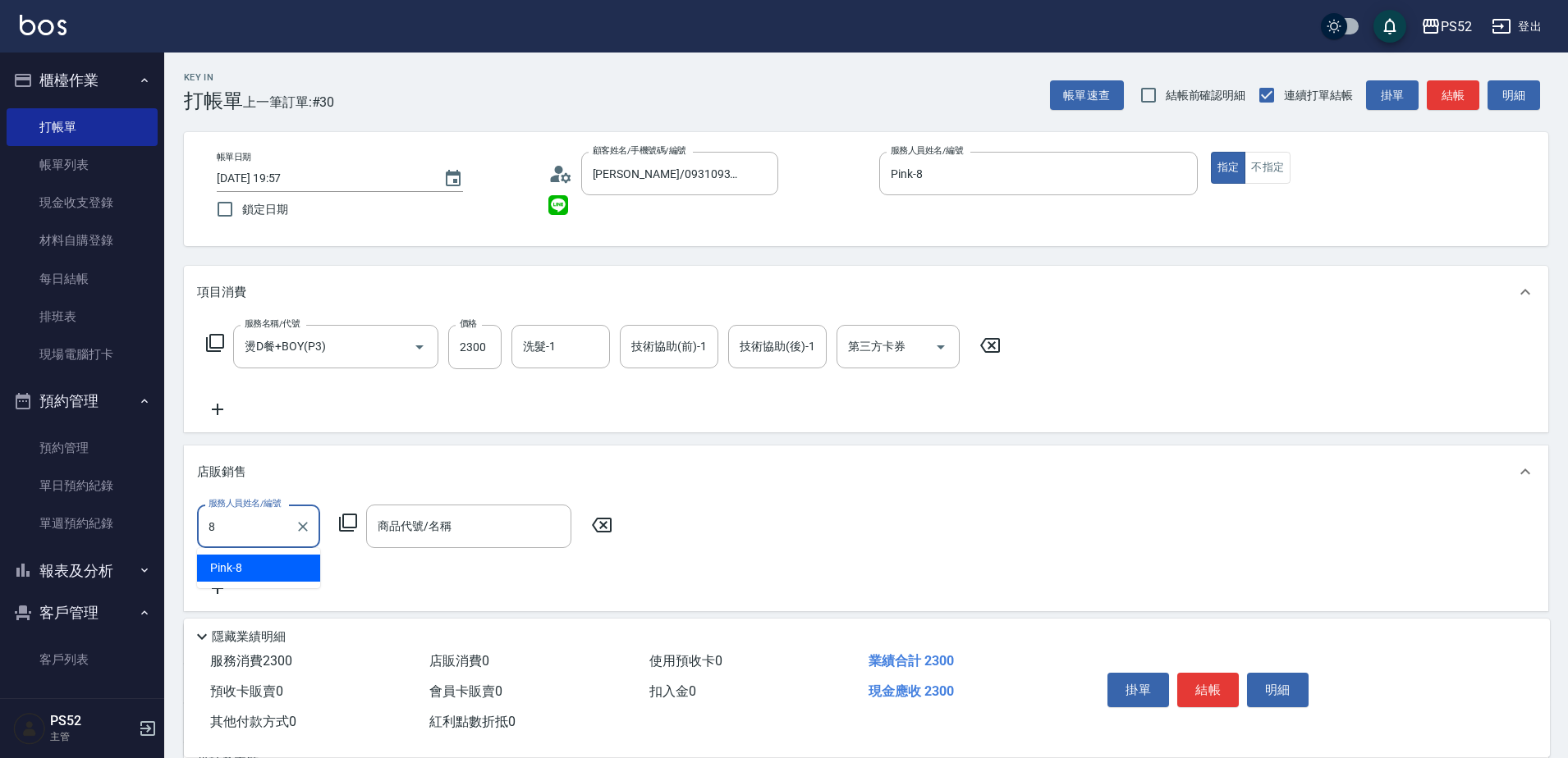
type input "Pink-8"
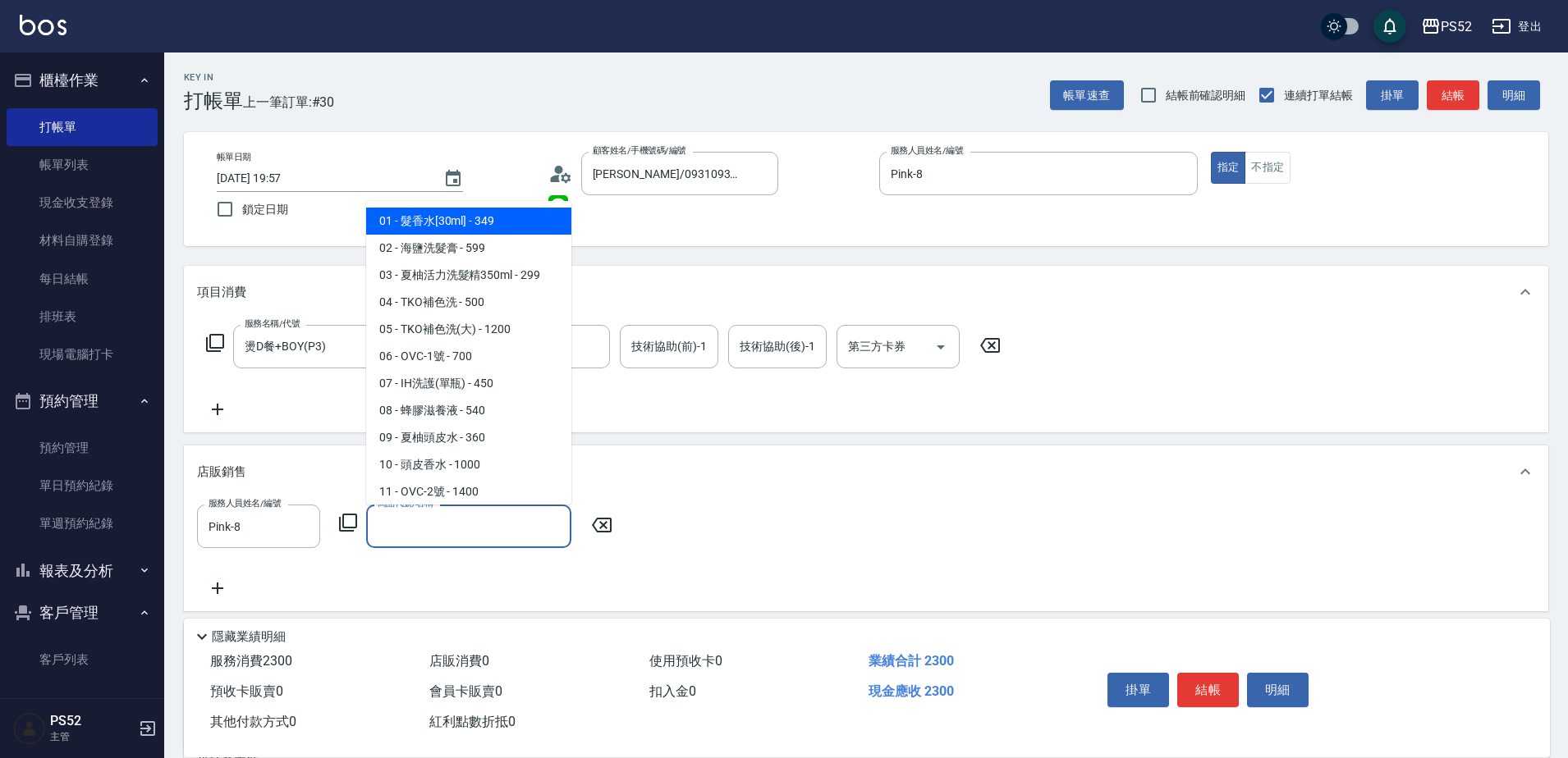
click at [437, 521] on input "商品代號/名稱" at bounding box center [468, 526] width 190 height 28
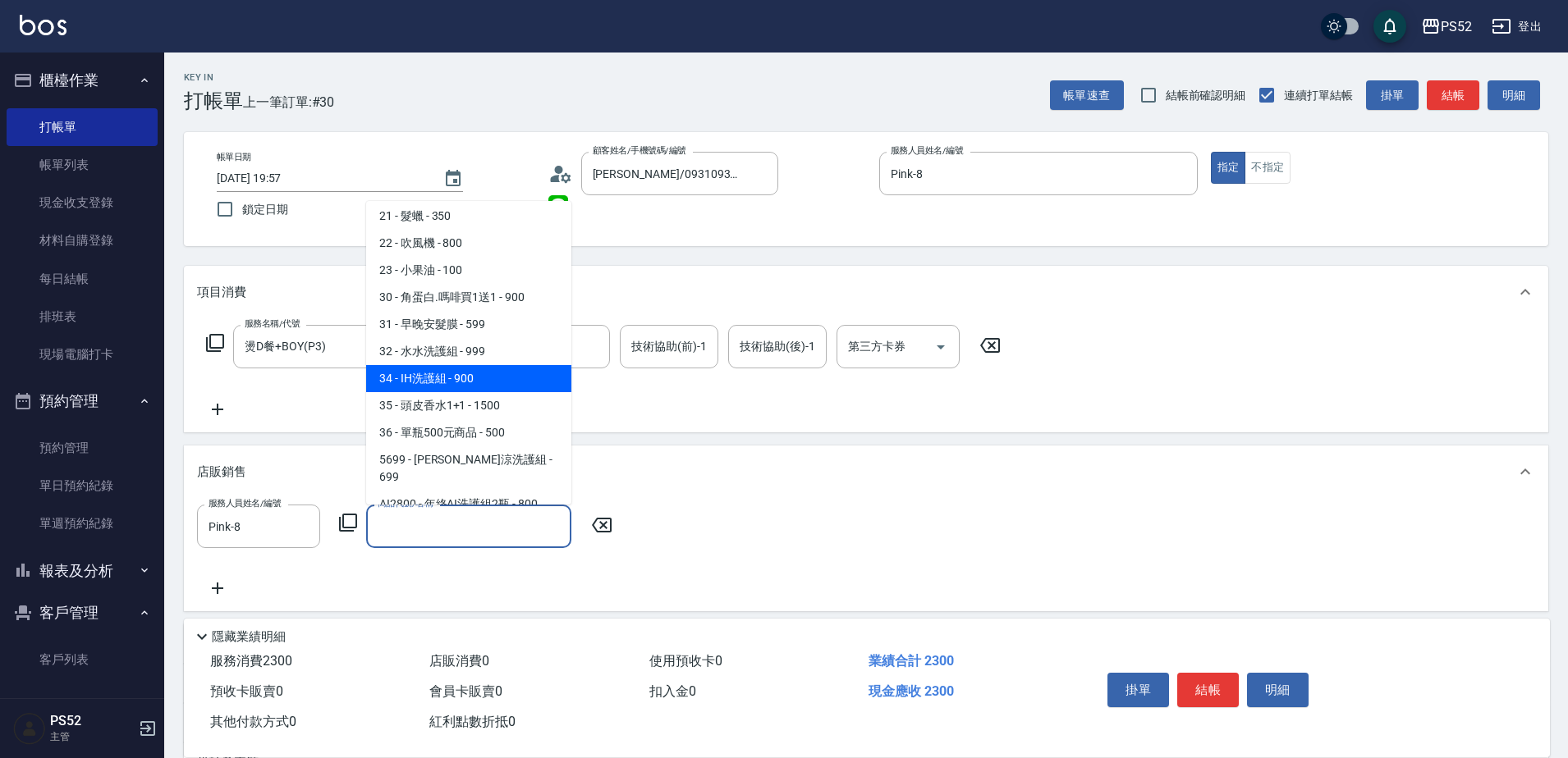
scroll to position [574, 0]
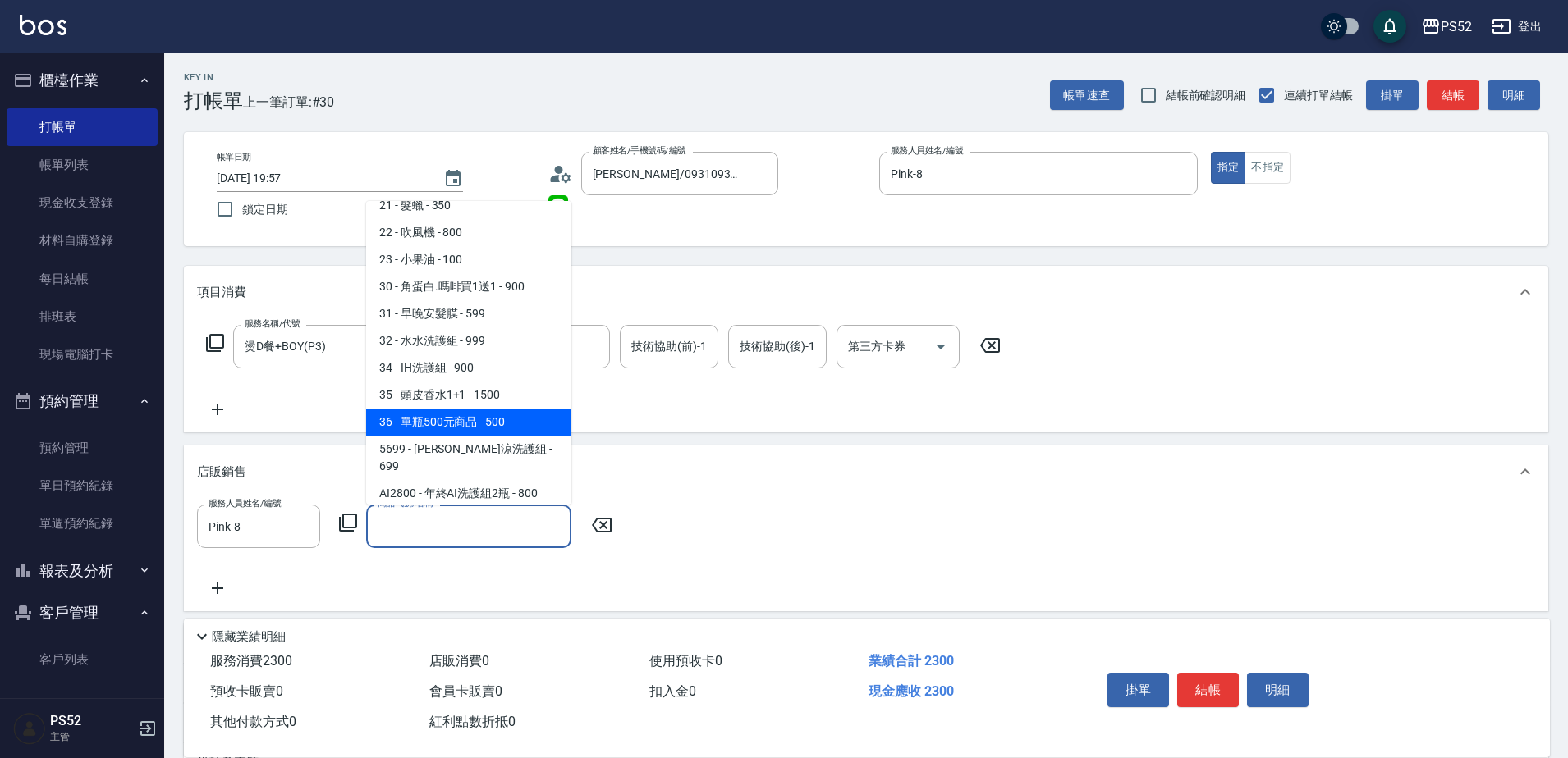
click at [497, 409] on span "36 - 單瓶500元商品 - 500" at bounding box center [468, 422] width 205 height 27
type input "單瓶500元商品"
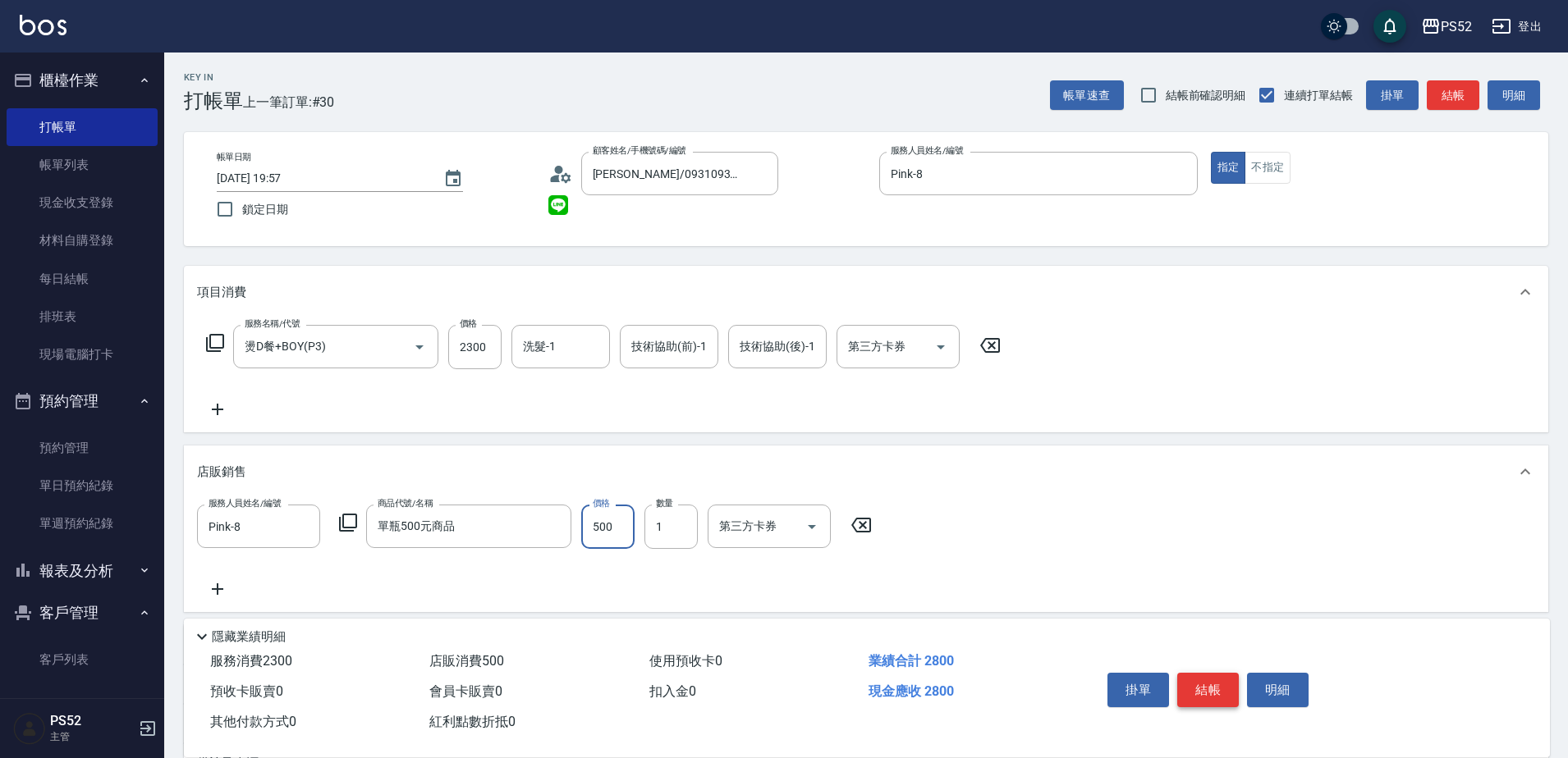
click at [1218, 689] on button "結帳" at bounding box center [1208, 690] width 61 height 35
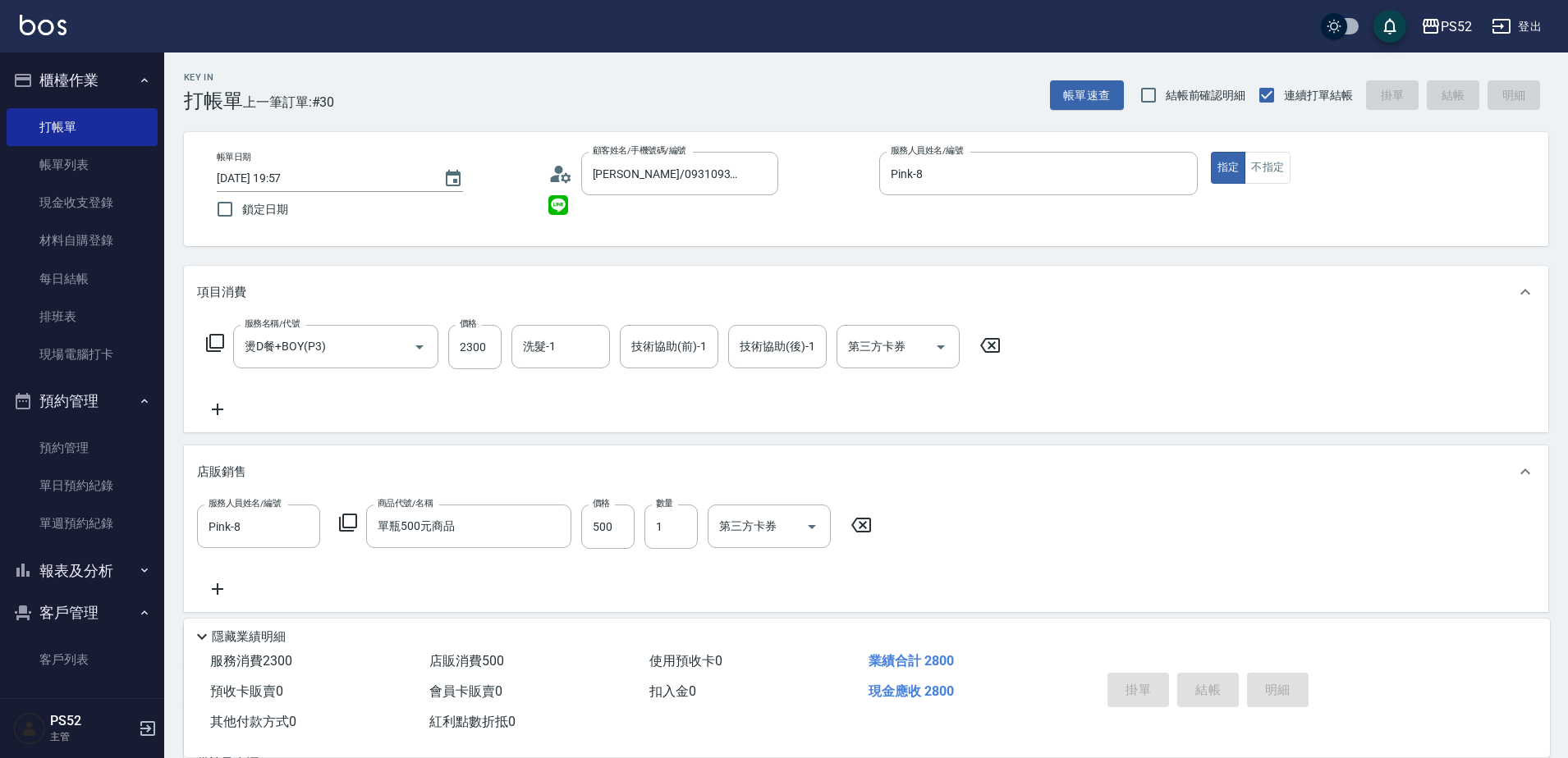
type input "2025/08/16 19:58"
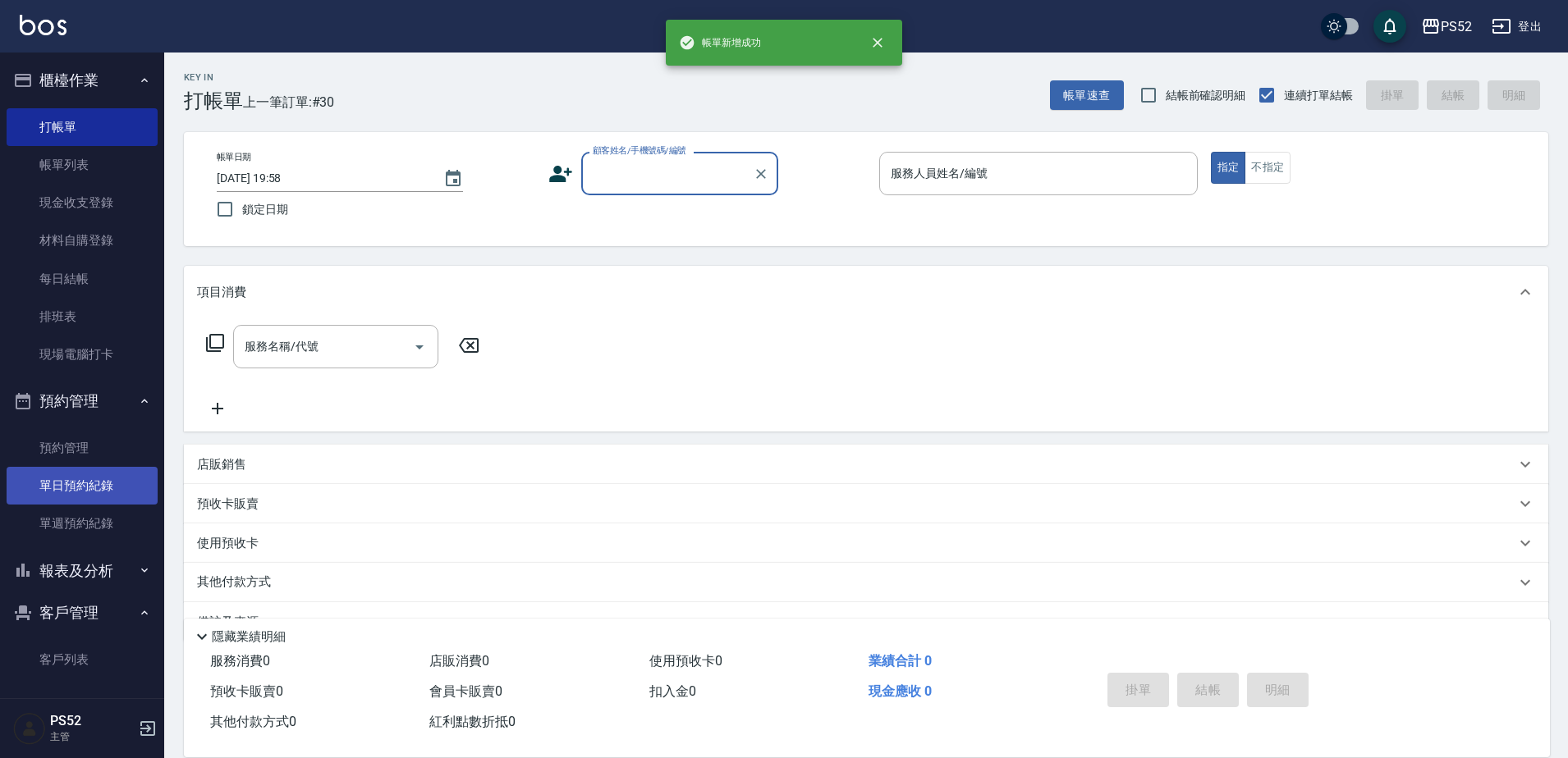
scroll to position [0, 0]
click at [94, 618] on button "客戶管理" at bounding box center [81, 613] width 151 height 43
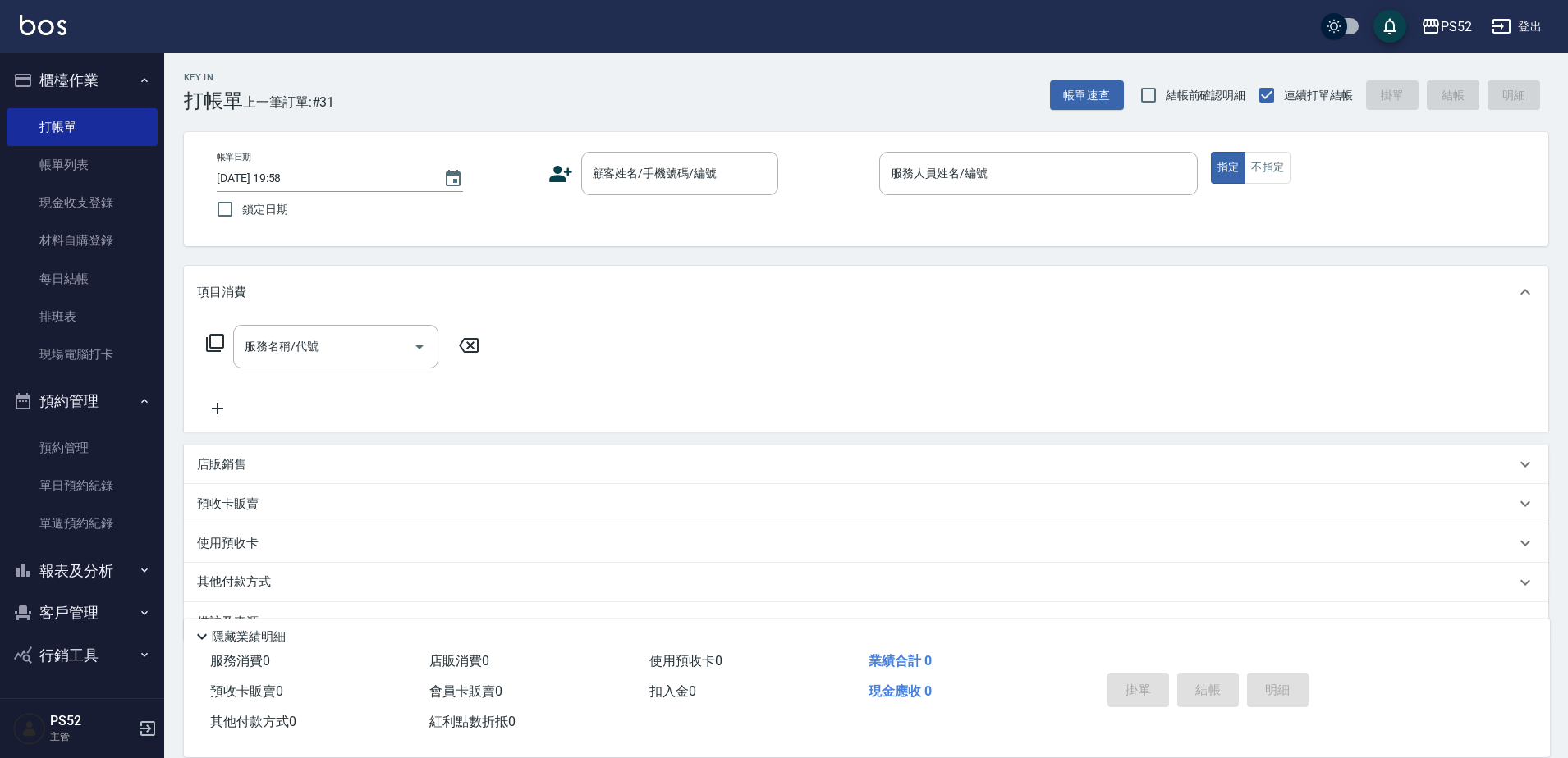
click at [102, 568] on button "報表及分析" at bounding box center [81, 571] width 151 height 43
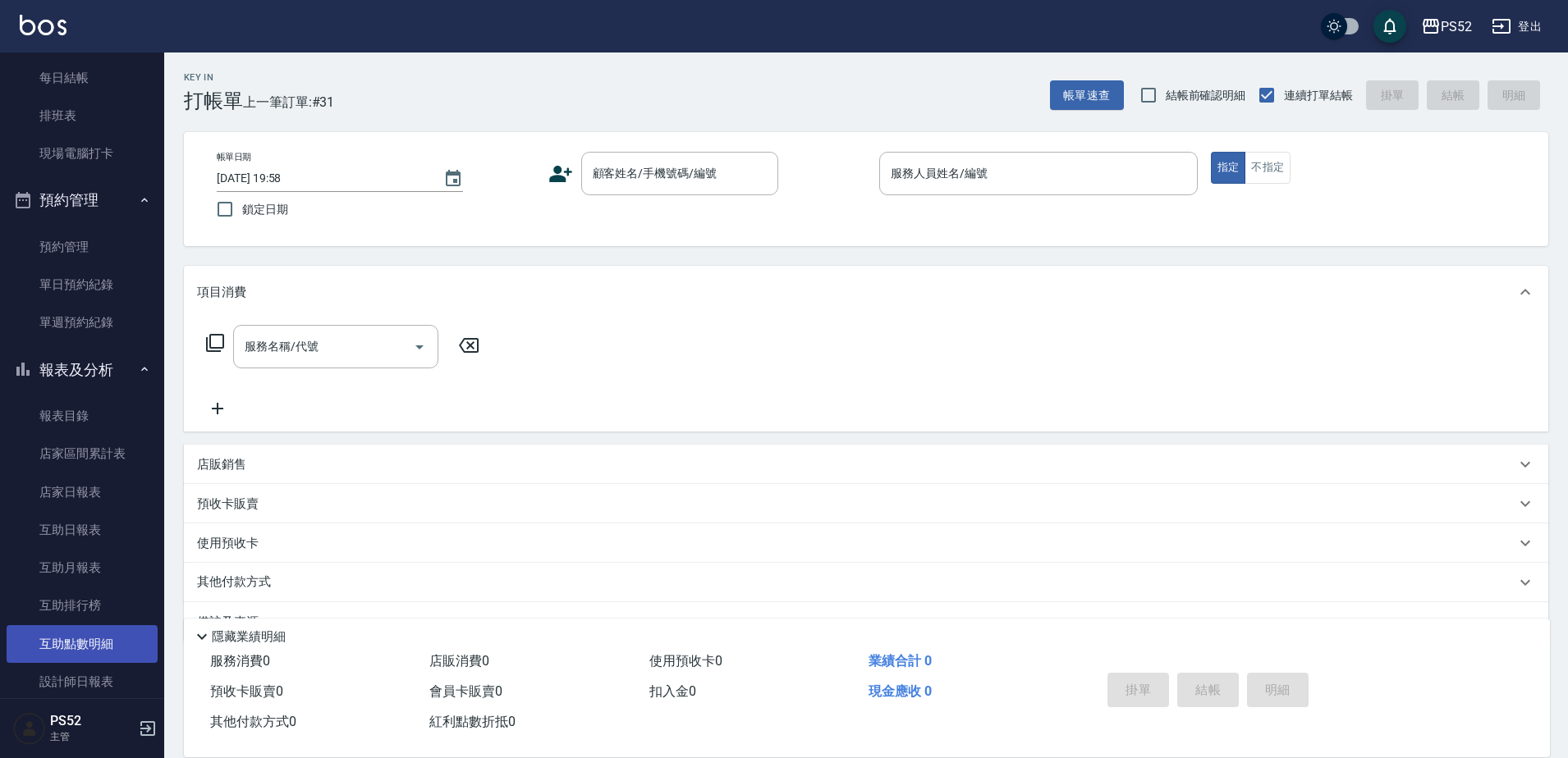
scroll to position [273, 0]
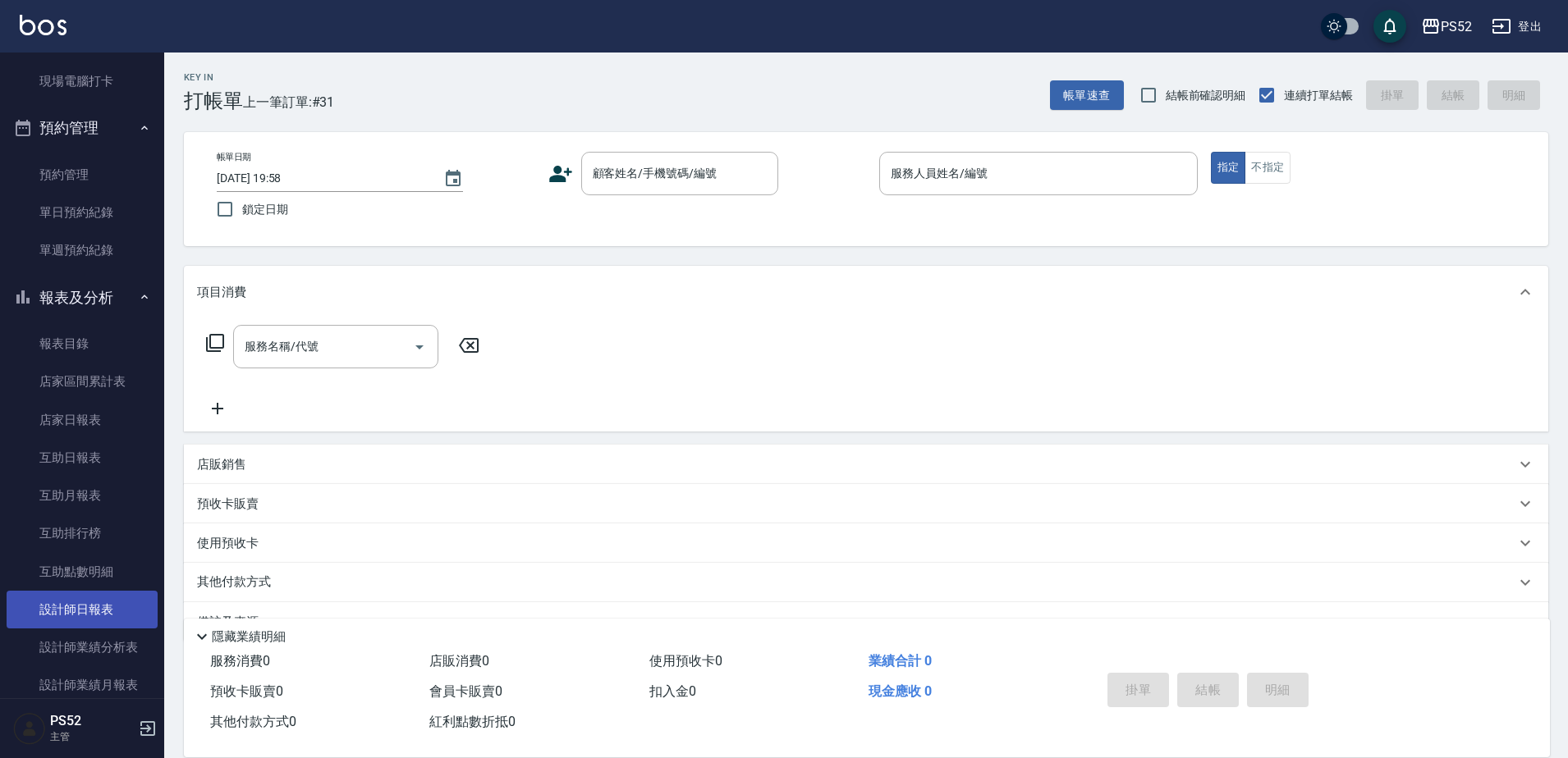
click at [94, 603] on link "設計師日報表" at bounding box center [81, 609] width 151 height 37
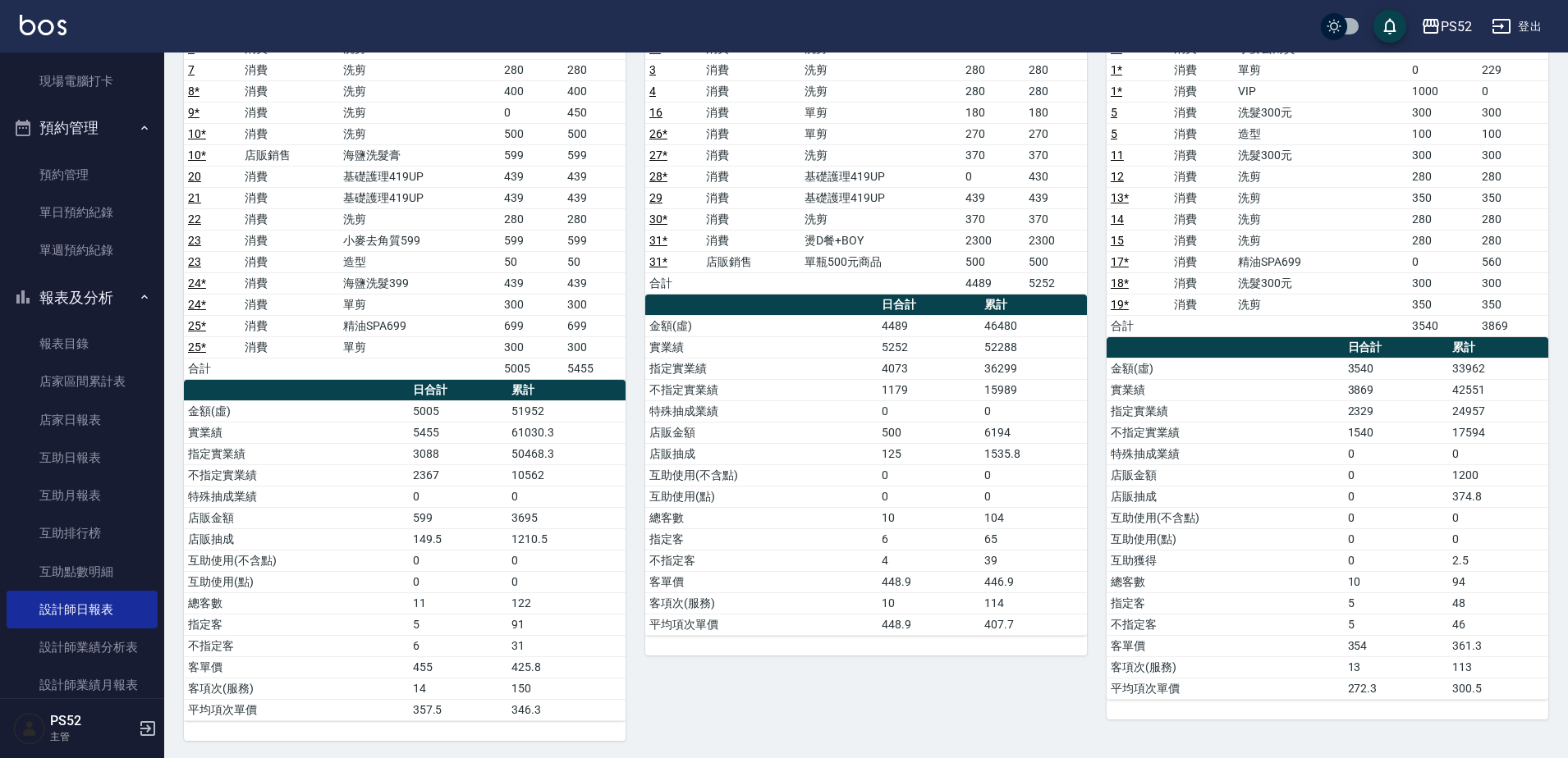
scroll to position [211, 0]
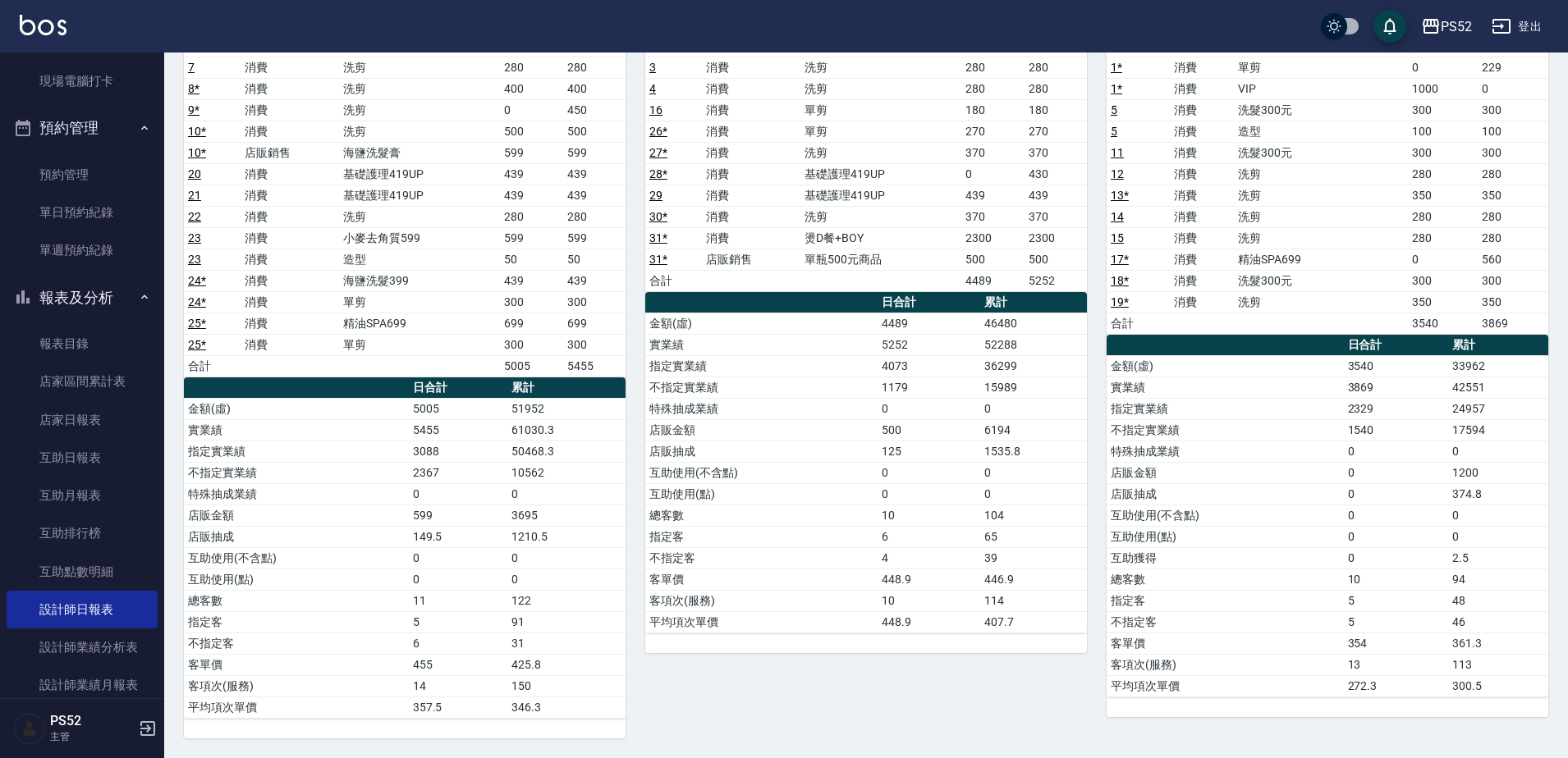
drag, startPoint x: 133, startPoint y: 293, endPoint x: 124, endPoint y: 278, distance: 17.5
click at [138, 293] on icon "button" at bounding box center [145, 297] width 13 height 13
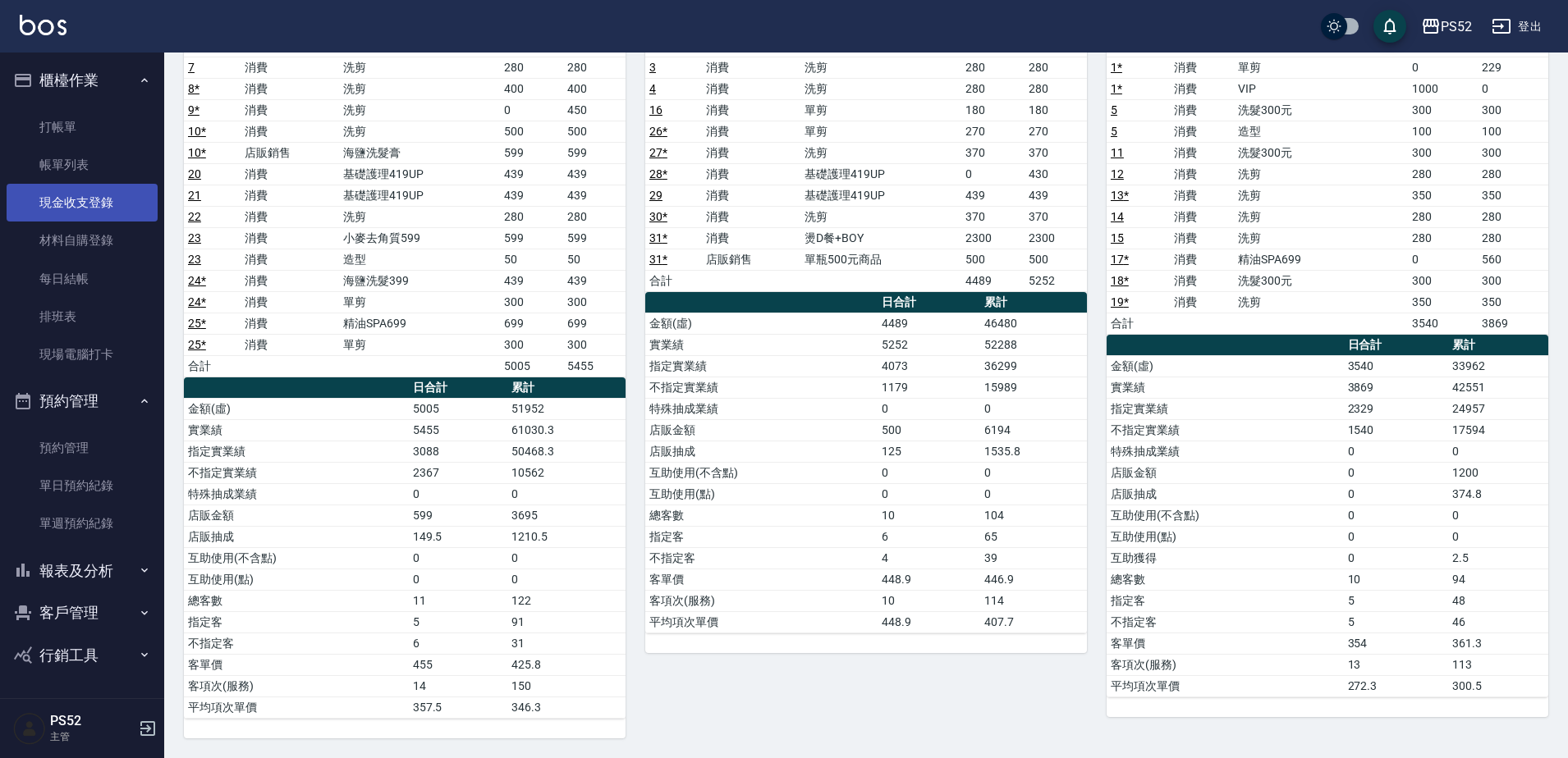
scroll to position [0, 0]
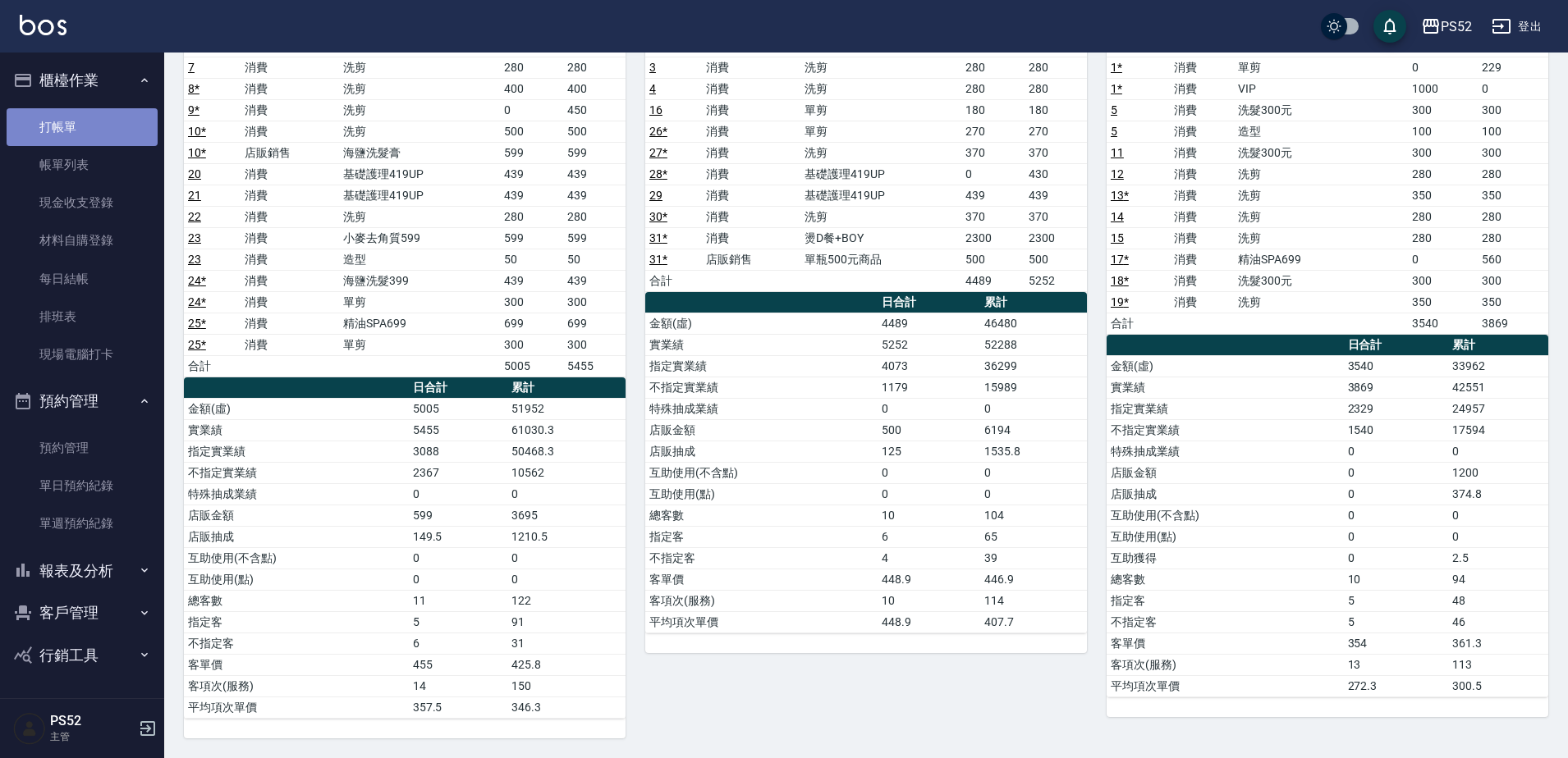
click at [97, 132] on link "打帳單" at bounding box center [81, 126] width 151 height 37
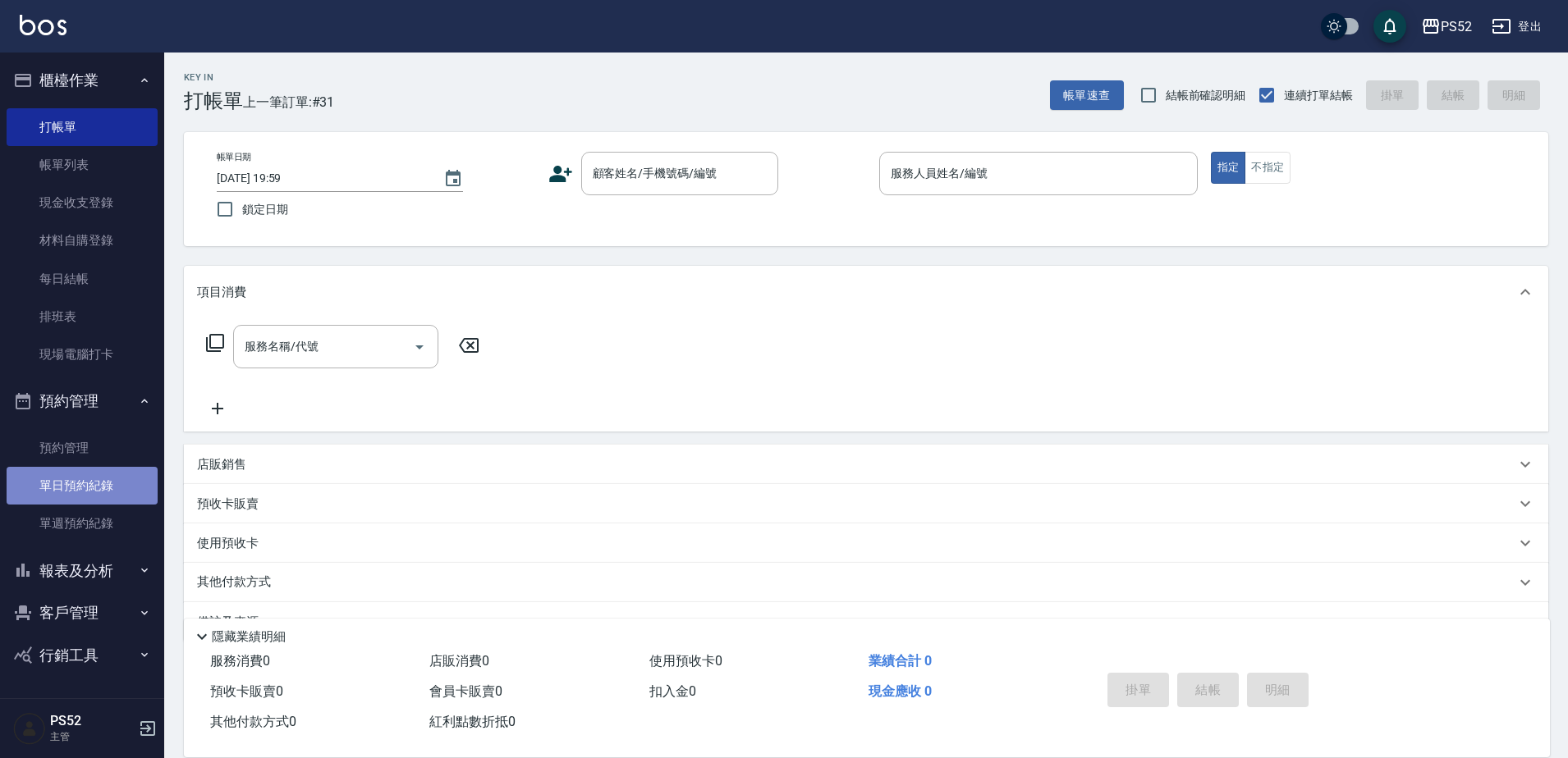
click at [115, 488] on link "單日預約紀錄" at bounding box center [81, 486] width 151 height 37
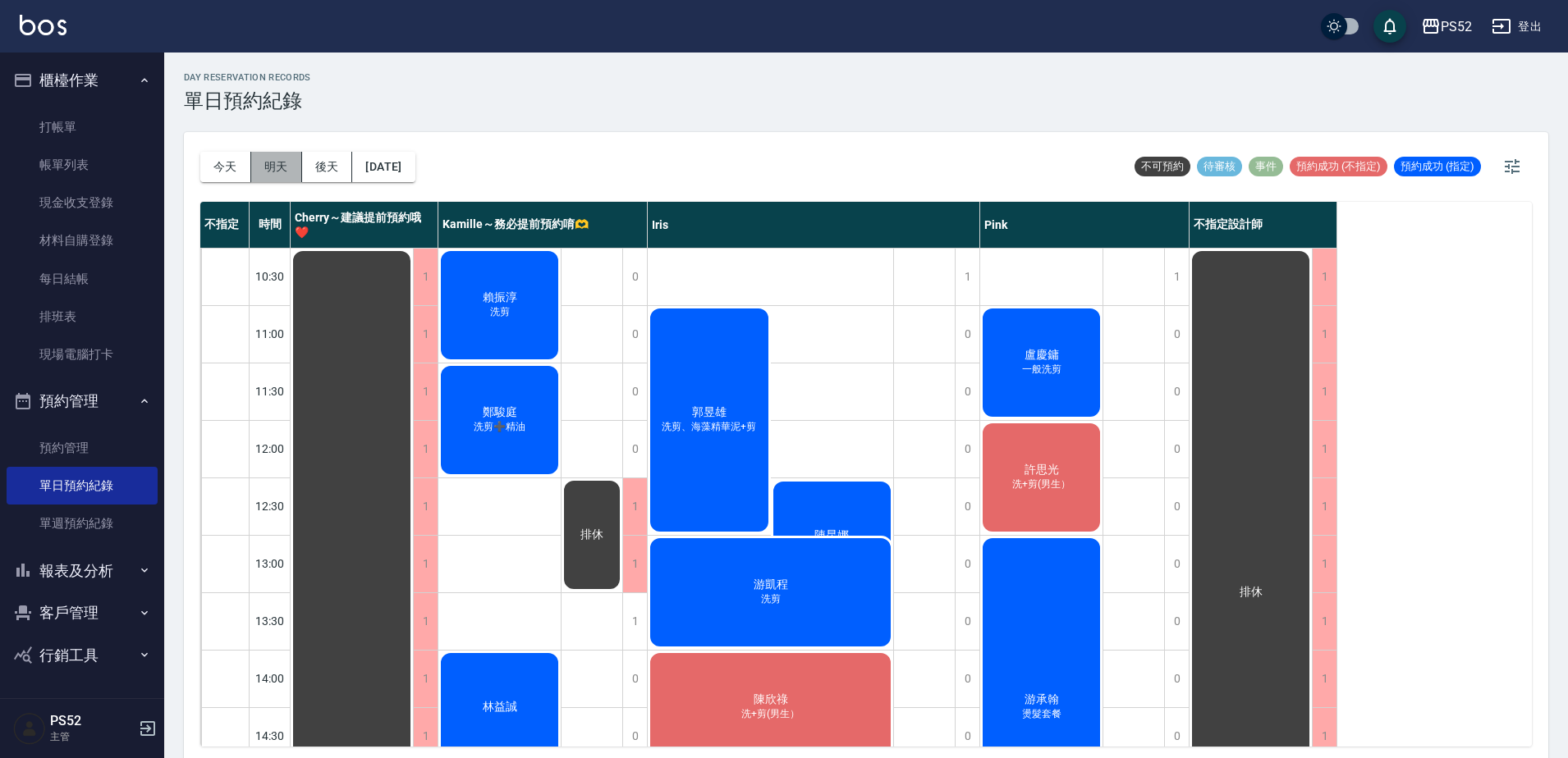
click at [268, 169] on button "明天" at bounding box center [277, 166] width 51 height 30
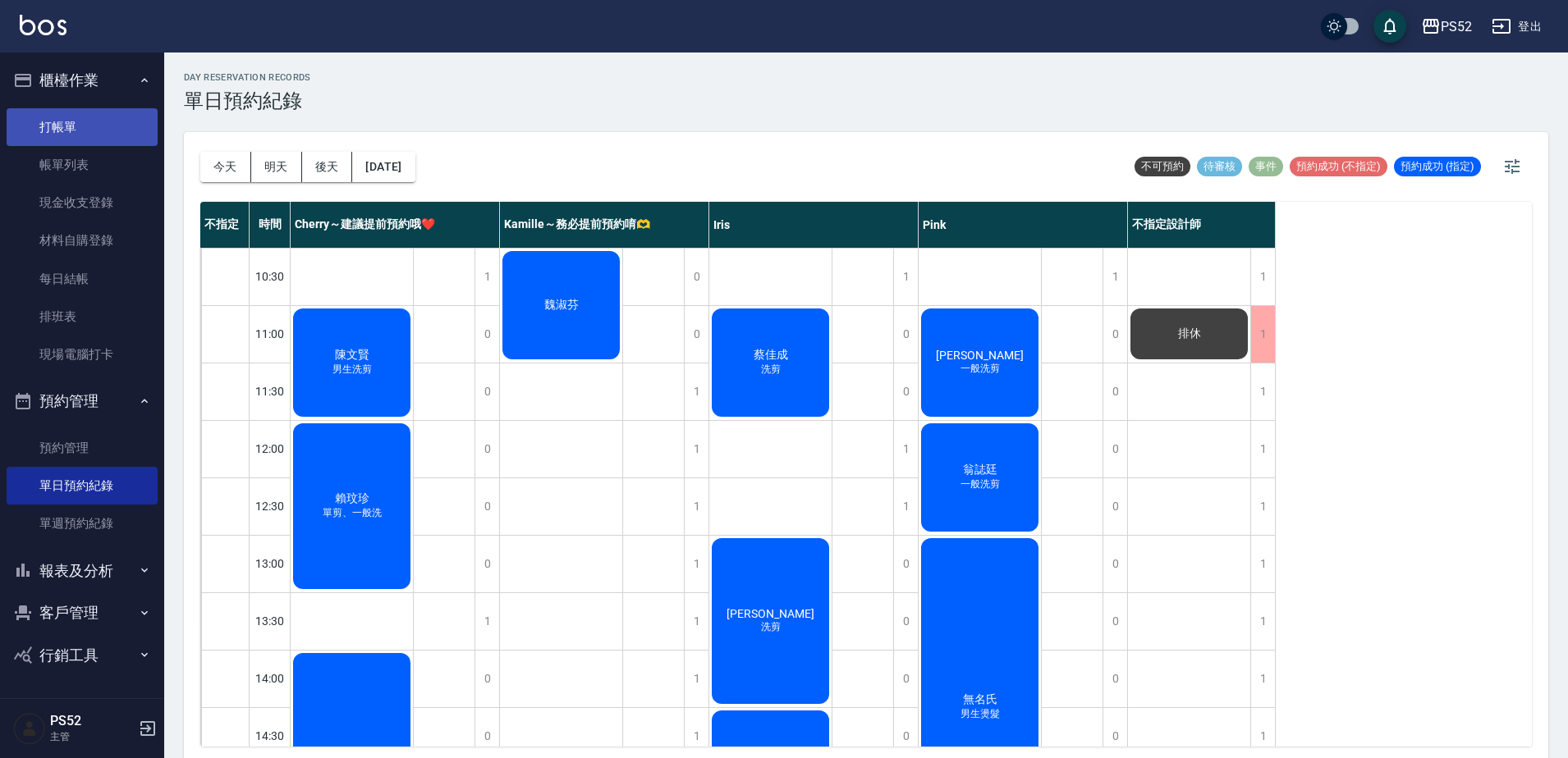
click at [78, 133] on link "打帳單" at bounding box center [81, 126] width 151 height 37
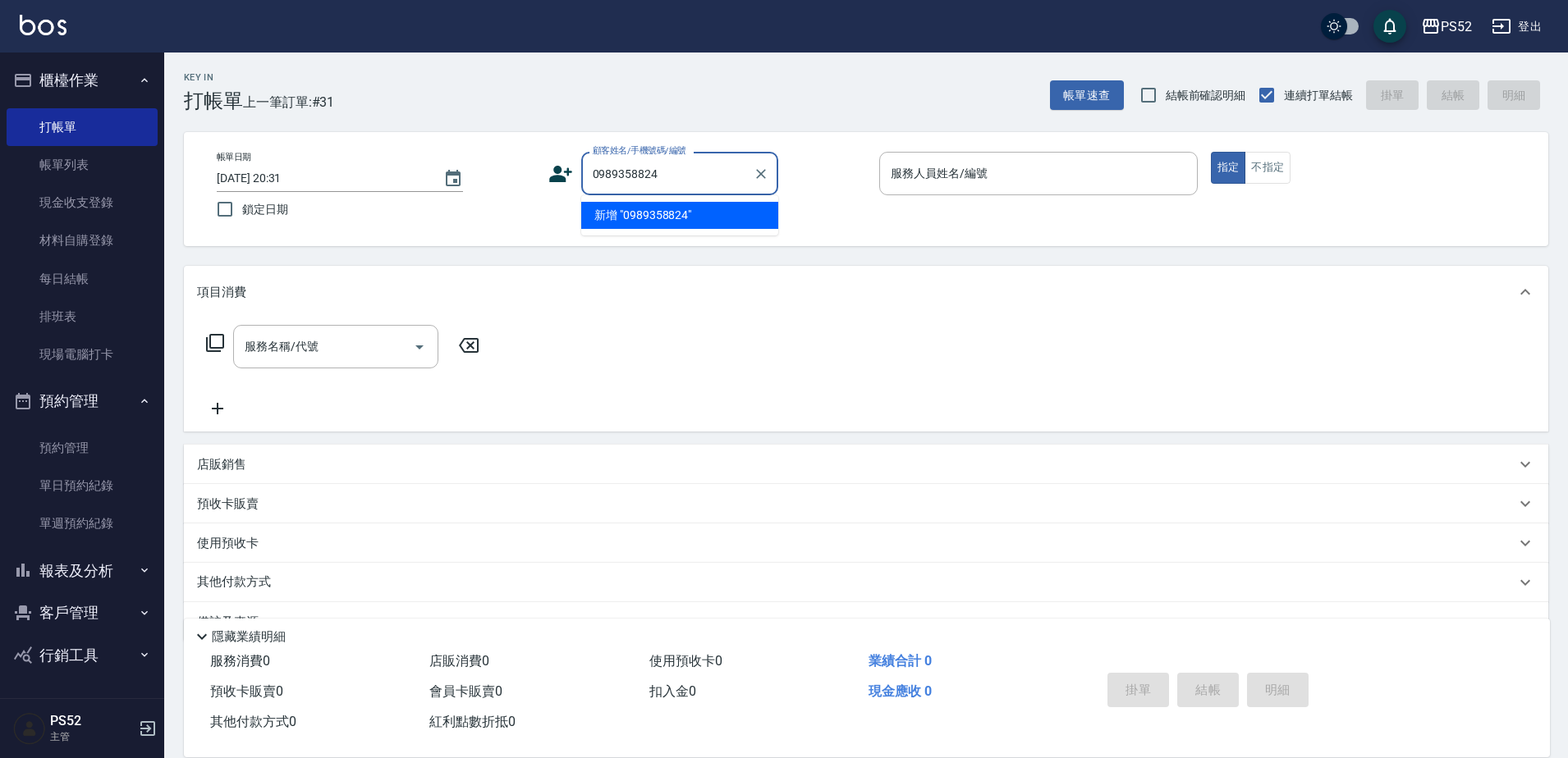
type input "0989358824"
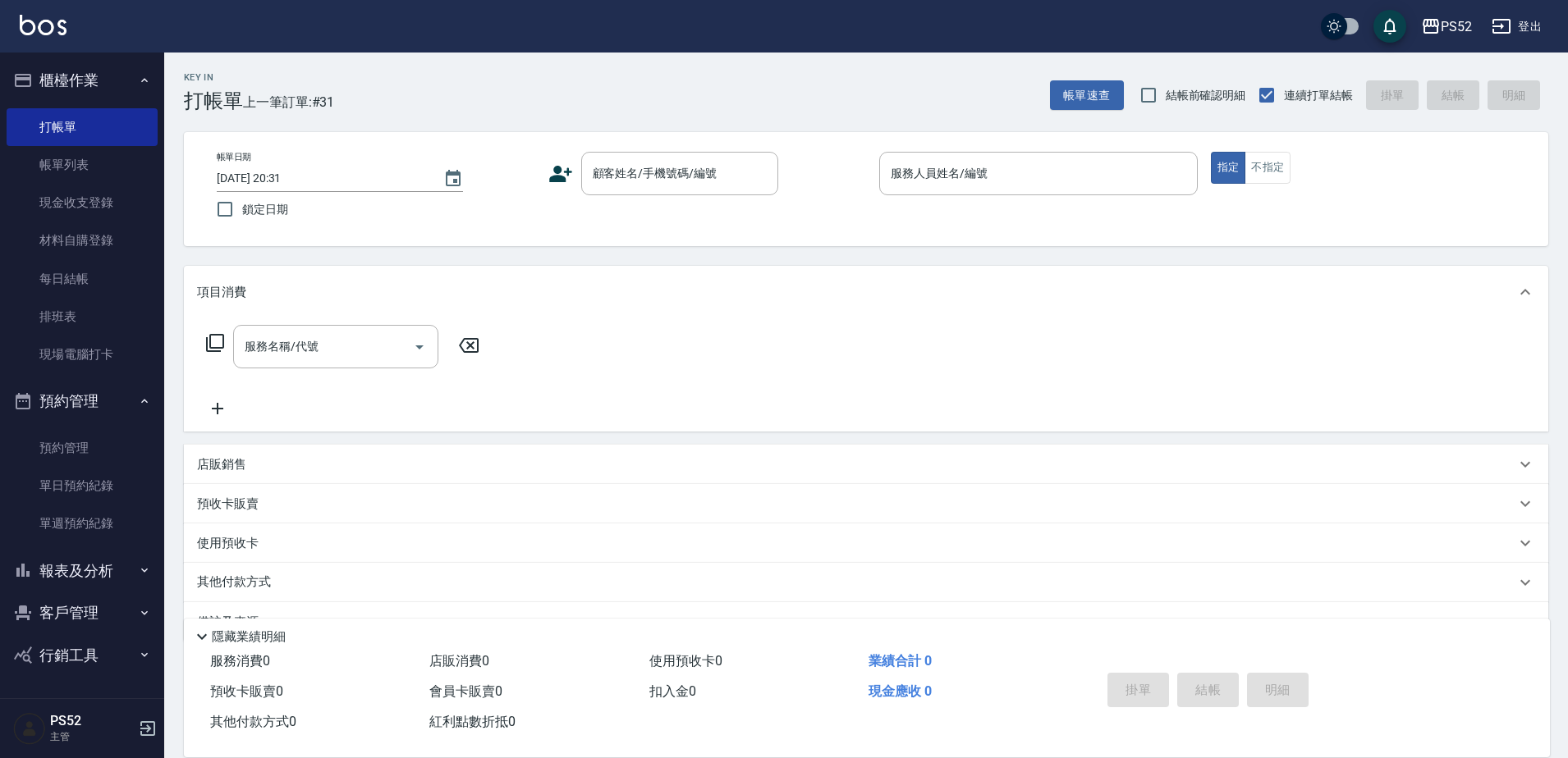
click at [575, 179] on div "顧客姓名/手機號碼/編號 顧客姓名/手機號碼/編號" at bounding box center [708, 174] width 318 height 44
click at [565, 181] on icon at bounding box center [561, 174] width 25 height 25
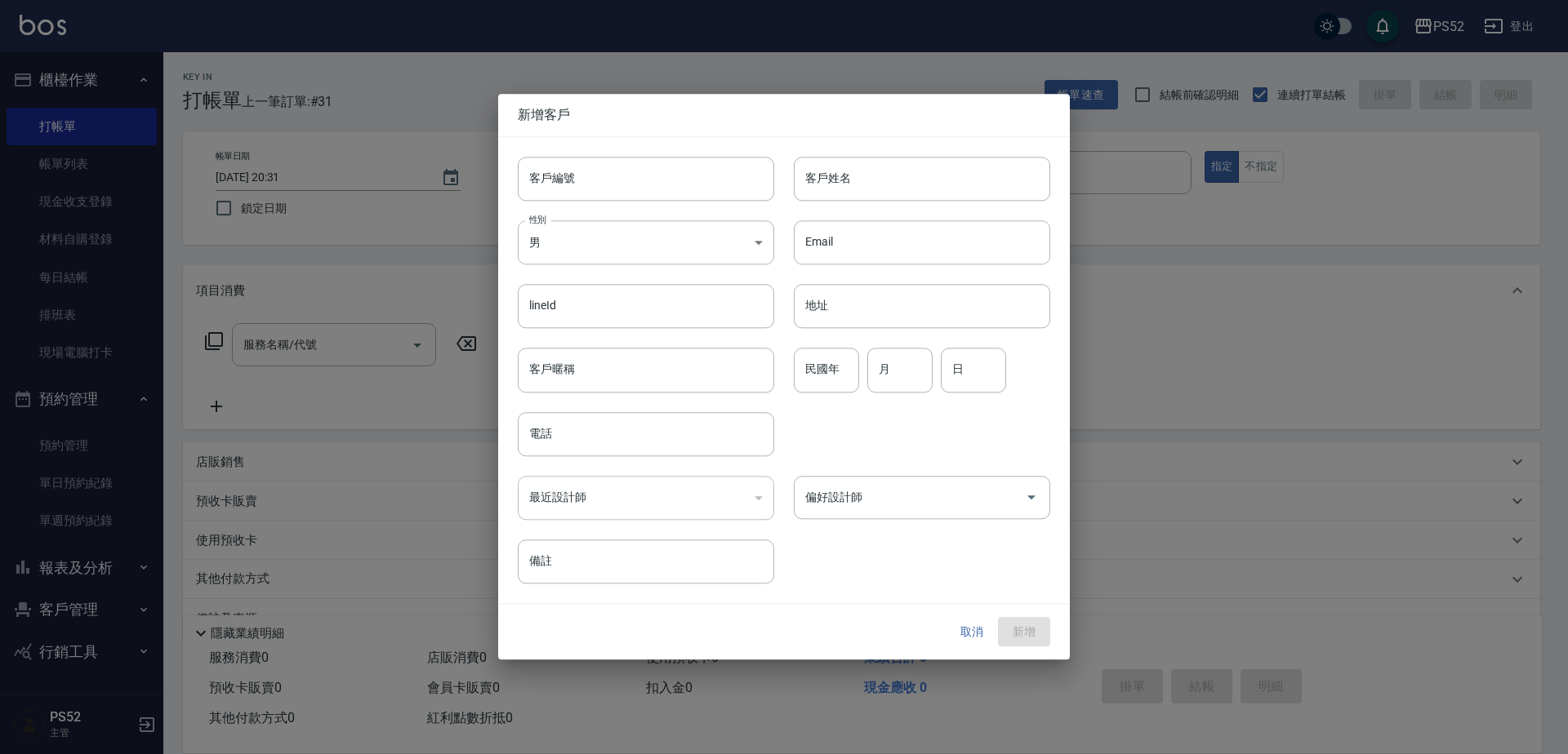
click at [628, 203] on div "性別 男 MALE 性別" at bounding box center [635, 233] width 276 height 64
click at [629, 196] on input "客戶編號" at bounding box center [646, 178] width 257 height 44
paste input "0989358824"
type input "B0989358824"
click at [607, 254] on body "PS52 登出 櫃檯作業 打帳單 帳單列表 現金收支登錄 材料自購登錄 每日結帳 排班表 現場電腦打卡 預約管理 預約管理 單日預約紀錄 單週預約紀錄 報表及…" at bounding box center [784, 397] width 1568 height 795
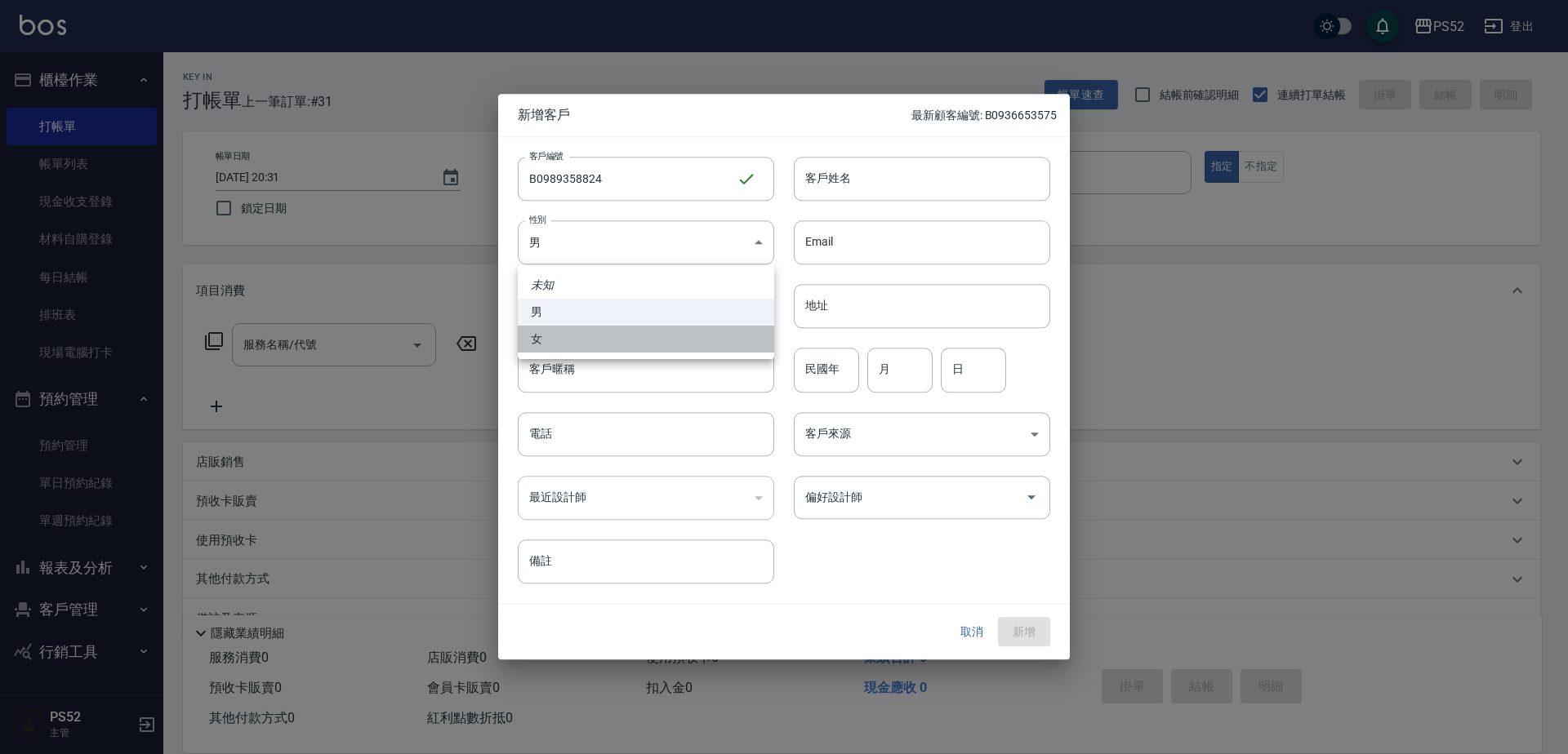
click at [550, 337] on li "女" at bounding box center [646, 339] width 257 height 27
type input "FEMALE"
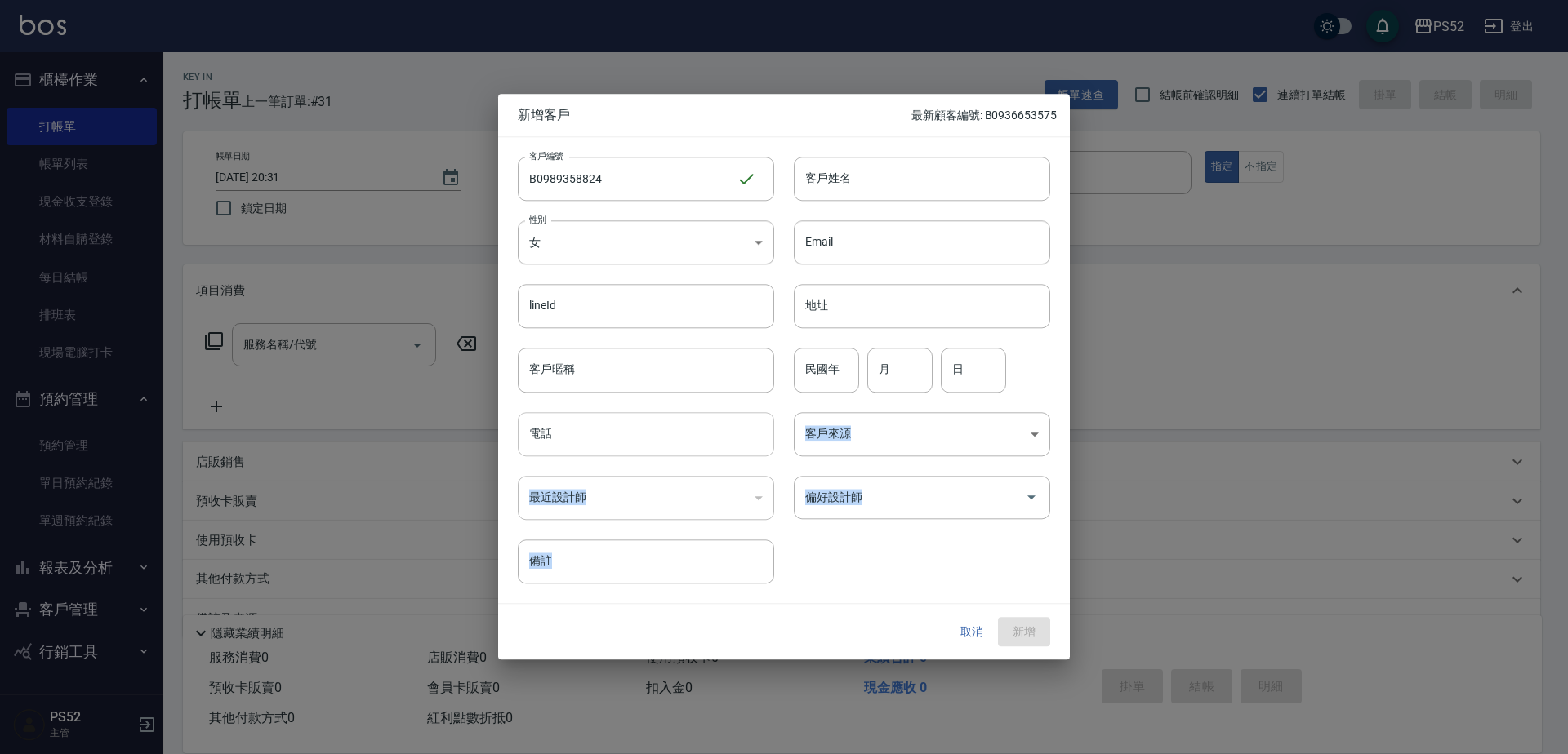
click at [570, 419] on input "電話" at bounding box center [646, 434] width 257 height 44
paste input "0989358824"
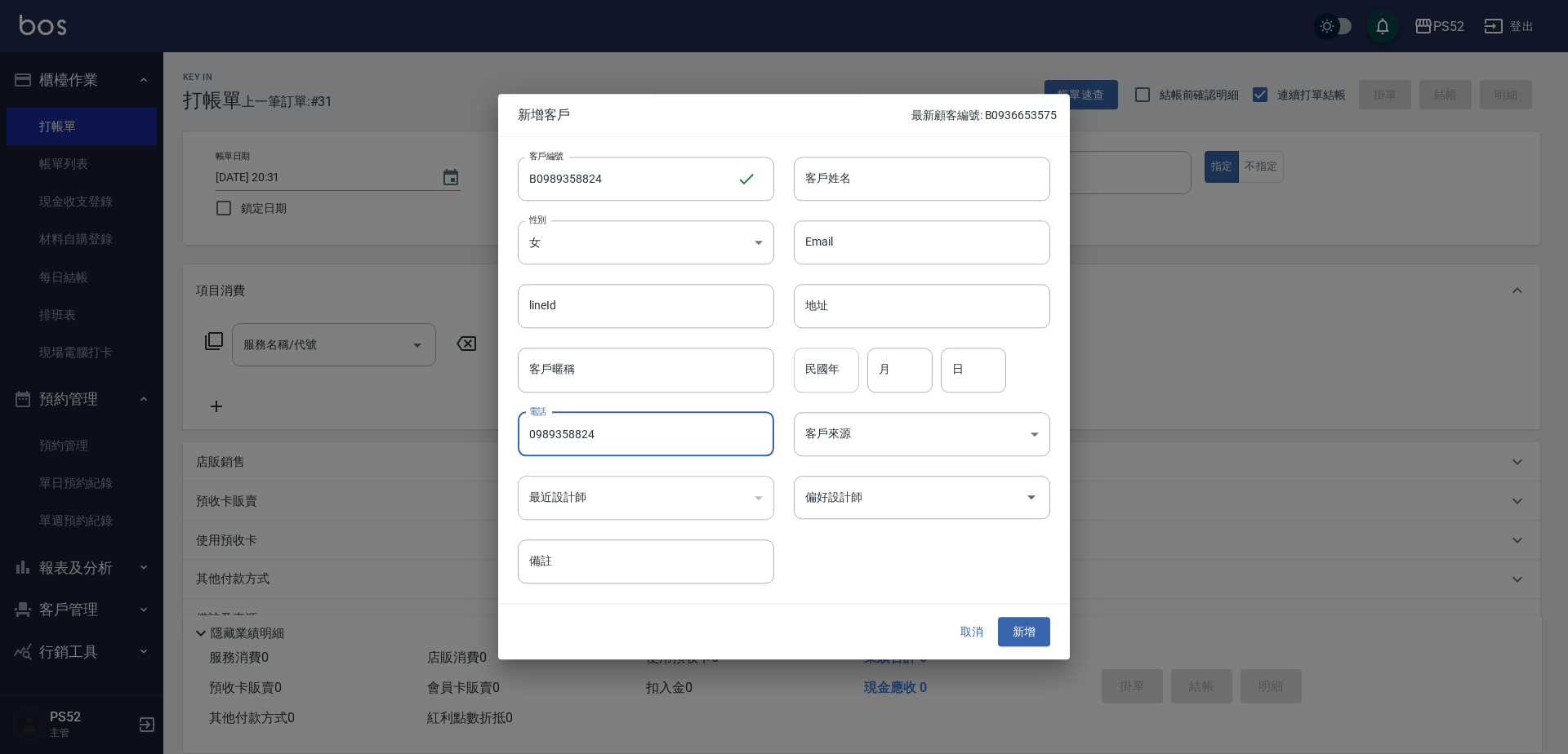
type input "0989358824"
click at [838, 376] on input "民國年" at bounding box center [826, 370] width 66 height 44
type input "88"
click at [912, 370] on input "月" at bounding box center [900, 370] width 66 height 44
type input "8"
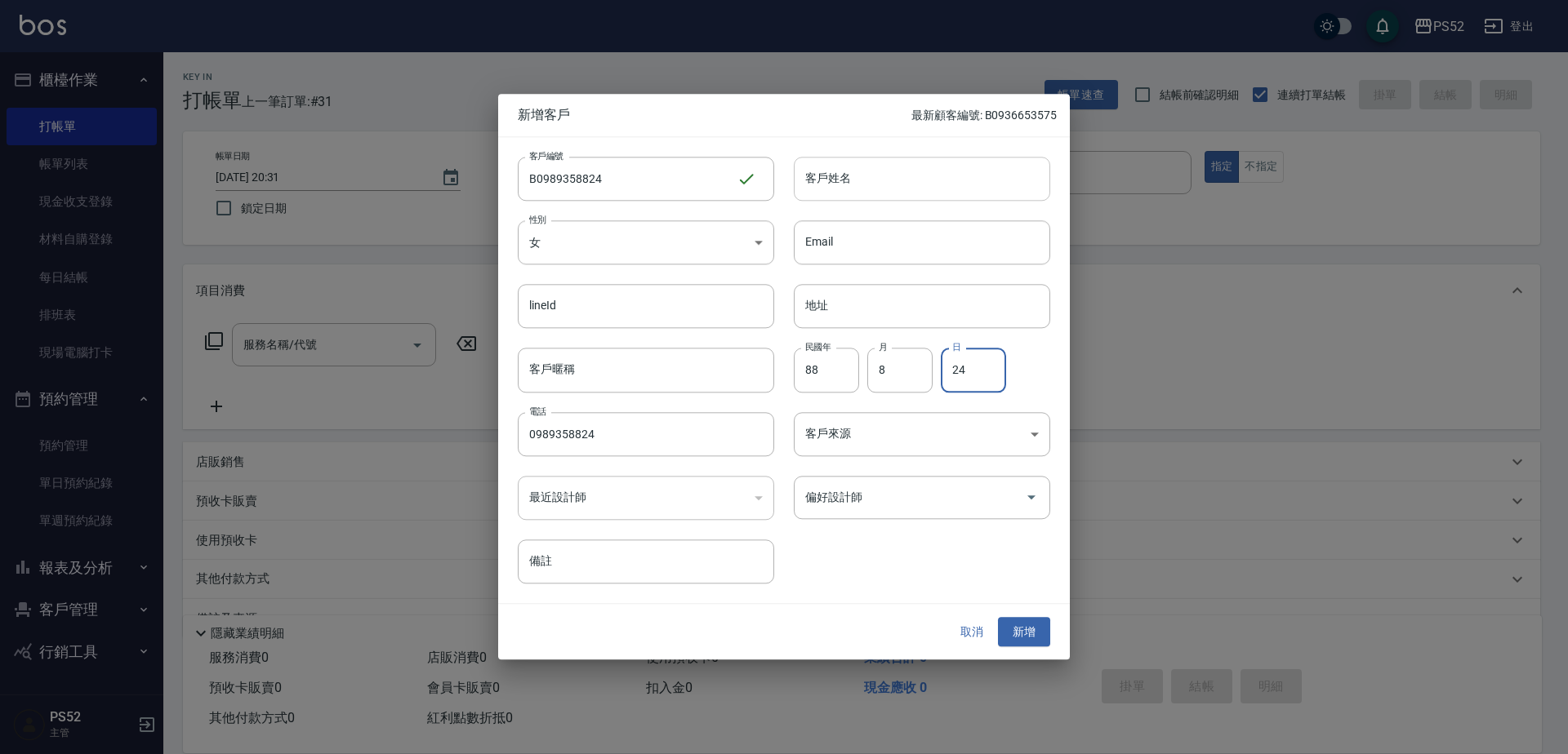
type input "24"
click at [832, 197] on input "客戶姓名" at bounding box center [922, 178] width 257 height 44
click at [842, 179] on input "楊忻怡" at bounding box center [922, 178] width 257 height 44
type input "楊忻珆"
click at [840, 381] on input "88" at bounding box center [826, 370] width 66 height 44
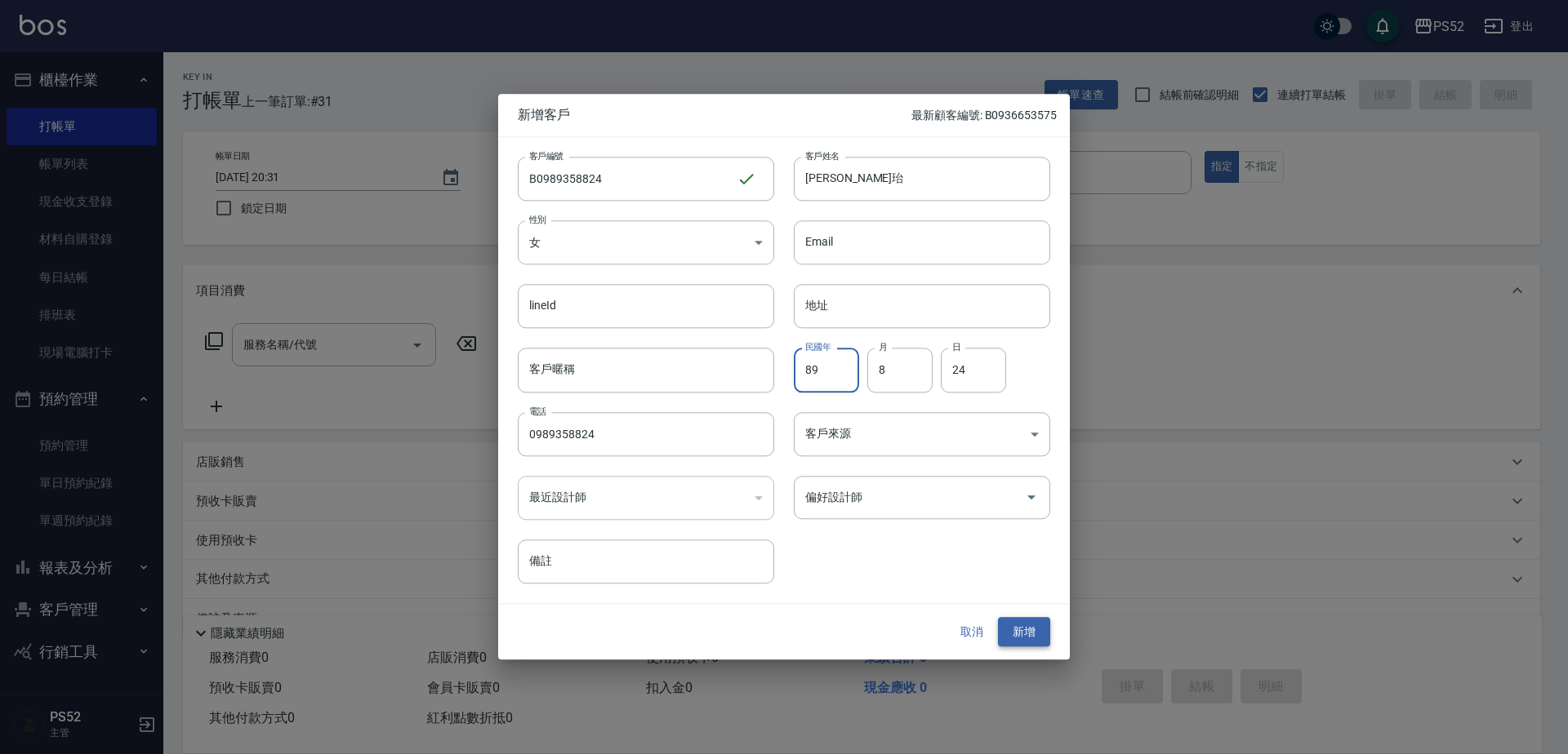
type input "89"
click at [1024, 625] on button "新增" at bounding box center [1024, 632] width 52 height 30
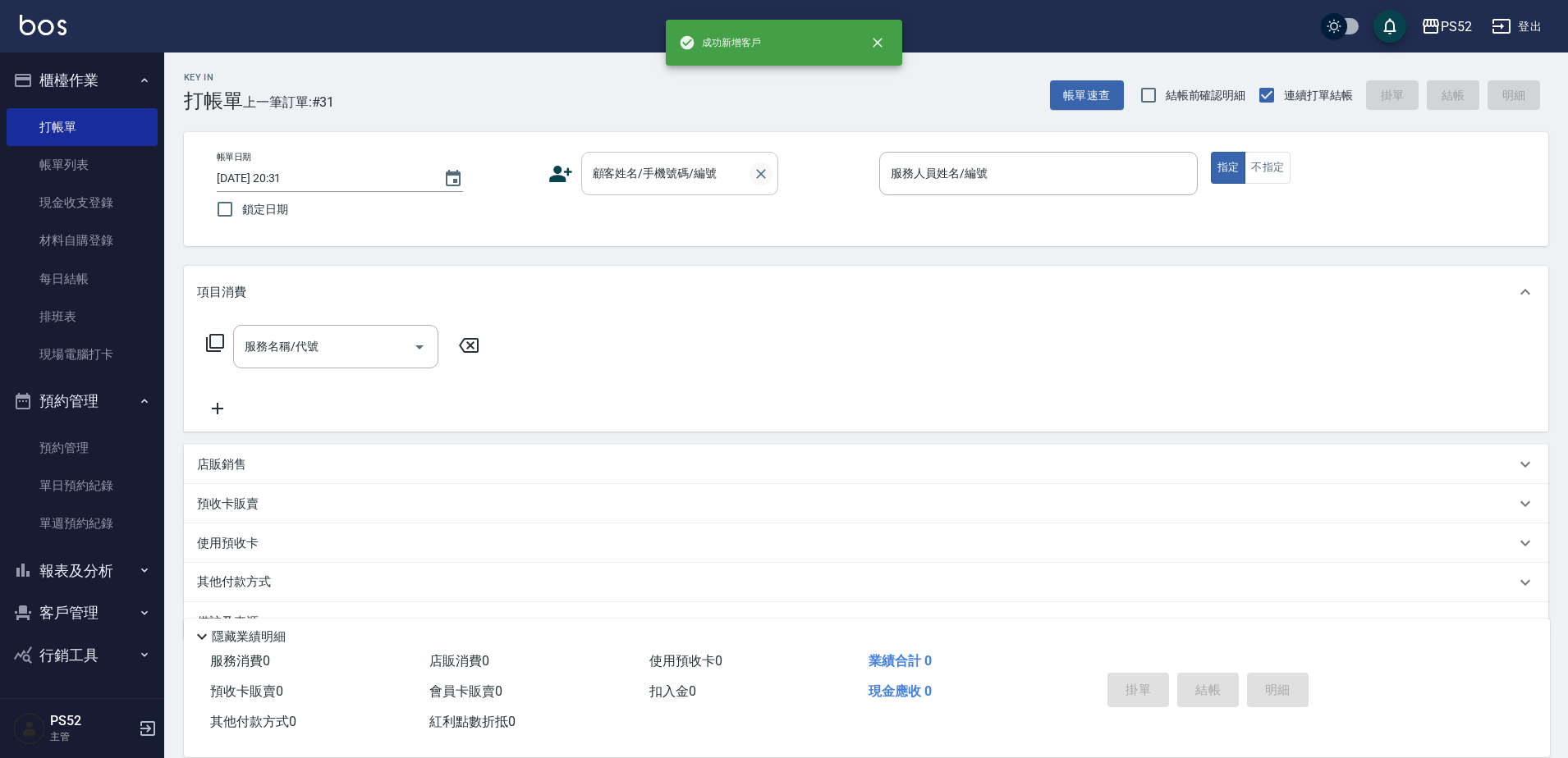
click at [765, 179] on icon "Clear" at bounding box center [761, 174] width 16 height 16
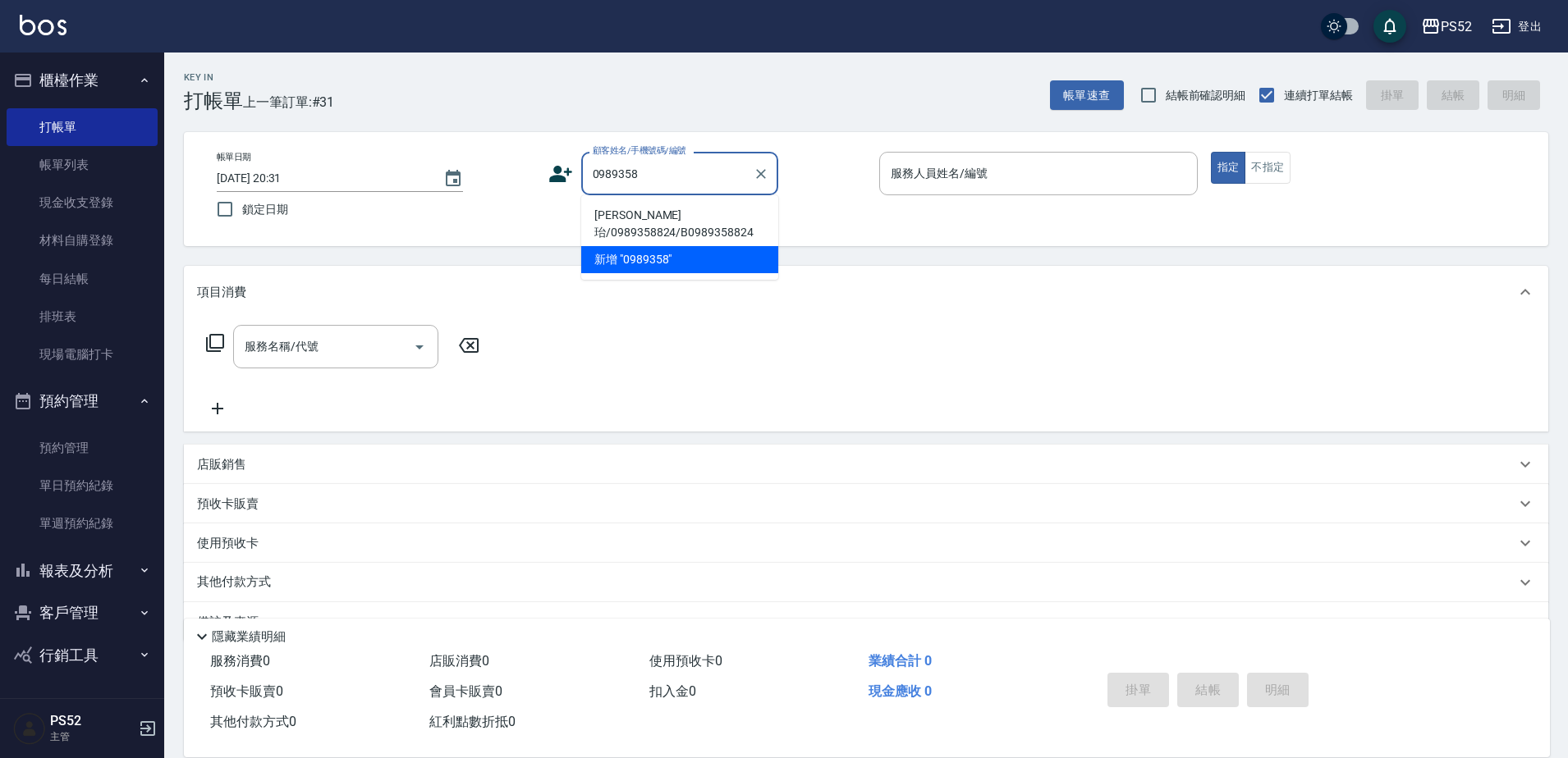
click at [645, 219] on li "楊忻珆/0989358824/B0989358824" at bounding box center [679, 224] width 197 height 44
type input "楊忻珆/0989358824/B0989358824"
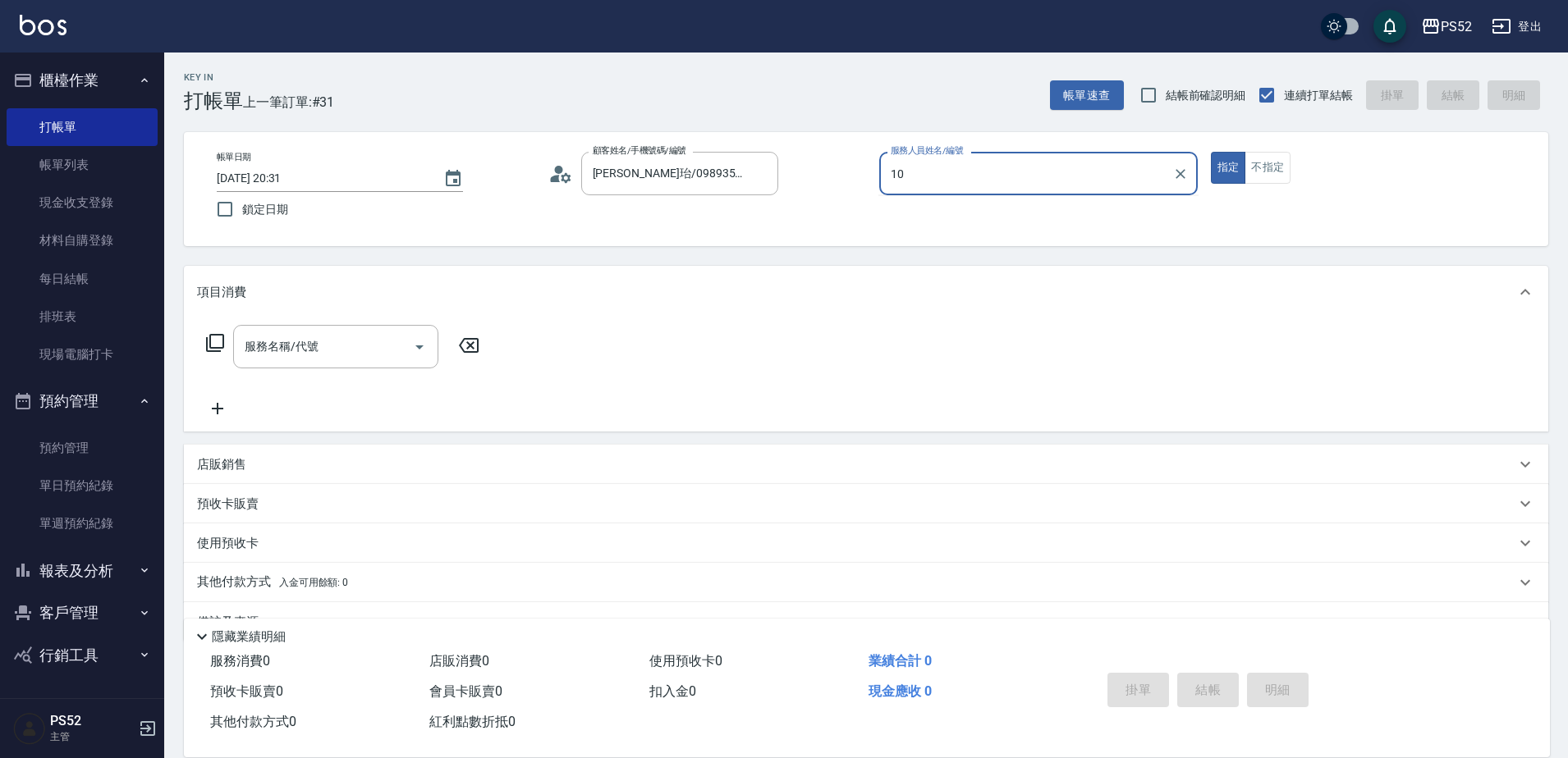
type input "Iris-10"
type button "true"
click at [374, 336] on input "服務名稱/代號" at bounding box center [323, 346] width 166 height 28
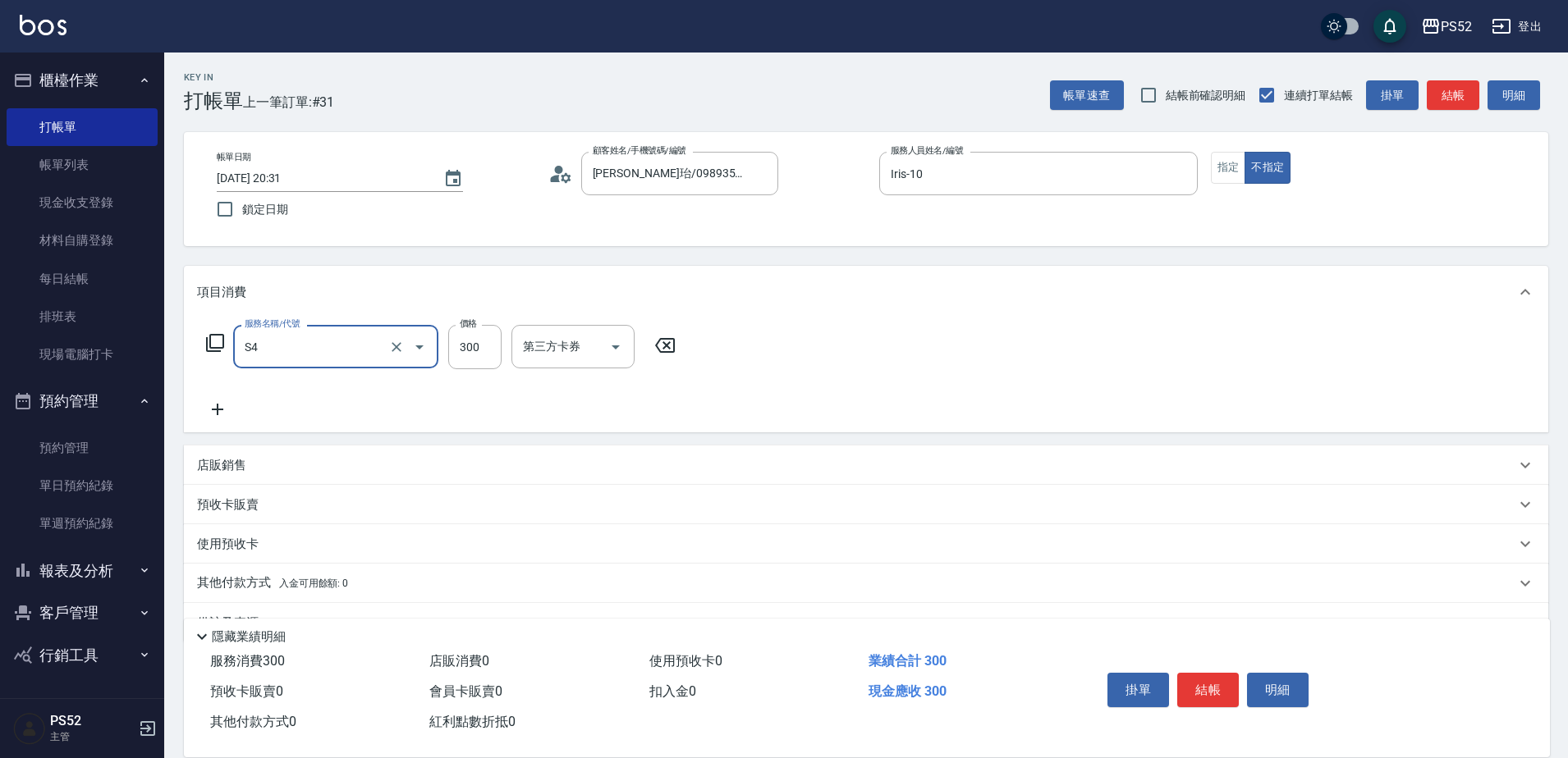
type input "洗髮300元(S4)"
type input "399"
click at [199, 411] on icon at bounding box center [217, 410] width 41 height 20
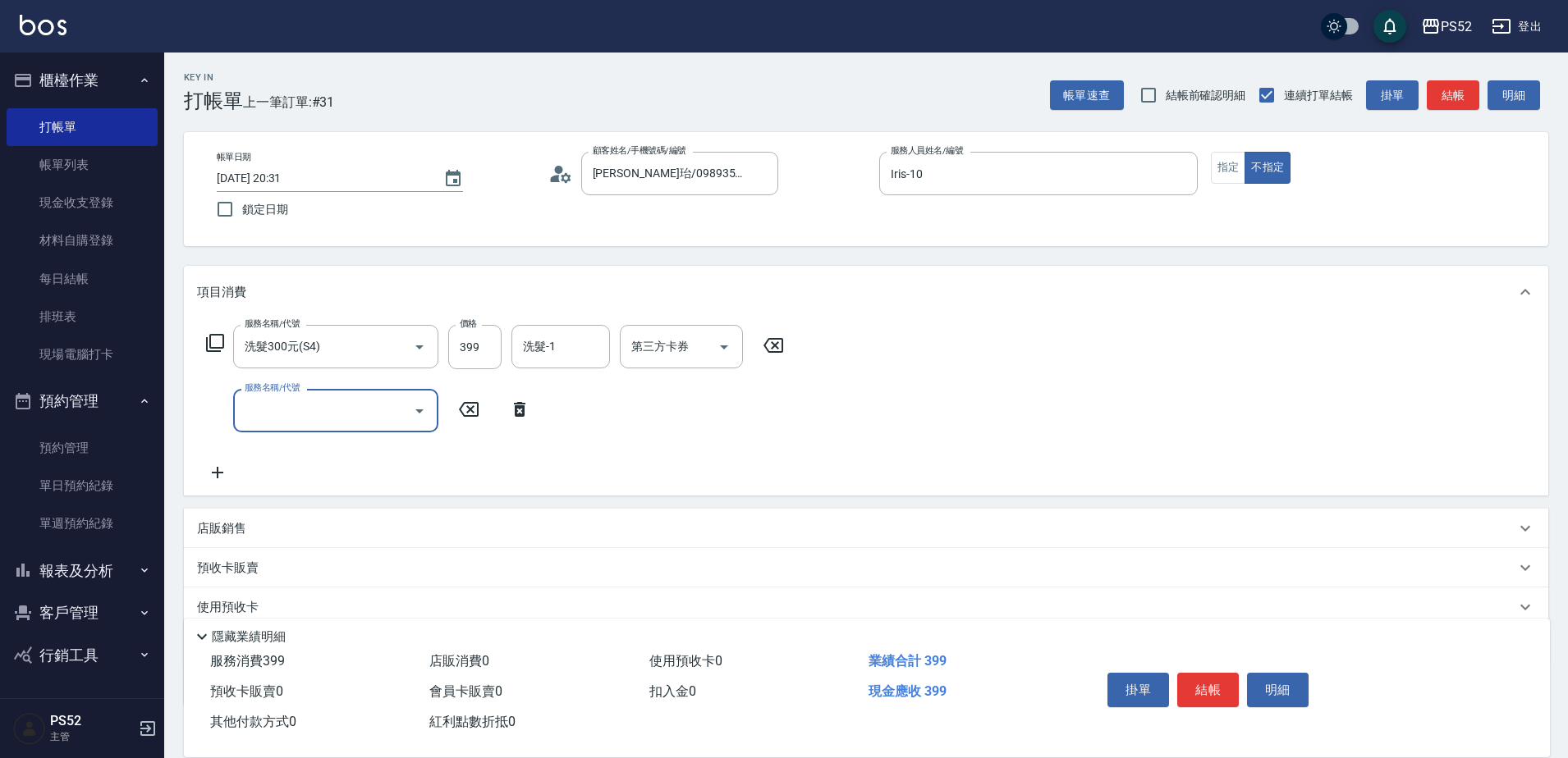
click at [244, 410] on input "服務名稱/代號" at bounding box center [323, 410] width 166 height 28
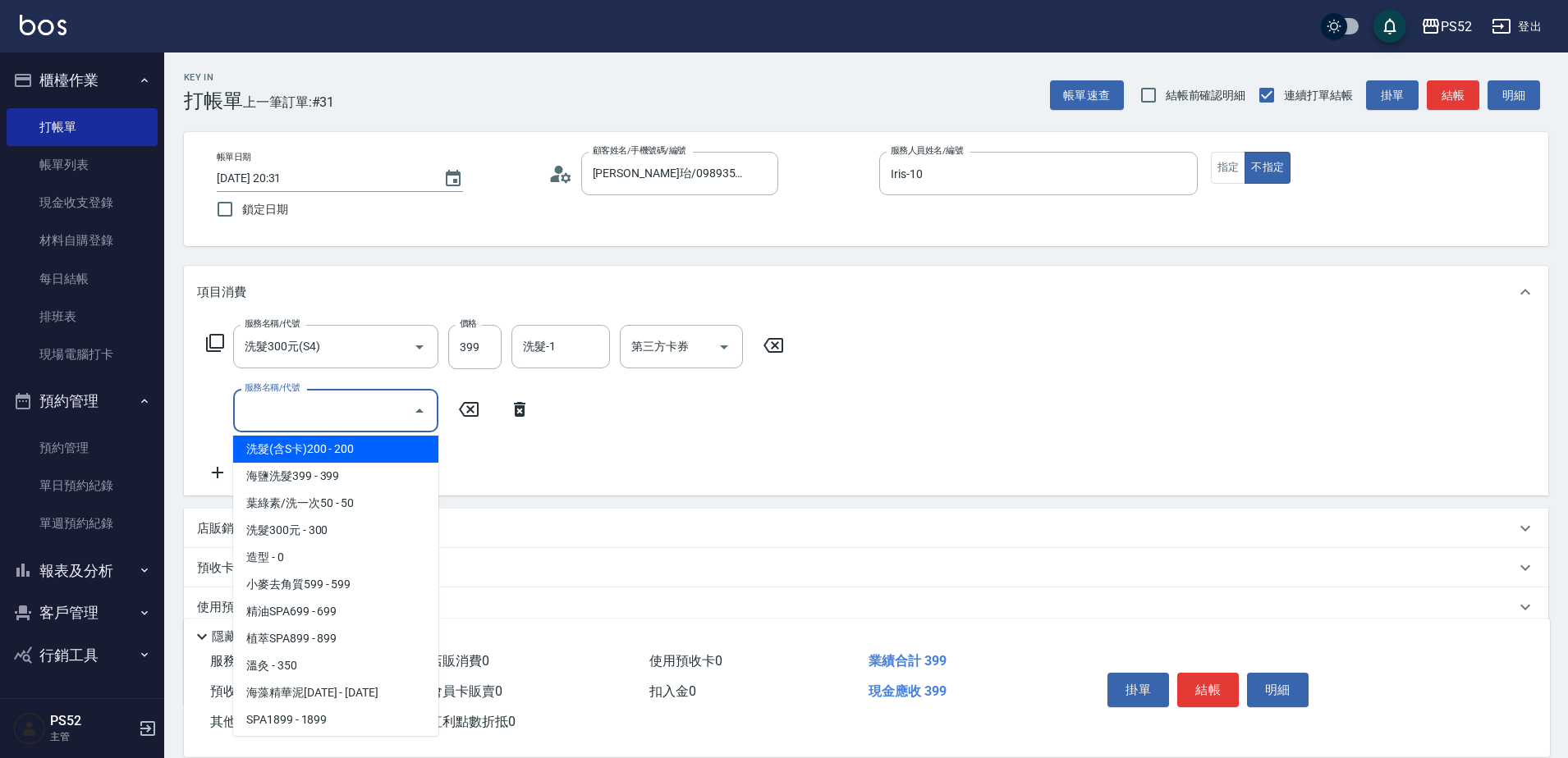
scroll to position [657, 0]
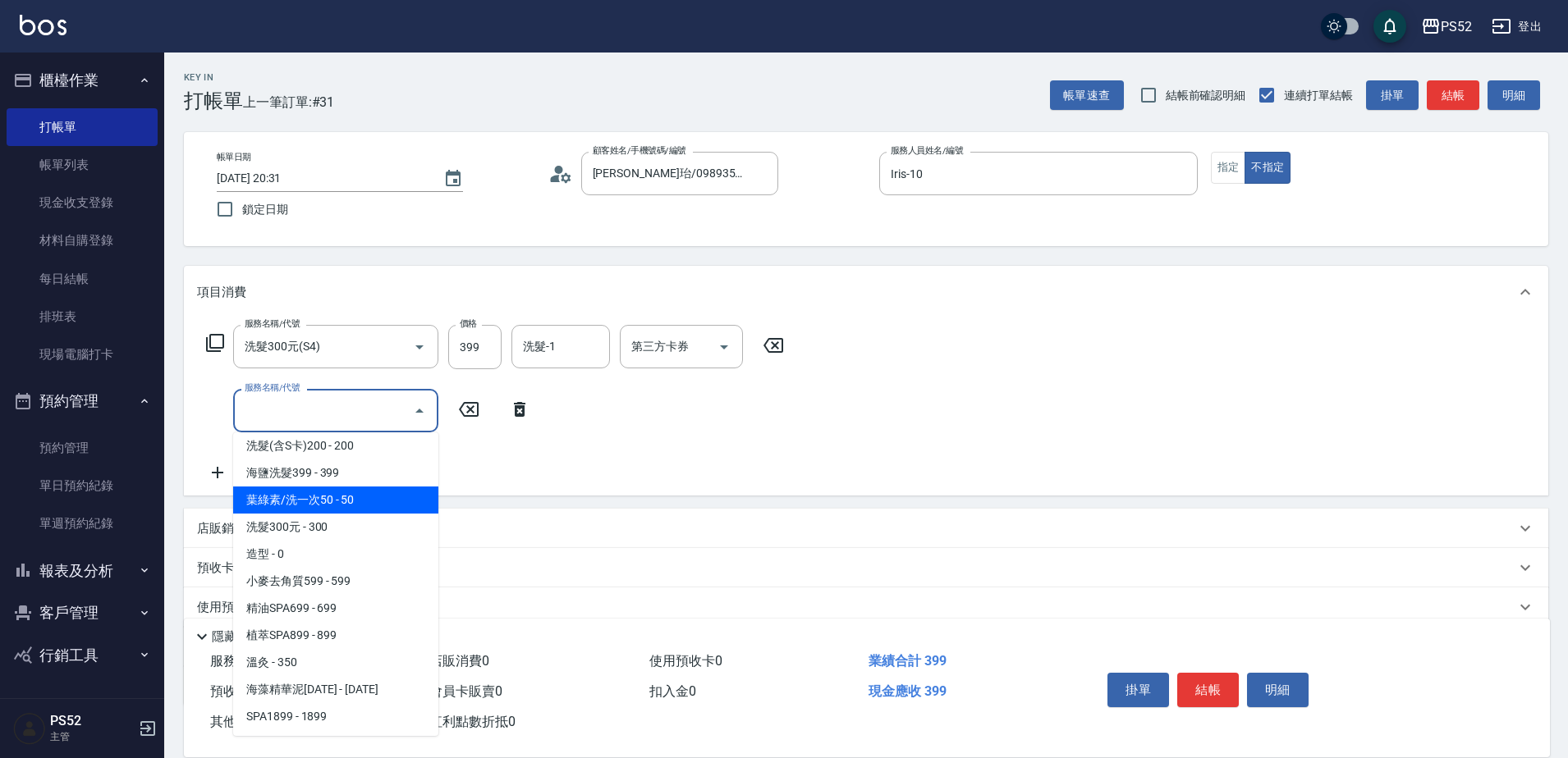
click at [357, 496] on span "葉綠素/洗一次50 - 50" at bounding box center [336, 500] width 205 height 27
type input "葉綠素/洗一次50(S3)"
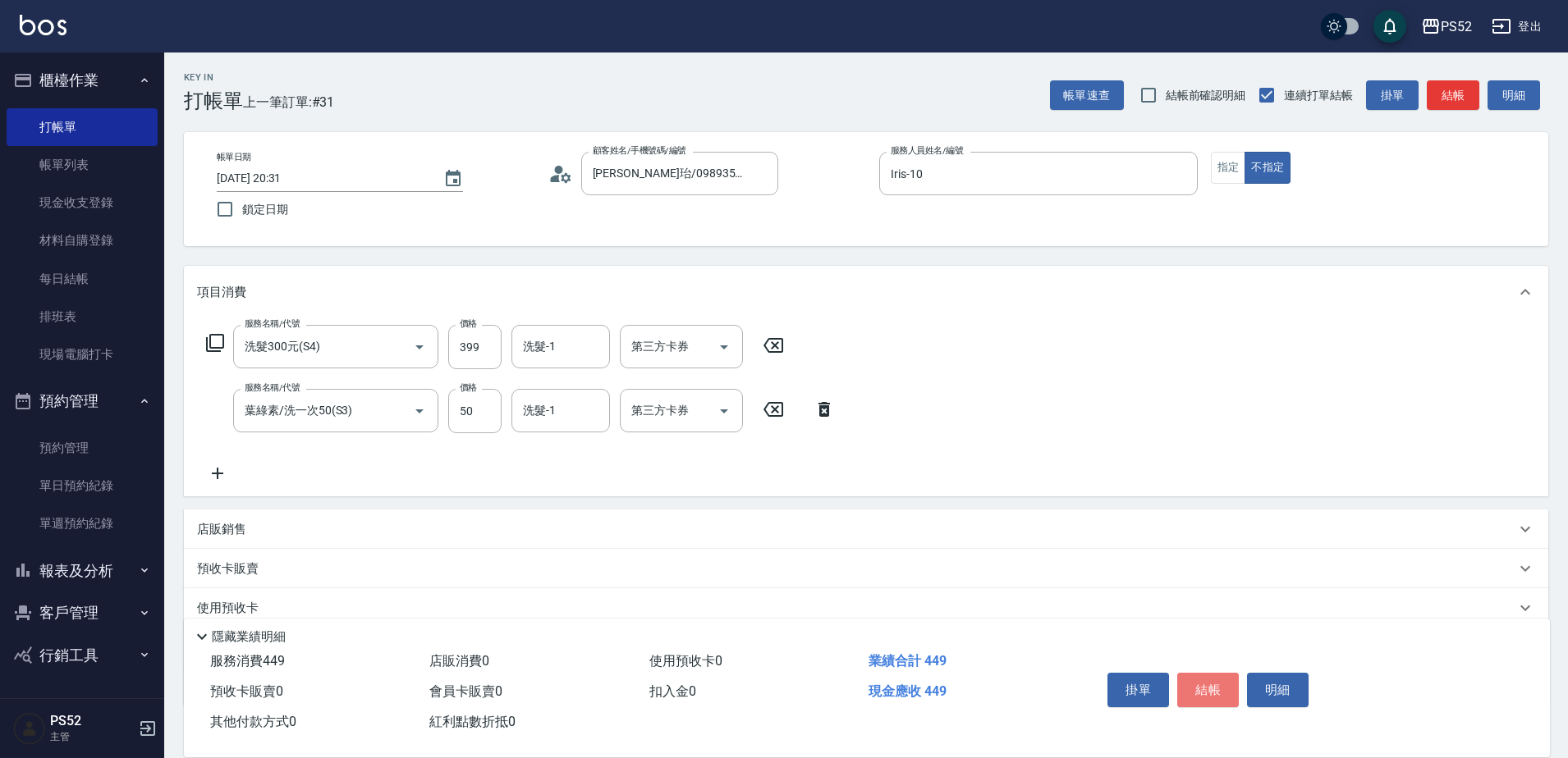
click at [1195, 673] on button "結帳" at bounding box center [1208, 690] width 61 height 35
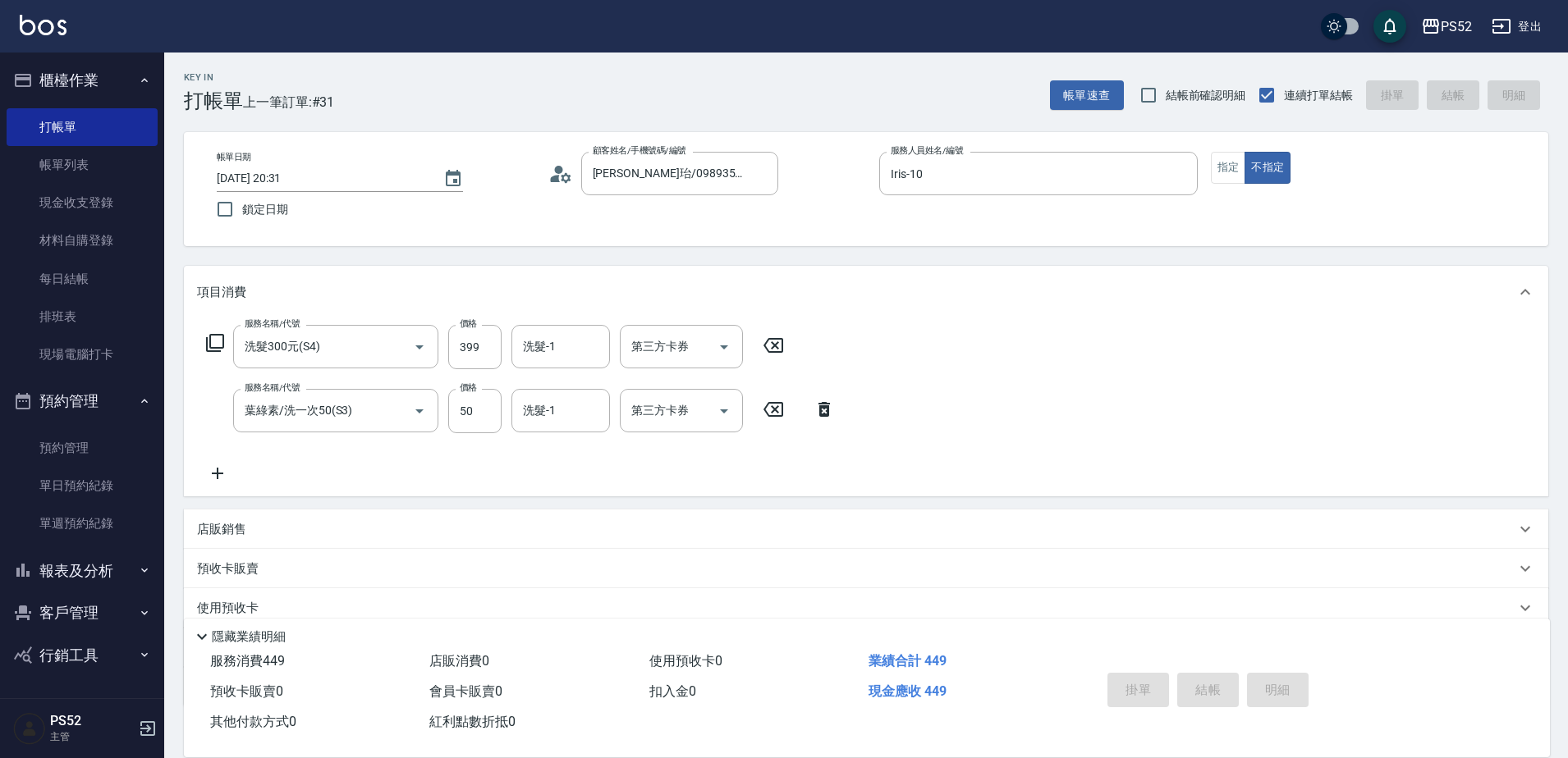
type input "2025/08/16 20:33"
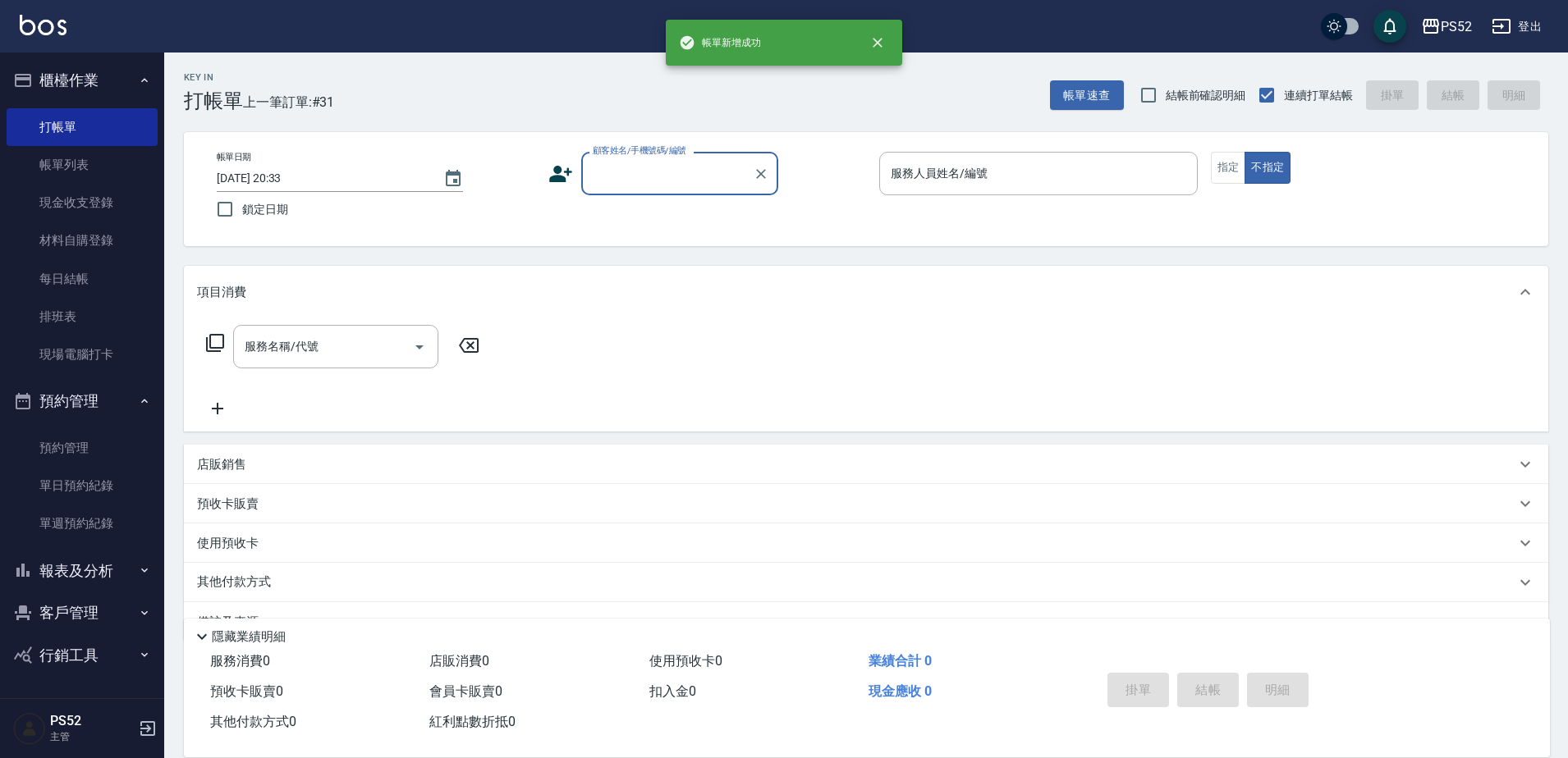
scroll to position [0, 0]
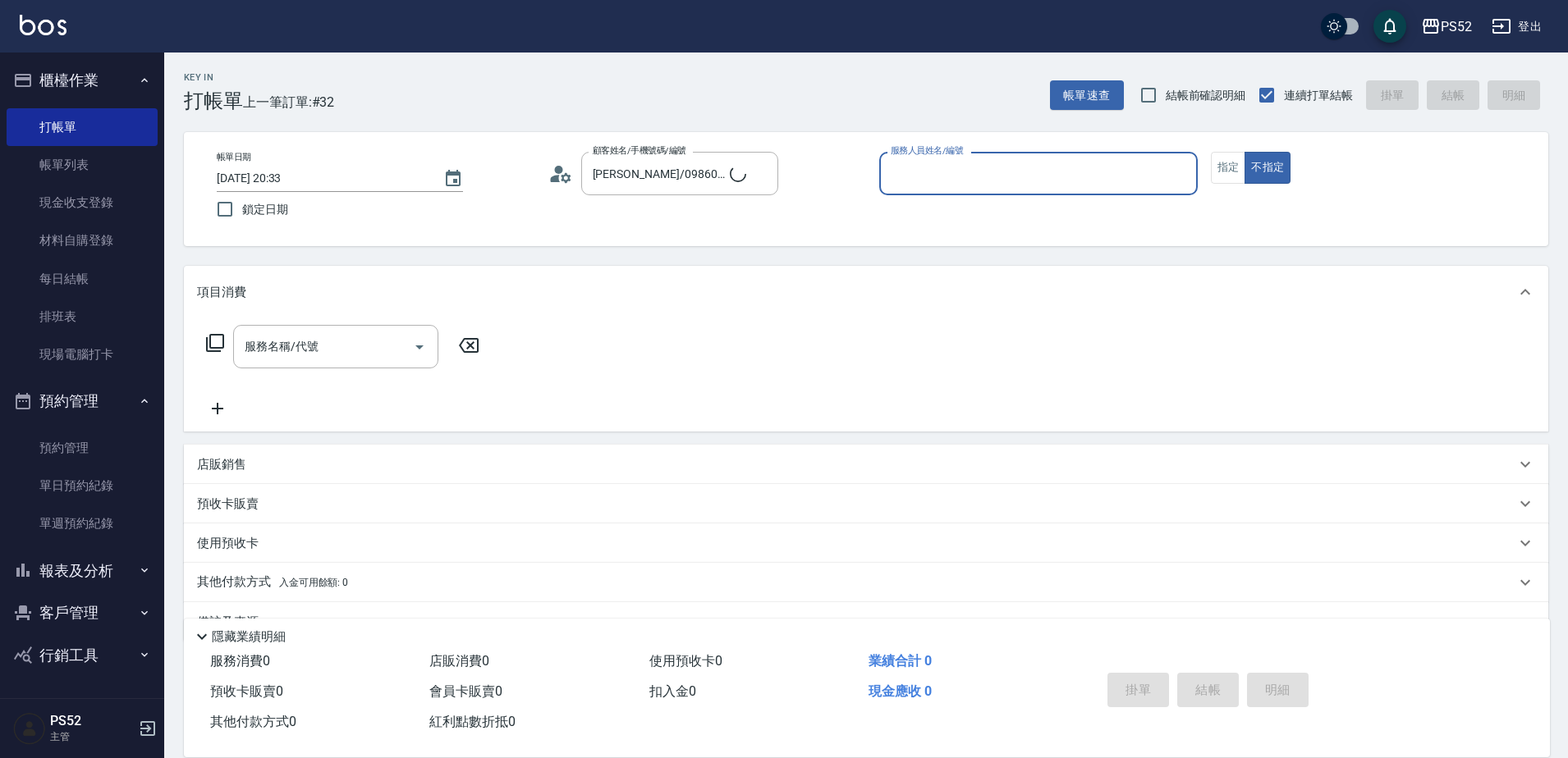
type input "無名氏/00/PS00"
click at [764, 174] on icon "Clear" at bounding box center [761, 174] width 16 height 16
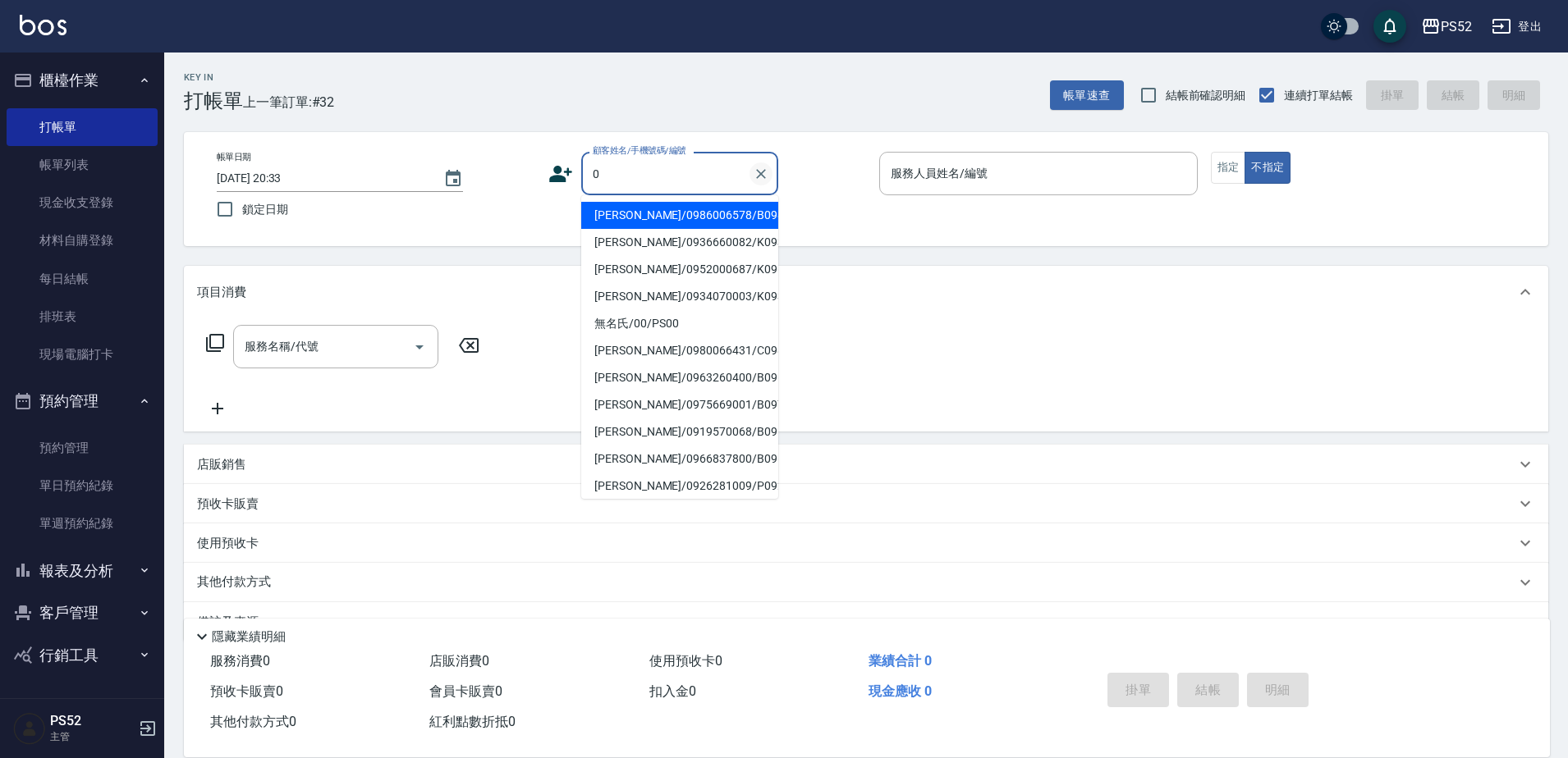
type input "00"
click at [772, 180] on div "00 顧客姓名/手機號碼/編號" at bounding box center [679, 174] width 197 height 44
click at [767, 174] on icon "Clear" at bounding box center [761, 174] width 16 height 16
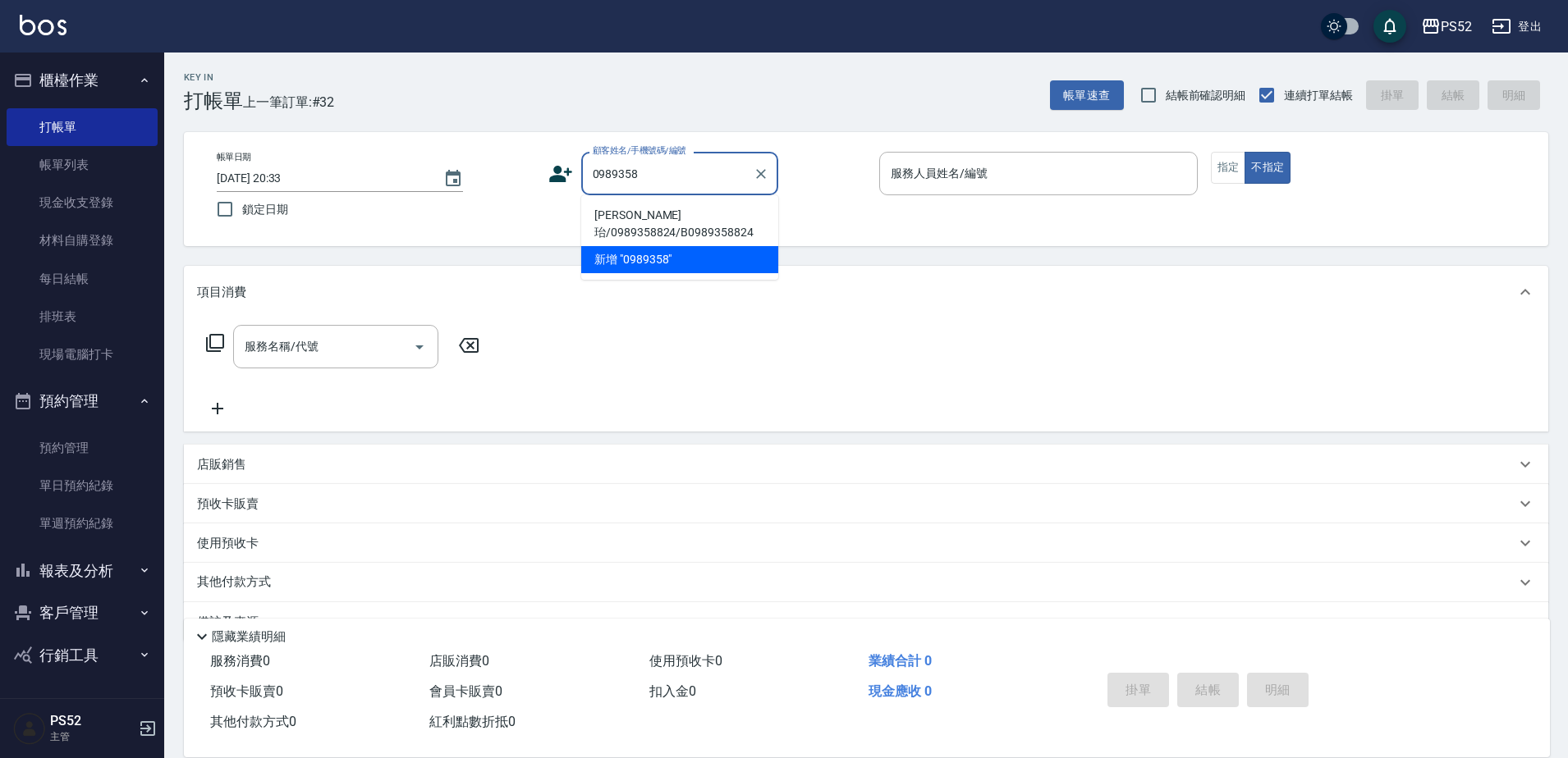
click at [669, 221] on li "楊忻珆/0989358824/B0989358824" at bounding box center [679, 224] width 197 height 44
type input "楊忻珆/0989358824/B0989358824"
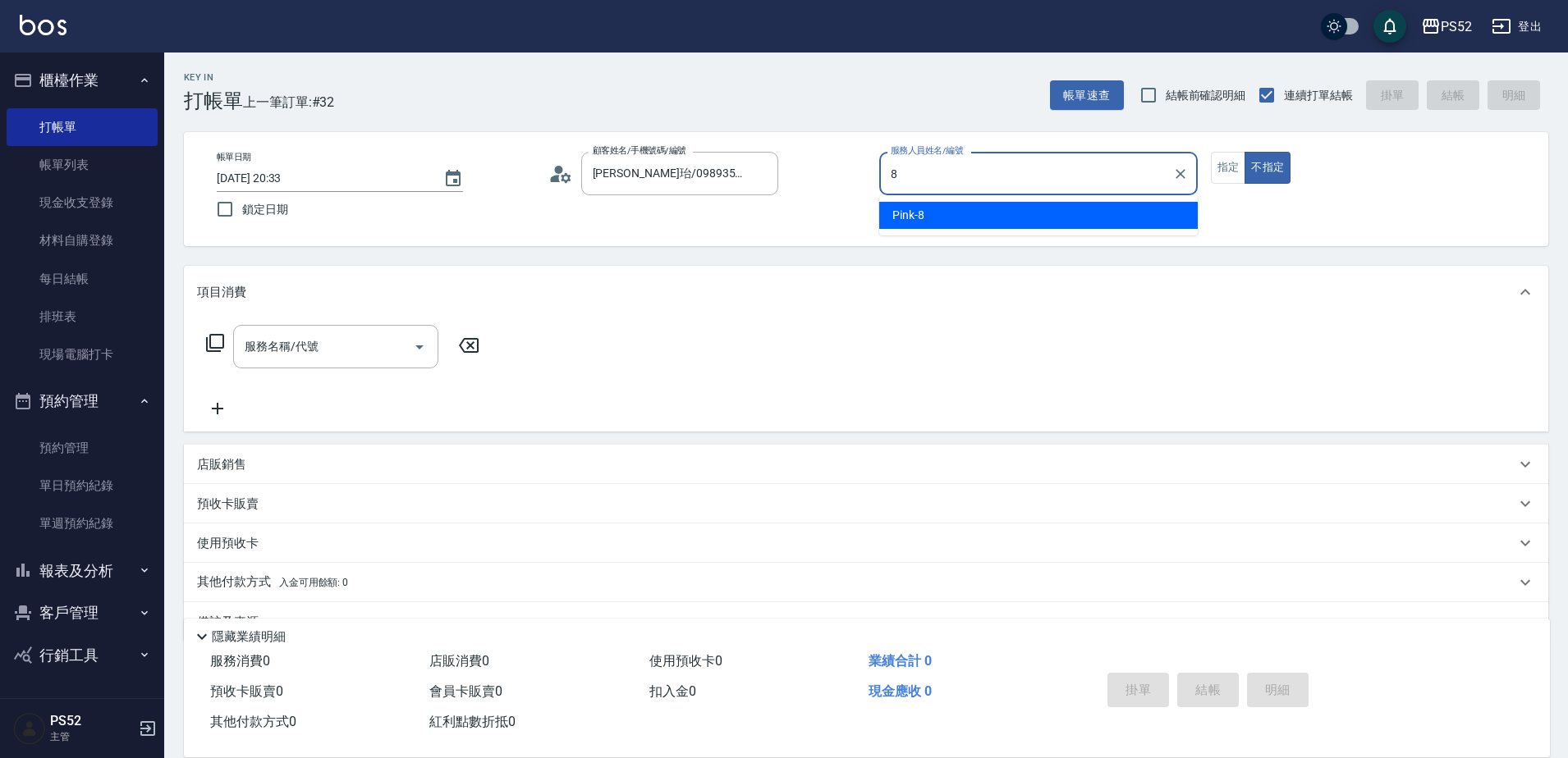
type input "Pink-8"
type button "false"
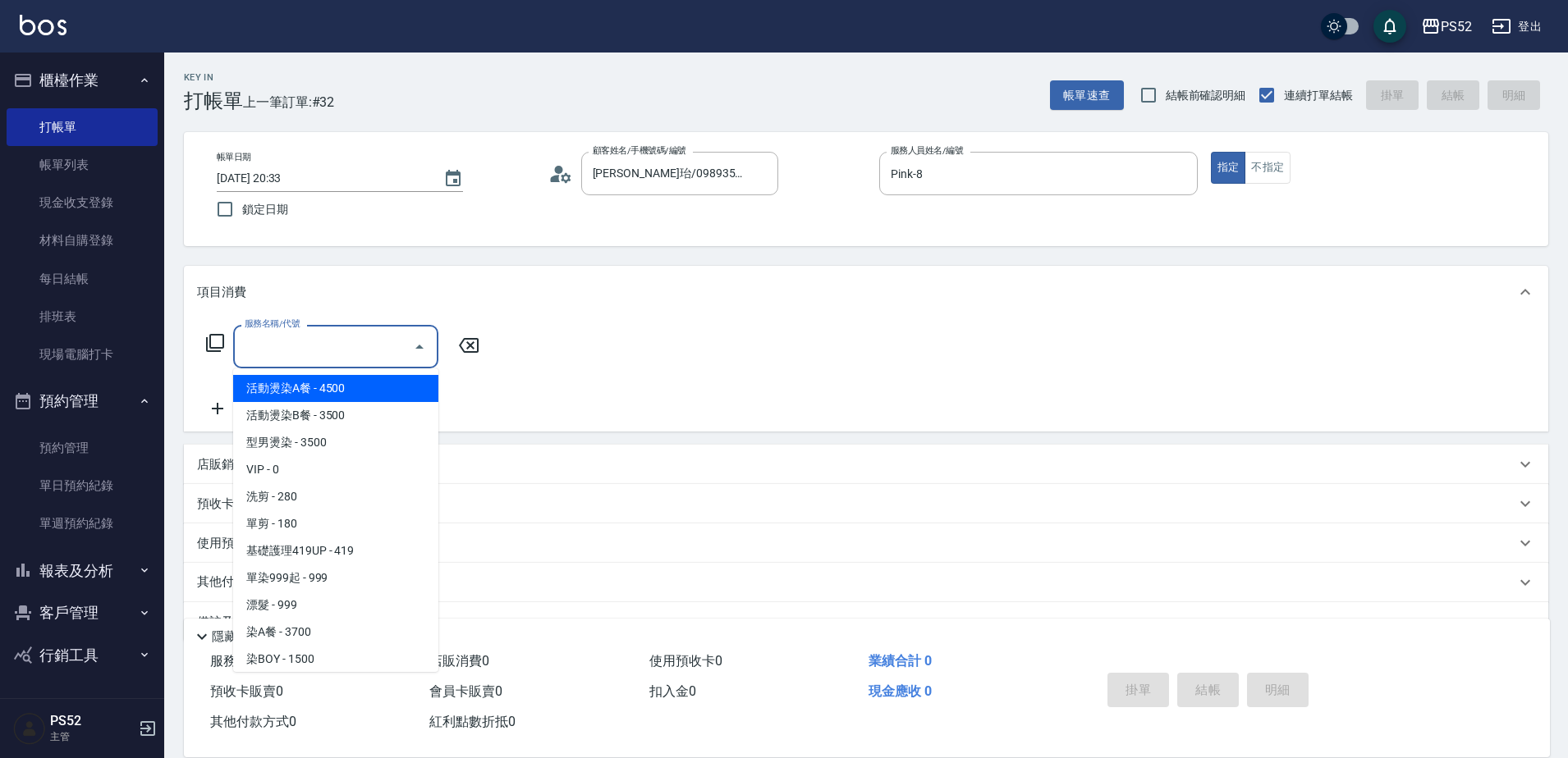
click at [307, 344] on input "服務名稱/代號" at bounding box center [323, 346] width 166 height 28
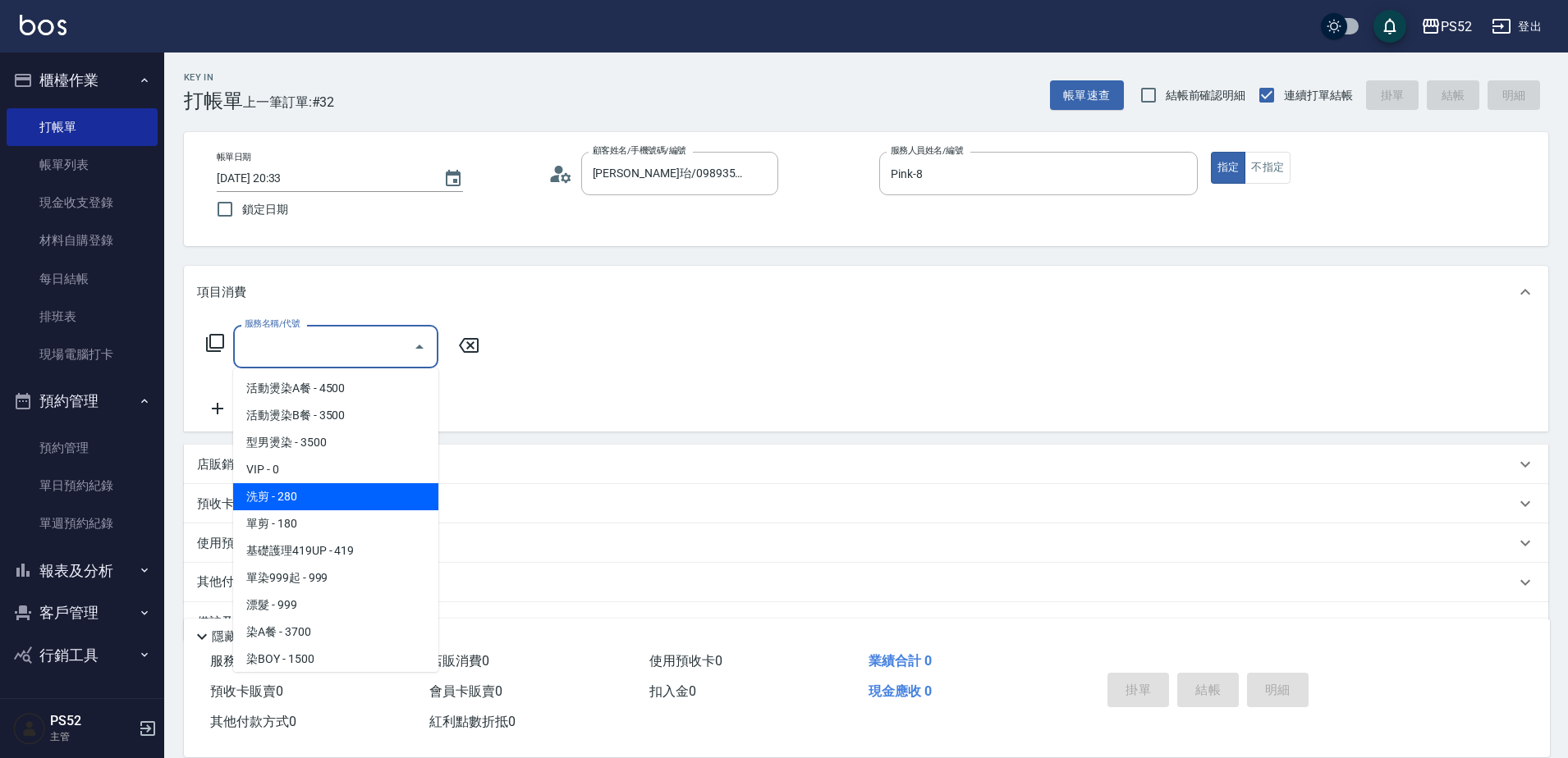
click at [340, 500] on span "洗剪 - 280" at bounding box center [336, 497] width 205 height 27
type input "洗剪(C1)"
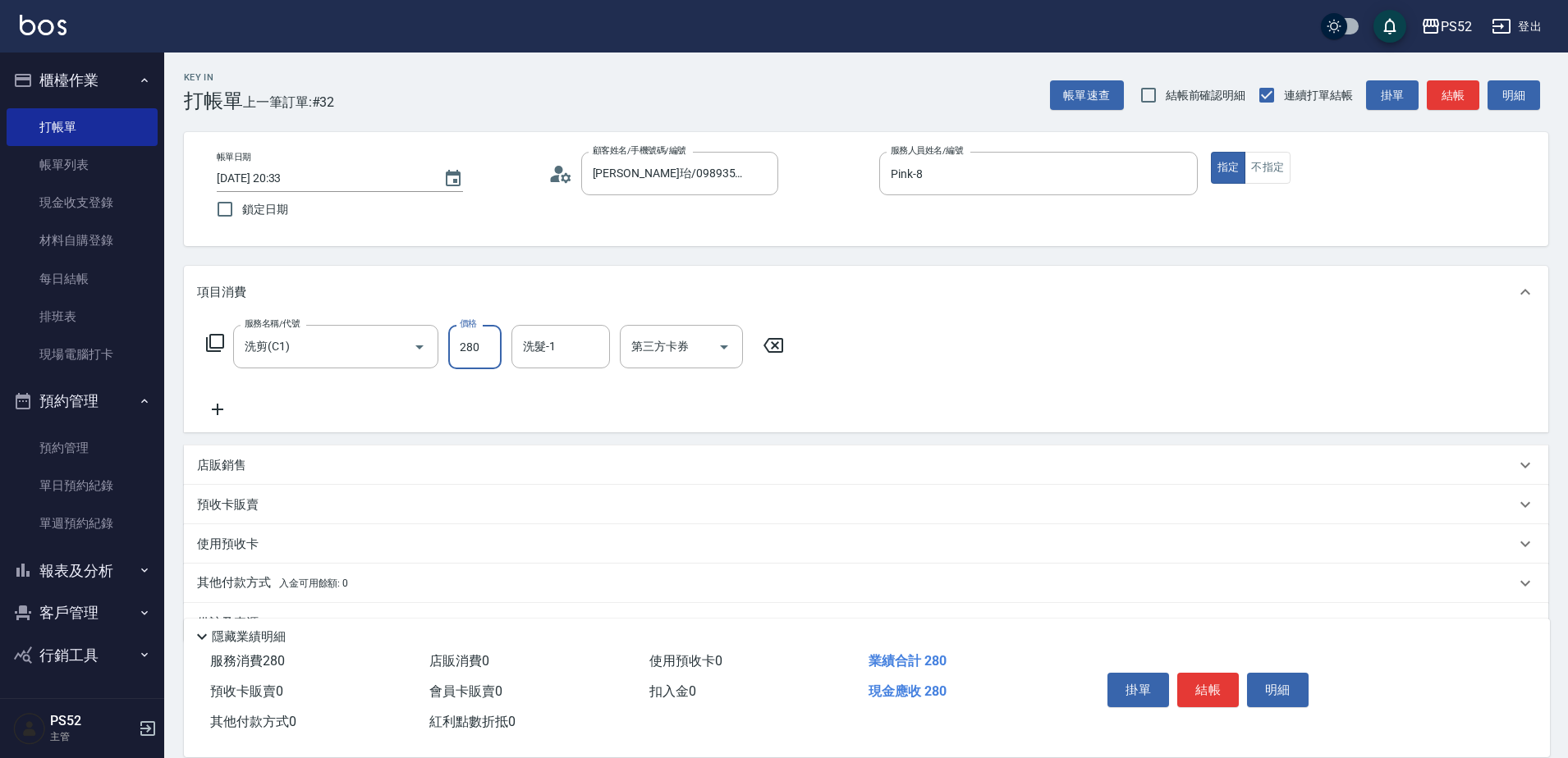
click at [470, 360] on input "280" at bounding box center [475, 347] width 53 height 44
type input "370"
click at [1186, 673] on button "結帳" at bounding box center [1208, 690] width 61 height 35
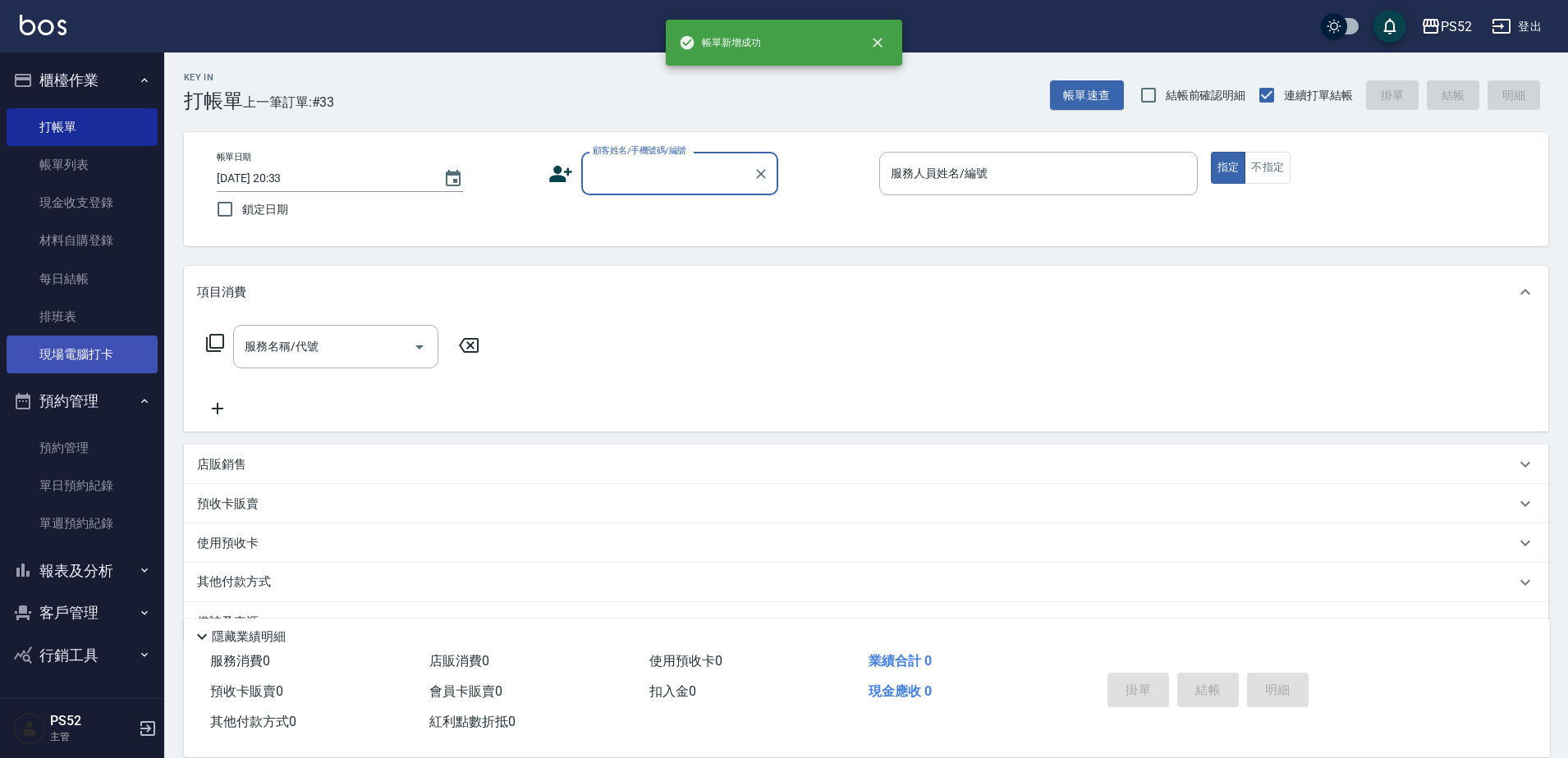
click at [89, 353] on link "現場電腦打卡" at bounding box center [81, 354] width 151 height 37
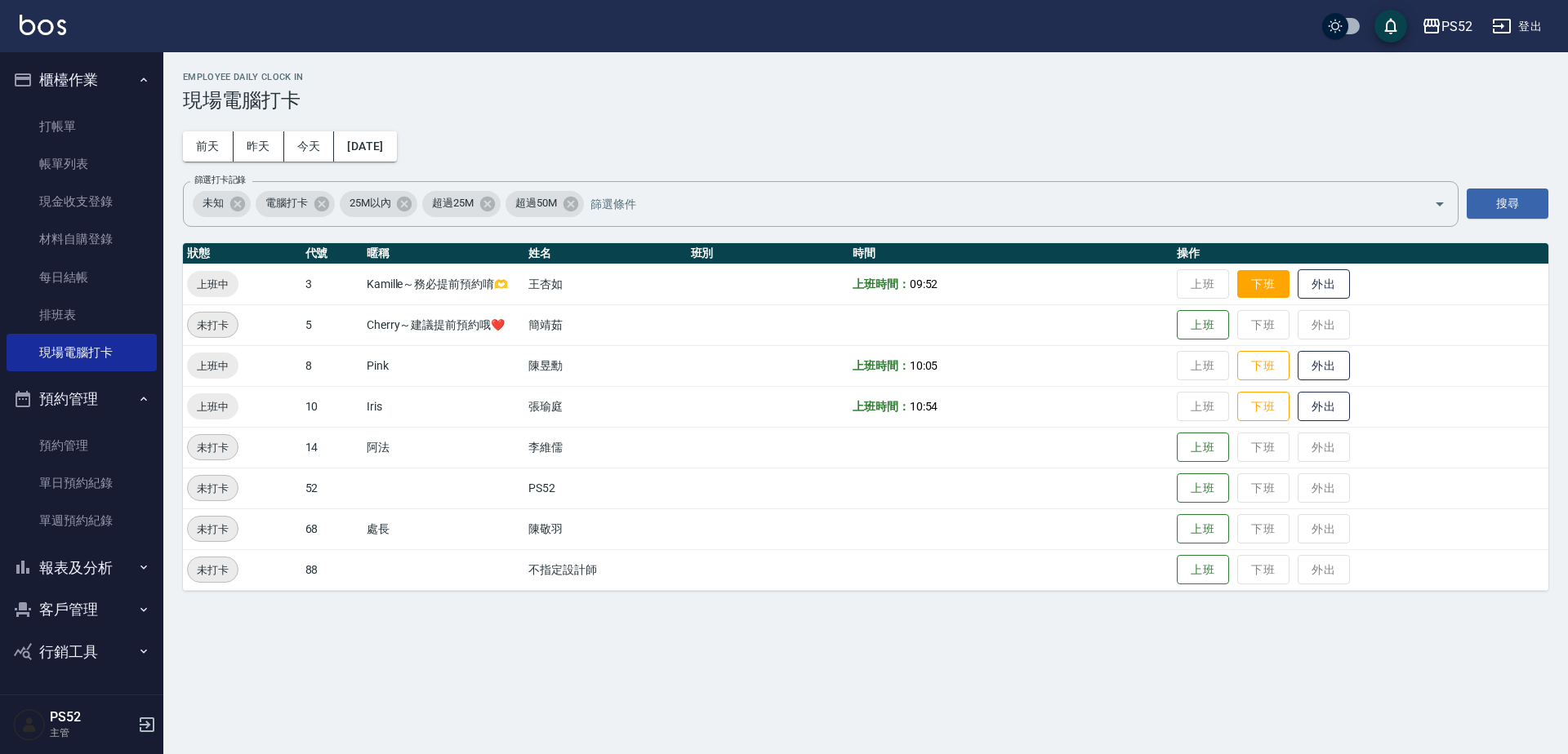
click at [1258, 284] on button "下班" at bounding box center [1263, 284] width 52 height 28
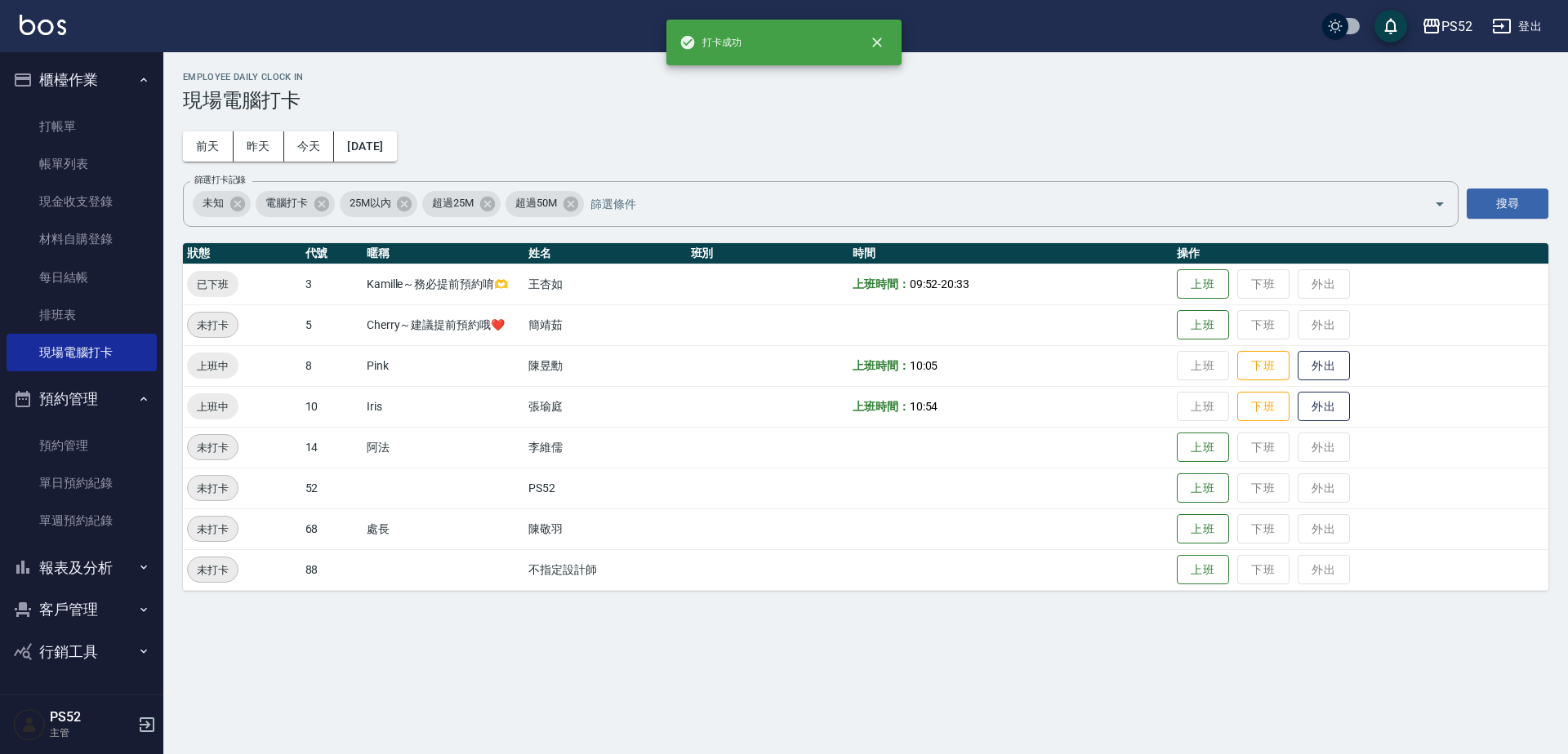
click at [1279, 390] on td "上班 下班 外出" at bounding box center [1361, 407] width 376 height 41
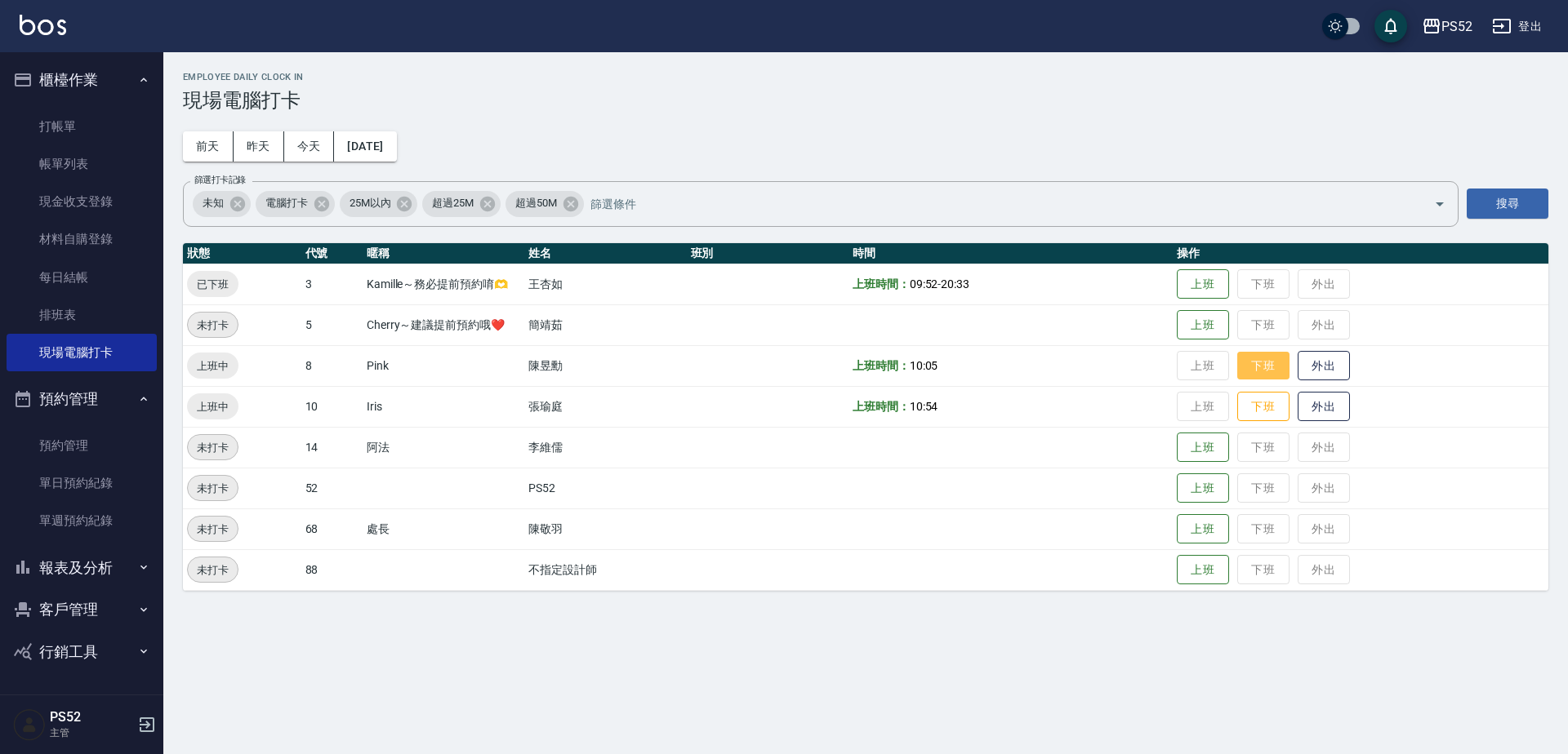
click at [1275, 369] on button "下班" at bounding box center [1263, 366] width 52 height 28
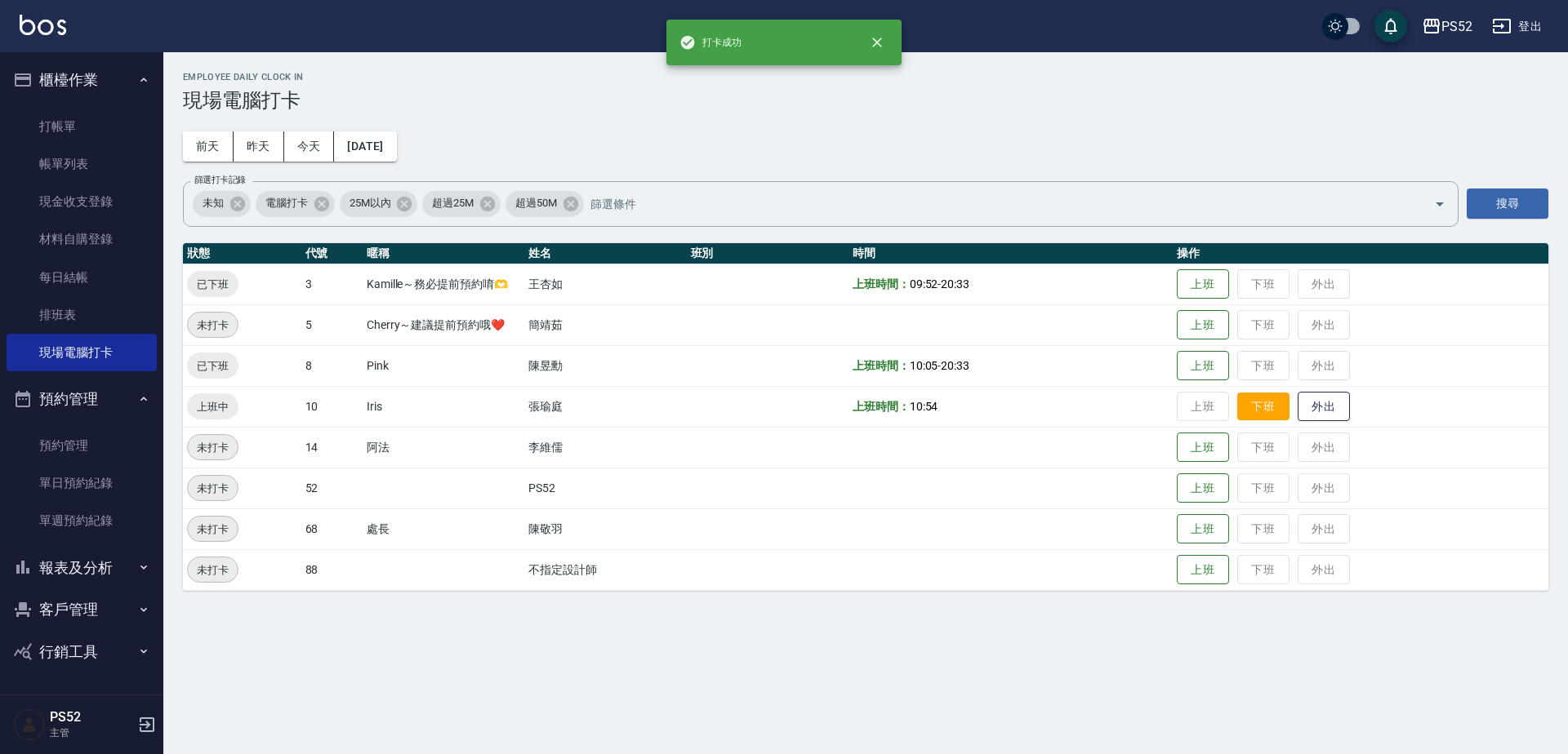
click at [1258, 407] on button "下班" at bounding box center [1263, 407] width 52 height 28
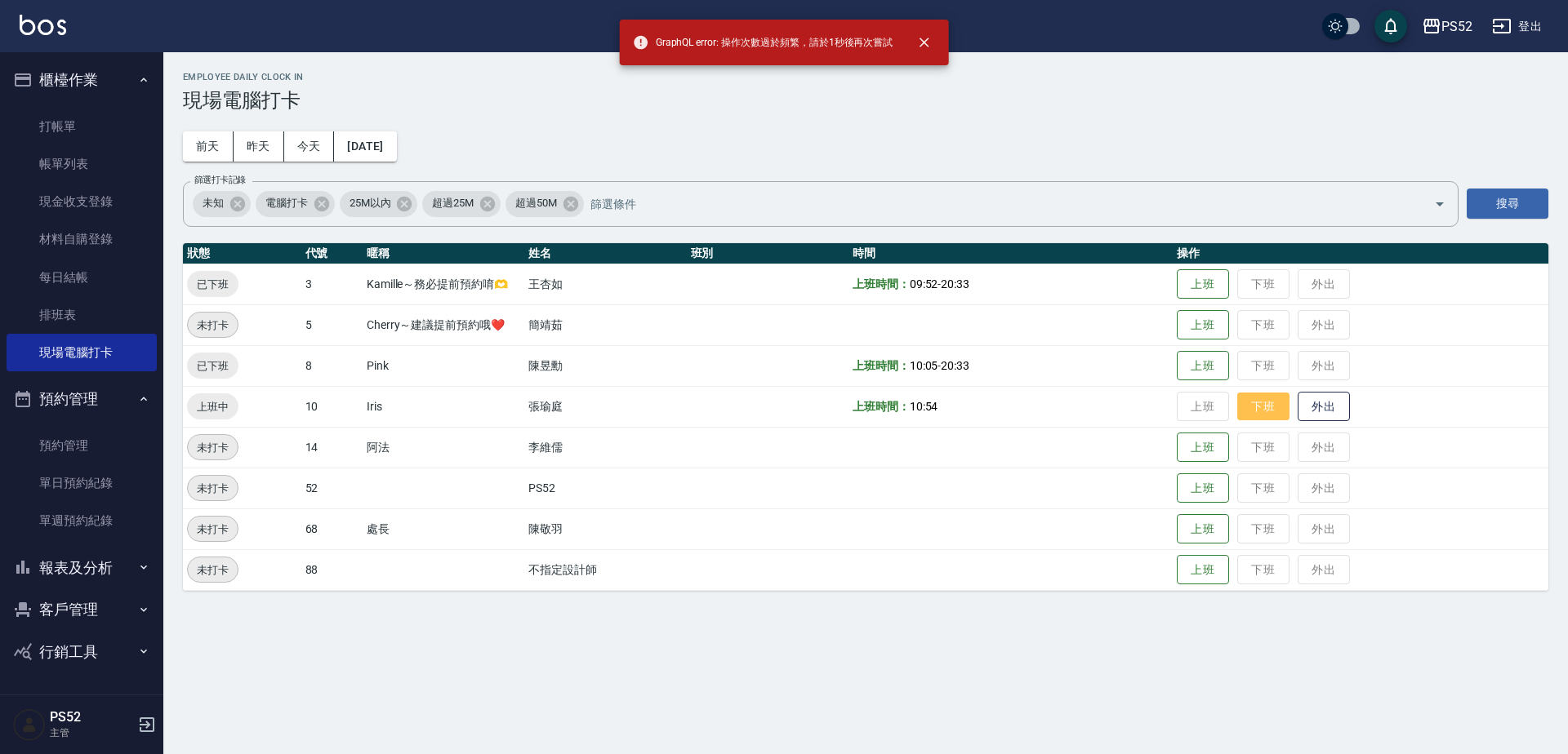
click at [1263, 402] on button "下班" at bounding box center [1263, 407] width 52 height 28
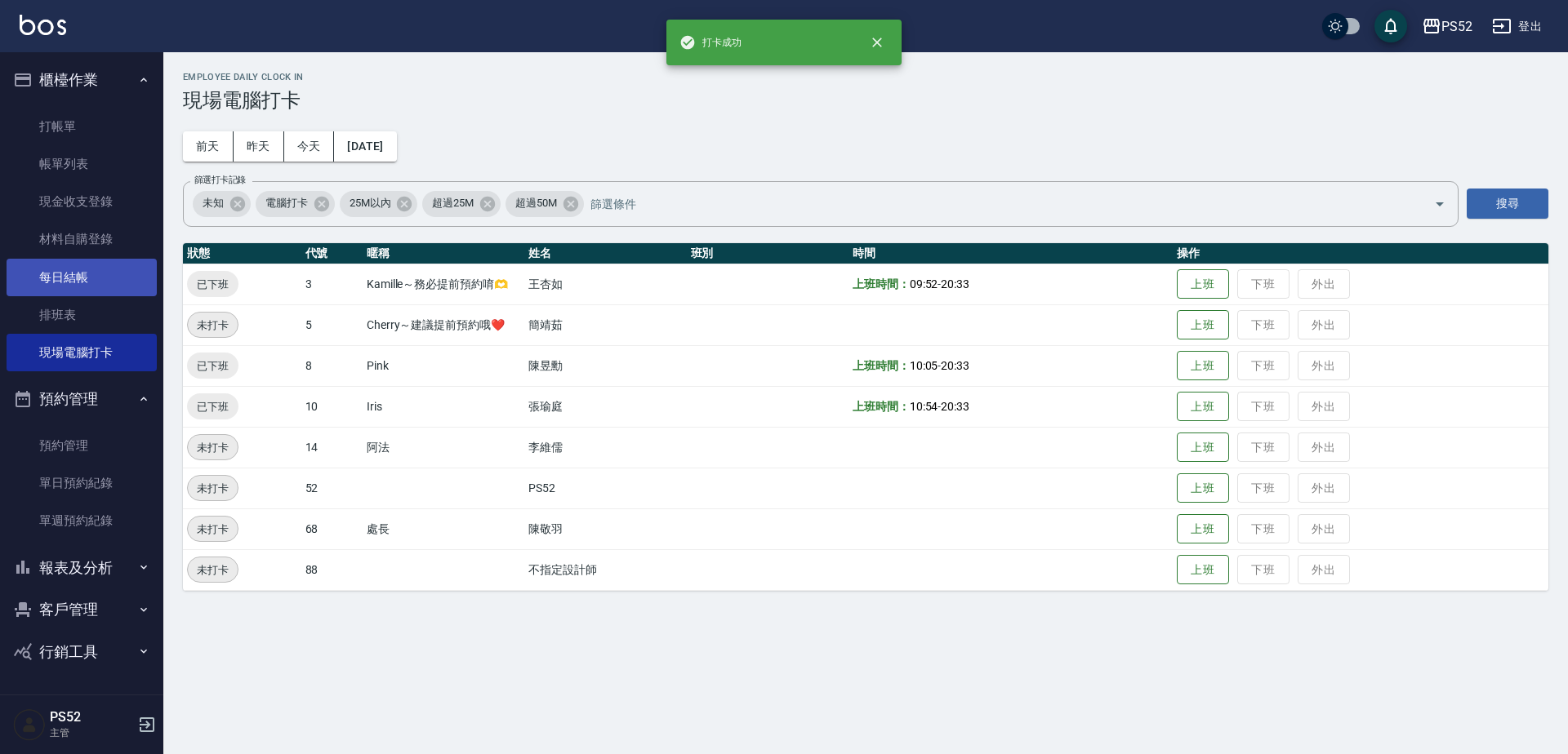
click at [89, 273] on link "每日結帳" at bounding box center [81, 277] width 150 height 37
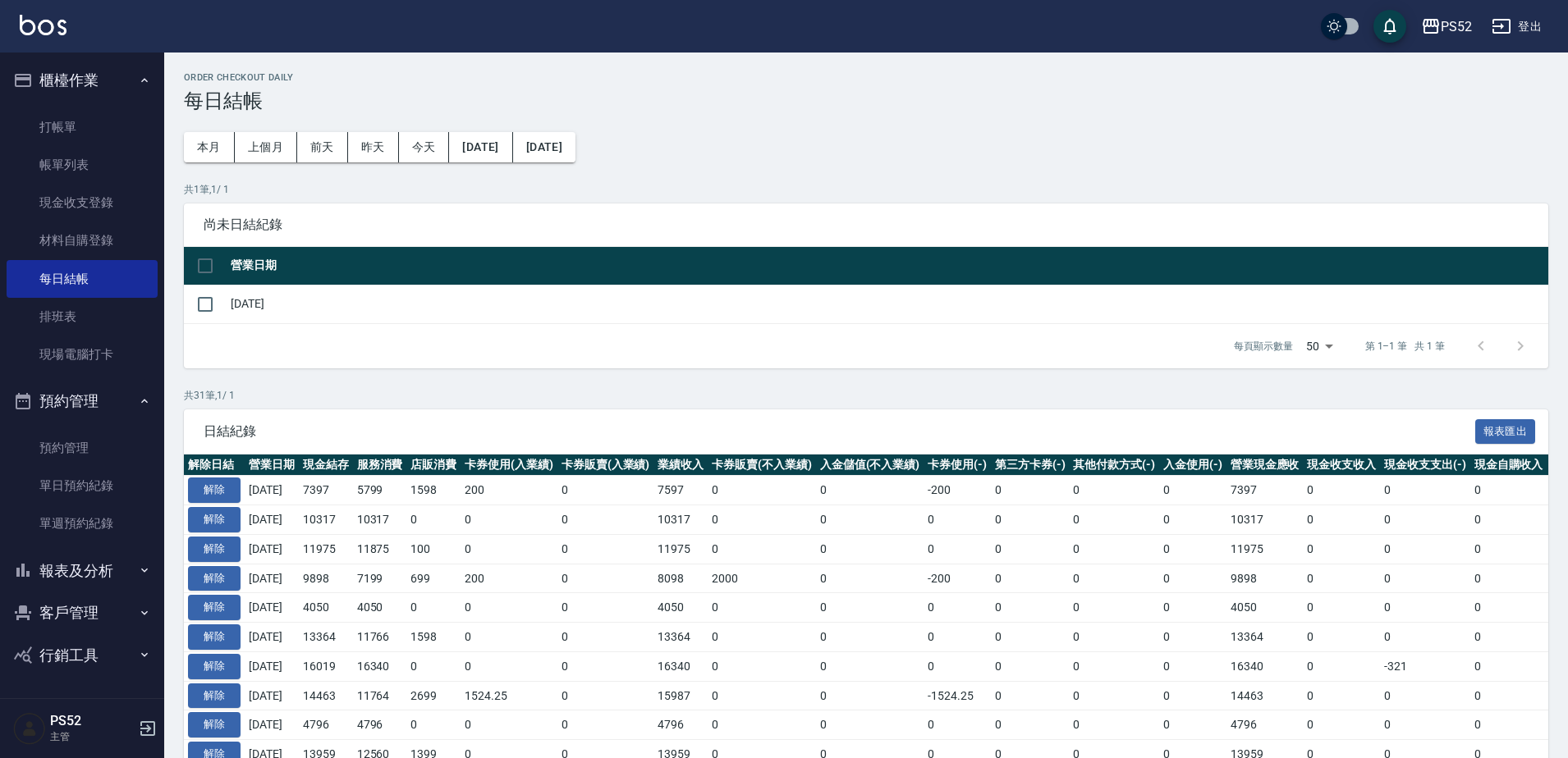
click at [184, 293] on td at bounding box center [205, 304] width 43 height 38
click at [196, 299] on input "checkbox" at bounding box center [206, 304] width 35 height 35
checkbox input "true"
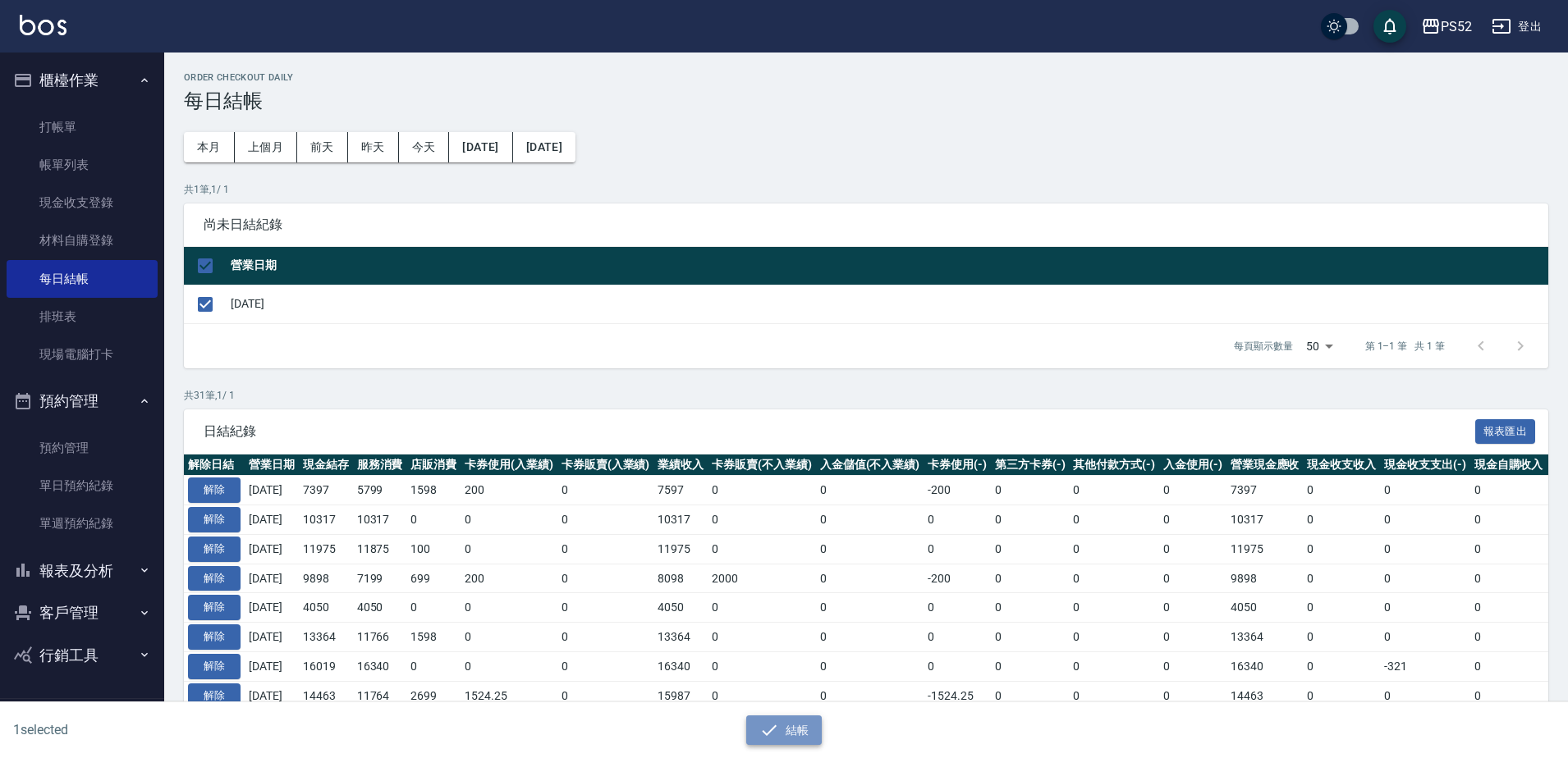
click at [792, 731] on button "結帳" at bounding box center [784, 731] width 76 height 30
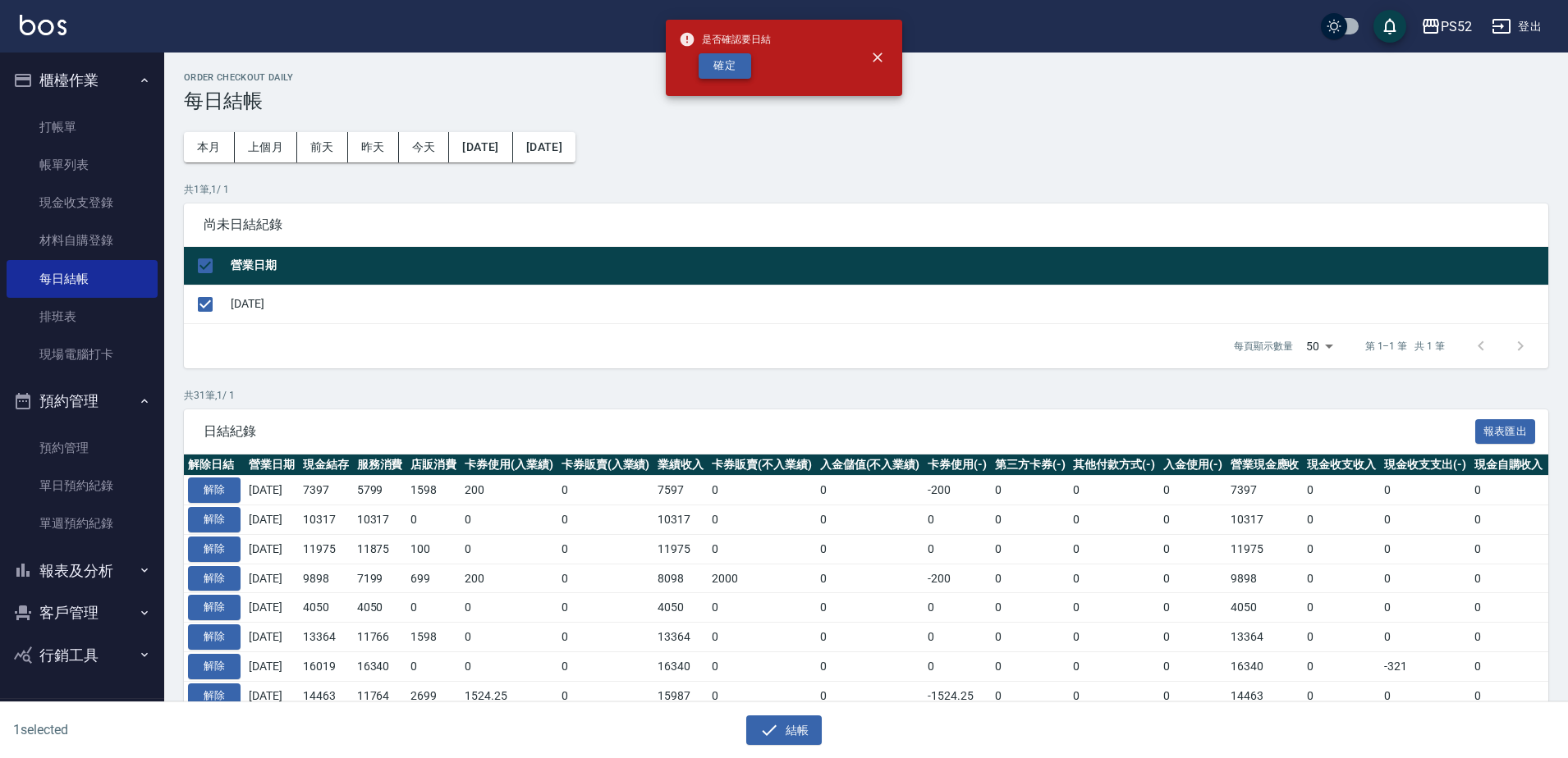
click at [746, 57] on button "確定" at bounding box center [725, 66] width 52 height 26
checkbox input "false"
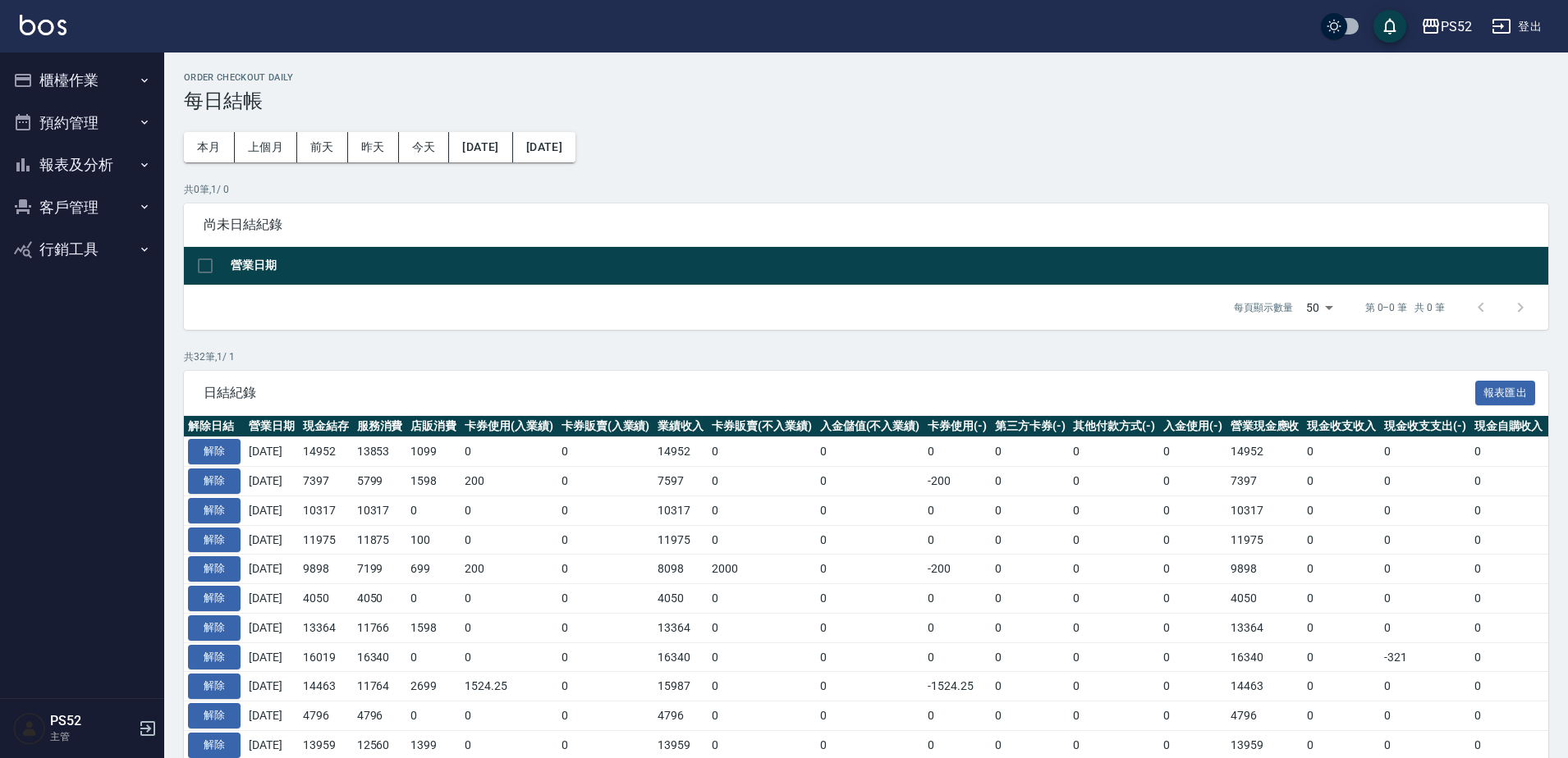
click at [79, 176] on button "報表及分析" at bounding box center [81, 165] width 151 height 43
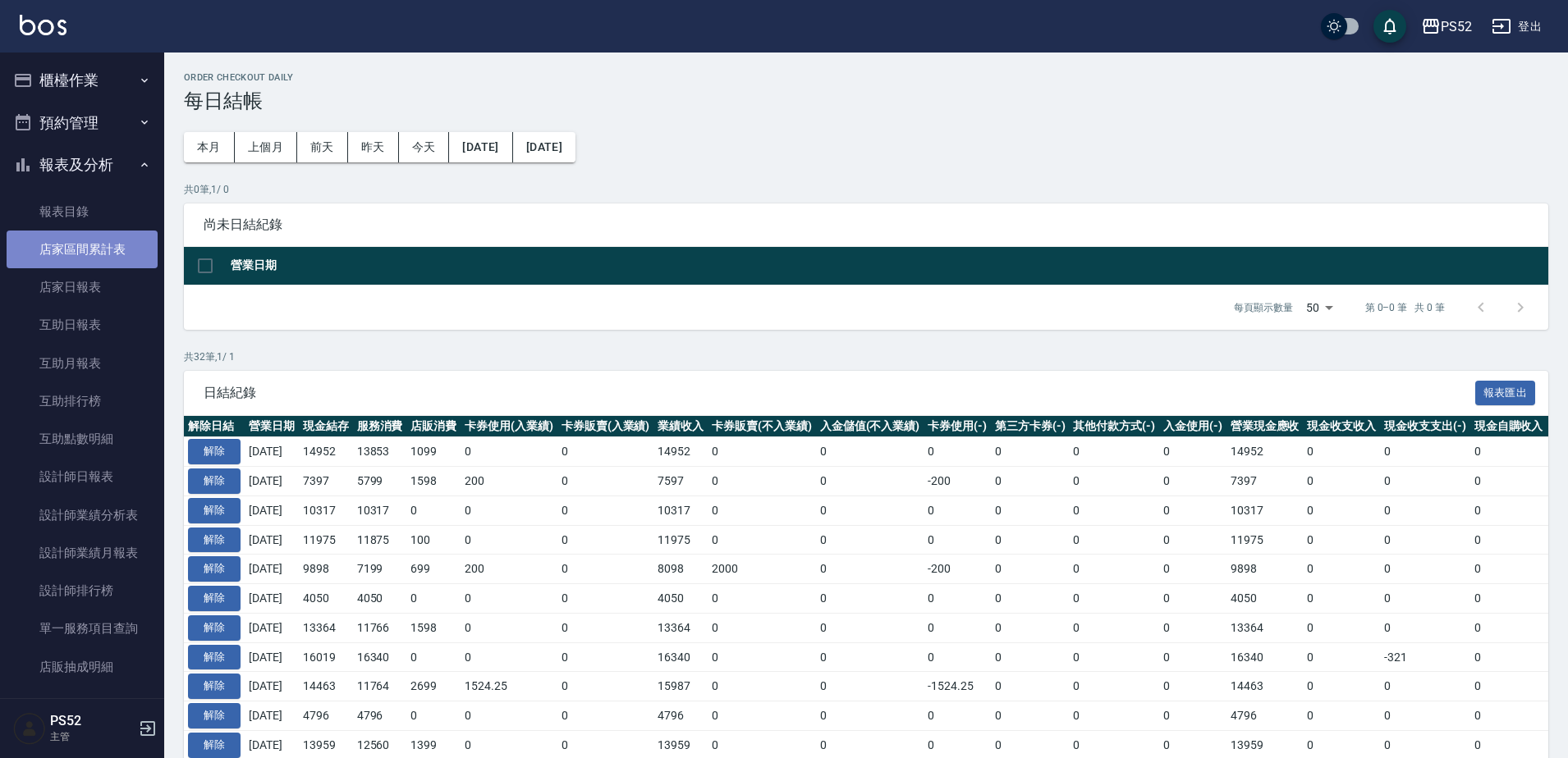
click at [100, 251] on link "店家區間累計表" at bounding box center [81, 249] width 151 height 37
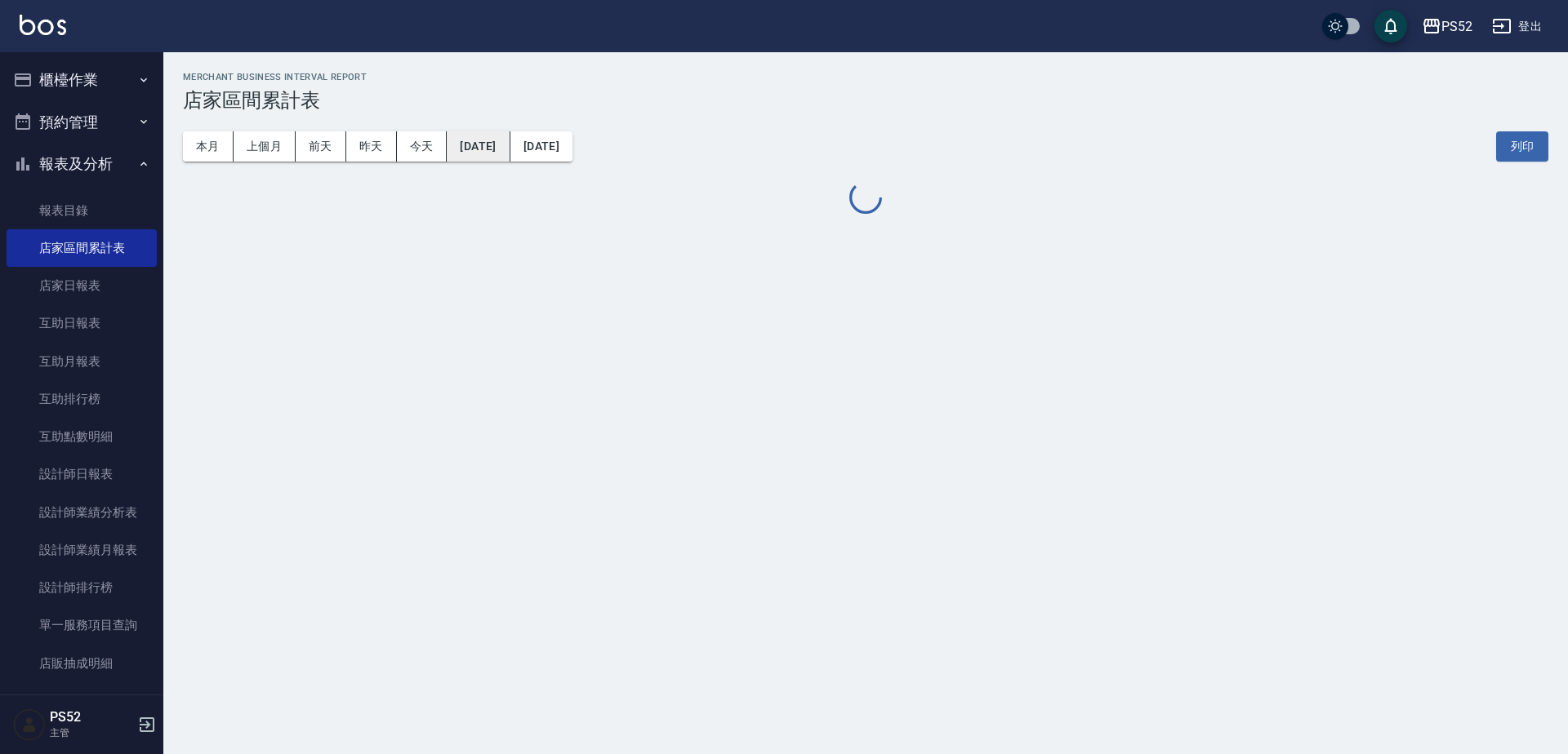
click at [510, 141] on button "[DATE]" at bounding box center [478, 146] width 63 height 30
click at [491, 155] on button "[DATE]" at bounding box center [478, 146] width 63 height 30
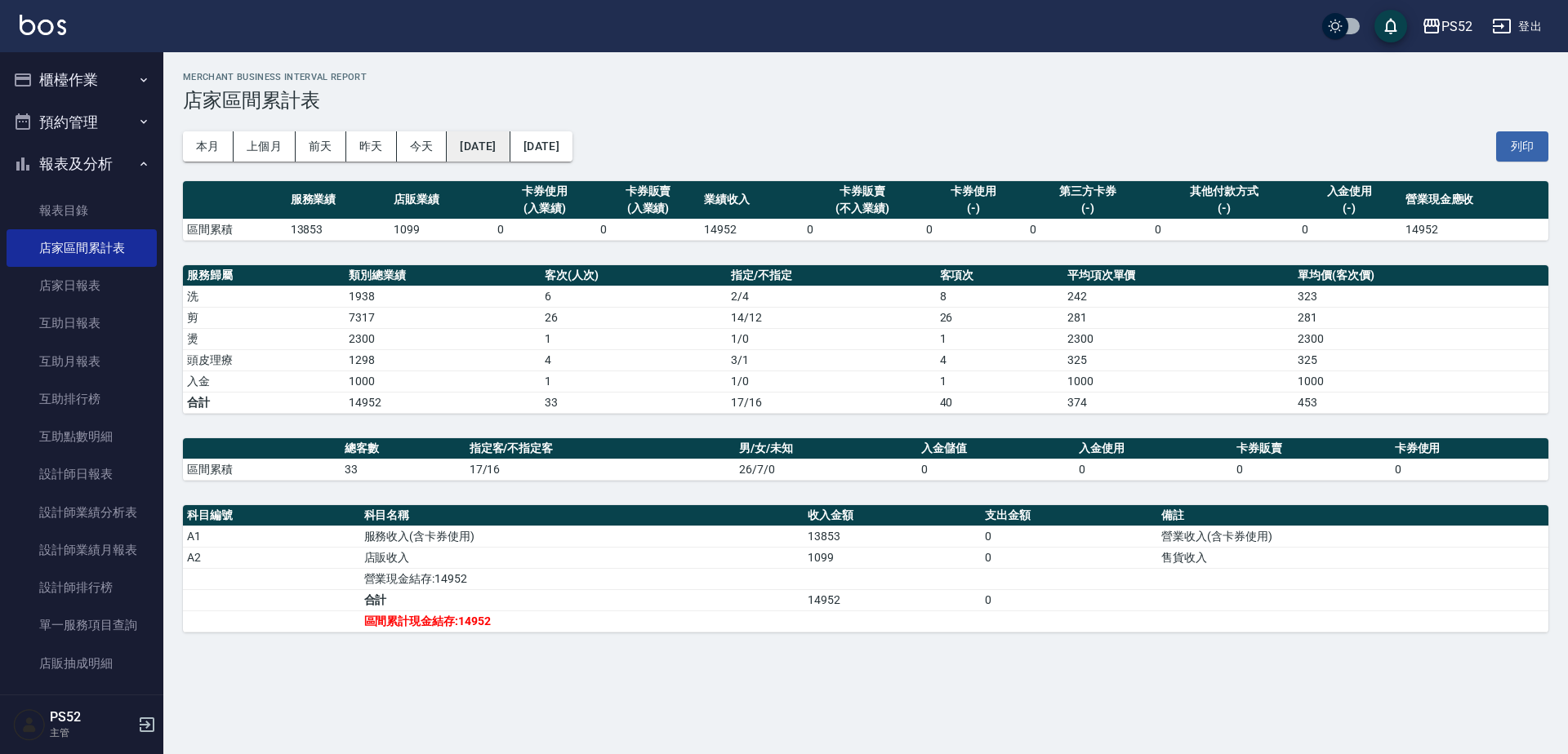
click at [493, 147] on button "[DATE]" at bounding box center [478, 146] width 63 height 30
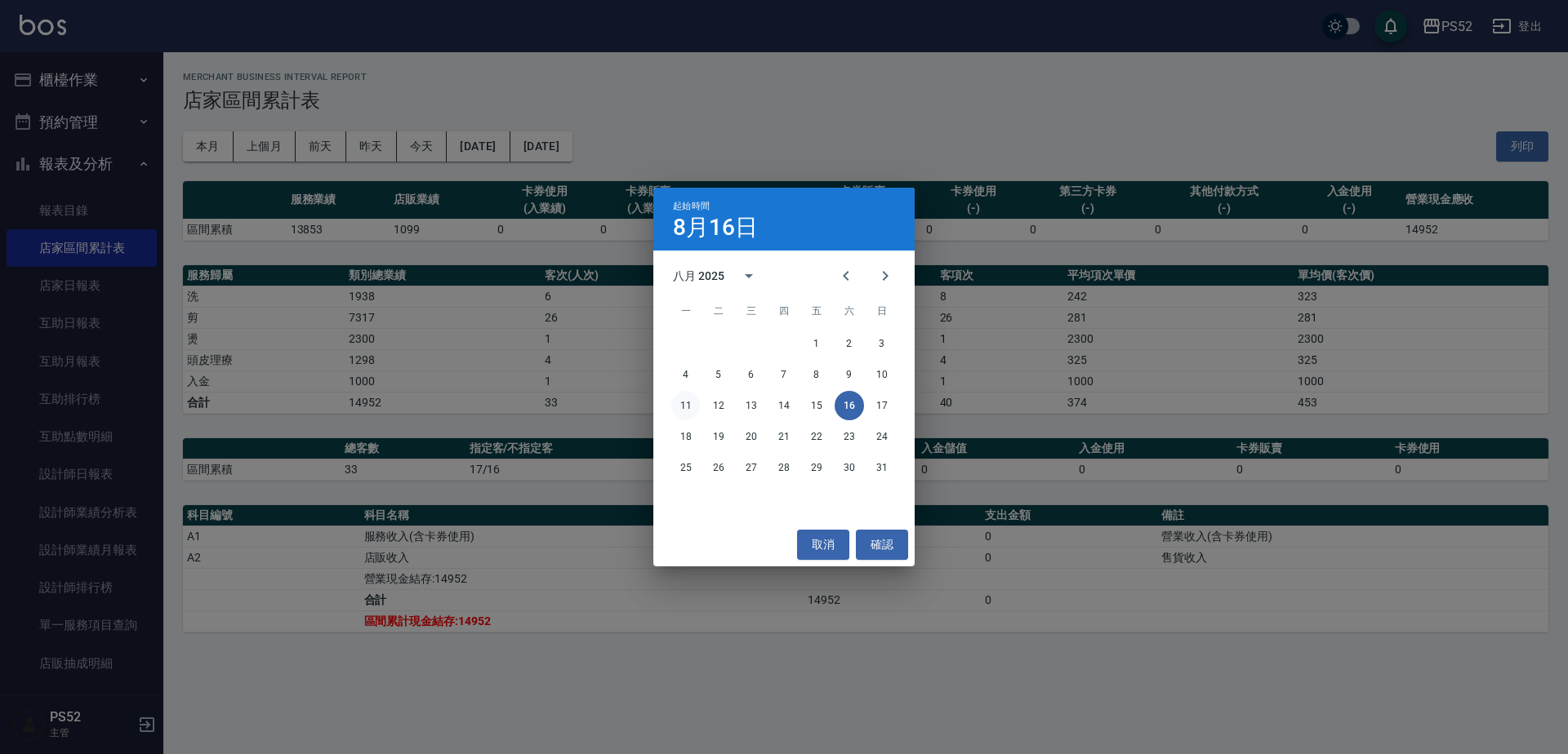
click at [693, 408] on button "11" at bounding box center [686, 406] width 29 height 29
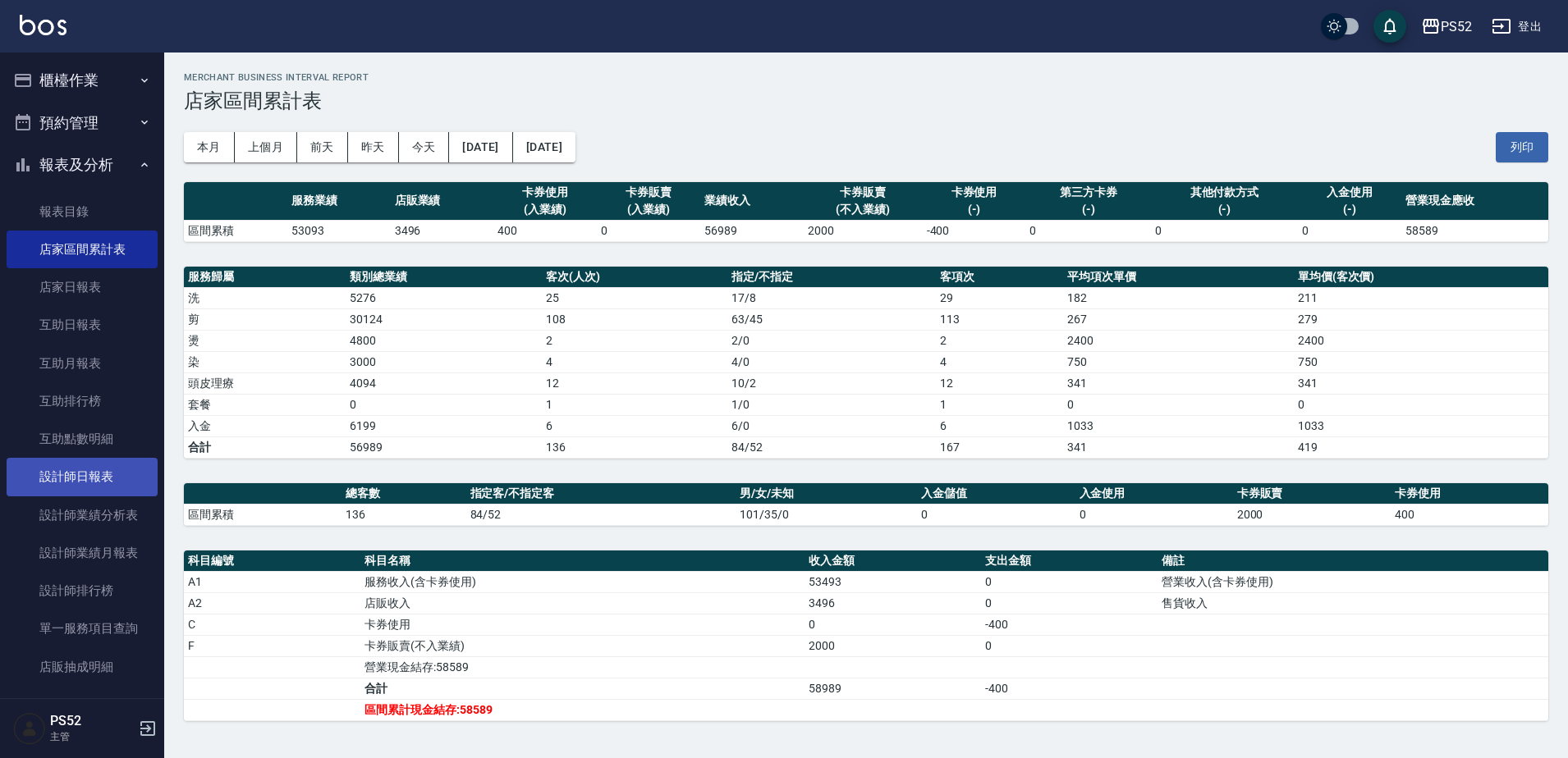
click at [88, 488] on link "設計師日報表" at bounding box center [81, 476] width 151 height 37
